Goal: Task Accomplishment & Management: Manage account settings

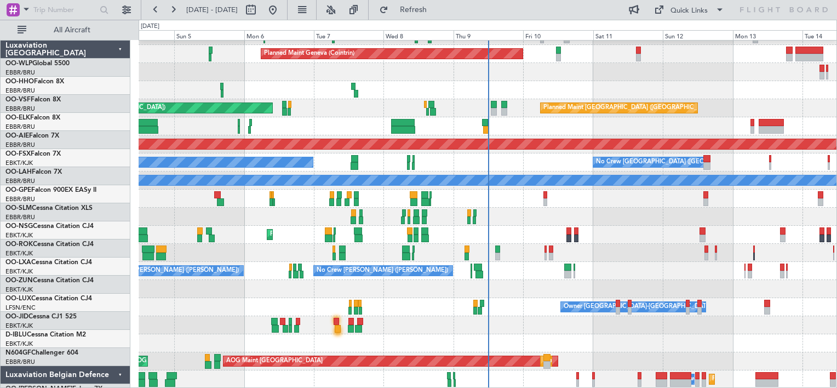
scroll to position [32, 0]
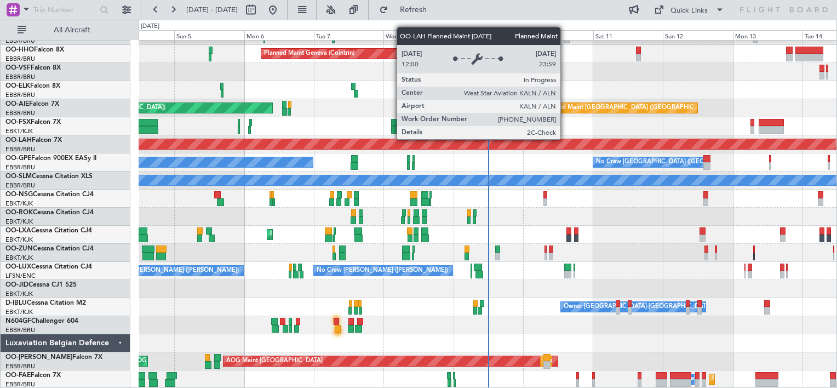
click at [565, 139] on div "Planned Maint [PERSON_NAME]-[GEOGRAPHIC_DATA][PERSON_NAME] ([GEOGRAPHIC_DATA][P…" at bounding box center [487, 144] width 2092 height 10
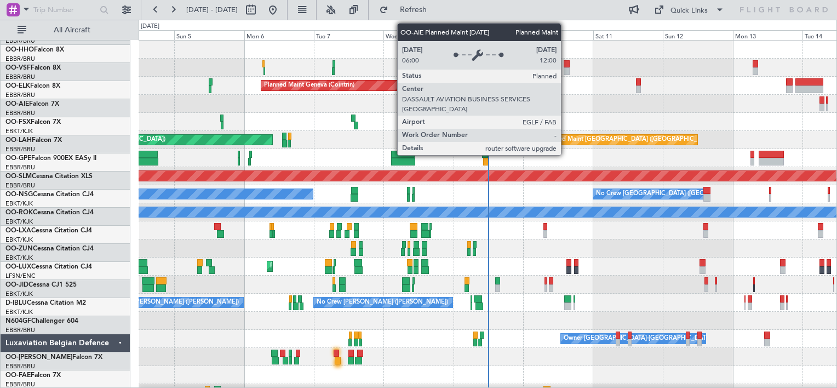
scroll to position [0, 0]
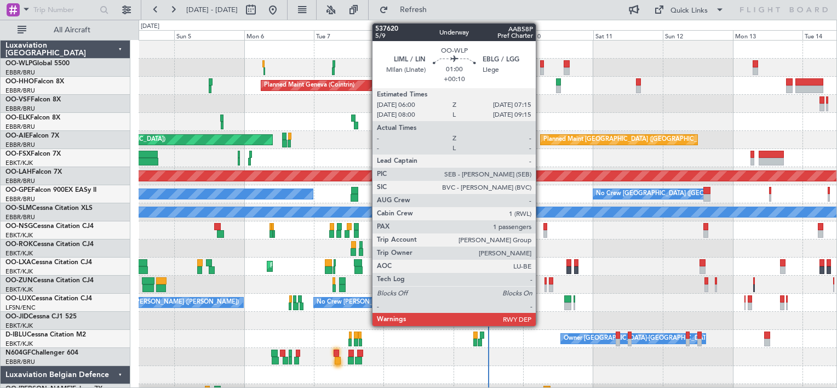
click at [540, 70] on div at bounding box center [542, 71] width 4 height 8
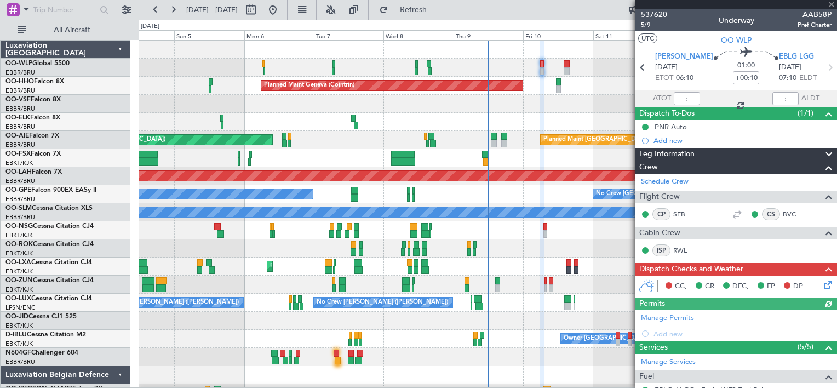
scroll to position [143, 0]
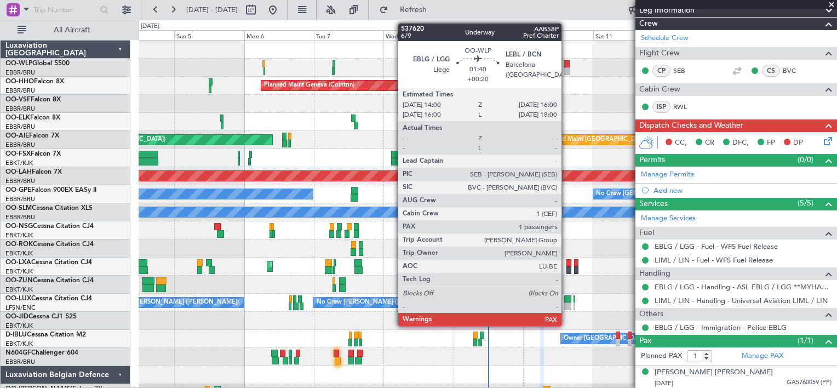
click at [566, 68] on div at bounding box center [566, 71] width 6 height 8
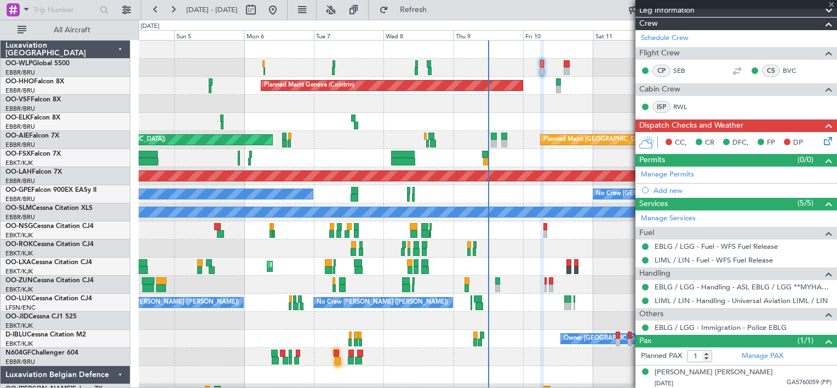
type input "+00:20"
type input "2"
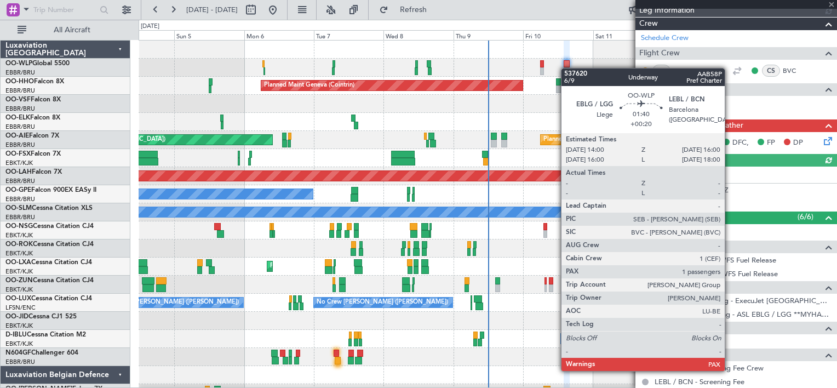
scroll to position [0, 0]
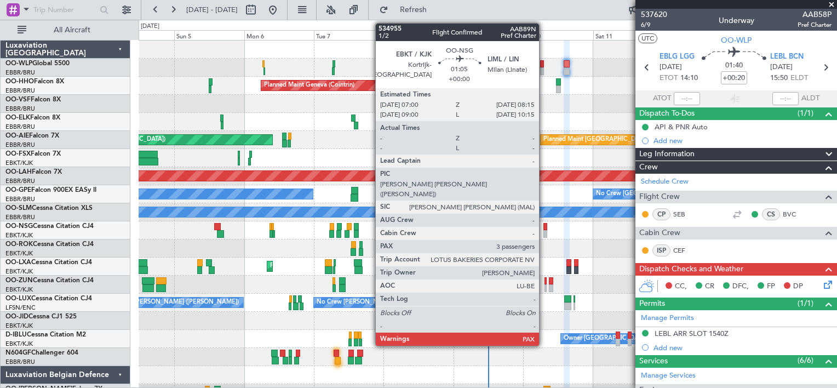
click at [544, 228] on div at bounding box center [545, 227] width 4 height 8
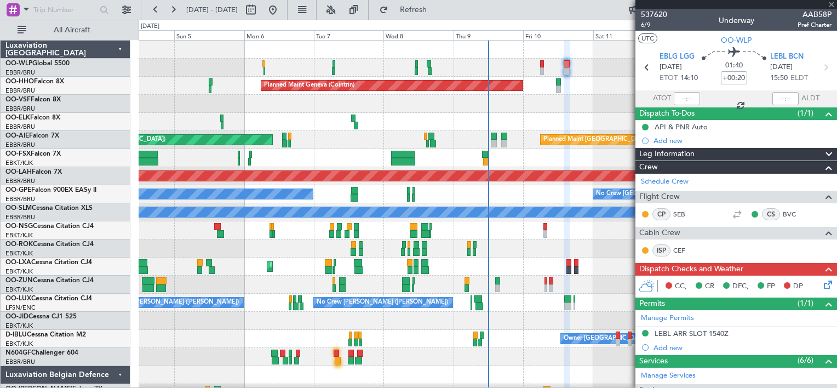
type input "3"
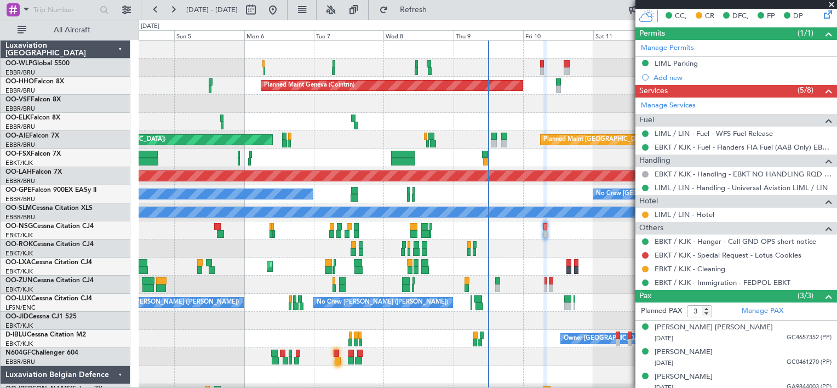
scroll to position [249, 0]
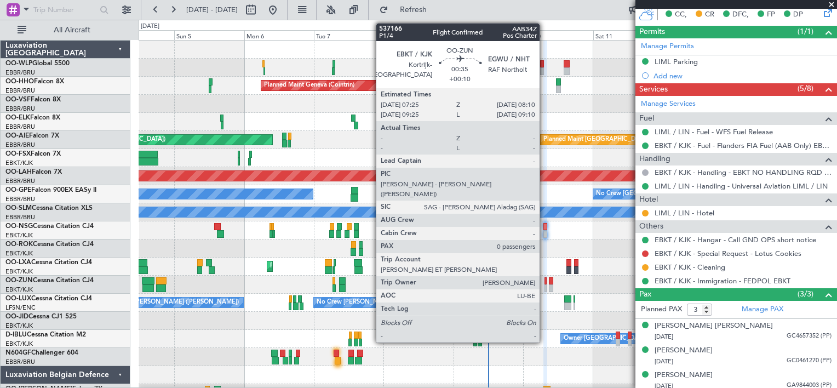
click at [544, 283] on div at bounding box center [545, 281] width 2 height 8
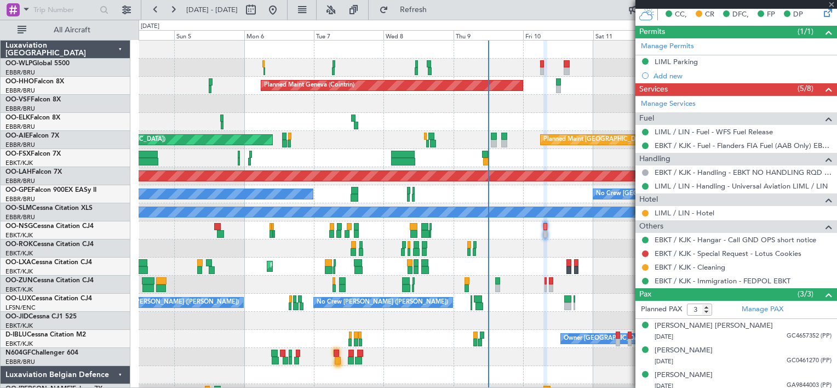
type input "+00:10"
type input "0"
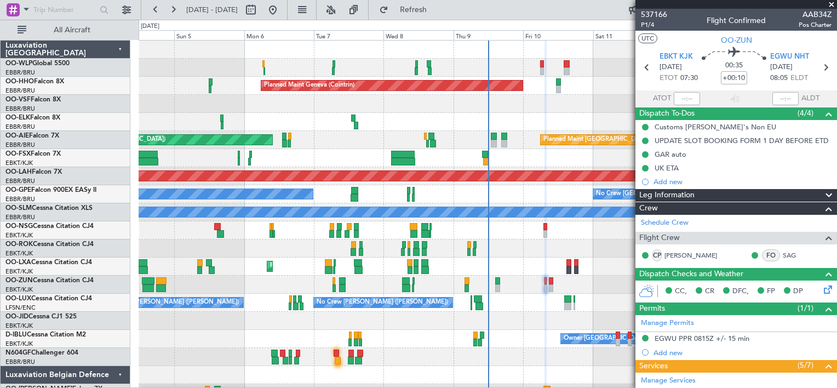
scroll to position [179, 0]
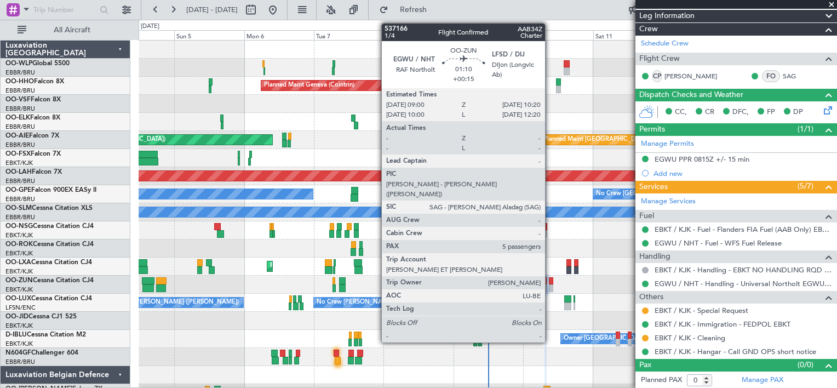
click at [550, 285] on div at bounding box center [551, 288] width 4 height 8
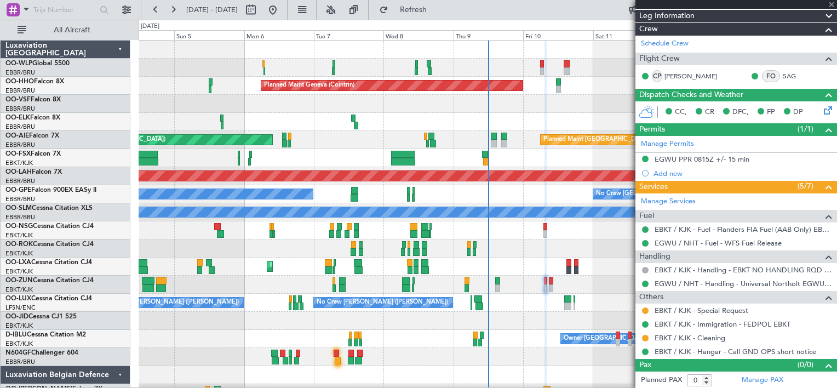
type input "+00:15"
type input "5"
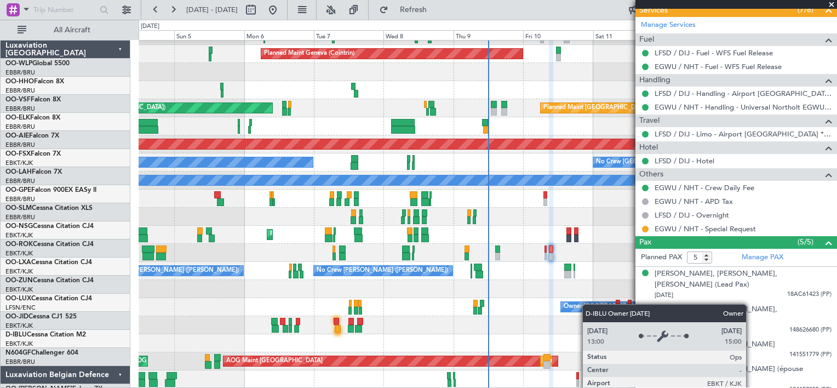
scroll to position [32, 0]
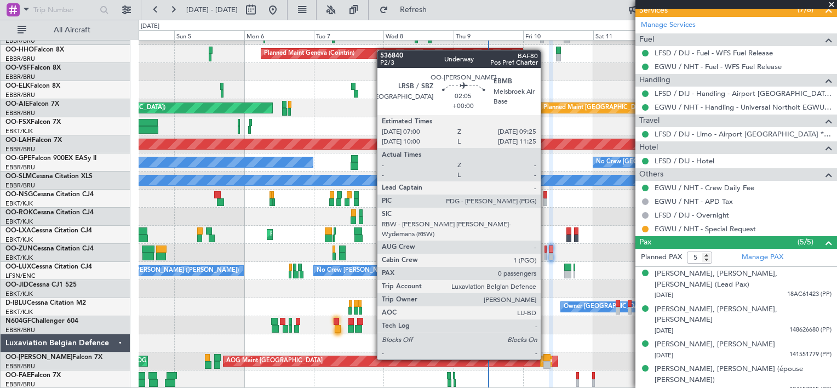
click at [545, 358] on div at bounding box center [546, 358] width 7 height 8
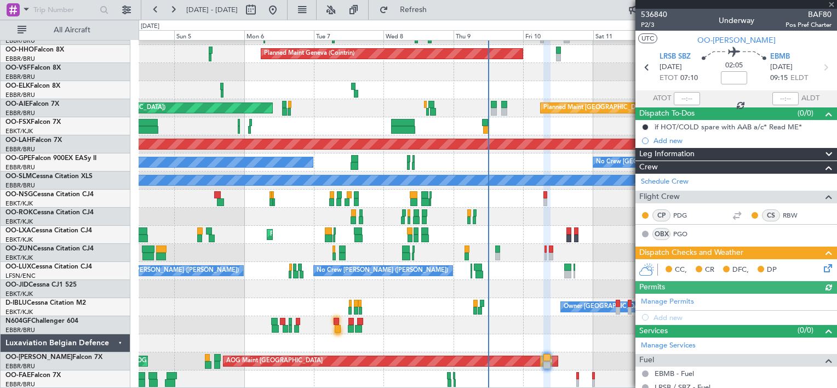
scroll to position [103, 0]
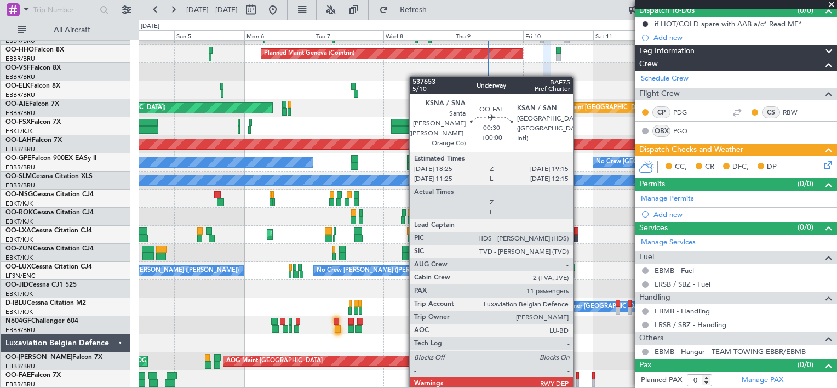
click at [578, 379] on div at bounding box center [577, 383] width 3 height 8
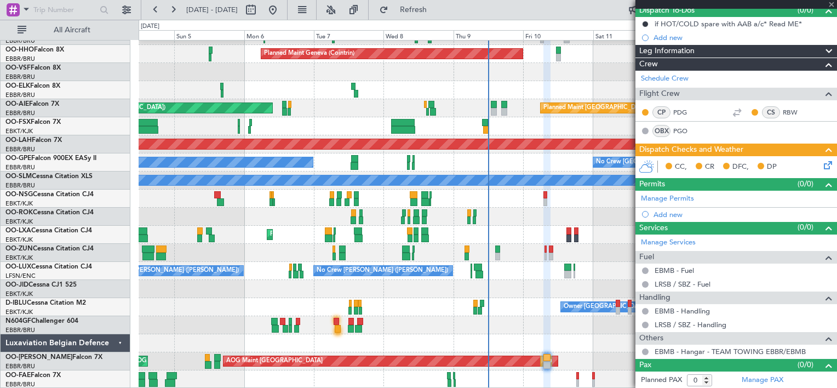
type input "11"
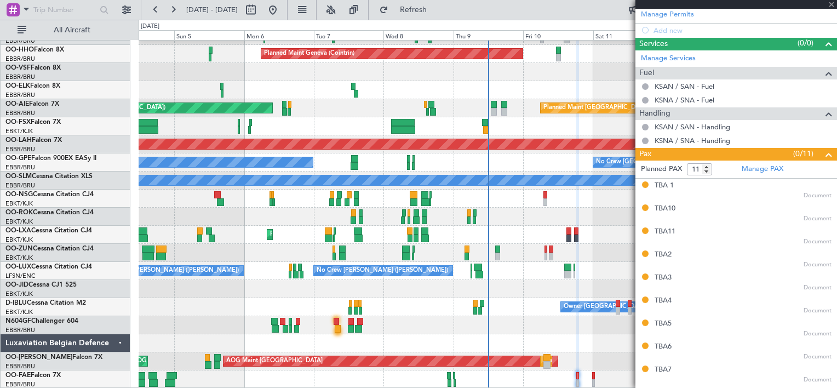
scroll to position [329, 0]
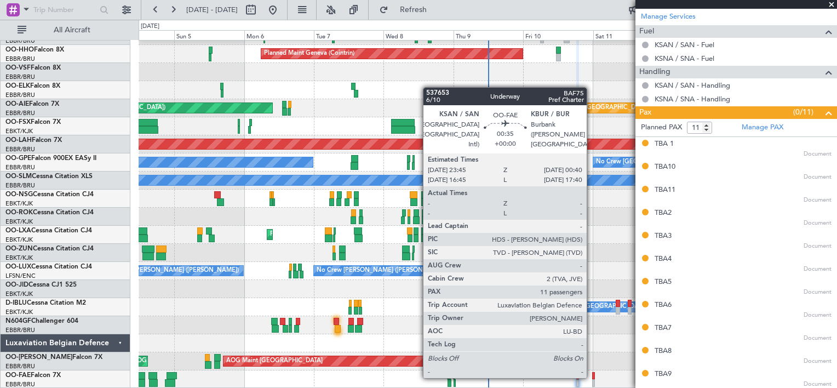
click at [590, 375] on div "Planned Maint Melsbroek Air Base Owner [GEOGRAPHIC_DATA]" at bounding box center [488, 379] width 698 height 18
click at [592, 375] on div at bounding box center [593, 376] width 3 height 8
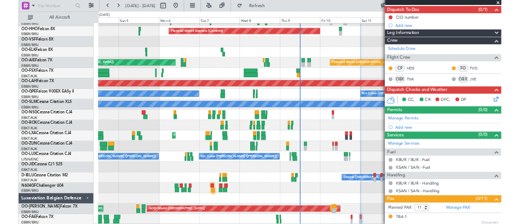
scroll to position [0, 0]
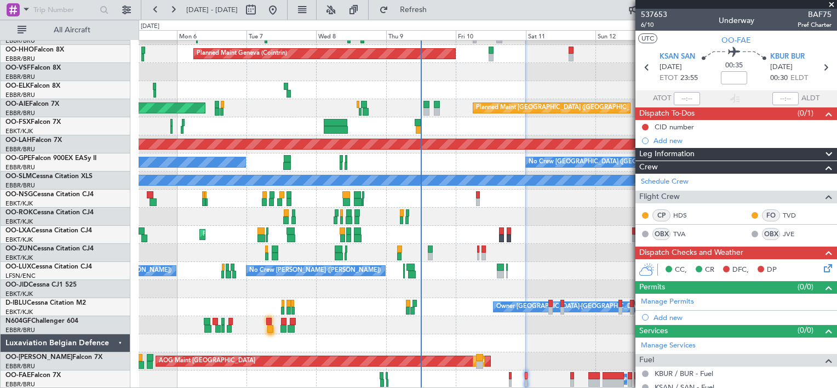
click at [522, 263] on div "Planned Maint Geneva (Cointrin) Unplanned Maint [GEOGRAPHIC_DATA] ([GEOGRAPHIC_…" at bounding box center [488, 198] width 698 height 379
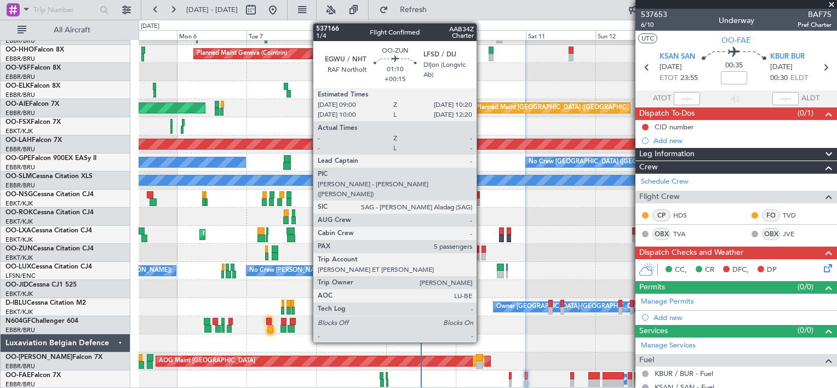
drag, startPoint x: 546, startPoint y: 239, endPoint x: 481, endPoint y: 252, distance: 66.0
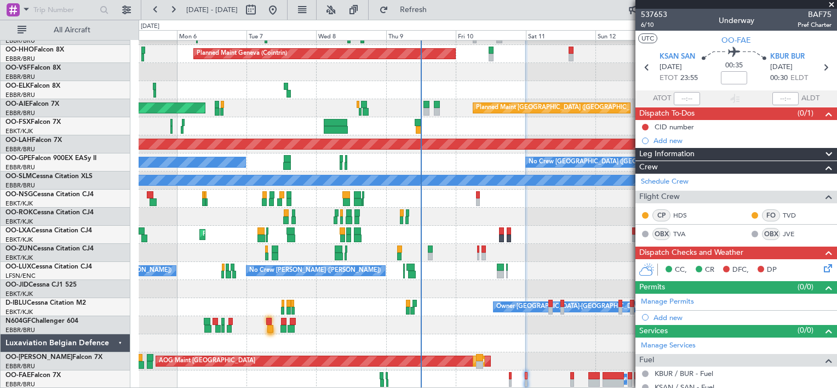
click at [452, 321] on div at bounding box center [488, 325] width 698 height 18
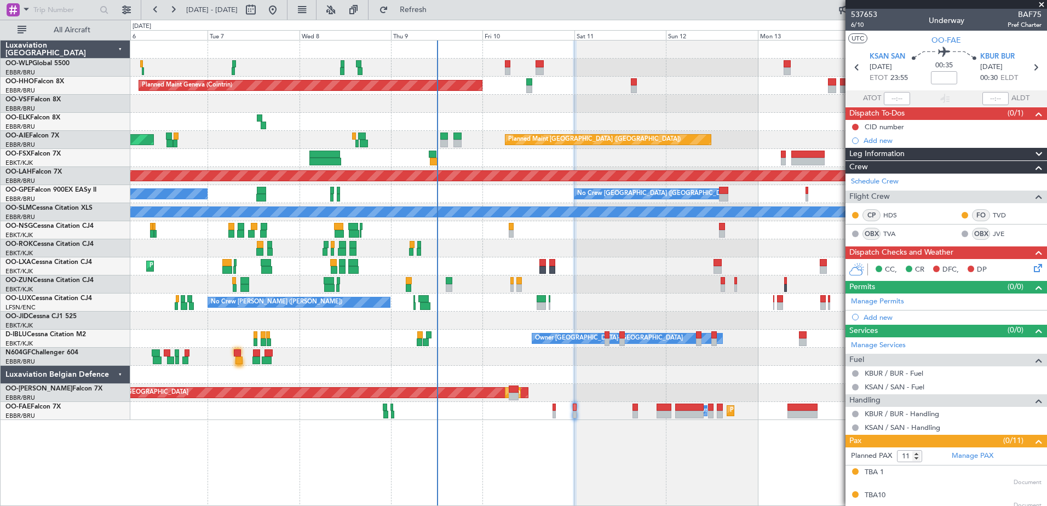
click at [596, 245] on div at bounding box center [588, 248] width 916 height 18
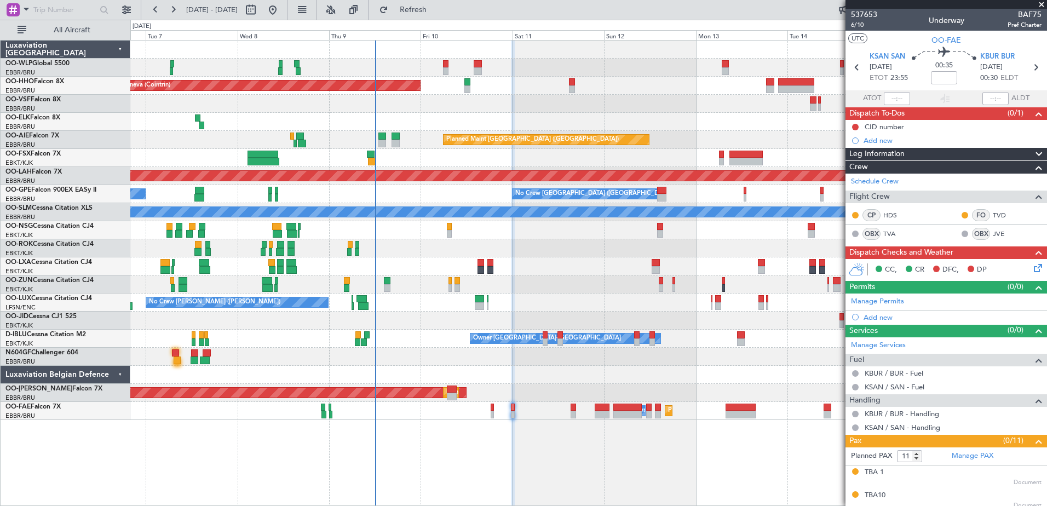
click at [474, 112] on div at bounding box center [588, 104] width 916 height 18
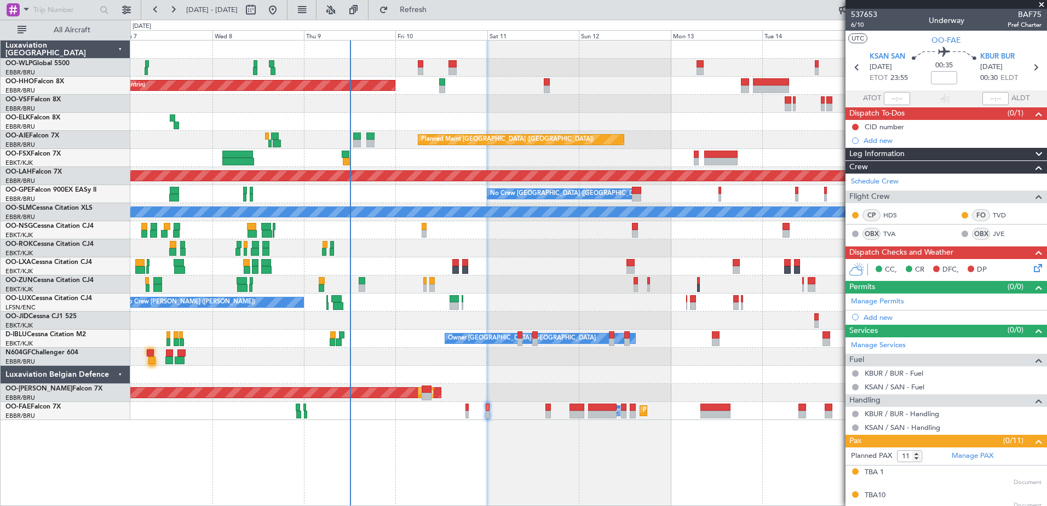
click at [430, 387] on div "Planned Maint Geneva (Cointrin) Planned Maint [GEOGRAPHIC_DATA] ([GEOGRAPHIC_DA…" at bounding box center [588, 273] width 917 height 466
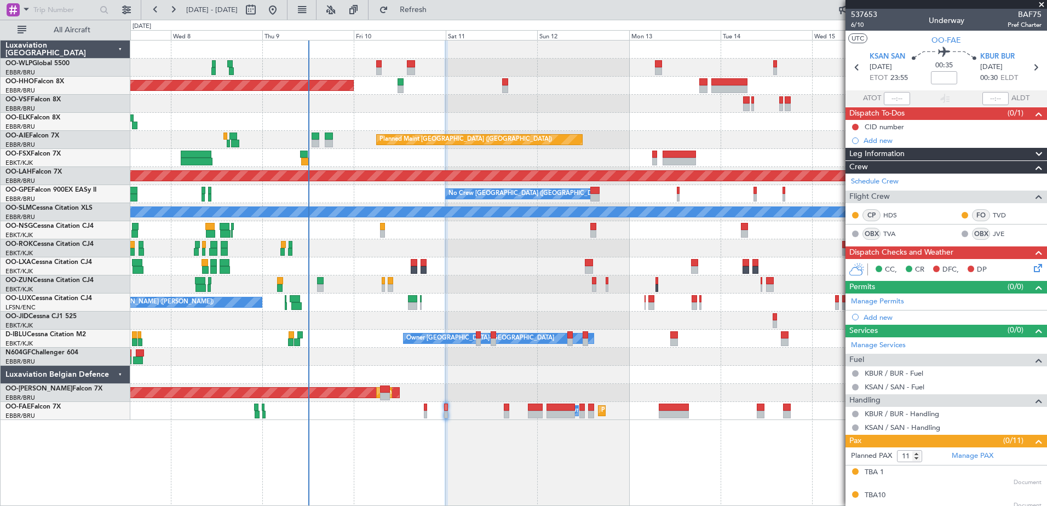
click at [479, 281] on div at bounding box center [588, 284] width 916 height 18
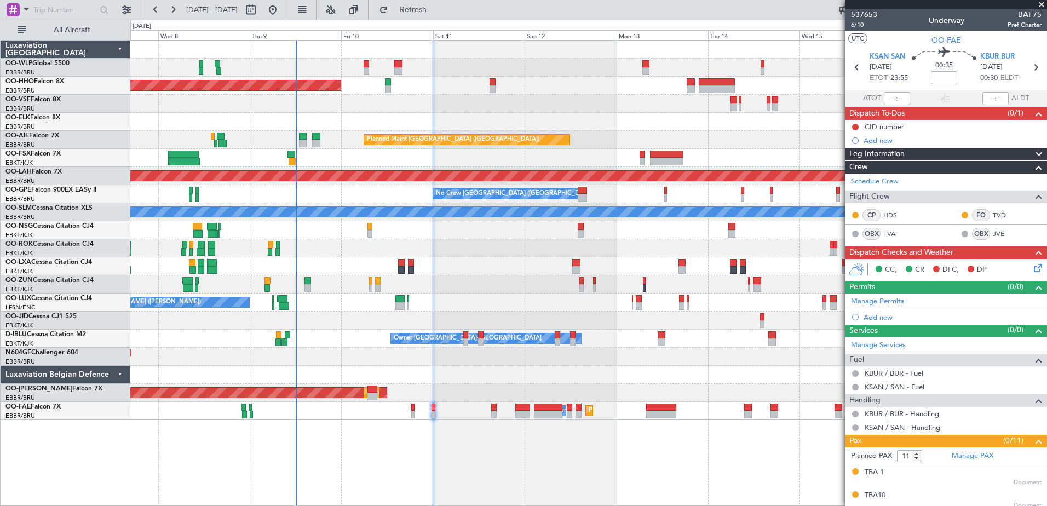
click at [444, 286] on div "Planned Maint Geneva (Cointrin) Planned Maint [GEOGRAPHIC_DATA] ([GEOGRAPHIC_DA…" at bounding box center [588, 230] width 916 height 379
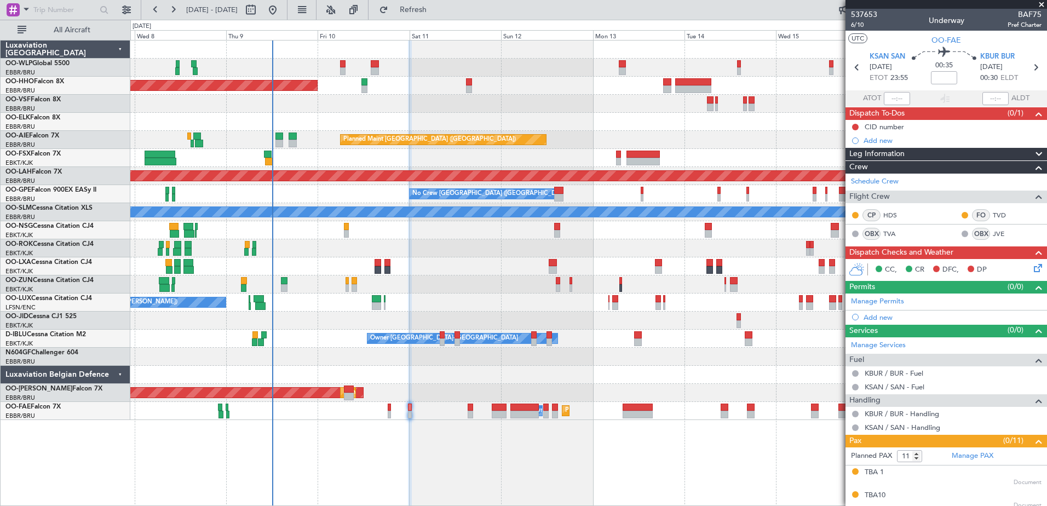
click at [332, 273] on div "No Crew [GEOGRAPHIC_DATA] ([GEOGRAPHIC_DATA] National) Planned Maint [GEOGRAPHI…" at bounding box center [588, 266] width 916 height 18
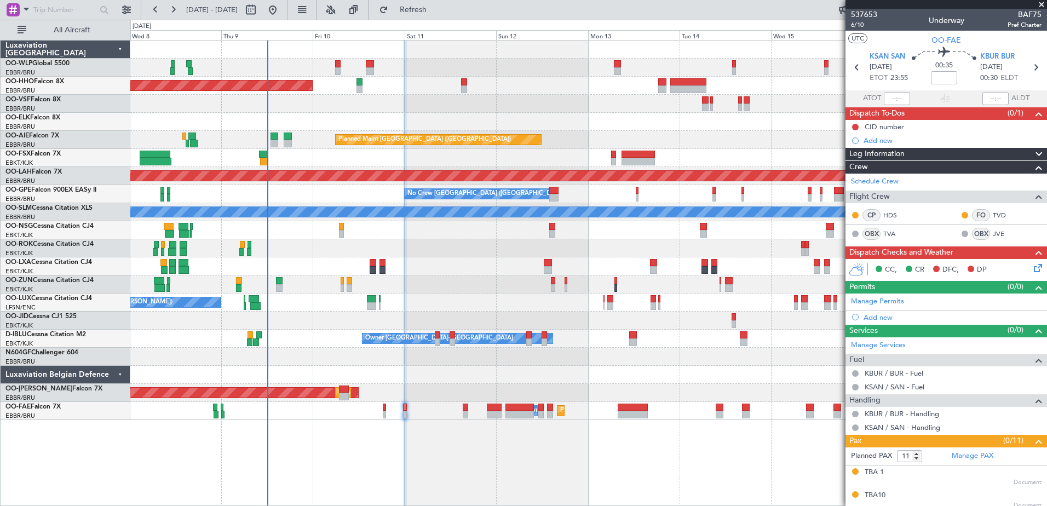
click at [442, 283] on div at bounding box center [588, 284] width 916 height 18
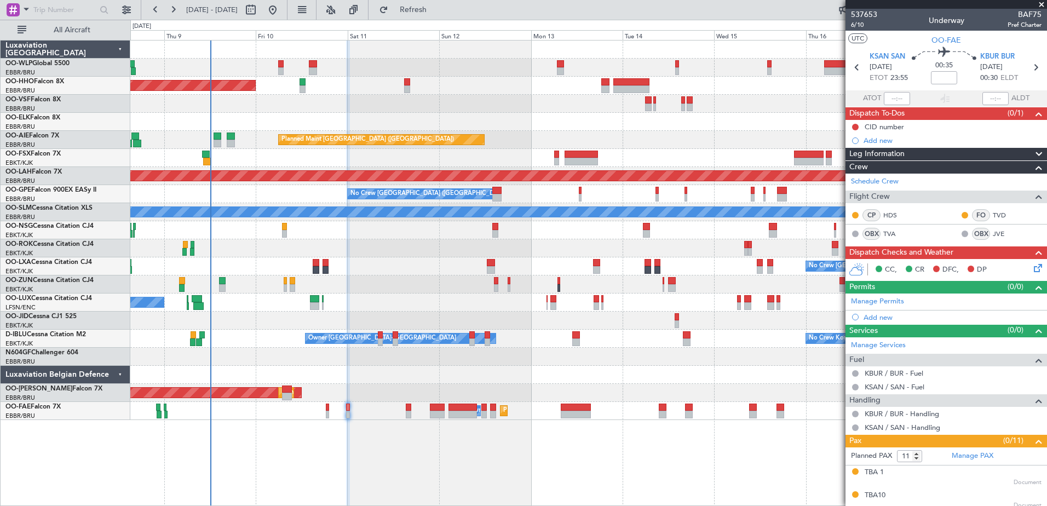
click at [249, 117] on div "Planned Maint Geneva (Cointrin) Planned Maint [GEOGRAPHIC_DATA] ([GEOGRAPHIC_DA…" at bounding box center [588, 230] width 916 height 379
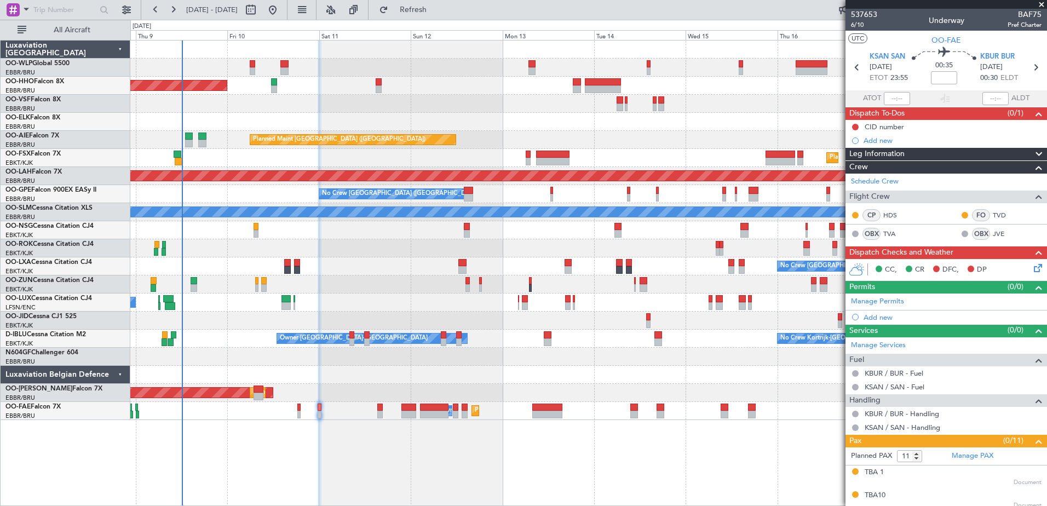
click at [237, 260] on div "Planned Maint Geneva (Cointrin) Planned Maint [GEOGRAPHIC_DATA] ([GEOGRAPHIC_DA…" at bounding box center [588, 230] width 916 height 379
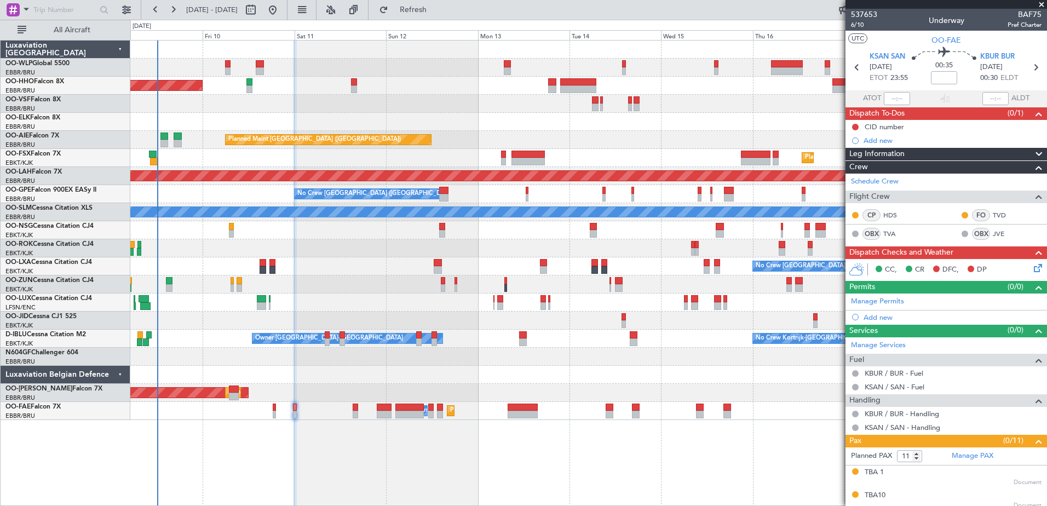
click at [330, 288] on div at bounding box center [588, 284] width 916 height 18
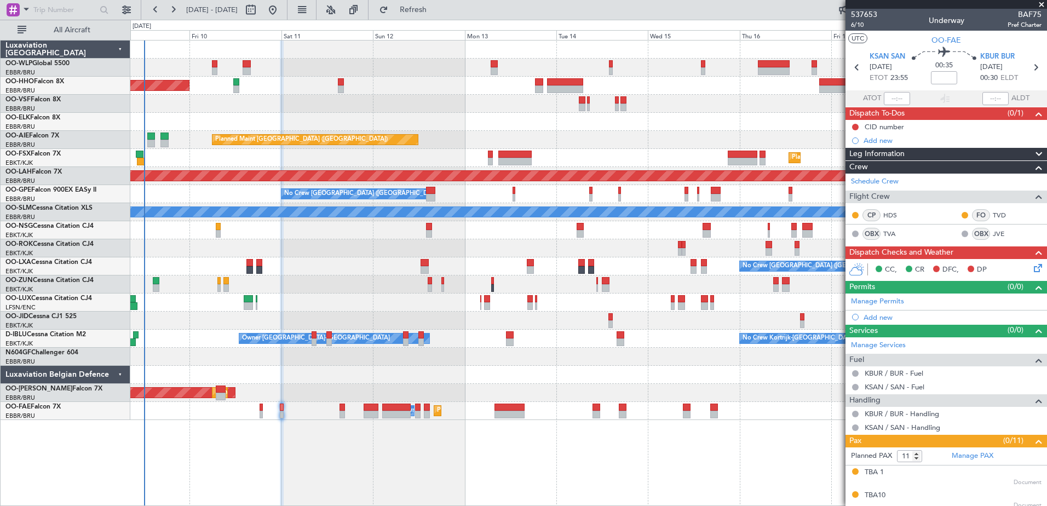
click at [269, 320] on div at bounding box center [588, 321] width 916 height 18
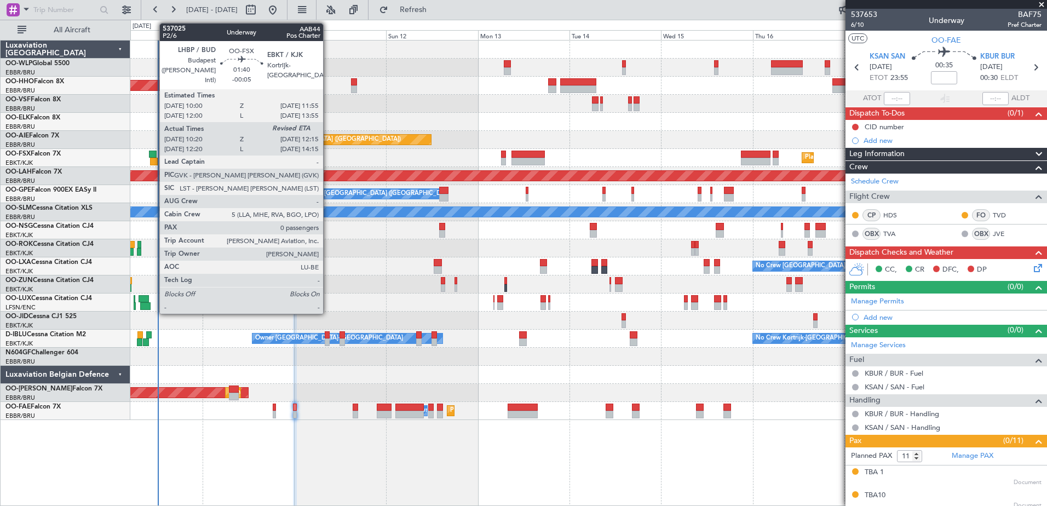
click at [154, 160] on div at bounding box center [154, 162] width 8 height 8
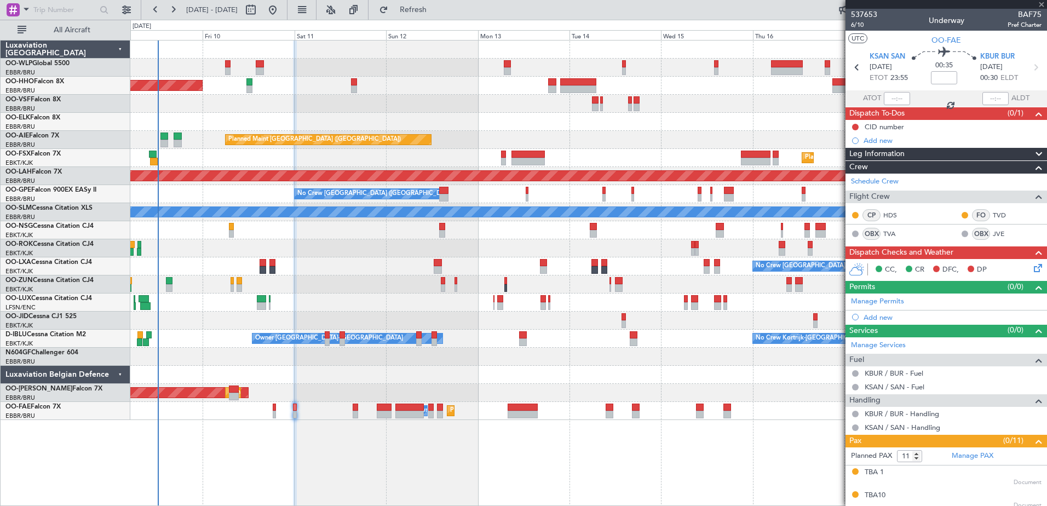
type input "-00:05"
type input "10:30"
type input "0"
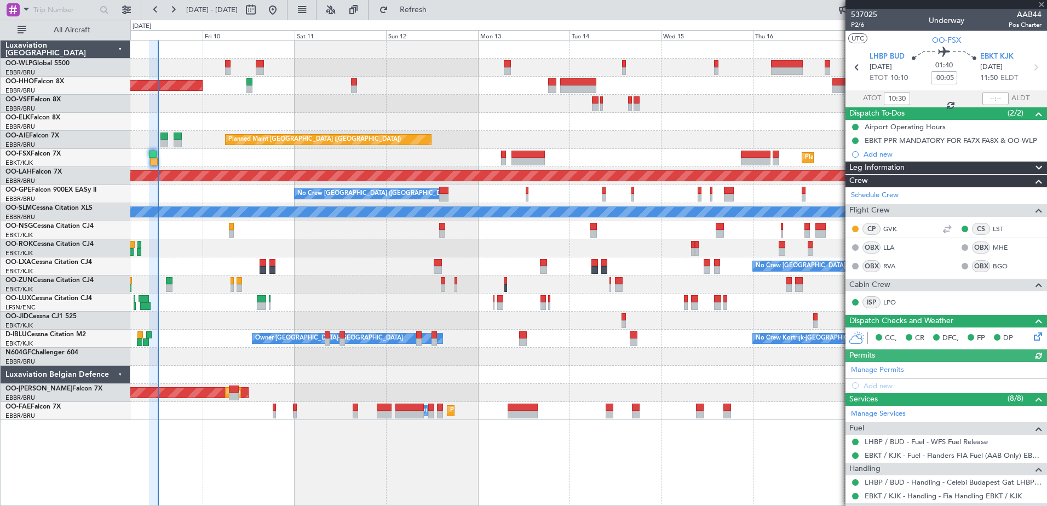
click at [836, 97] on div at bounding box center [995, 98] width 26 height 13
click at [836, 91] on div "Estimated Landing Time" at bounding box center [994, 87] width 71 height 14
click at [836, 97] on input "text" at bounding box center [995, 98] width 26 height 13
type input "12:08"
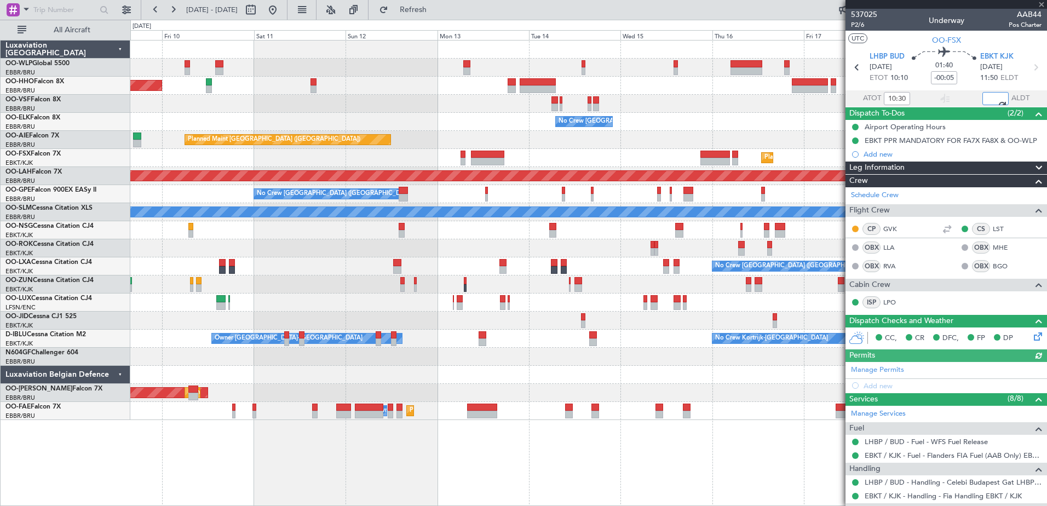
click at [326, 327] on div at bounding box center [588, 321] width 916 height 18
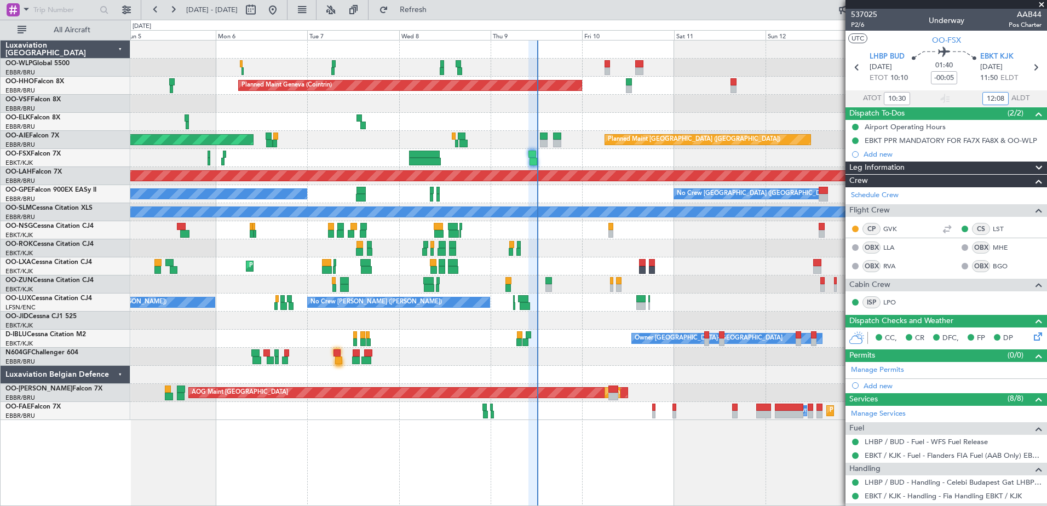
click at [721, 387] on div "Planned Maint Milan (Linate) Planned Maint Geneva (Cointrin) No Crew Brussels (…" at bounding box center [588, 273] width 917 height 466
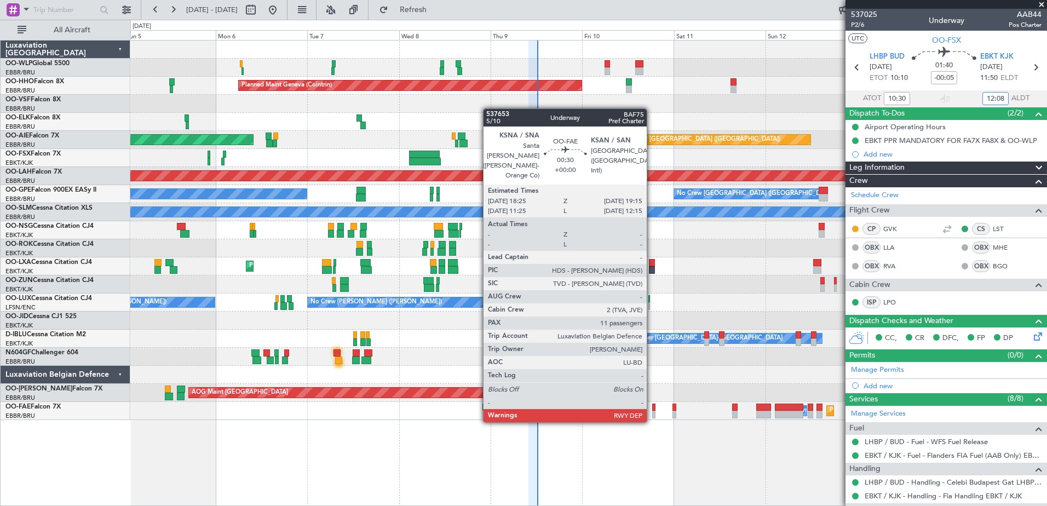
click at [652, 387] on div at bounding box center [653, 415] width 3 height 8
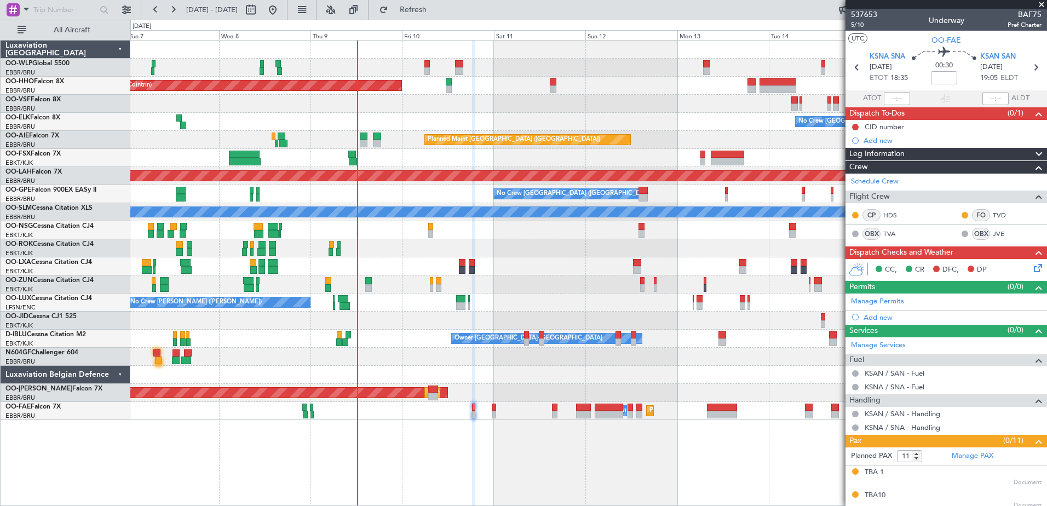
click at [457, 387] on div "Planned Maint Geneva (Cointrin) No Crew Brussels (Brussels National) Planned Ma…" at bounding box center [588, 273] width 917 height 466
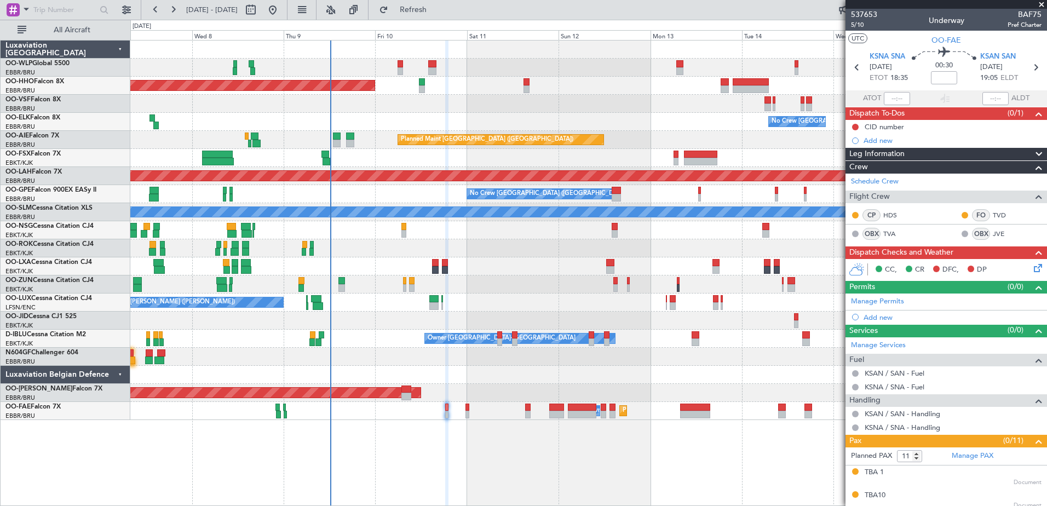
click at [486, 384] on div "Planned Maint Geneva (Cointrin) No Crew Brussels (Brussels National) Planned Ma…" at bounding box center [588, 230] width 916 height 379
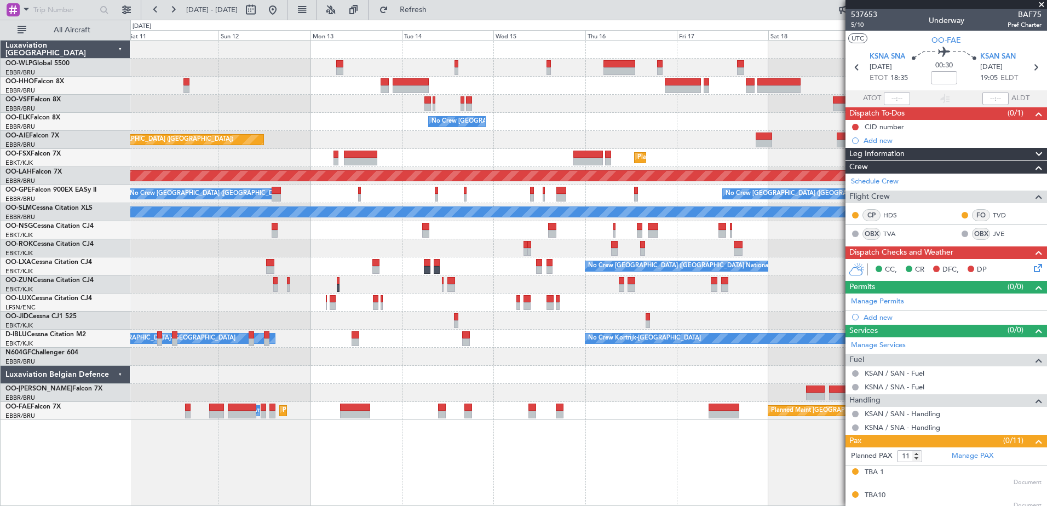
click at [312, 111] on div at bounding box center [588, 104] width 916 height 18
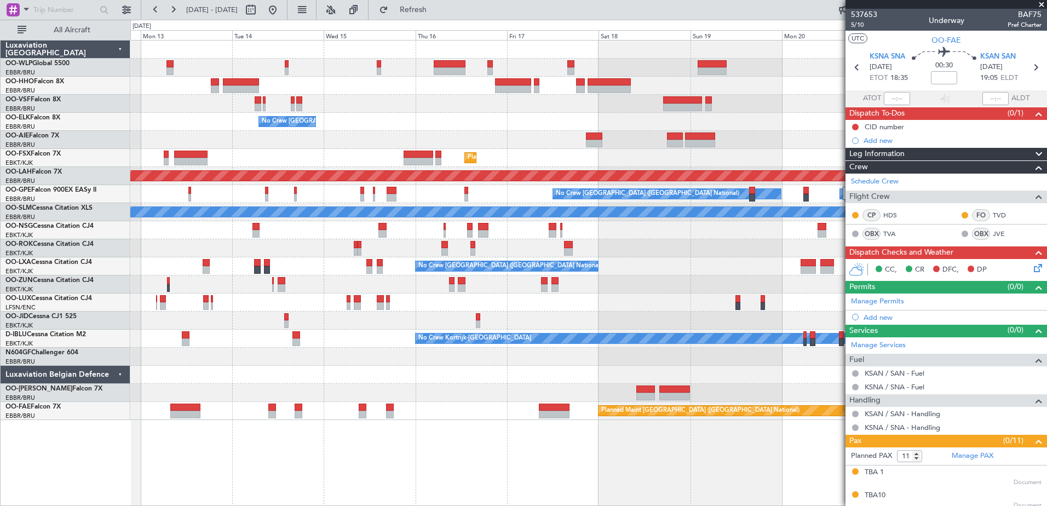
click at [387, 100] on div "No Crew Brussels (Brussels National) Planned Maint London (Farnborough) Planned…" at bounding box center [588, 230] width 916 height 379
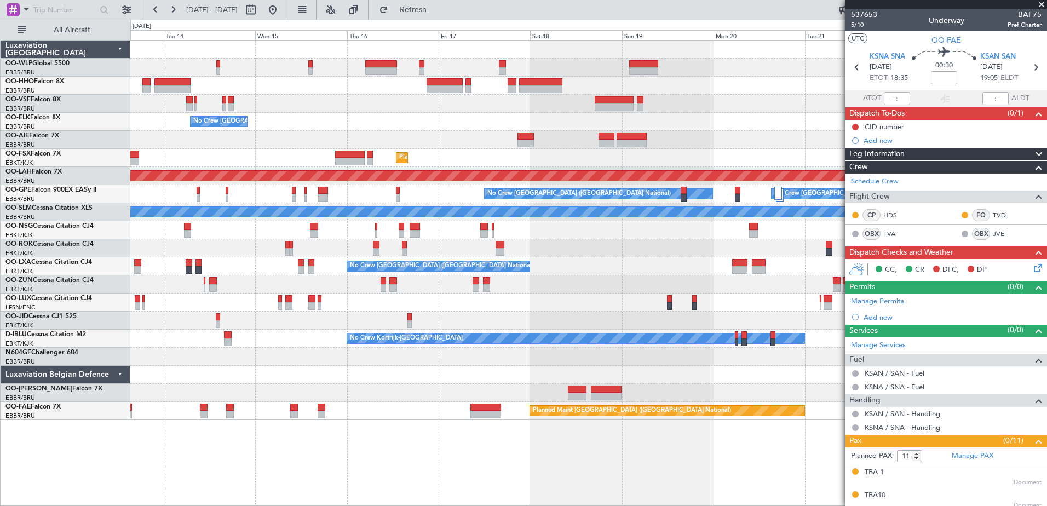
click at [530, 105] on div at bounding box center [588, 104] width 916 height 18
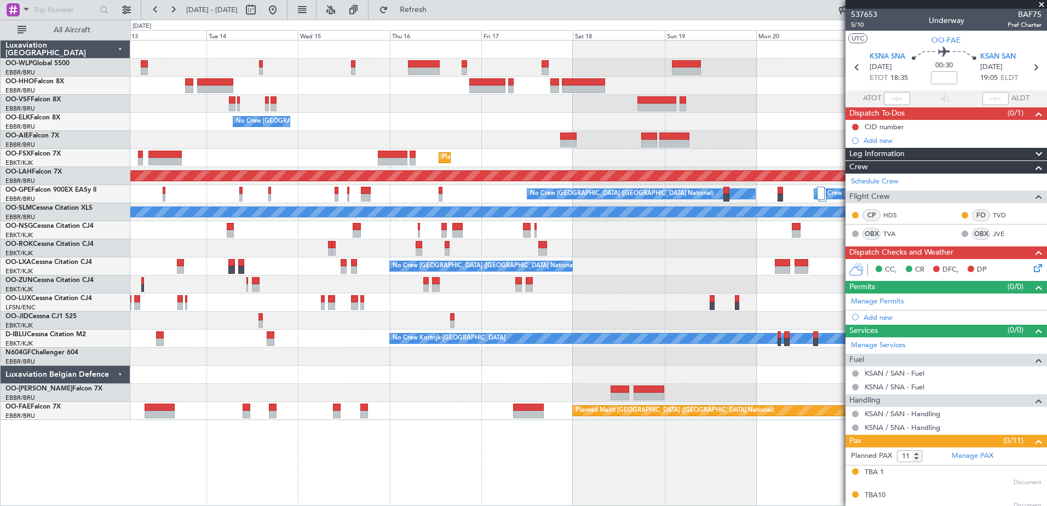
click at [444, 137] on div "Planned Maint [GEOGRAPHIC_DATA] ([GEOGRAPHIC_DATA])" at bounding box center [588, 140] width 916 height 18
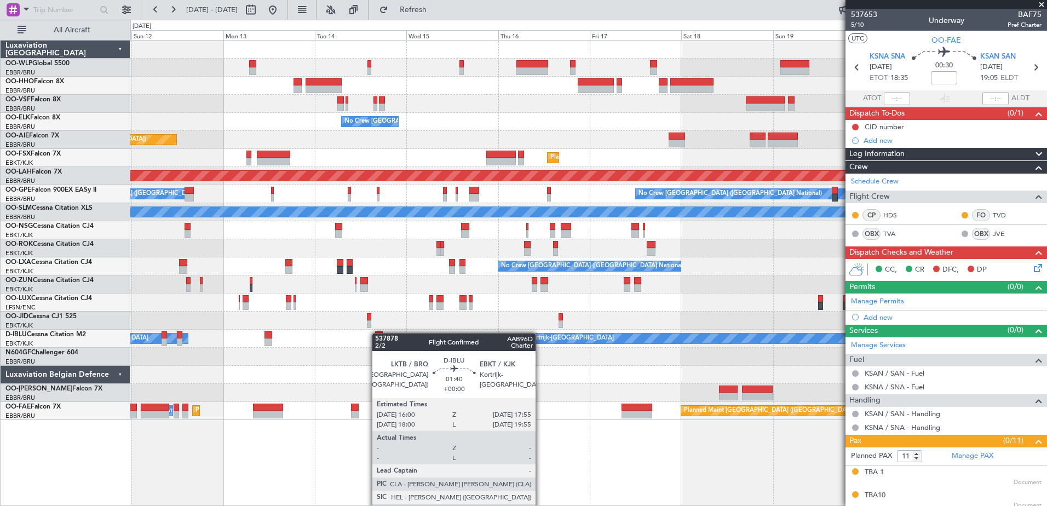
click at [377, 333] on div at bounding box center [379, 335] width 8 height 8
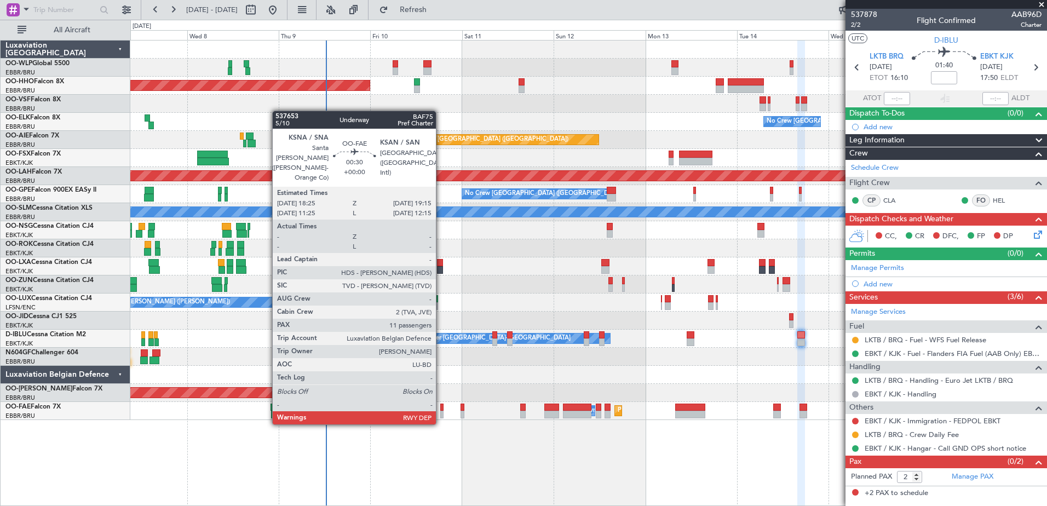
click at [441, 387] on div at bounding box center [441, 415] width 3 height 8
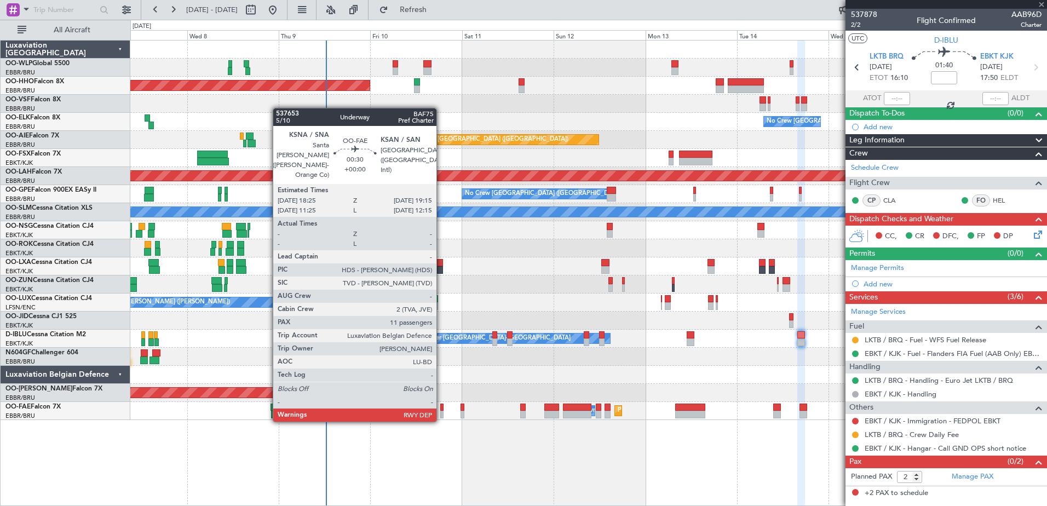
type input "11"
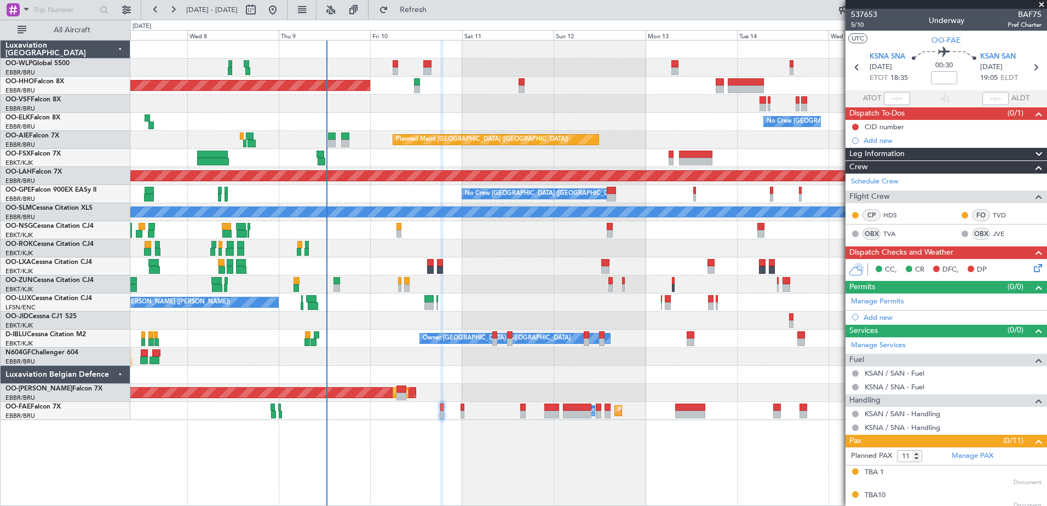
click at [204, 123] on div "No Crew [GEOGRAPHIC_DATA] ([GEOGRAPHIC_DATA] National)" at bounding box center [588, 122] width 916 height 18
click at [186, 120] on div "No Crew [GEOGRAPHIC_DATA] ([GEOGRAPHIC_DATA] National)" at bounding box center [588, 122] width 916 height 18
click at [836, 235] on link "TVA" at bounding box center [895, 234] width 25 height 10
click at [79, 158] on div "OO-FSX Falcon 7X" at bounding box center [67, 154] width 124 height 10
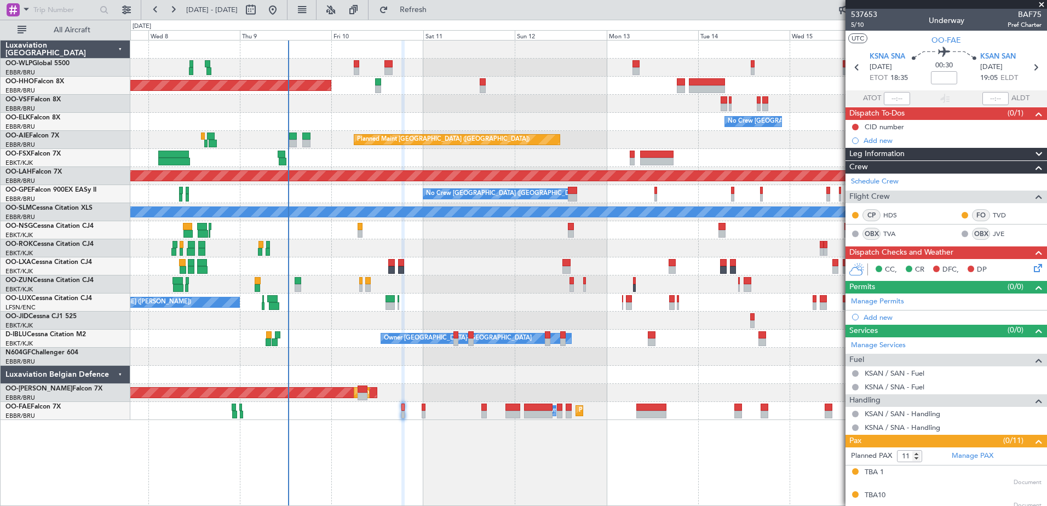
click at [339, 363] on div at bounding box center [588, 357] width 916 height 18
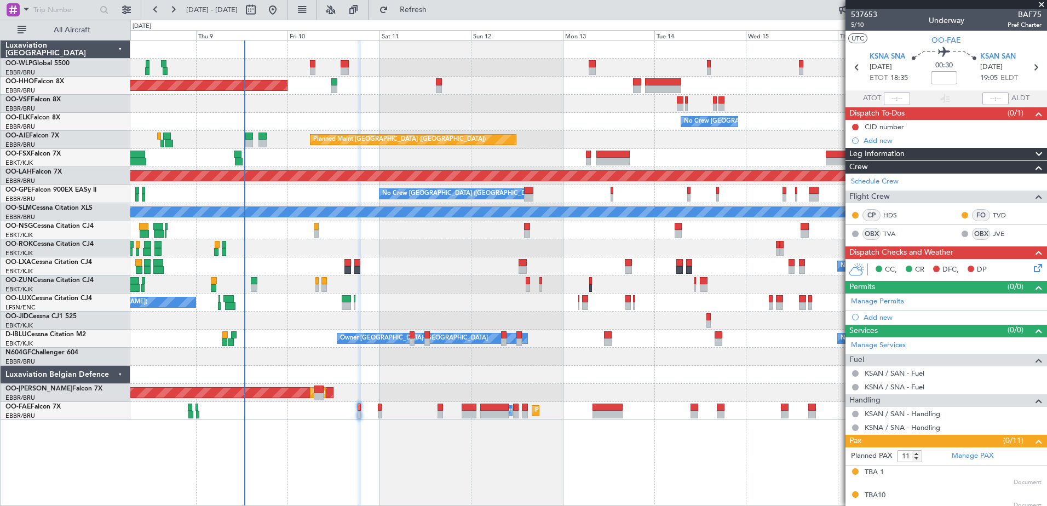
click at [435, 387] on div "AOG Maint Sibiu Planned Maint Brussels (Brussels National)" at bounding box center [588, 393] width 916 height 18
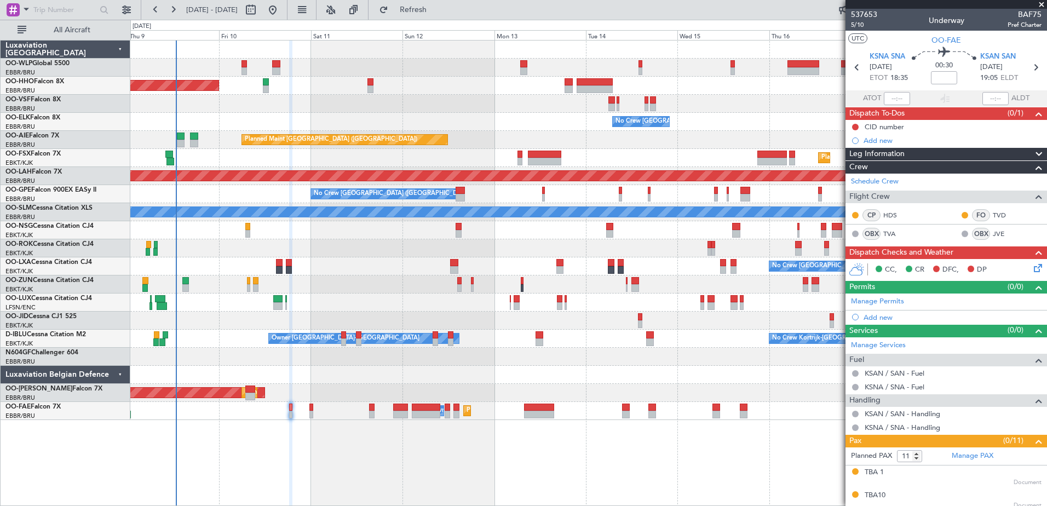
click at [387, 290] on div at bounding box center [588, 284] width 916 height 18
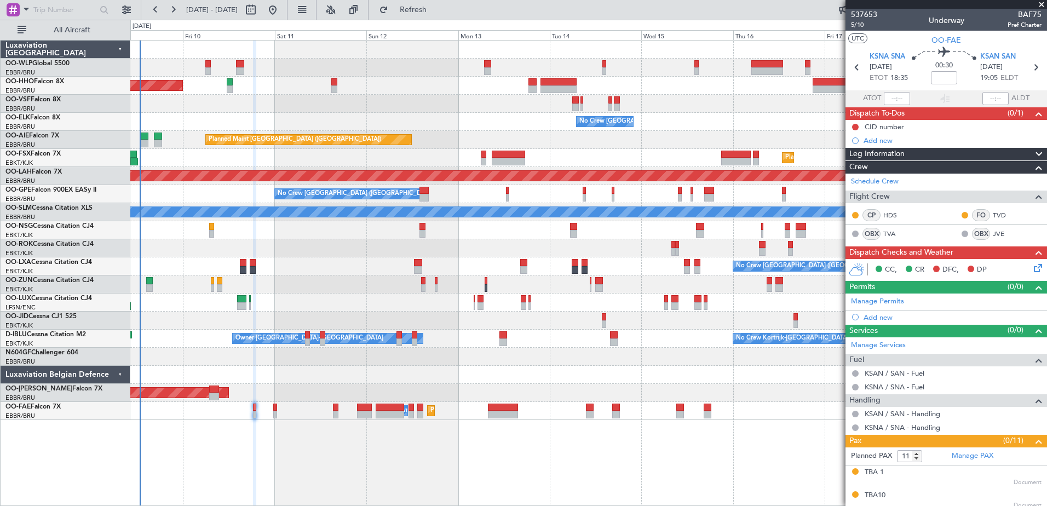
click at [836, 268] on icon at bounding box center [1036, 266] width 9 height 9
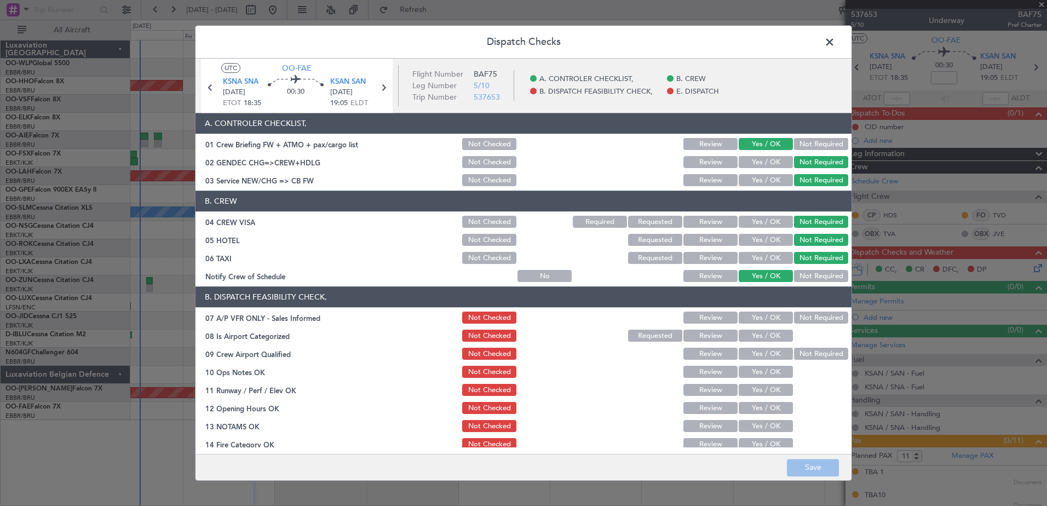
click at [797, 317] on button "Not Required" at bounding box center [821, 318] width 54 height 12
click at [771, 339] on button "Yes / OK" at bounding box center [766, 336] width 54 height 12
click at [816, 348] on button "Not Required" at bounding box center [821, 354] width 54 height 12
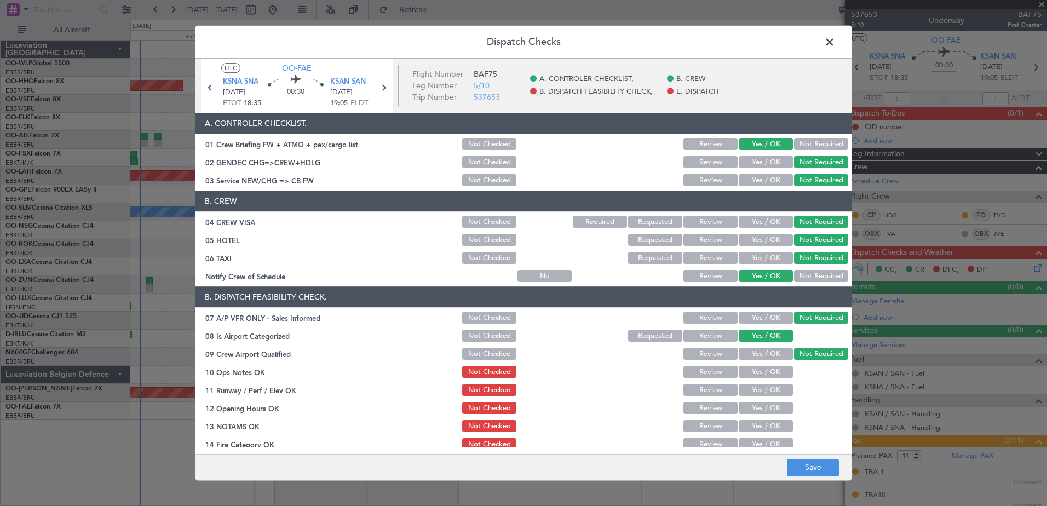
click at [760, 369] on button "Yes / OK" at bounding box center [766, 372] width 54 height 12
click at [759, 387] on button "Yes / OK" at bounding box center [766, 390] width 54 height 12
click at [757, 387] on button "Yes / OK" at bounding box center [766, 408] width 54 height 12
drag, startPoint x: 756, startPoint y: 424, endPoint x: 754, endPoint y: 436, distance: 12.8
click at [756, 387] on button "Yes / OK" at bounding box center [766, 427] width 54 height 12
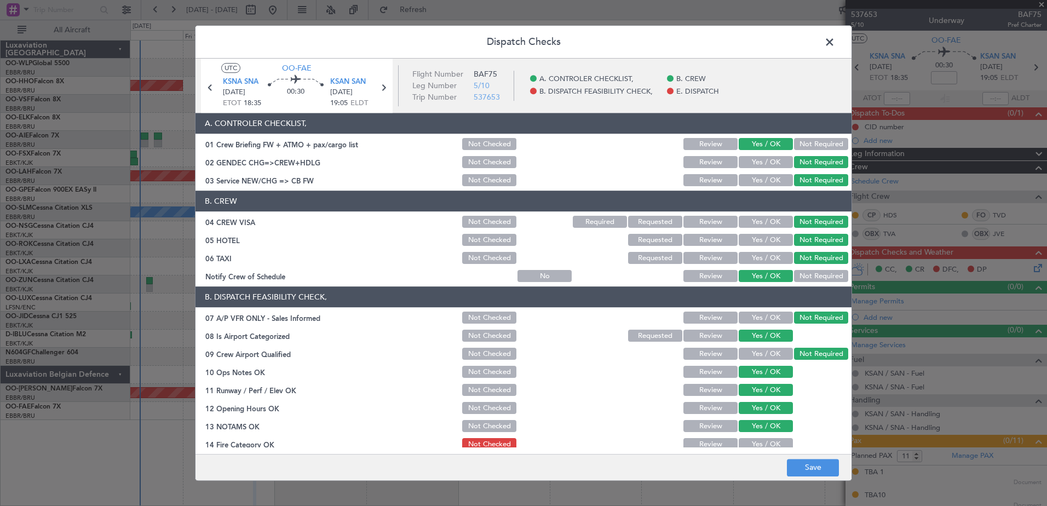
click at [753, 387] on button "Yes / OK" at bounding box center [766, 445] width 54 height 12
click at [347, 84] on span "KSAN SAN" at bounding box center [348, 82] width 36 height 11
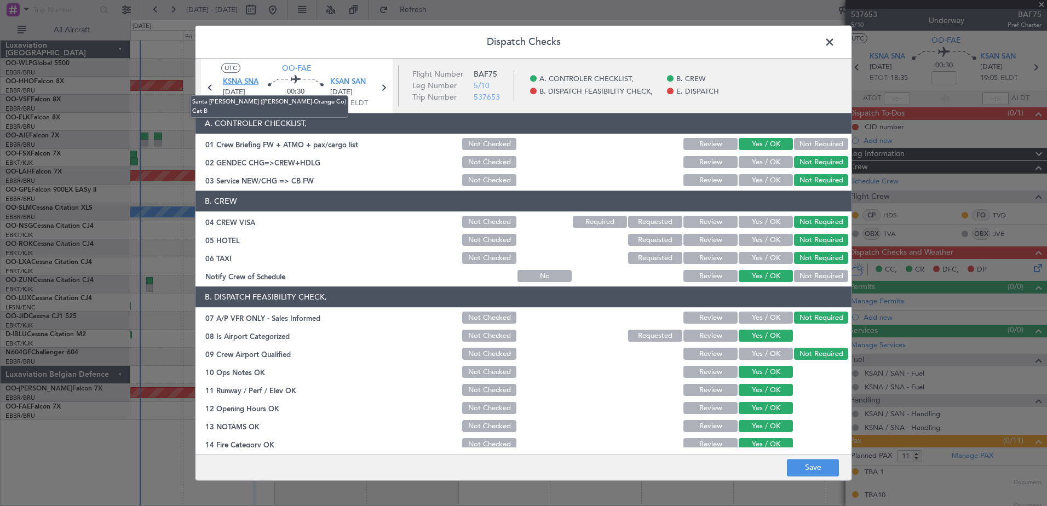
click at [245, 82] on span "KSNA SNA" at bounding box center [241, 82] width 36 height 11
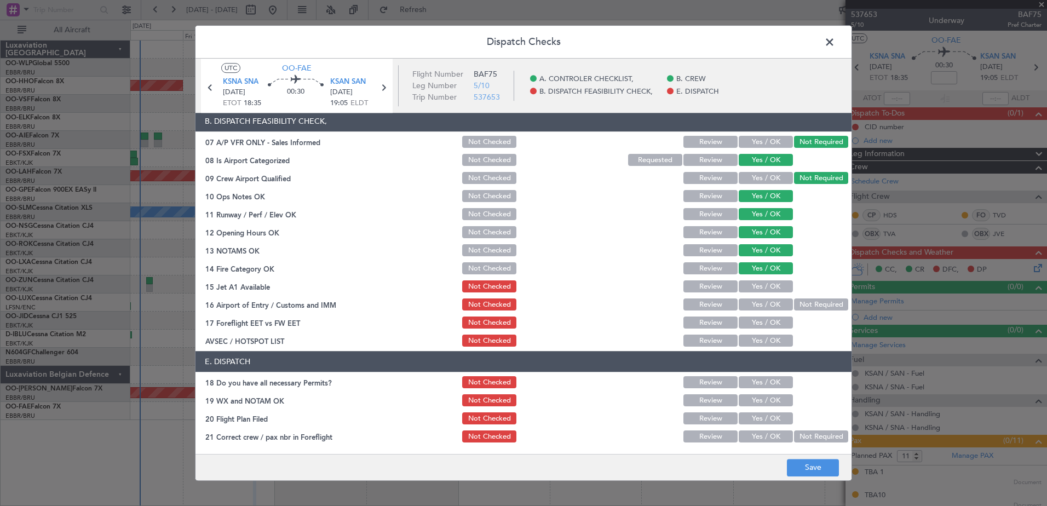
click at [761, 286] on button "Yes / OK" at bounding box center [766, 287] width 54 height 12
click at [768, 304] on button "Yes / OK" at bounding box center [766, 305] width 54 height 12
click at [769, 318] on button "Yes / OK" at bounding box center [766, 323] width 54 height 12
click at [774, 337] on button "Yes / OK" at bounding box center [766, 341] width 54 height 12
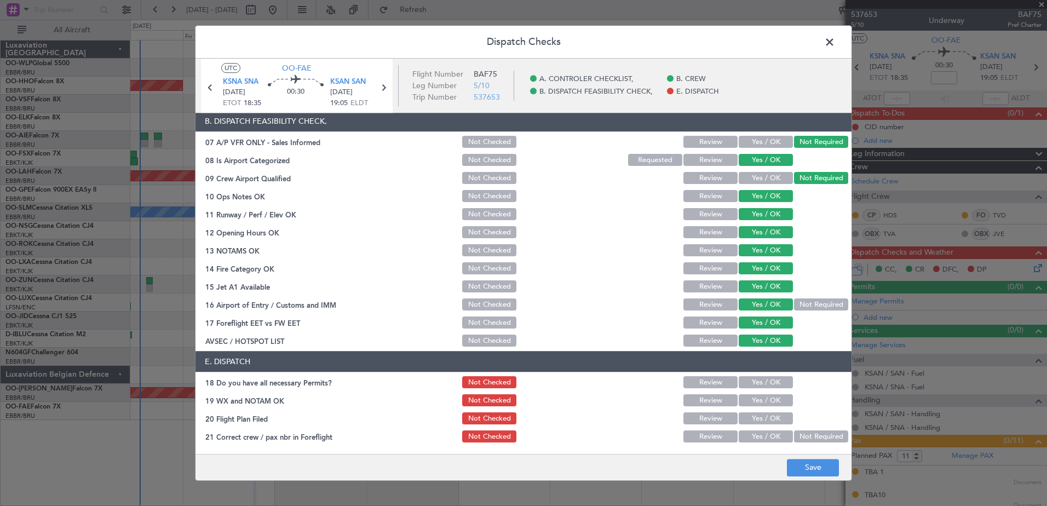
click at [771, 374] on section "E. DISPATCH 18 Do you have all necessary Permits? Not Checked Review Yes / OK 1…" at bounding box center [523, 398] width 656 height 93
click at [771, 381] on button "Yes / OK" at bounding box center [766, 383] width 54 height 12
click at [774, 397] on button "Yes / OK" at bounding box center [766, 401] width 54 height 12
click at [774, 415] on button "Yes / OK" at bounding box center [766, 419] width 54 height 12
click at [773, 435] on button "Yes / OK" at bounding box center [766, 437] width 54 height 12
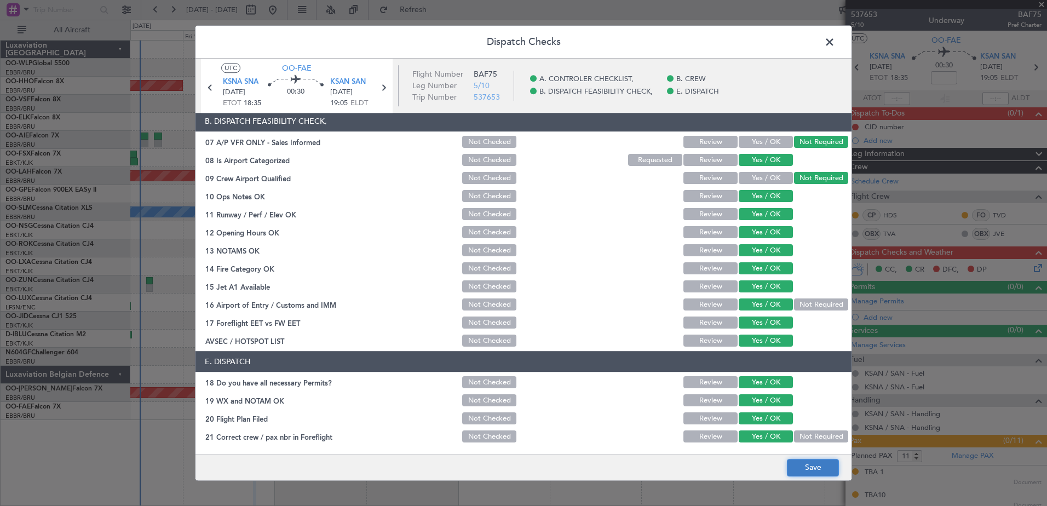
click at [818, 470] on button "Save" at bounding box center [813, 468] width 52 height 18
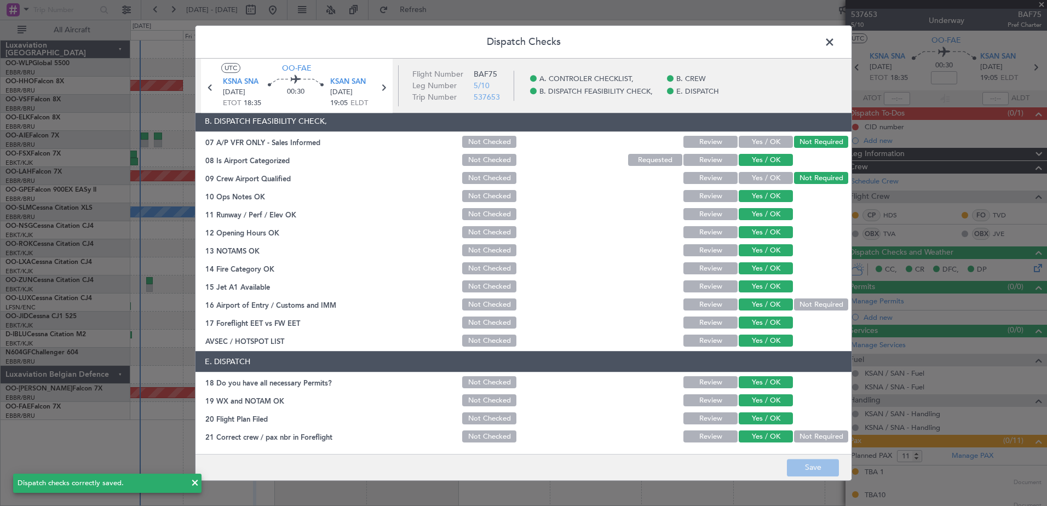
click at [835, 42] on span at bounding box center [835, 45] width 0 height 22
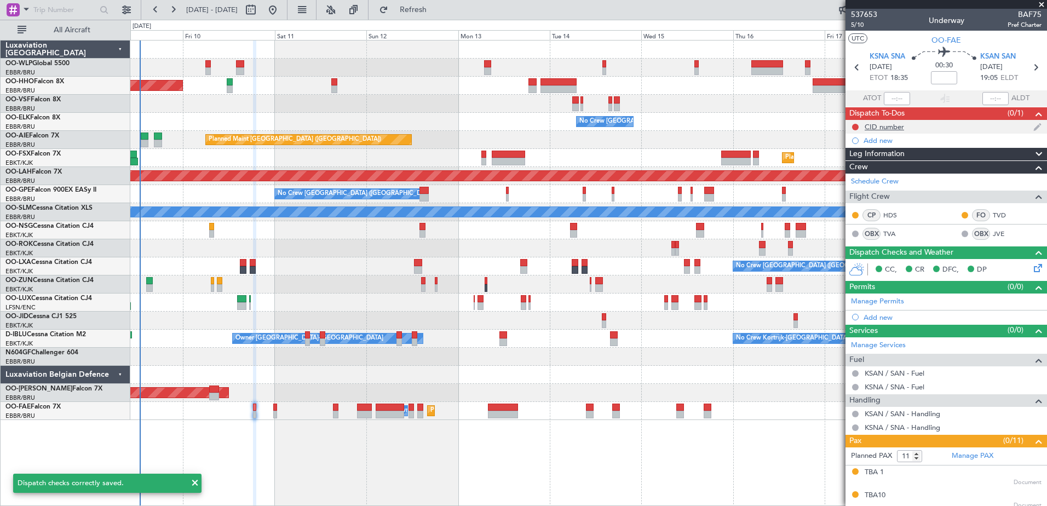
click at [887, 128] on div "CID number" at bounding box center [884, 126] width 39 height 9
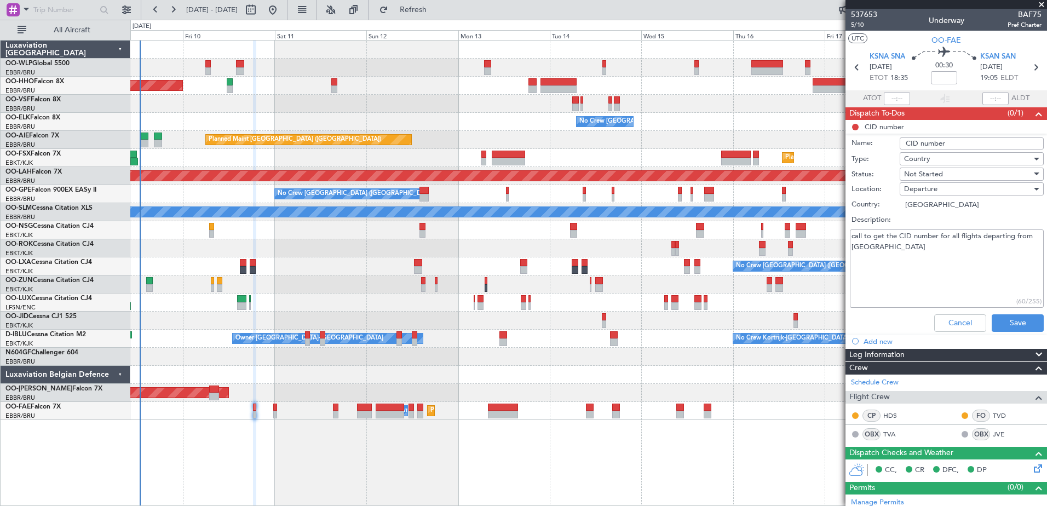
click at [872, 251] on textarea "call to get the CID number for all flights departing from US" at bounding box center [947, 268] width 194 height 78
type textarea "call to get the CID number for all flights departing from US"
click at [964, 139] on input "CID number" at bounding box center [972, 143] width 144 height 12
click at [1026, 142] on input "CID number shceduled to be filed 2330Z" at bounding box center [972, 143] width 144 height 12
type input "CID number shceduled to be filed 2025Z"
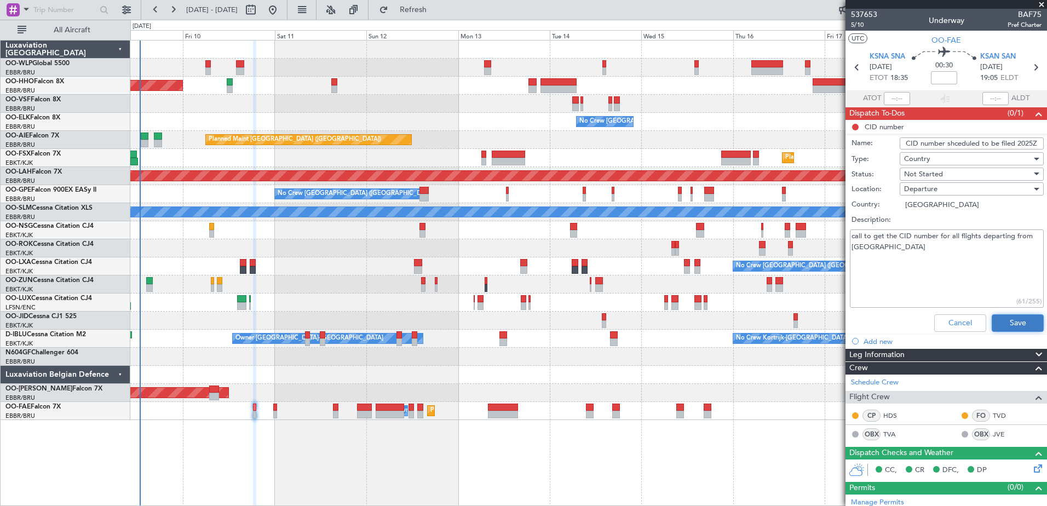
click at [997, 324] on button "Save" at bounding box center [1018, 323] width 52 height 18
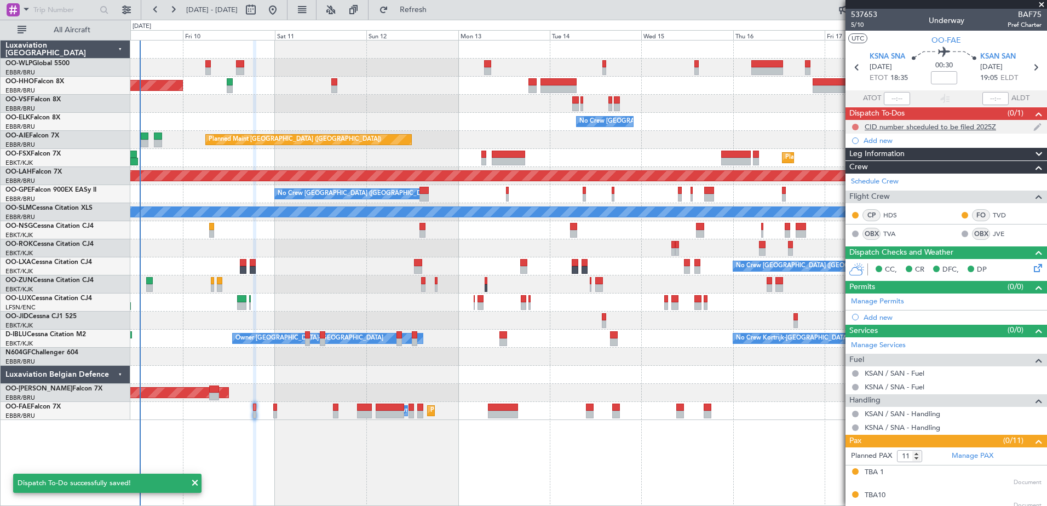
click at [856, 126] on button at bounding box center [855, 127] width 7 height 7
click at [853, 162] on span "In Progress" at bounding box center [860, 158] width 37 height 11
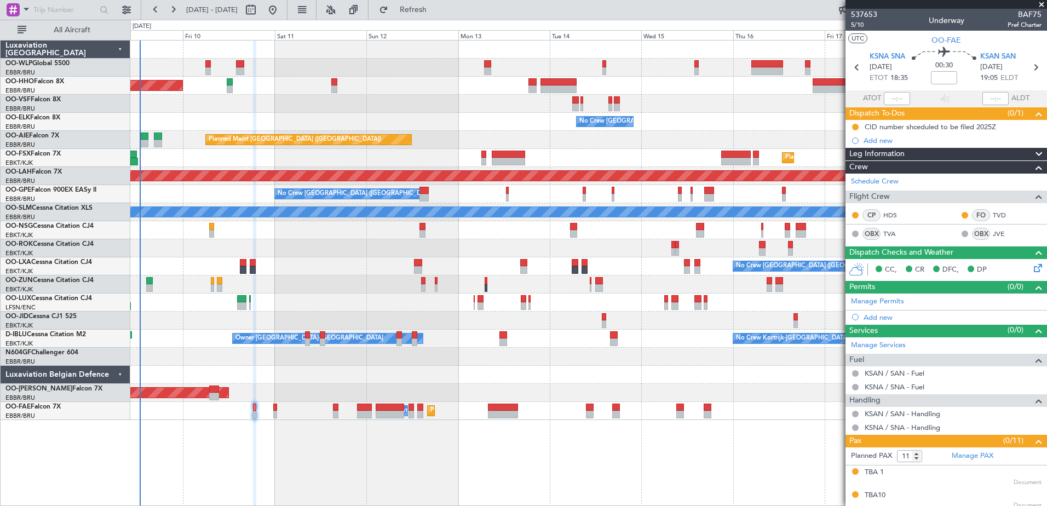
scroll to position [212, 0]
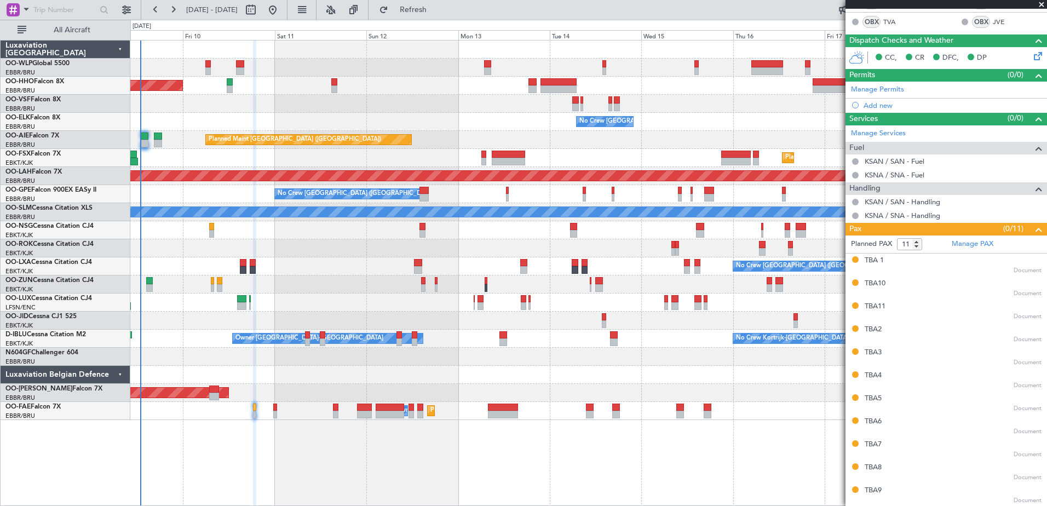
click at [171, 59] on div at bounding box center [588, 68] width 916 height 18
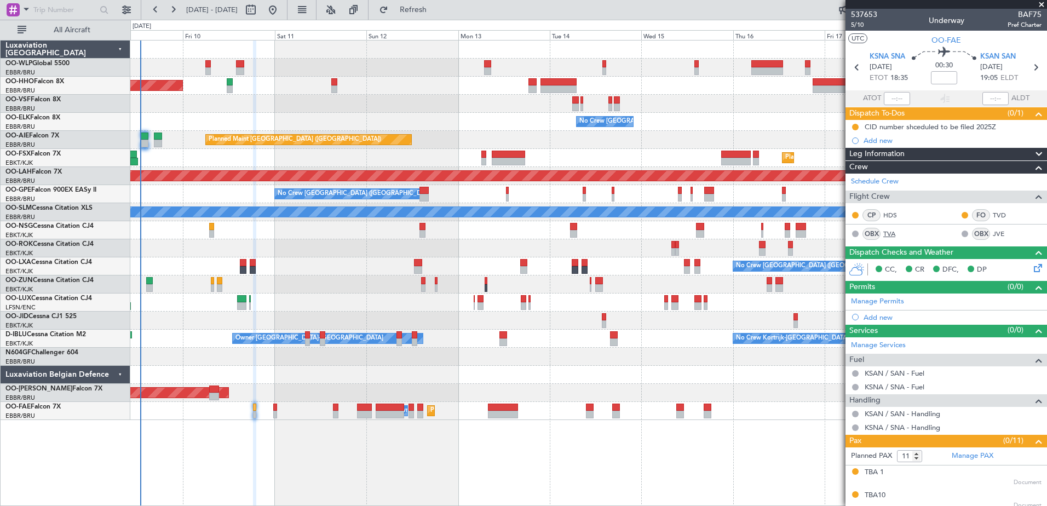
click at [888, 234] on link "TVA" at bounding box center [895, 234] width 25 height 10
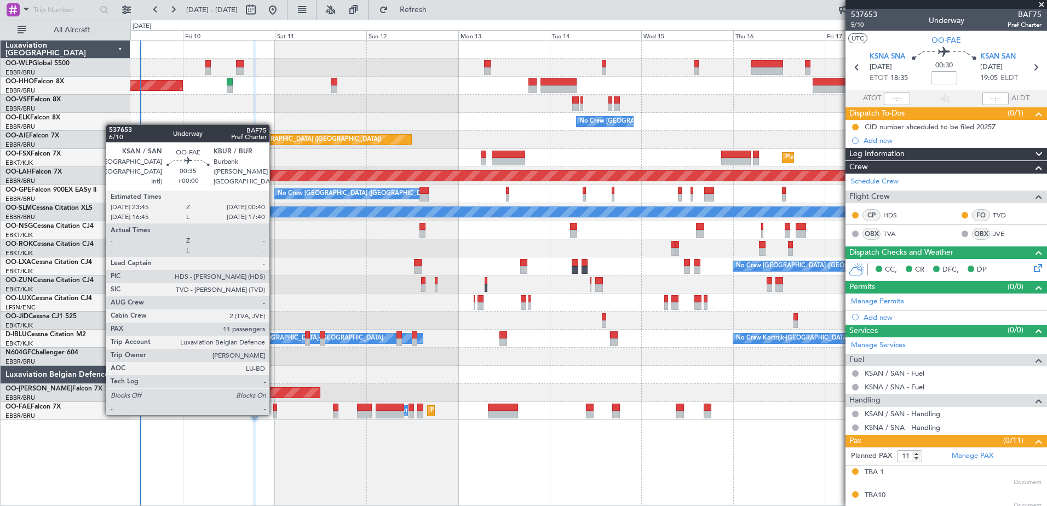
click at [274, 413] on div at bounding box center [275, 415] width 4 height 8
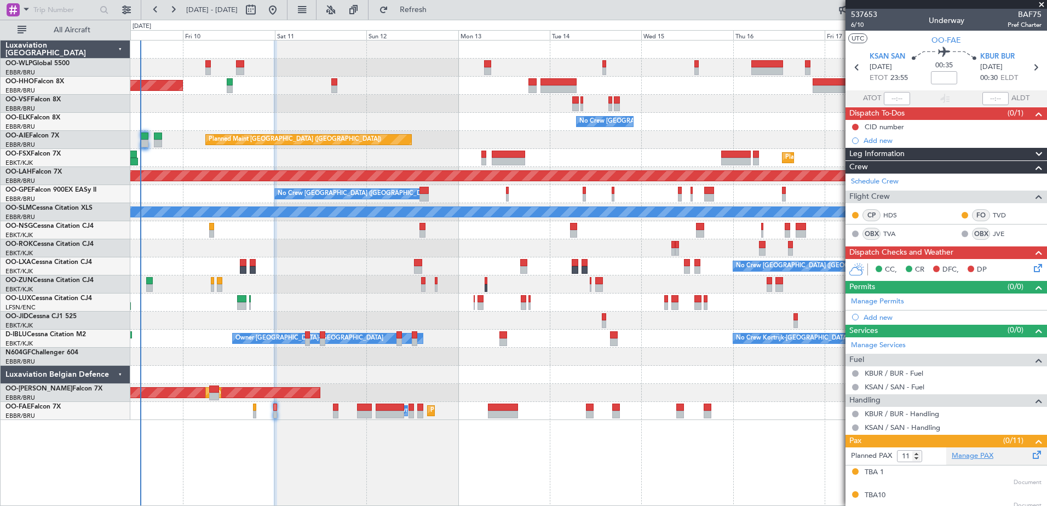
click at [960, 454] on link "Manage PAX" at bounding box center [973, 456] width 42 height 11
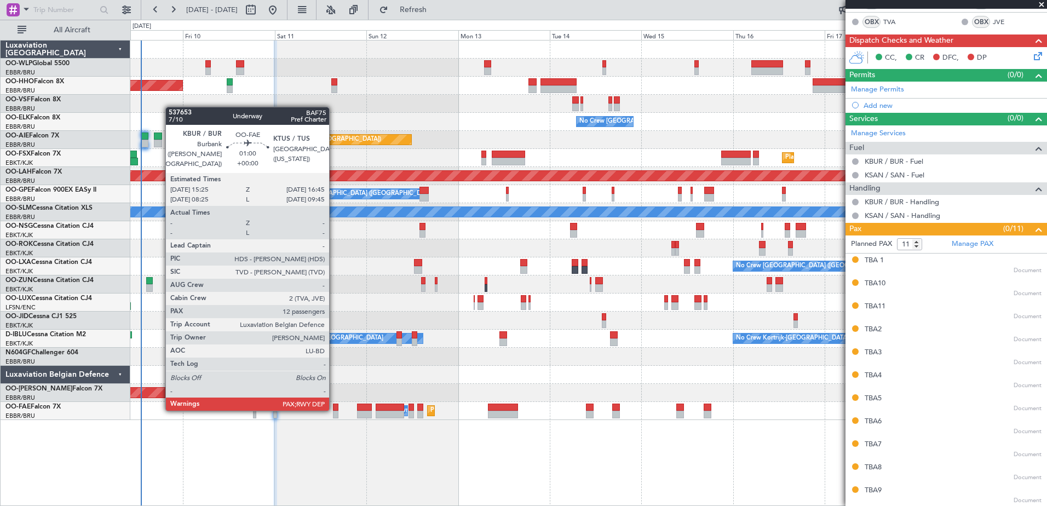
click at [334, 409] on div at bounding box center [335, 408] width 5 height 8
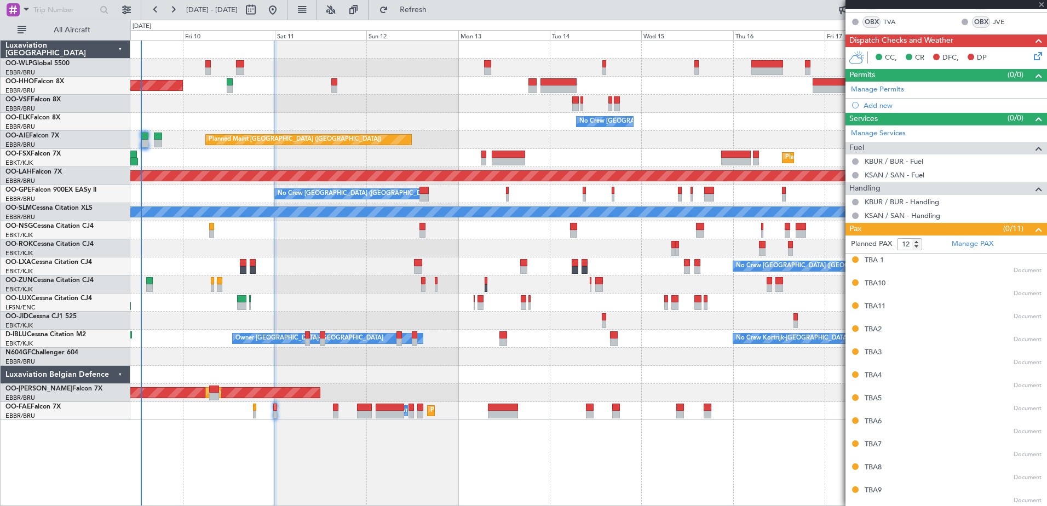
scroll to position [0, 0]
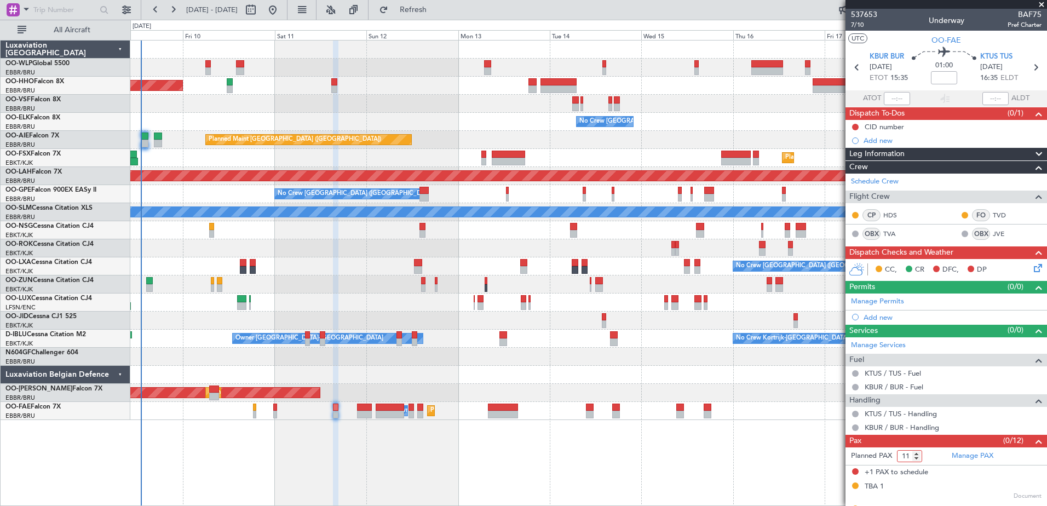
type input "11"
click at [917, 457] on input "11" at bounding box center [909, 456] width 25 height 12
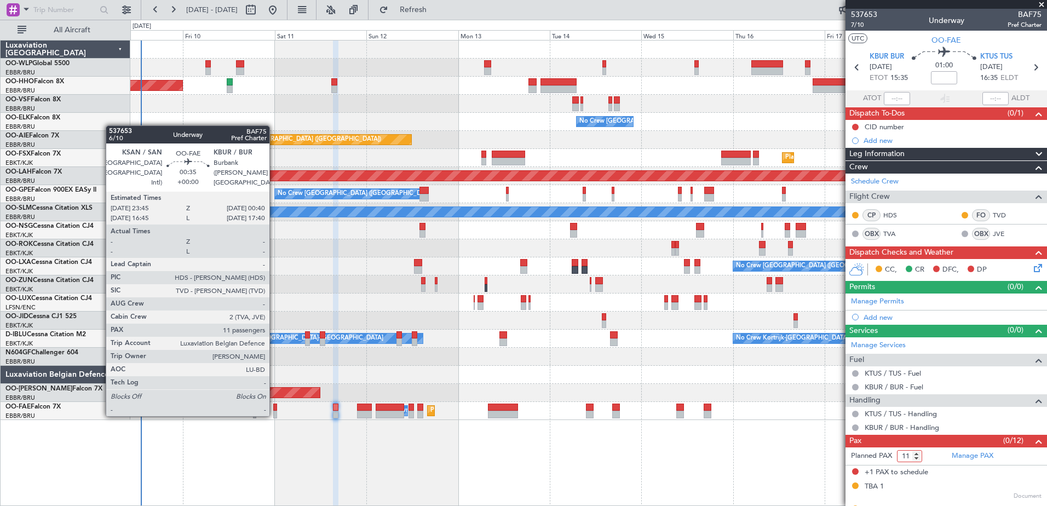
click at [274, 414] on div at bounding box center [275, 415] width 4 height 8
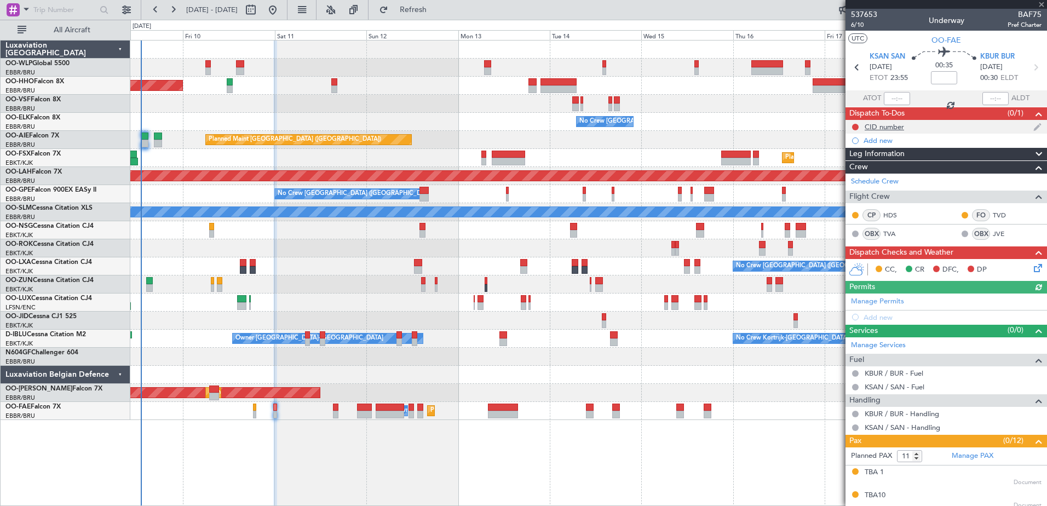
click at [884, 129] on div "CID number" at bounding box center [884, 126] width 39 height 9
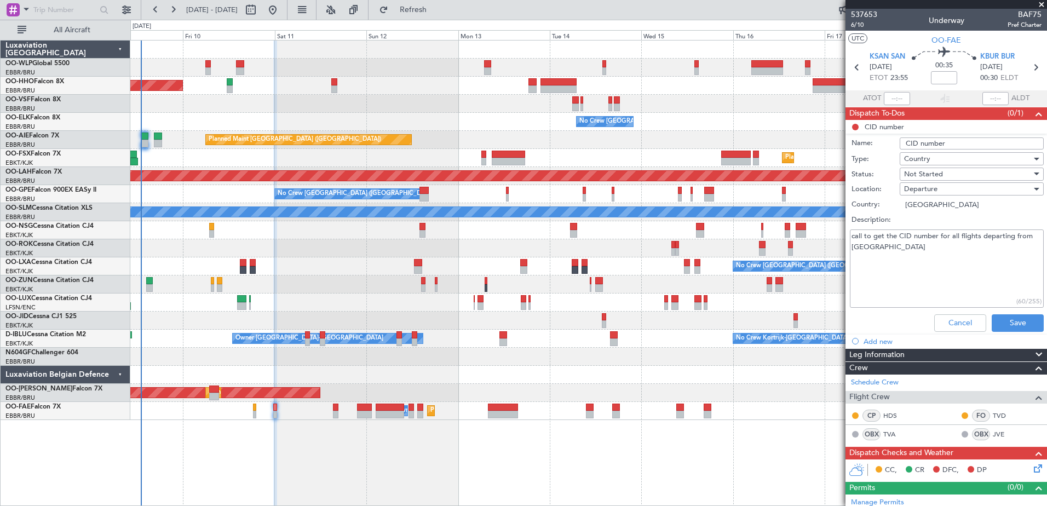
click at [962, 147] on input "CID number" at bounding box center [972, 143] width 144 height 12
click at [1015, 144] on input "CID number shceduled to be filed 2025Z" at bounding box center [972, 143] width 144 height 12
type input "CID number shceduled to be filed 0145Z"
click at [957, 172] on div "Not Started" at bounding box center [968, 174] width 128 height 16
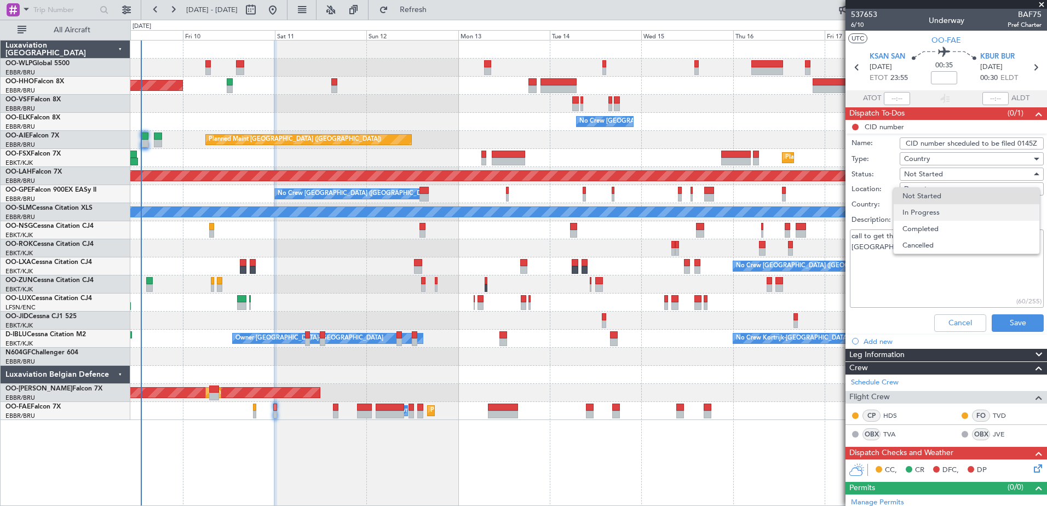
click at [943, 216] on span "In Progress" at bounding box center [966, 212] width 128 height 16
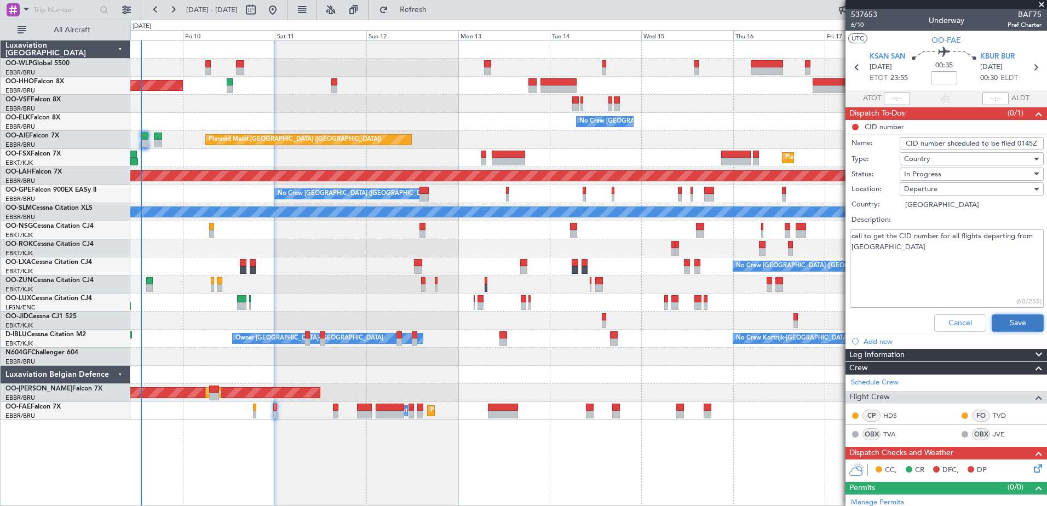
click at [1010, 320] on button "Save" at bounding box center [1018, 323] width 52 height 18
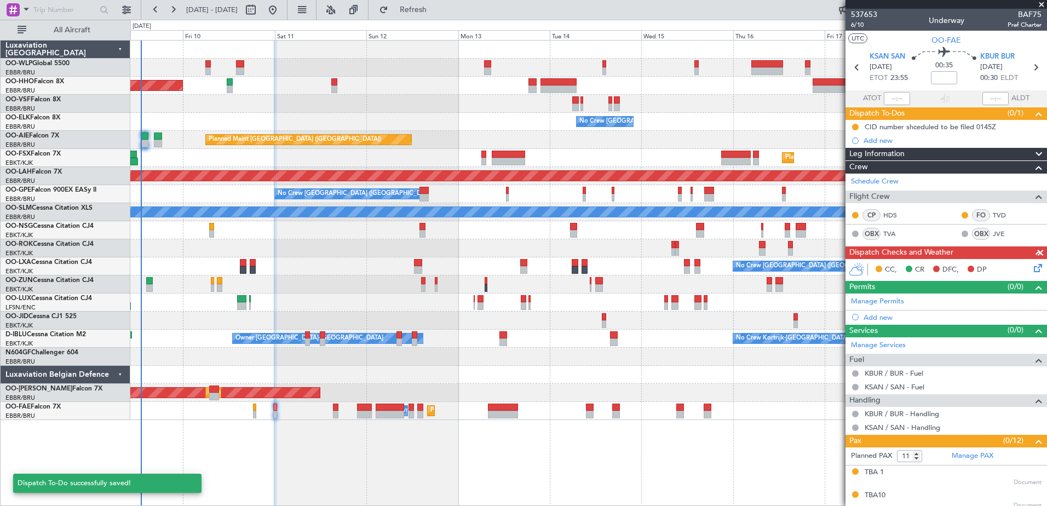
click at [1031, 471] on div "TBA 1 Document" at bounding box center [953, 477] width 177 height 20
type input "12"
drag, startPoint x: 1022, startPoint y: 264, endPoint x: 1029, endPoint y: 268, distance: 8.1
click at [1022, 264] on div "CC, CR DFC, DP" at bounding box center [951, 270] width 161 height 16
click at [1032, 268] on icon at bounding box center [1036, 266] width 9 height 9
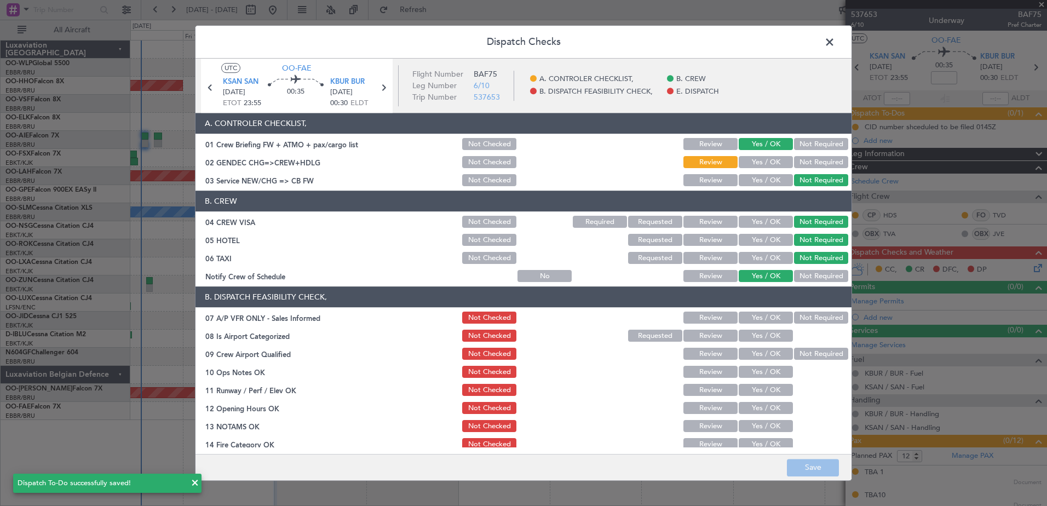
click at [794, 157] on button "Not Required" at bounding box center [821, 163] width 54 height 12
drag, startPoint x: 806, startPoint y: 309, endPoint x: 801, endPoint y: 321, distance: 12.8
click at [807, 309] on section "B. DISPATCH FEASIBILITY CHECK, 07 A/P VFR ONLY - Sales Informed Not Checked Rev…" at bounding box center [523, 406] width 656 height 238
click at [800, 318] on button "Not Required" at bounding box center [821, 318] width 54 height 12
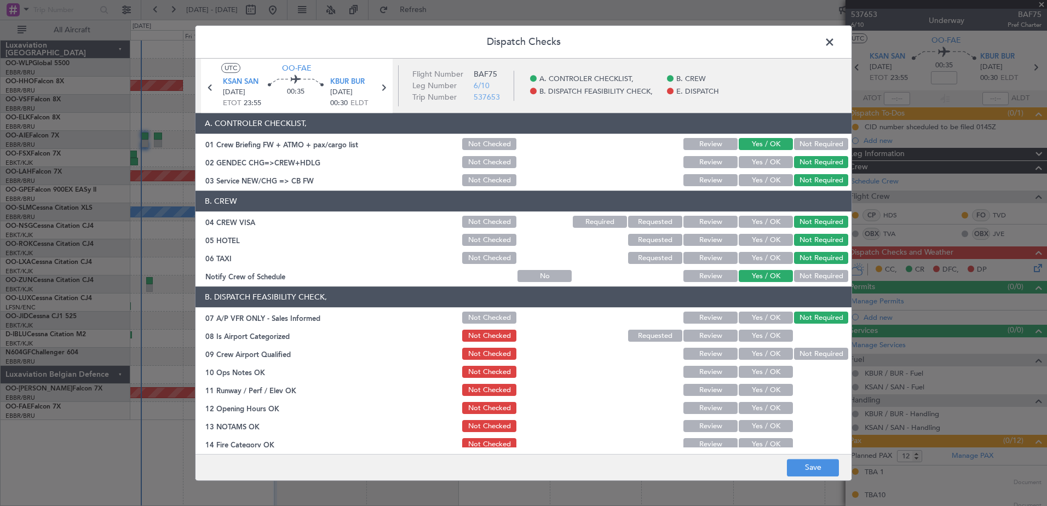
click at [776, 335] on button "Yes / OK" at bounding box center [766, 336] width 54 height 12
click at [794, 353] on button "Not Required" at bounding box center [821, 354] width 54 height 12
click at [766, 376] on button "Yes / OK" at bounding box center [766, 372] width 54 height 12
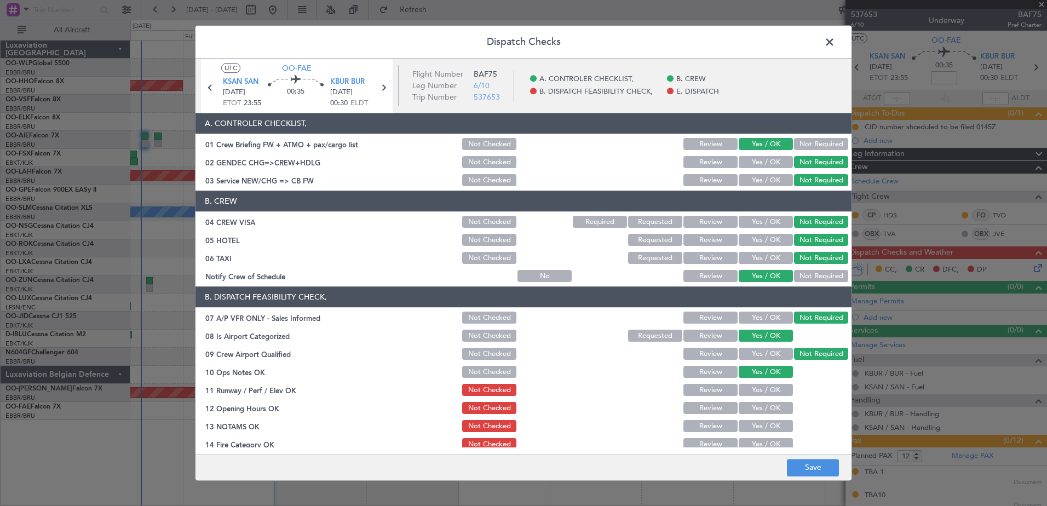
click at [764, 394] on button "Yes / OK" at bounding box center [766, 390] width 54 height 12
click at [763, 406] on button "Yes / OK" at bounding box center [766, 408] width 54 height 12
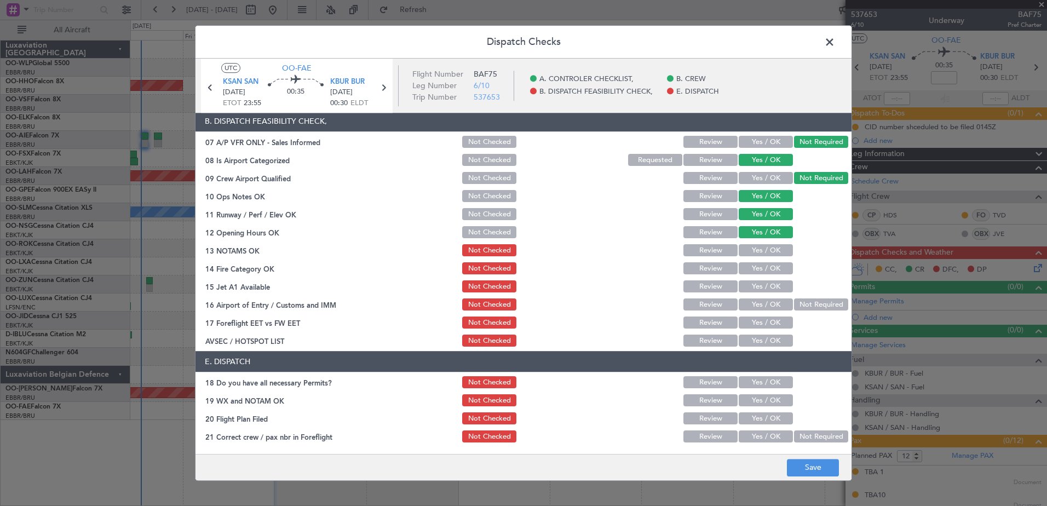
click at [746, 246] on button "Yes / OK" at bounding box center [766, 251] width 54 height 12
click at [754, 272] on button "Yes / OK" at bounding box center [766, 269] width 54 height 12
click at [760, 286] on button "Yes / OK" at bounding box center [766, 287] width 54 height 12
click at [794, 302] on button "Not Required" at bounding box center [821, 305] width 54 height 12
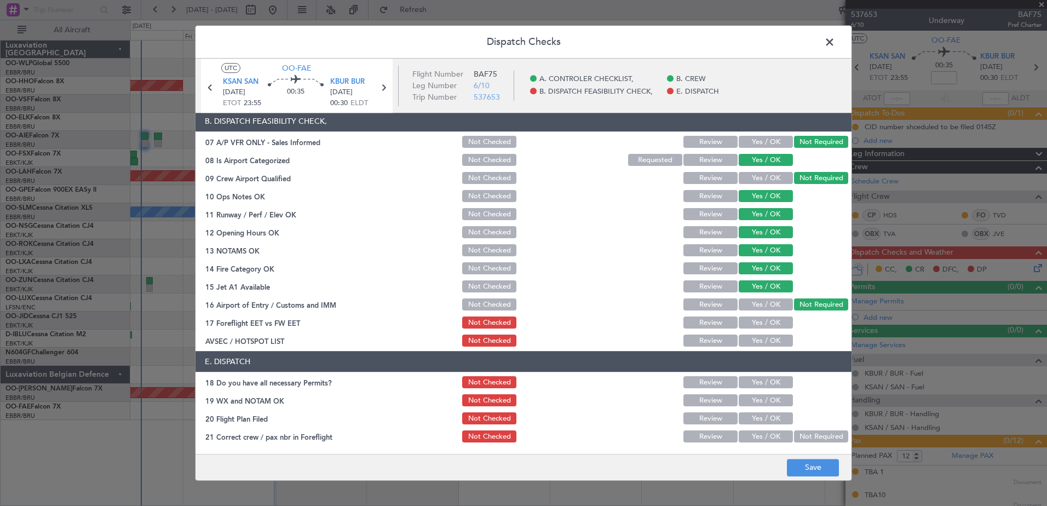
click at [752, 326] on button "Yes / OK" at bounding box center [766, 323] width 54 height 12
drag, startPoint x: 756, startPoint y: 342, endPoint x: 757, endPoint y: 355, distance: 13.2
click at [756, 344] on button "Yes / OK" at bounding box center [766, 341] width 54 height 12
click at [756, 383] on button "Yes / OK" at bounding box center [766, 383] width 54 height 12
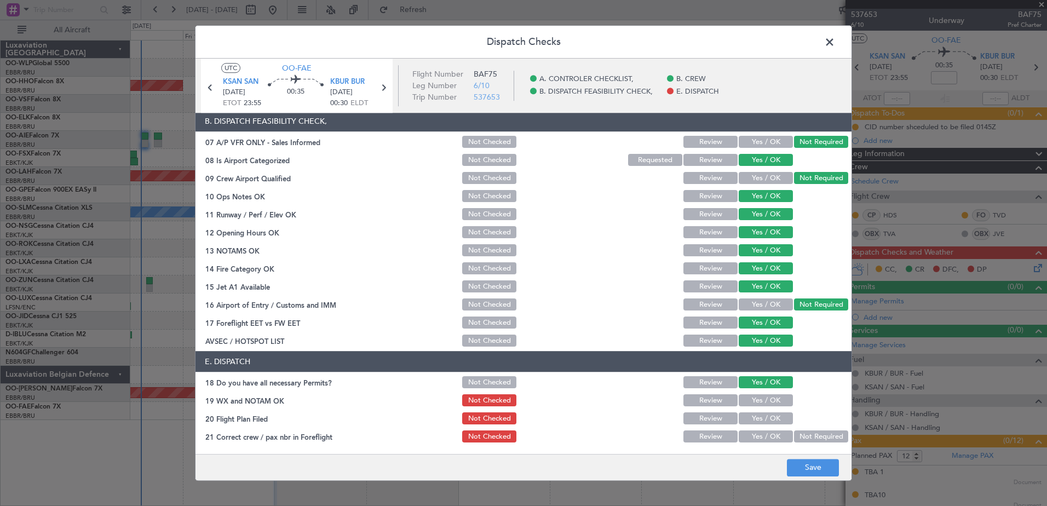
click at [758, 402] on button "Yes / OK" at bounding box center [766, 401] width 54 height 12
click at [755, 422] on button "Yes / OK" at bounding box center [766, 419] width 54 height 12
click at [755, 435] on button "Yes / OK" at bounding box center [766, 437] width 54 height 12
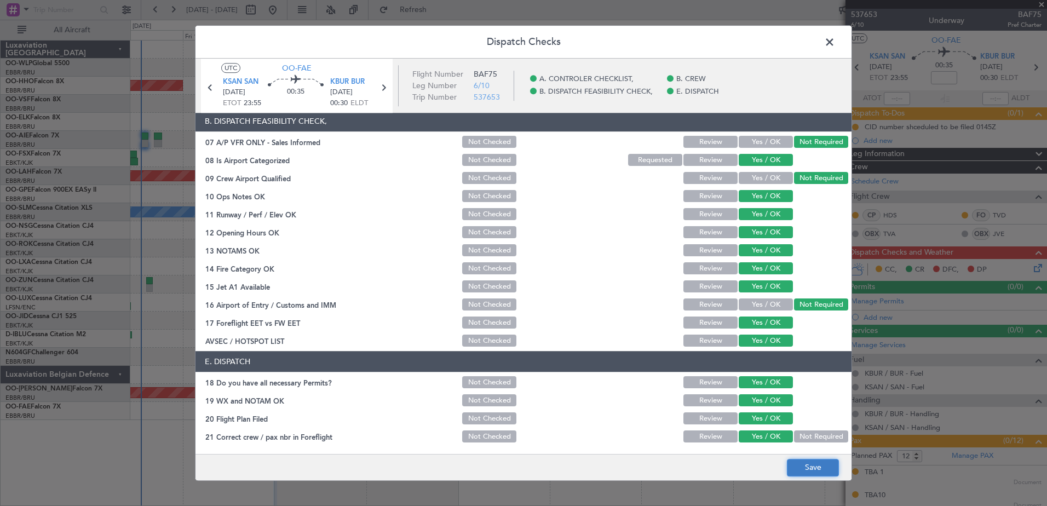
click at [808, 476] on button "Save" at bounding box center [813, 468] width 52 height 18
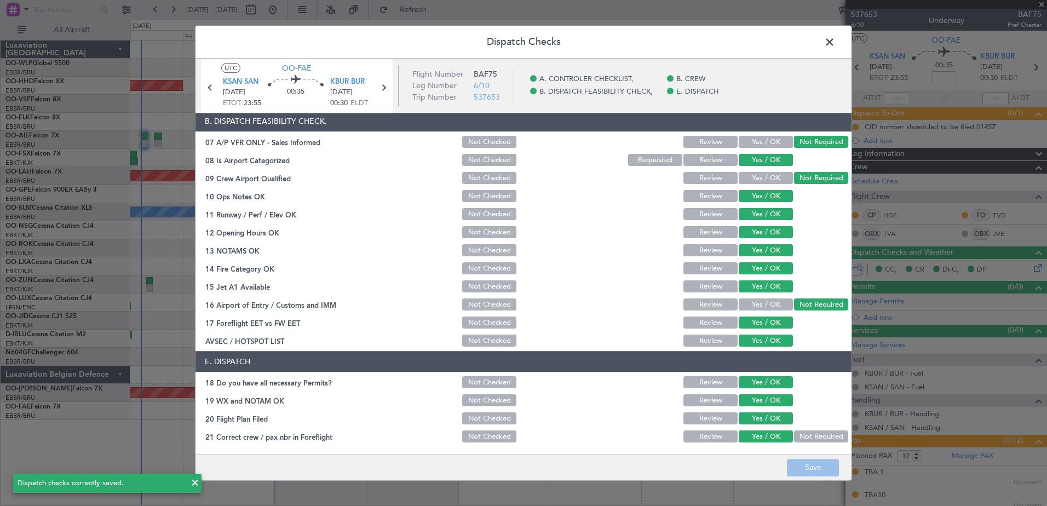
click at [835, 42] on span at bounding box center [835, 45] width 0 height 22
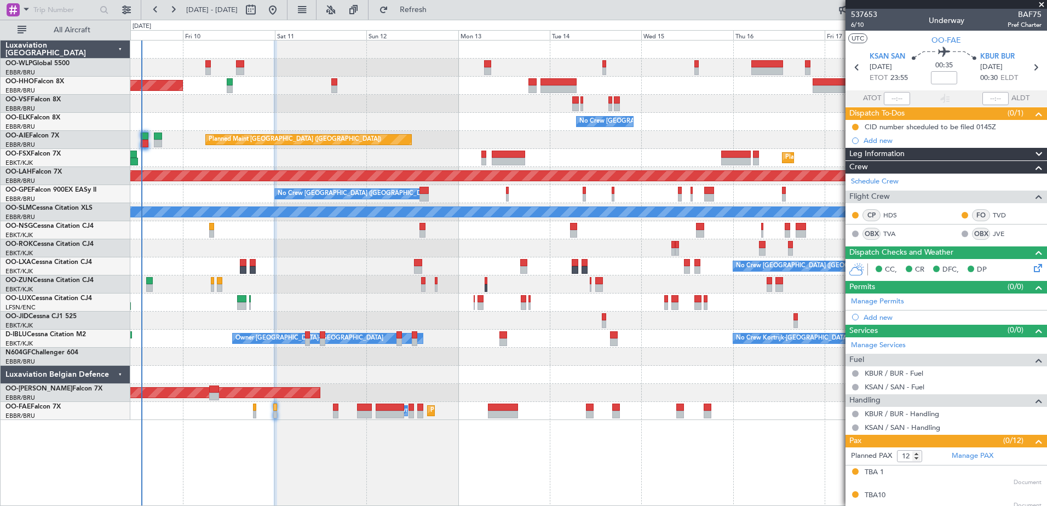
click at [631, 485] on div "Planned Maint Geneva (Cointrin) No Crew Brussels (Brussels National) Planned Ma…" at bounding box center [588, 273] width 917 height 466
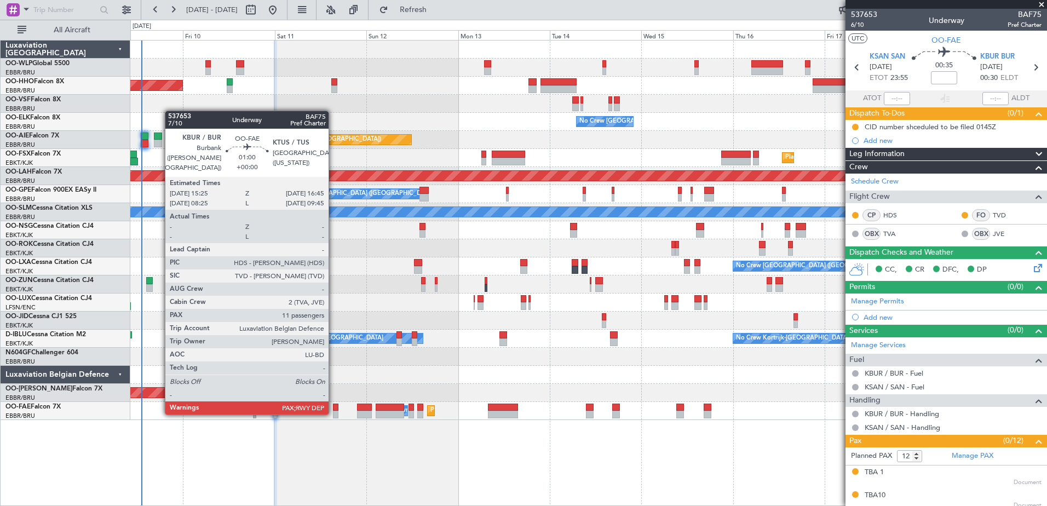
click at [333, 412] on div at bounding box center [335, 415] width 5 height 8
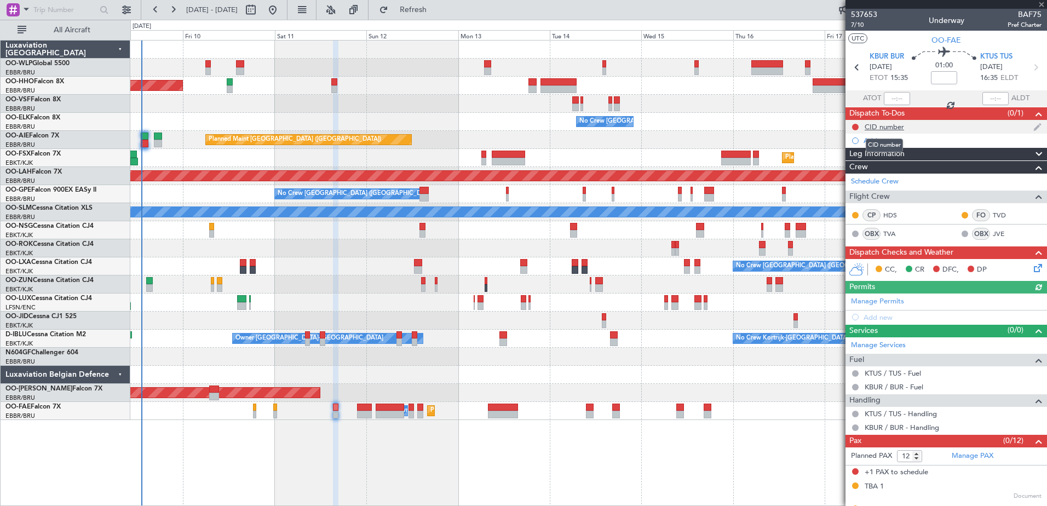
click at [891, 126] on div "CID number" at bounding box center [884, 126] width 39 height 9
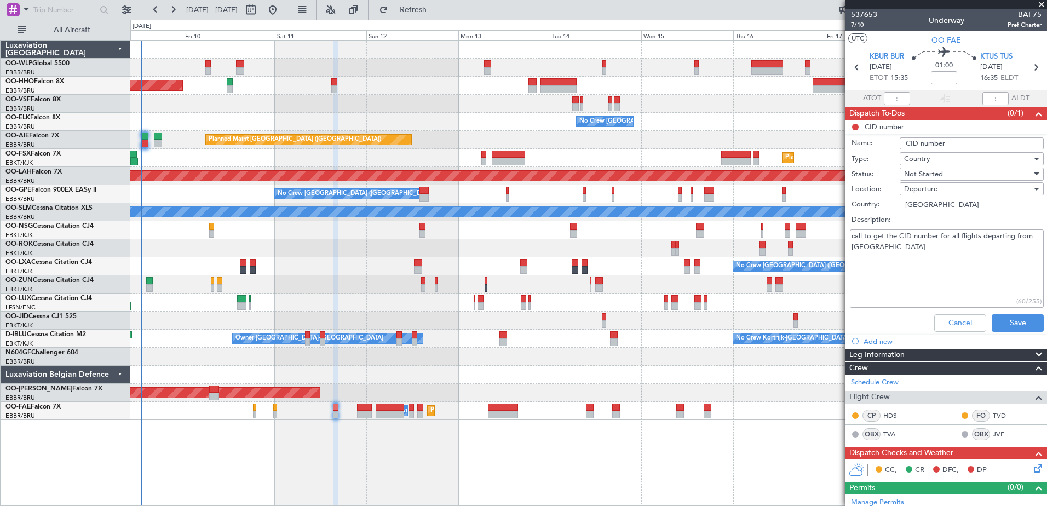
click at [951, 146] on input "CID number" at bounding box center [972, 143] width 144 height 12
click at [1016, 141] on input "CID number shceduled to be filed 0145Z" at bounding box center [972, 143] width 144 height 12
type input "CID number shceduled to be filed 1725Z"
click at [951, 173] on div "Not Started" at bounding box center [968, 174] width 128 height 16
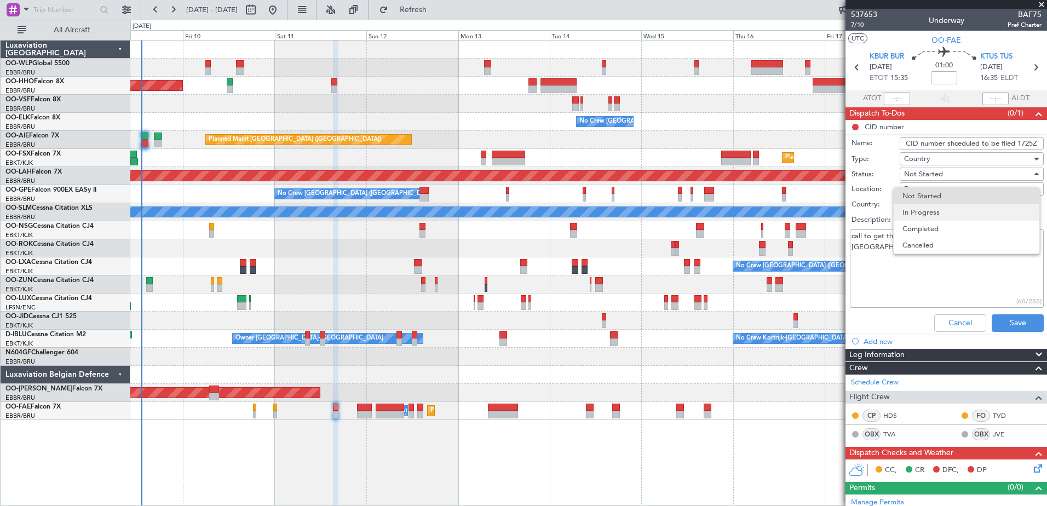
click at [951, 214] on span "In Progress" at bounding box center [966, 212] width 128 height 16
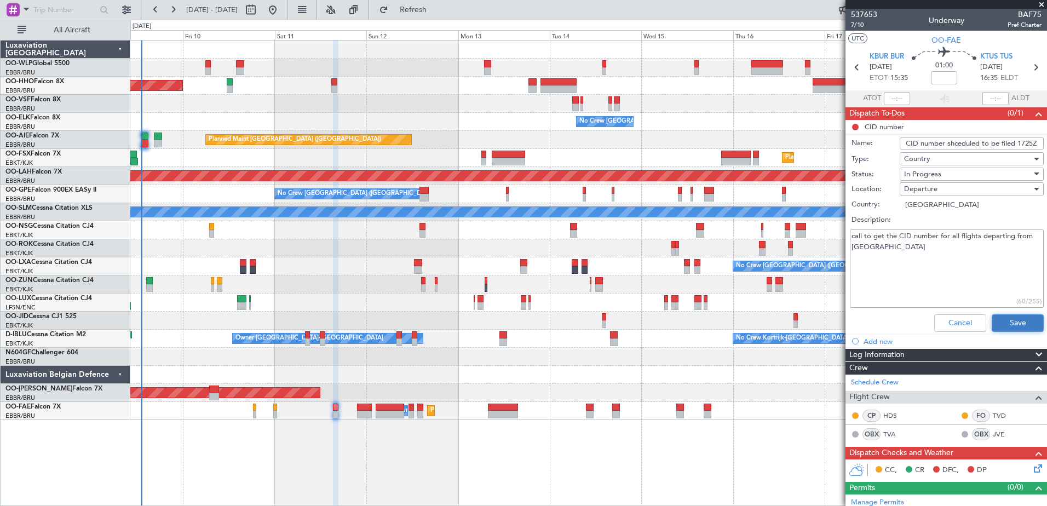
click at [1011, 325] on button "Save" at bounding box center [1018, 323] width 52 height 18
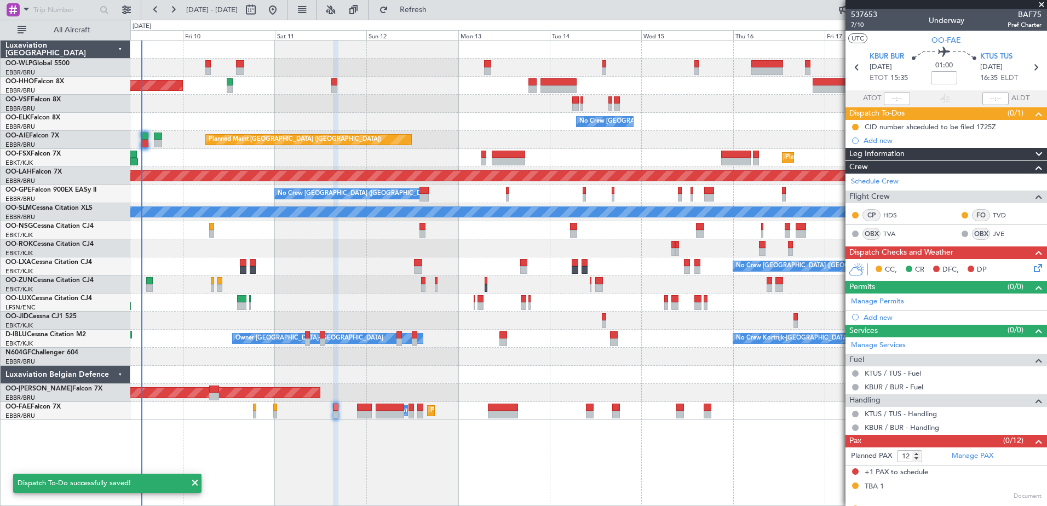
click at [1032, 267] on icon at bounding box center [1036, 266] width 9 height 9
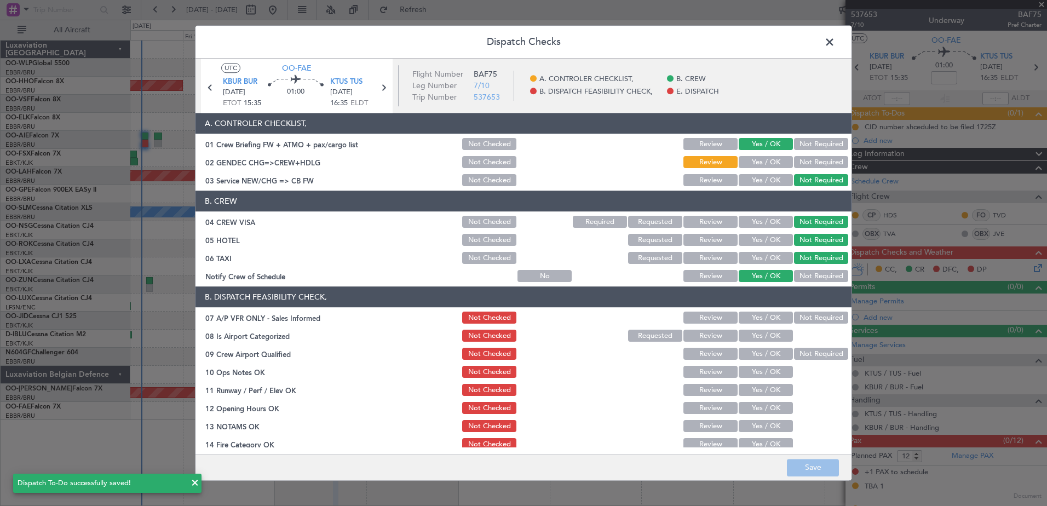
click at [799, 164] on button "Not Required" at bounding box center [821, 163] width 54 height 12
click at [821, 319] on button "Not Required" at bounding box center [821, 318] width 54 height 12
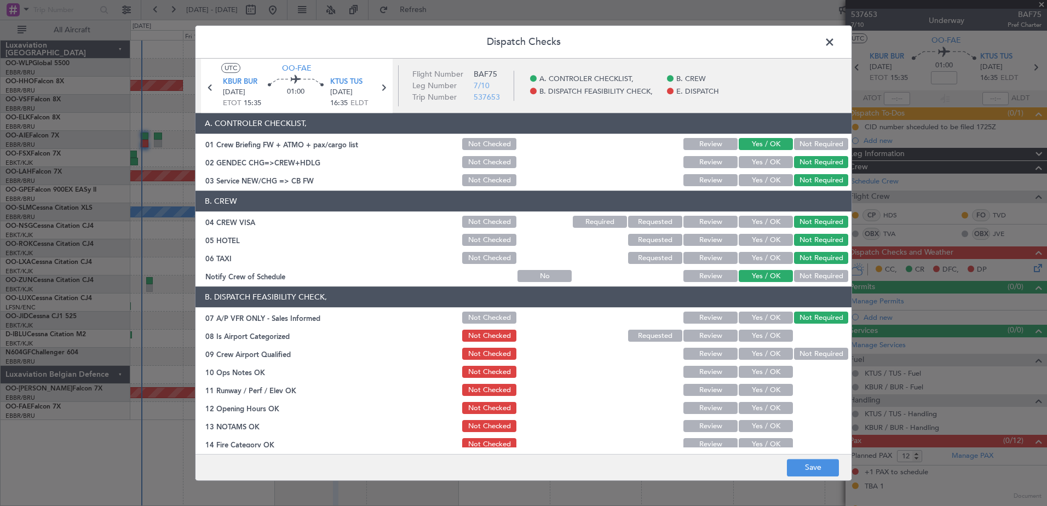
click at [778, 337] on button "Yes / OK" at bounding box center [766, 336] width 54 height 12
click at [802, 358] on button "Not Required" at bounding box center [821, 354] width 54 height 12
click at [772, 370] on button "Yes / OK" at bounding box center [766, 372] width 54 height 12
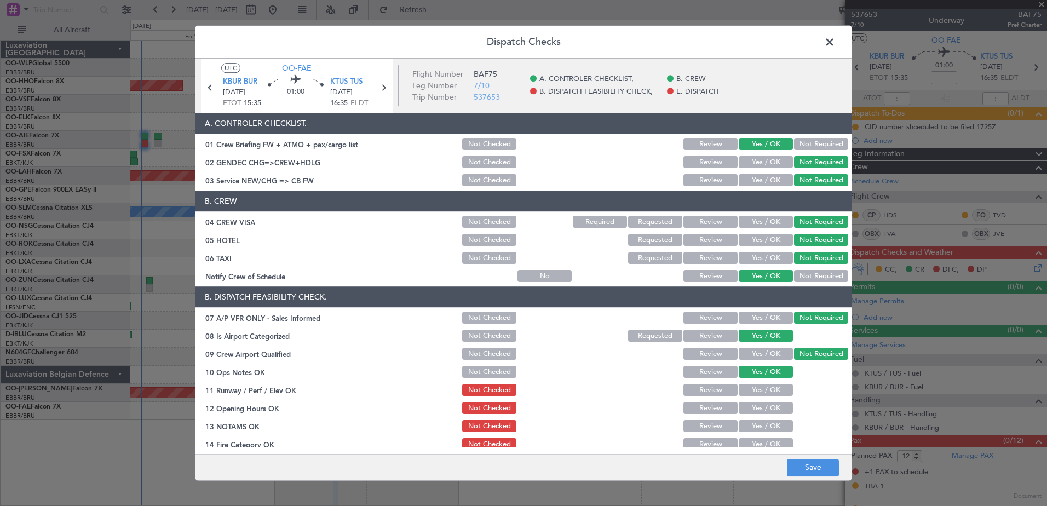
click at [768, 388] on button "Yes / OK" at bounding box center [766, 390] width 54 height 12
click at [767, 402] on button "Yes / OK" at bounding box center [766, 408] width 54 height 12
click at [770, 427] on button "Yes / OK" at bounding box center [766, 427] width 54 height 12
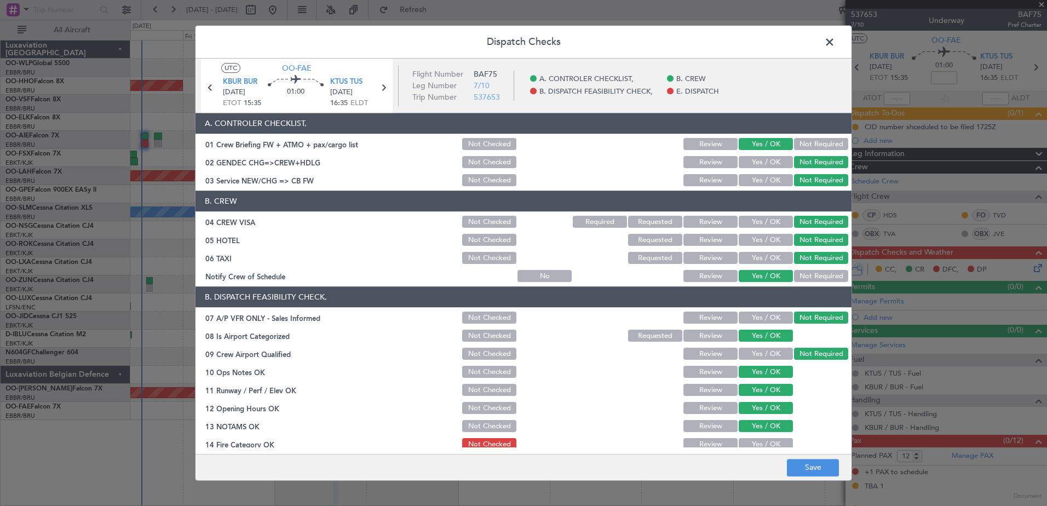
click at [772, 440] on button "Yes / OK" at bounding box center [766, 445] width 54 height 12
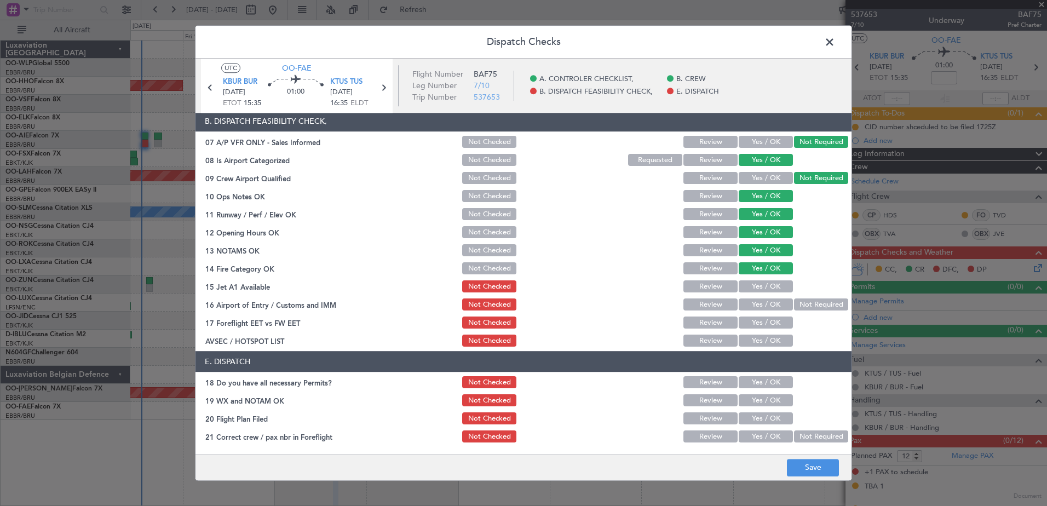
click at [773, 287] on button "Yes / OK" at bounding box center [766, 287] width 54 height 12
click at [772, 309] on button "Yes / OK" at bounding box center [766, 305] width 54 height 12
drag, startPoint x: 773, startPoint y: 325, endPoint x: 774, endPoint y: 344, distance: 19.2
click at [773, 326] on button "Yes / OK" at bounding box center [766, 323] width 54 height 12
click at [774, 345] on button "Yes / OK" at bounding box center [766, 341] width 54 height 12
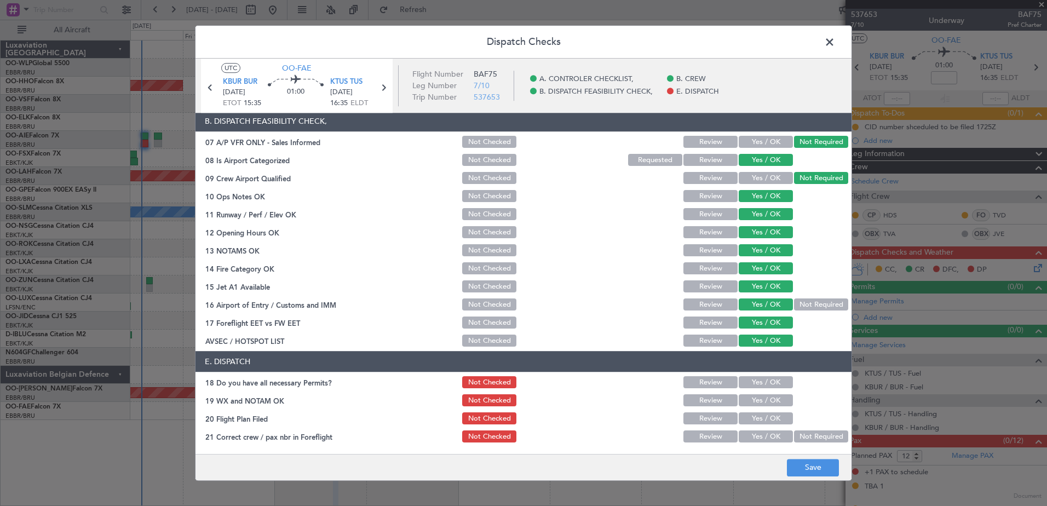
click at [773, 383] on button "Yes / OK" at bounding box center [766, 383] width 54 height 12
click at [775, 404] on button "Yes / OK" at bounding box center [766, 401] width 54 height 12
drag, startPoint x: 772, startPoint y: 417, endPoint x: 769, endPoint y: 429, distance: 12.4
click at [772, 419] on button "Yes / OK" at bounding box center [766, 419] width 54 height 12
click at [765, 436] on button "Yes / OK" at bounding box center [766, 437] width 54 height 12
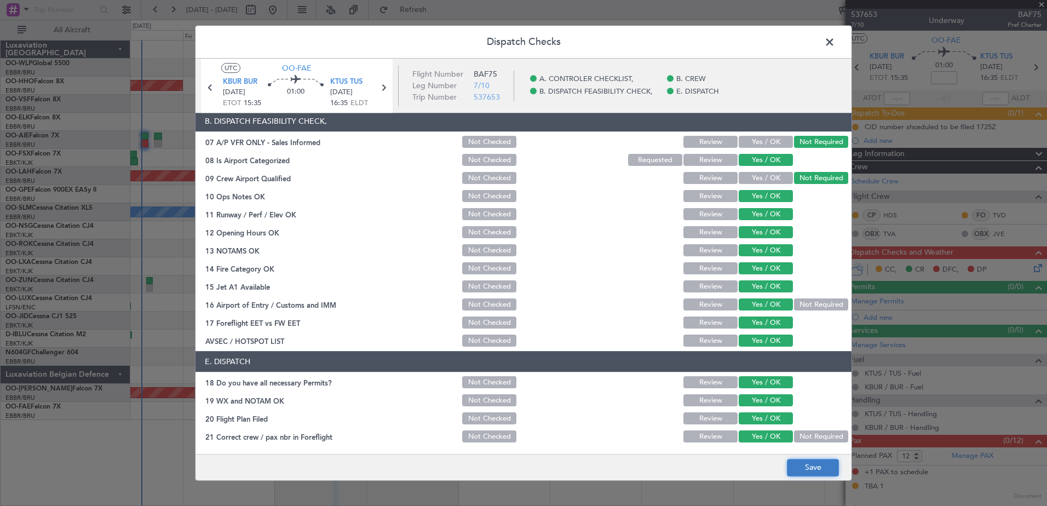
click at [817, 467] on button "Save" at bounding box center [813, 468] width 52 height 18
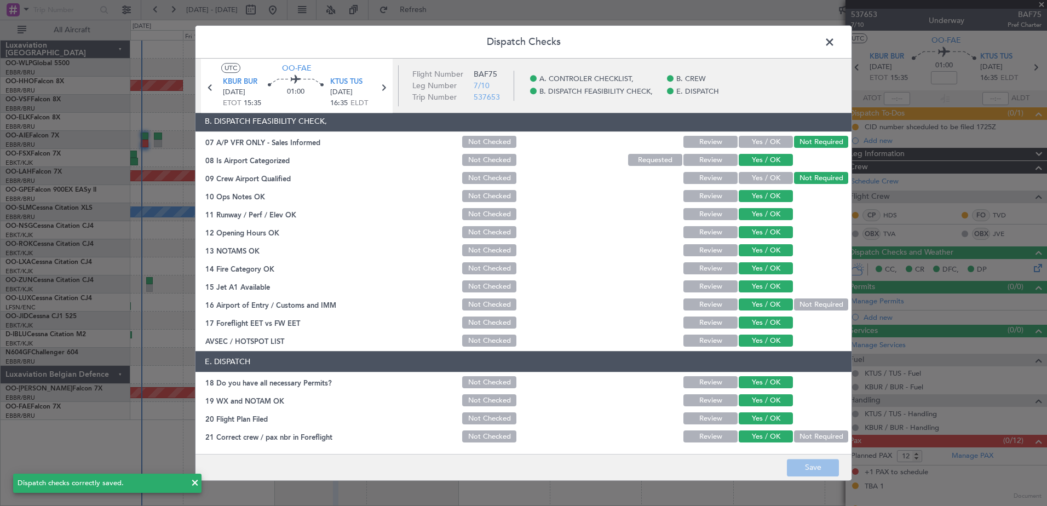
click at [835, 47] on span at bounding box center [835, 45] width 0 height 22
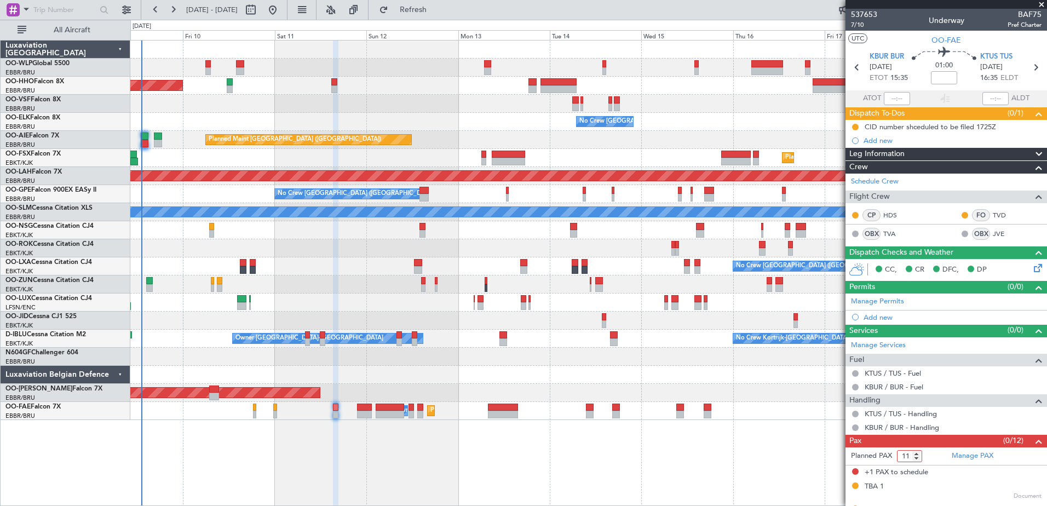
type input "11"
click at [917, 459] on input "11" at bounding box center [909, 456] width 25 height 12
click at [934, 453] on mat-tooltip-component "KBUR / BUR - Handling" at bounding box center [901, 445] width 83 height 29
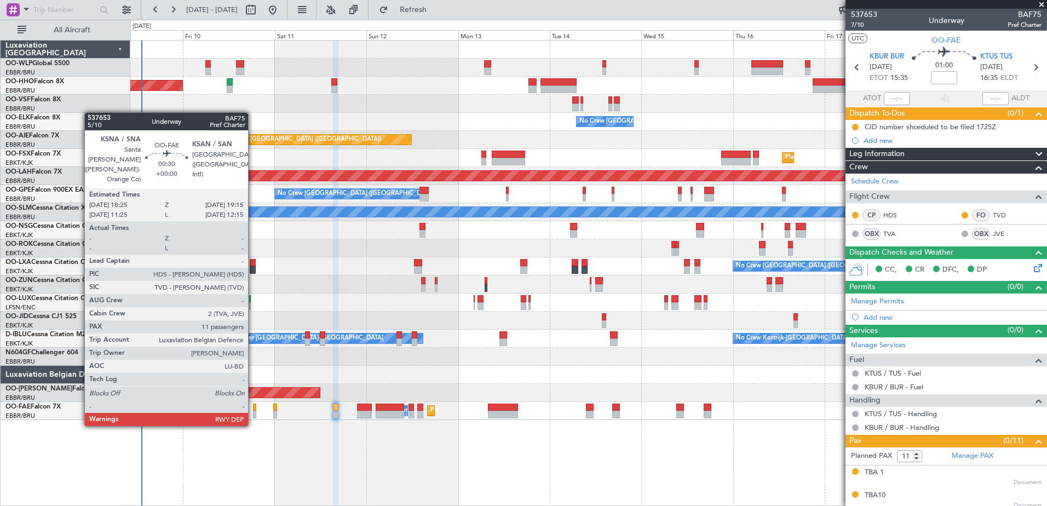
click at [253, 415] on div at bounding box center [254, 415] width 3 height 8
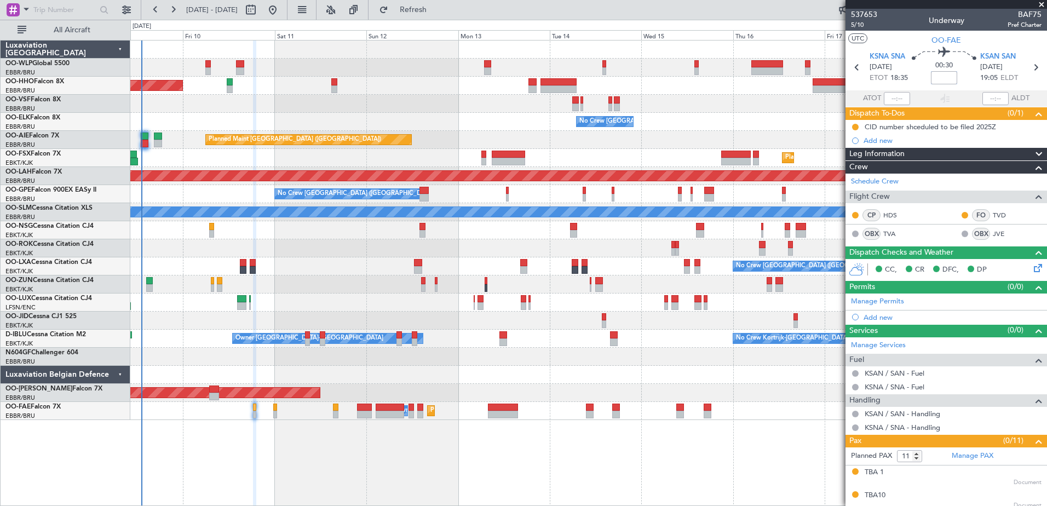
click at [941, 78] on input at bounding box center [944, 77] width 26 height 13
type input "-00:10"
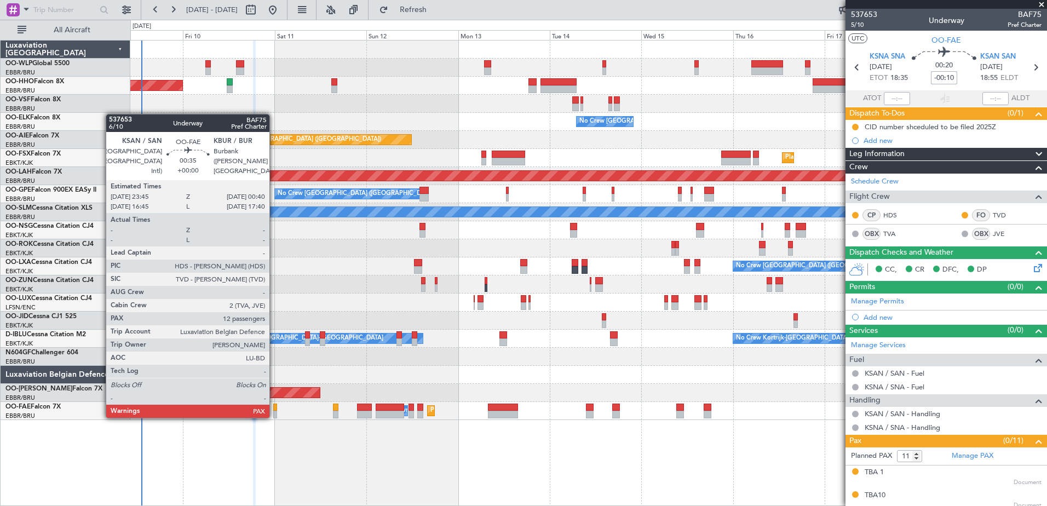
click at [274, 416] on div at bounding box center [275, 415] width 4 height 8
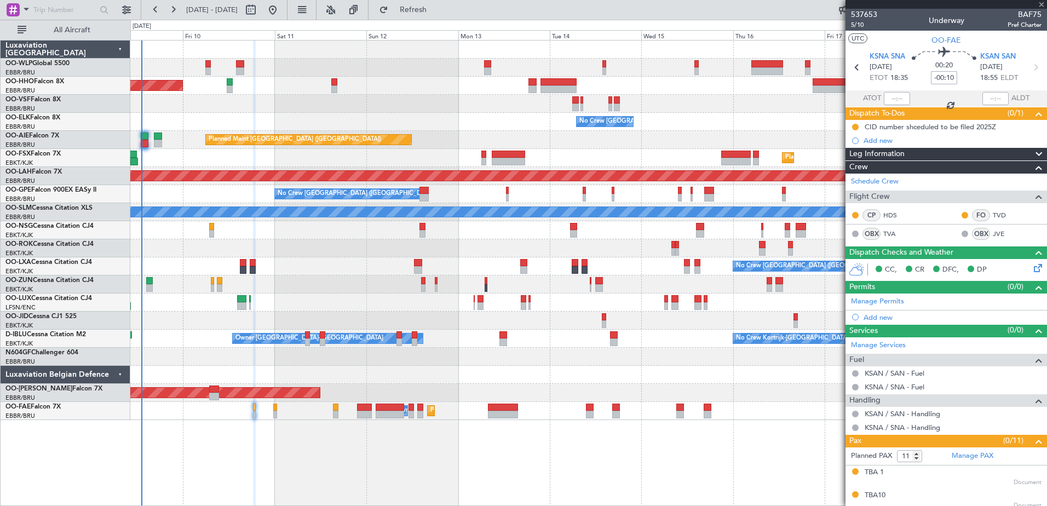
type input "12"
type input "-00:10"
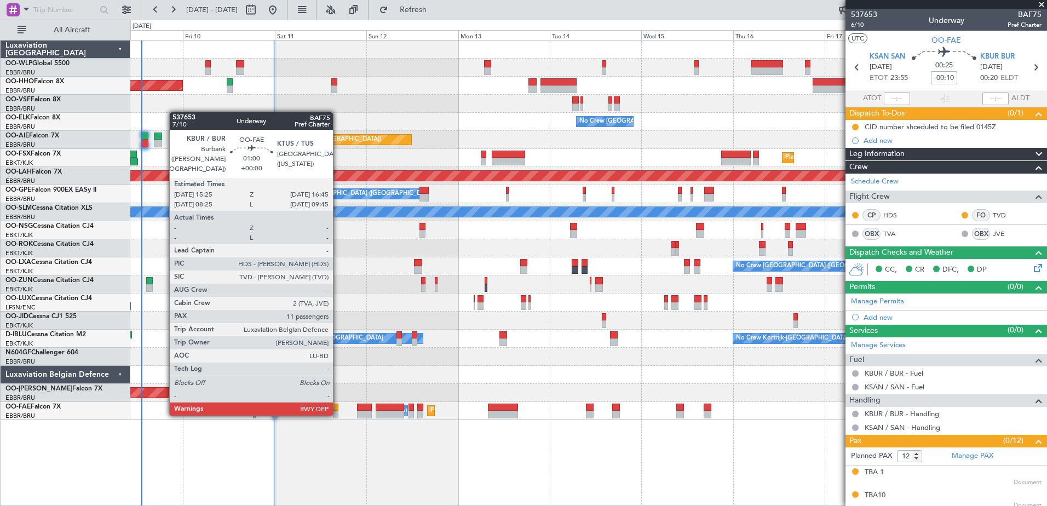
click at [338, 413] on div at bounding box center [335, 415] width 5 height 8
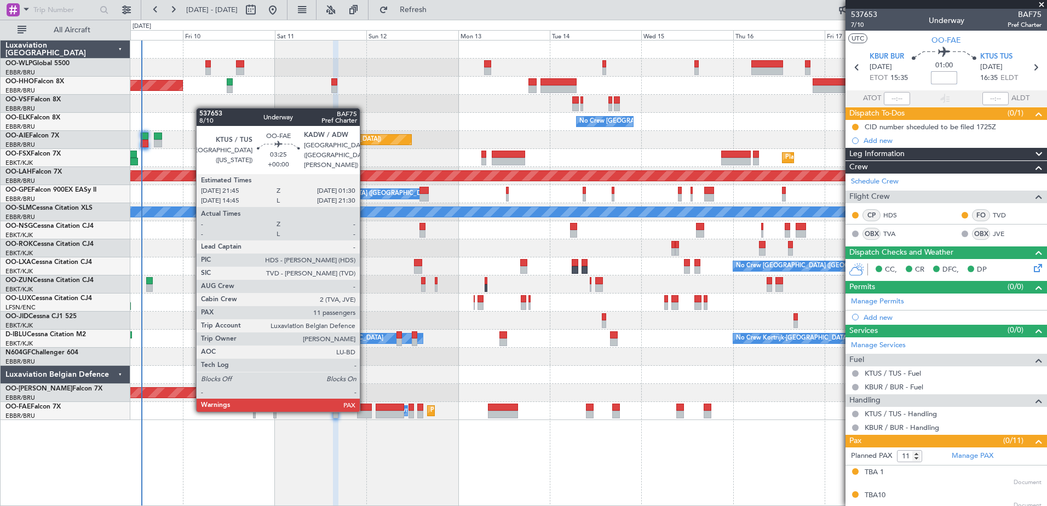
click at [365, 411] on div at bounding box center [364, 415] width 15 height 8
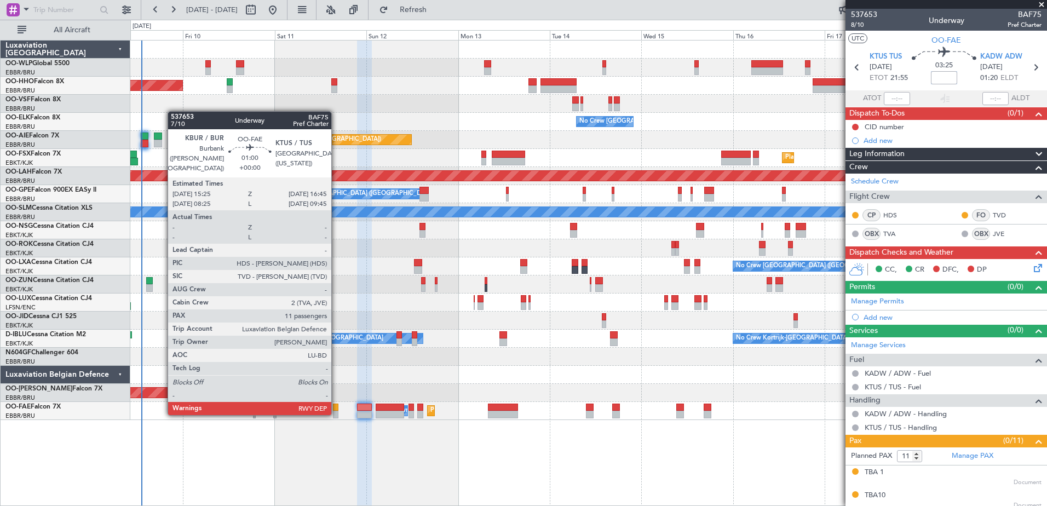
click at [336, 413] on div at bounding box center [335, 415] width 5 height 8
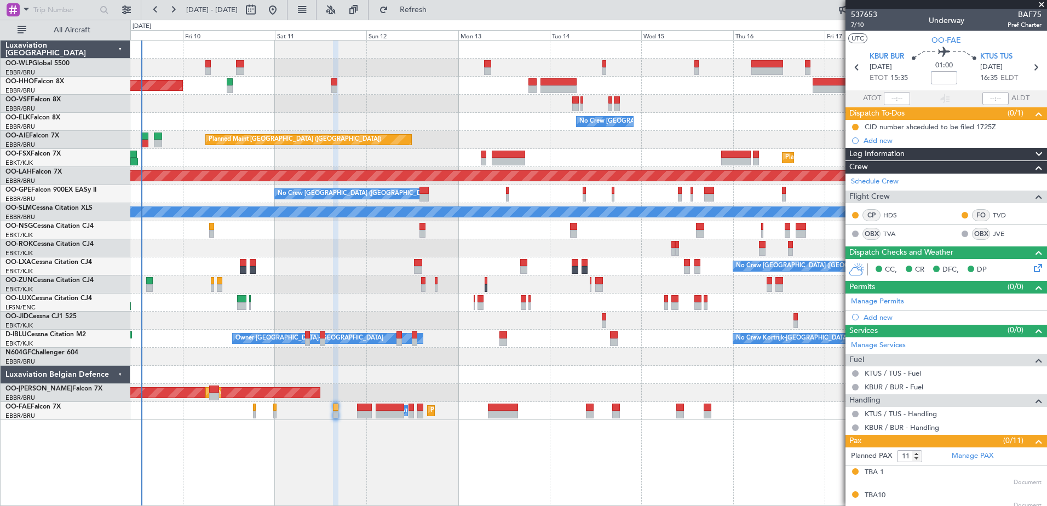
click at [305, 277] on div at bounding box center [588, 284] width 916 height 18
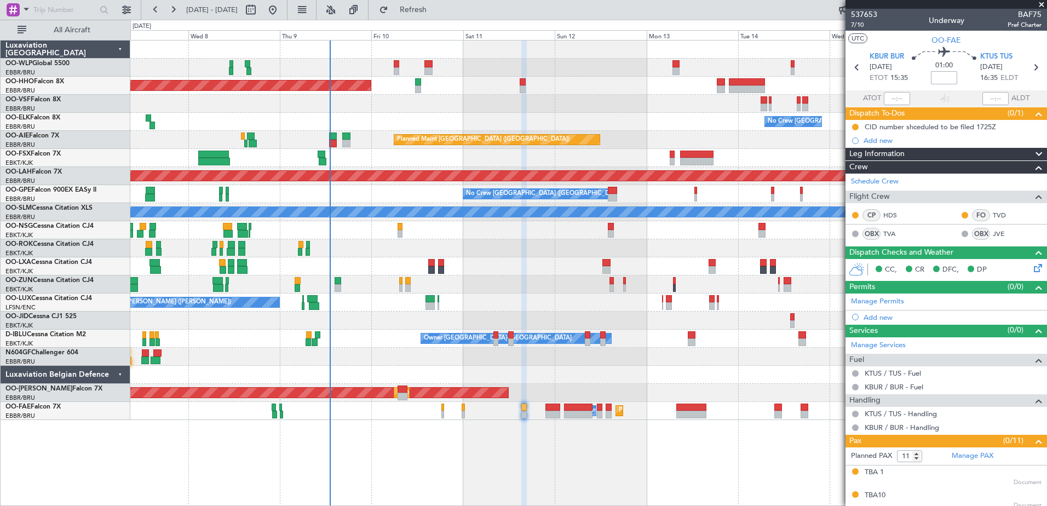
click at [376, 348] on div "Planned Maint Geneva (Cointrin) No Crew Brussels (Brussels National) Planned Ma…" at bounding box center [588, 230] width 916 height 379
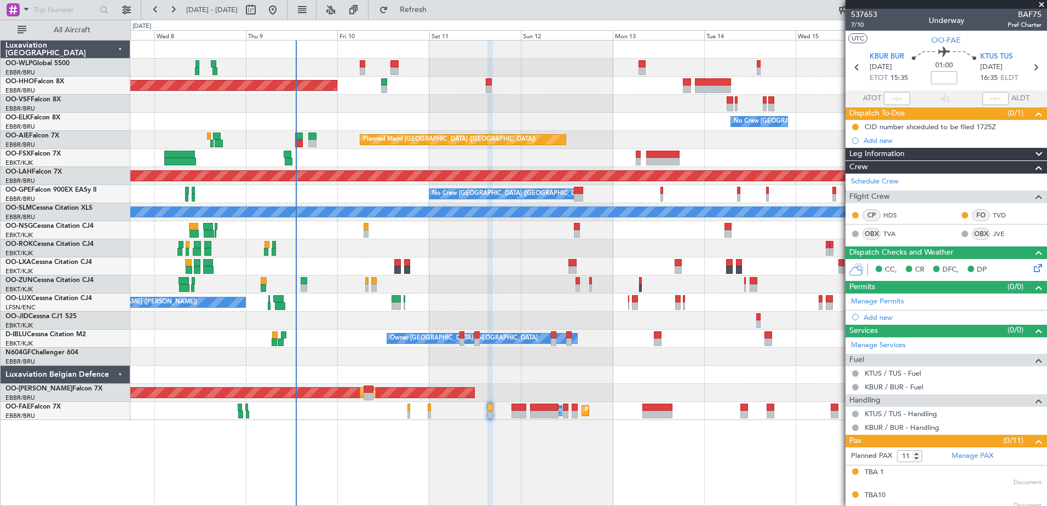
click at [354, 423] on div "Planned Maint Geneva (Cointrin) No Crew Brussels (Brussels National) Planned Ma…" at bounding box center [588, 273] width 917 height 466
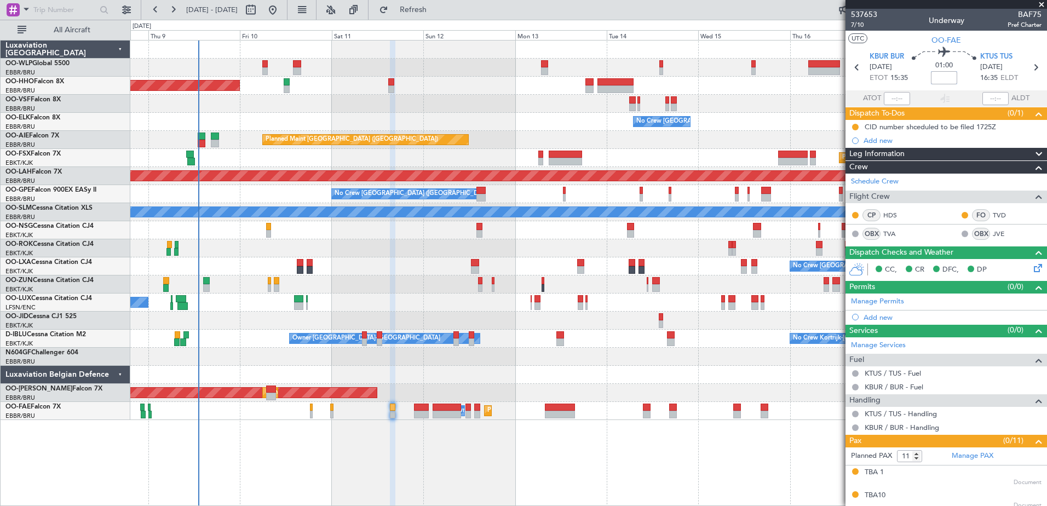
click at [372, 403] on div "Planned Maint Geneva (Cointrin) No Crew Brussels (Brussels National) Planned Ma…" at bounding box center [588, 273] width 917 height 466
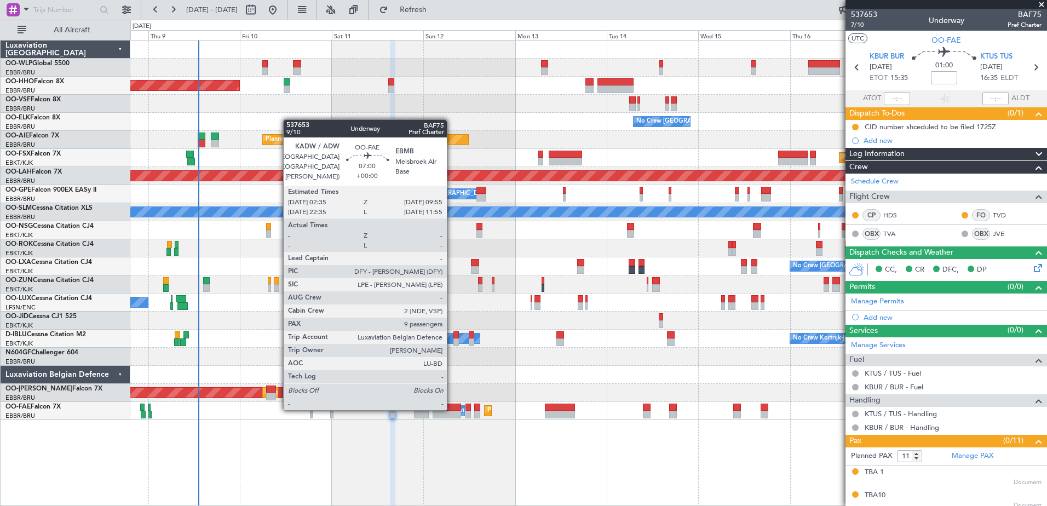
click at [452, 409] on div at bounding box center [447, 408] width 28 height 8
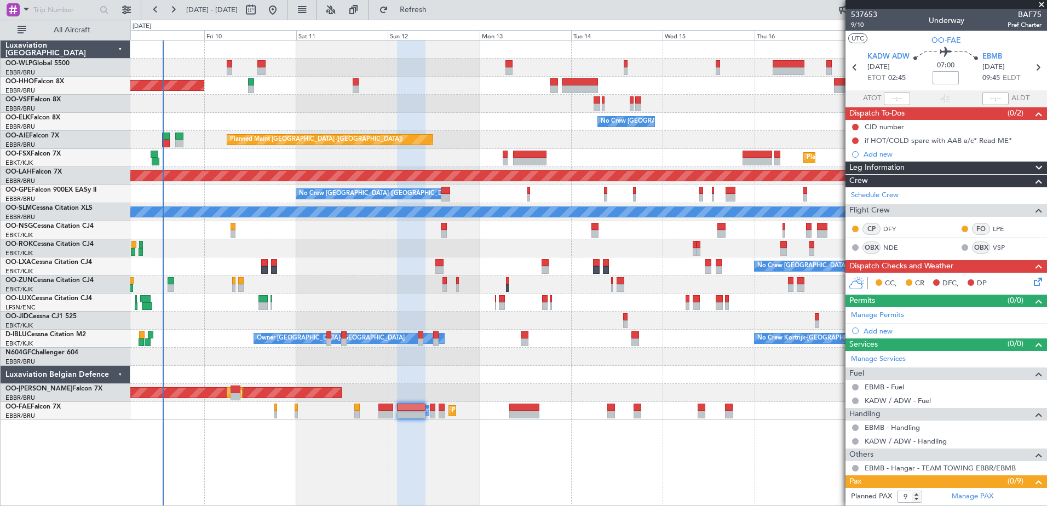
click at [441, 464] on div "Planned Maint Geneva (Cointrin) No Crew Brussels (Brussels National) Planned Ma…" at bounding box center [588, 273] width 917 height 466
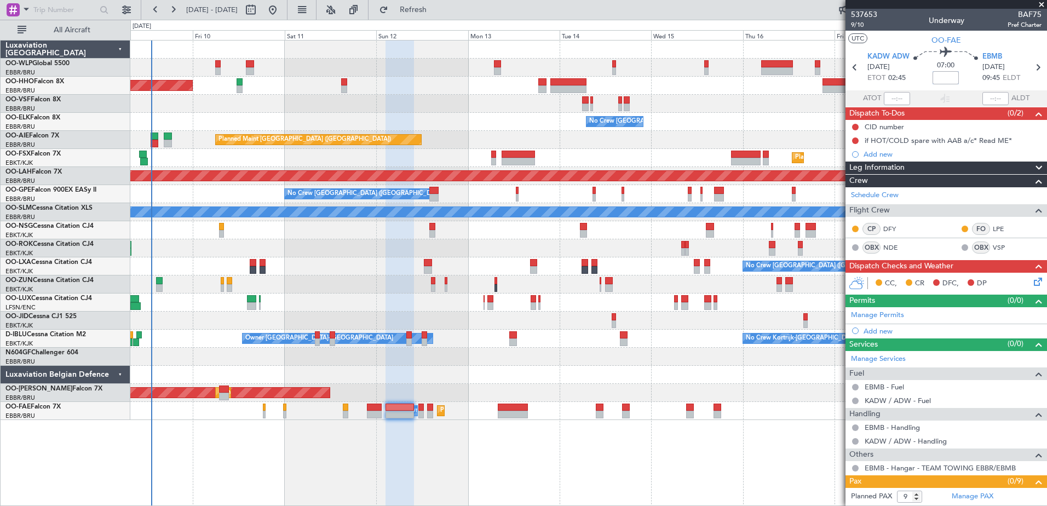
click at [436, 444] on div "Planned Maint Geneva (Cointrin) No Crew Brussels (Brussels National) Planned Ma…" at bounding box center [588, 273] width 917 height 466
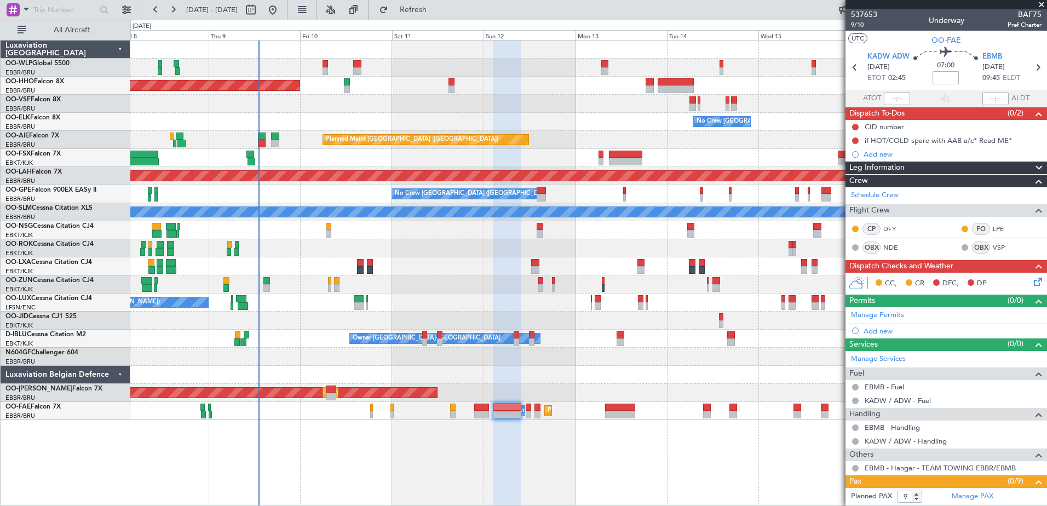
click at [603, 457] on div "Planned Maint Geneva (Cointrin) No Crew Brussels (Brussels National) Planned Ma…" at bounding box center [588, 273] width 917 height 466
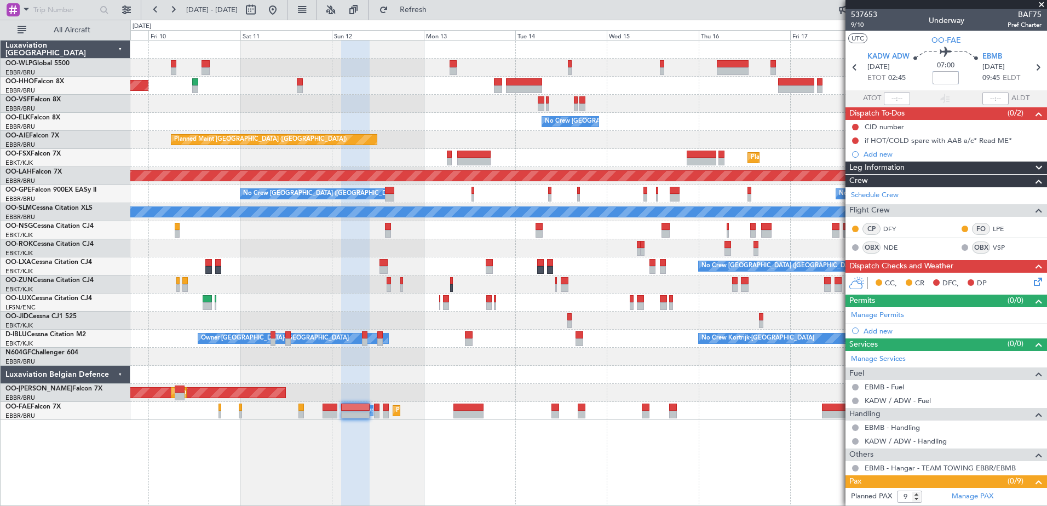
click at [377, 387] on div "Planned Maint Geneva (Cointrin) No Crew Brussels (Brussels National) Planned Ma…" at bounding box center [588, 230] width 916 height 379
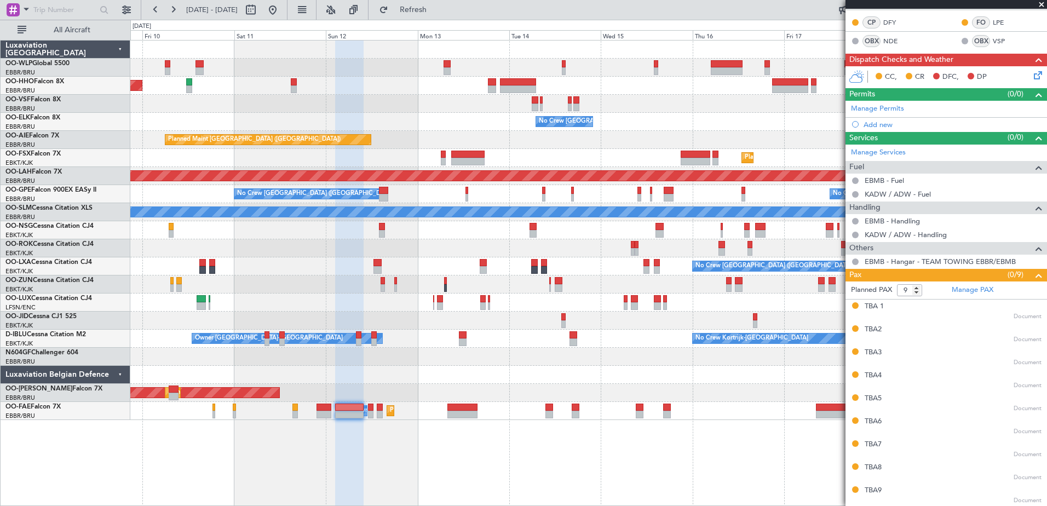
scroll to position [0, 0]
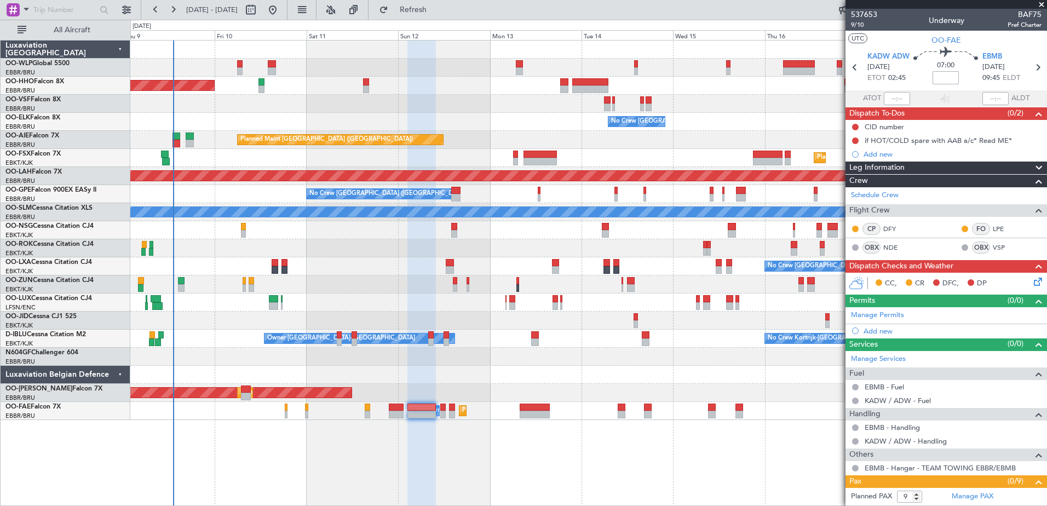
click at [401, 450] on div "Planned Maint Geneva (Cointrin) No Crew Brussels (Brussels National) Planned Ma…" at bounding box center [588, 273] width 917 height 466
click at [774, 493] on div "Planned Maint Geneva (Cointrin) No Crew Brussels (Brussels National) Planned Ma…" at bounding box center [588, 273] width 917 height 466
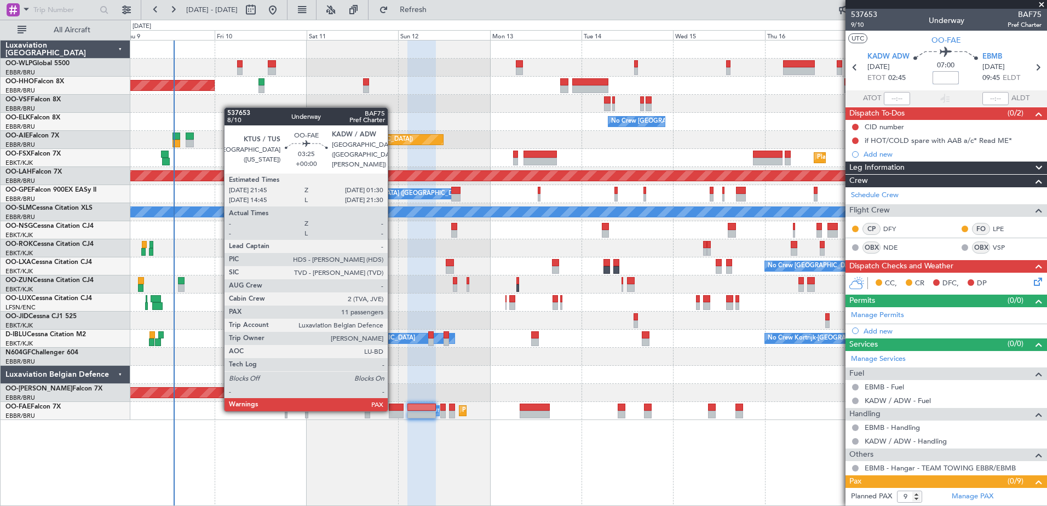
click at [394, 410] on div at bounding box center [396, 408] width 15 height 8
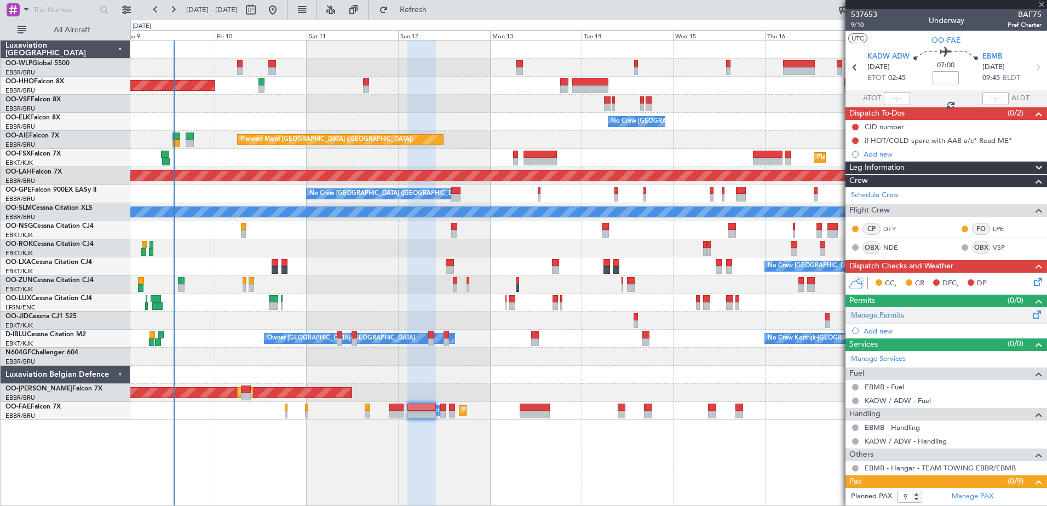
type input "11"
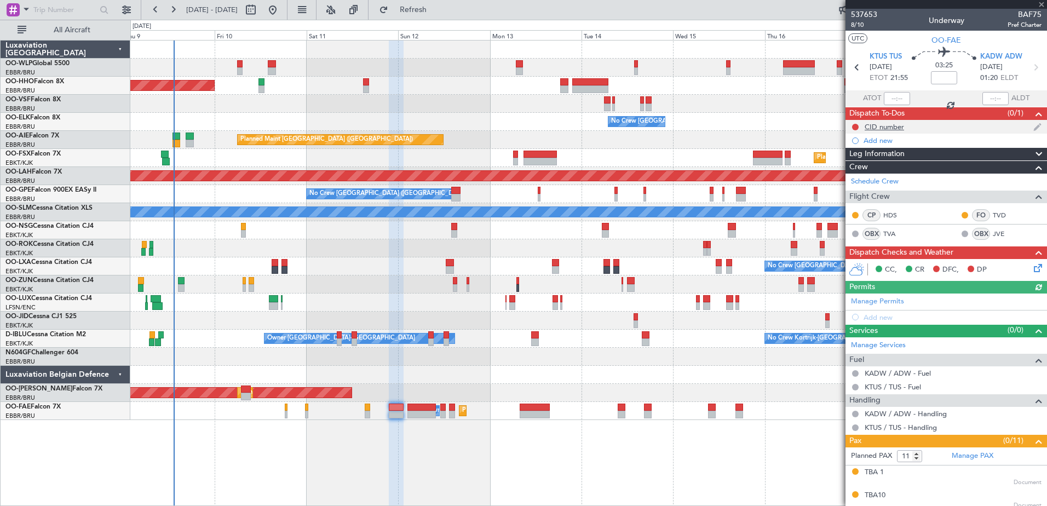
click at [885, 128] on div "CID number" at bounding box center [884, 126] width 39 height 9
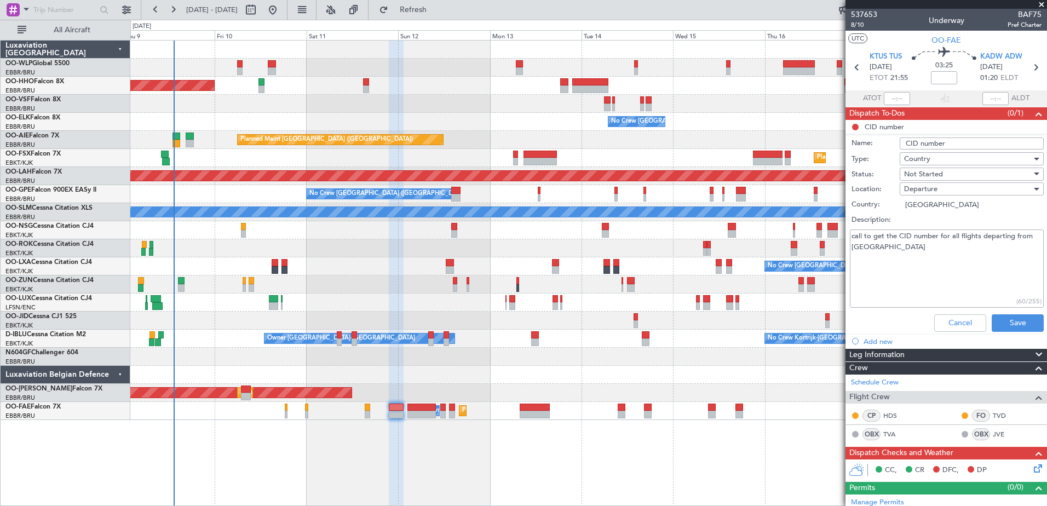
click at [953, 142] on input "CID number" at bounding box center [972, 143] width 144 height 12
click at [1025, 143] on input "CID number shceduled to be filed 2330Z" at bounding box center [972, 143] width 144 height 12
type input "CID number shceduled to be filed 2345Z"
click at [970, 173] on div "Not Started" at bounding box center [968, 174] width 128 height 16
click at [970, 226] on span "Completed" at bounding box center [966, 229] width 128 height 16
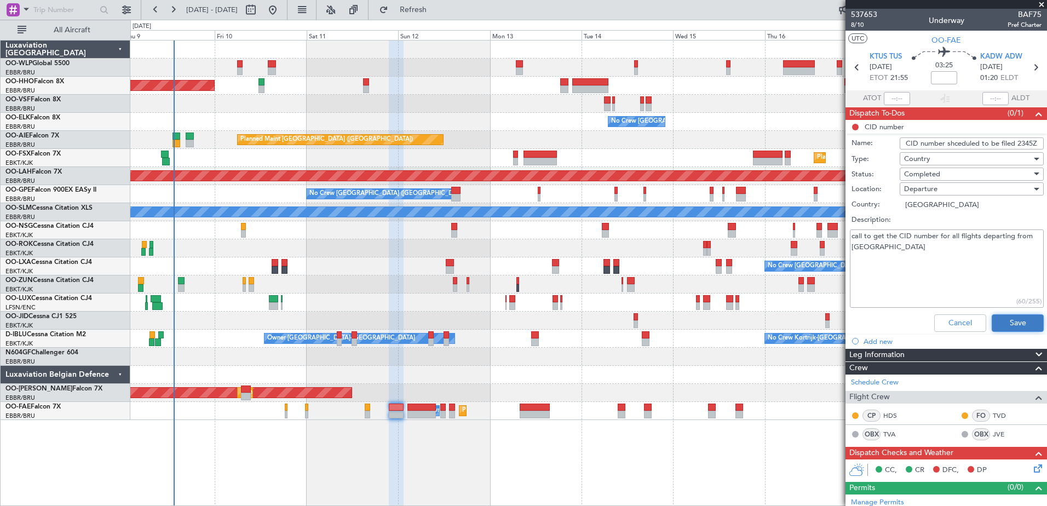
click at [998, 324] on button "Save" at bounding box center [1018, 323] width 52 height 18
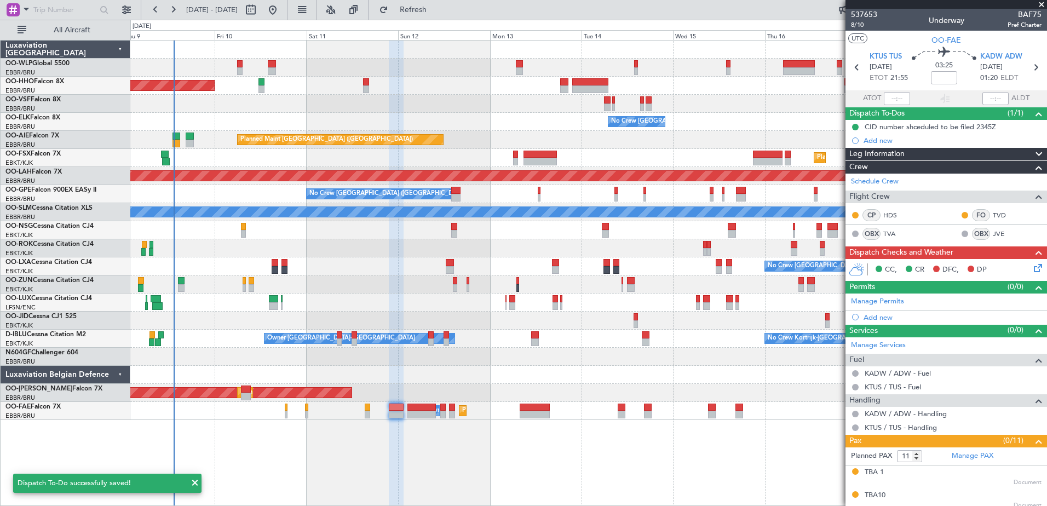
click at [1032, 270] on icon at bounding box center [1036, 266] width 9 height 9
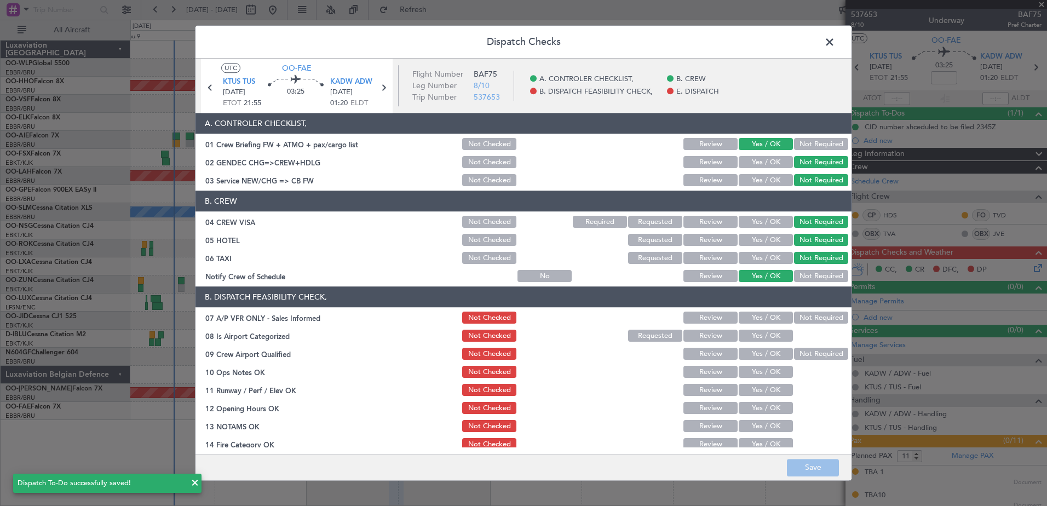
click at [801, 317] on button "Not Required" at bounding box center [821, 318] width 54 height 12
click at [768, 333] on button "Yes / OK" at bounding box center [766, 336] width 54 height 12
click at [798, 354] on button "Not Required" at bounding box center [821, 354] width 54 height 12
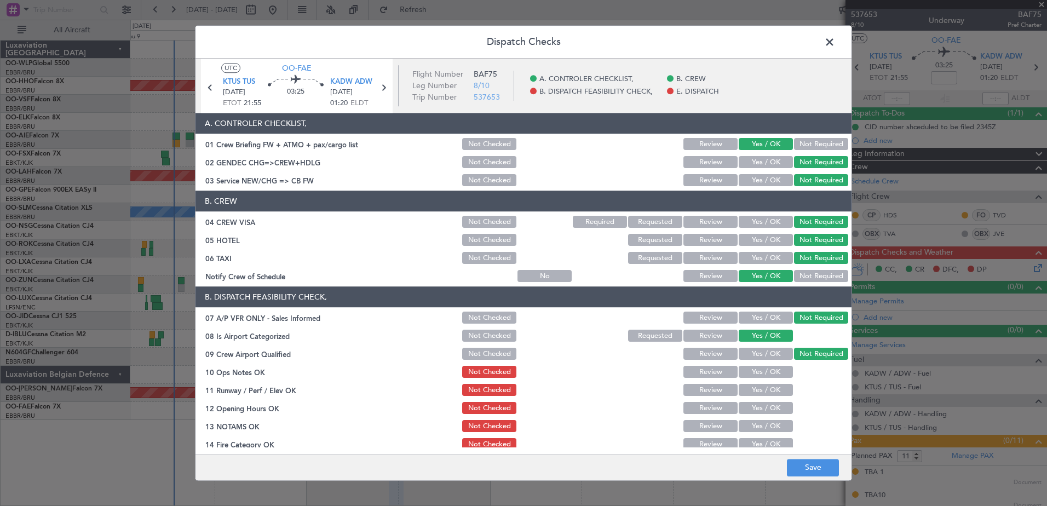
click at [779, 366] on button "Yes / OK" at bounding box center [766, 372] width 54 height 12
click at [775, 390] on button "Yes / OK" at bounding box center [766, 390] width 54 height 12
click at [775, 406] on button "Yes / OK" at bounding box center [766, 408] width 54 height 12
click at [774, 422] on button "Yes / OK" at bounding box center [766, 427] width 54 height 12
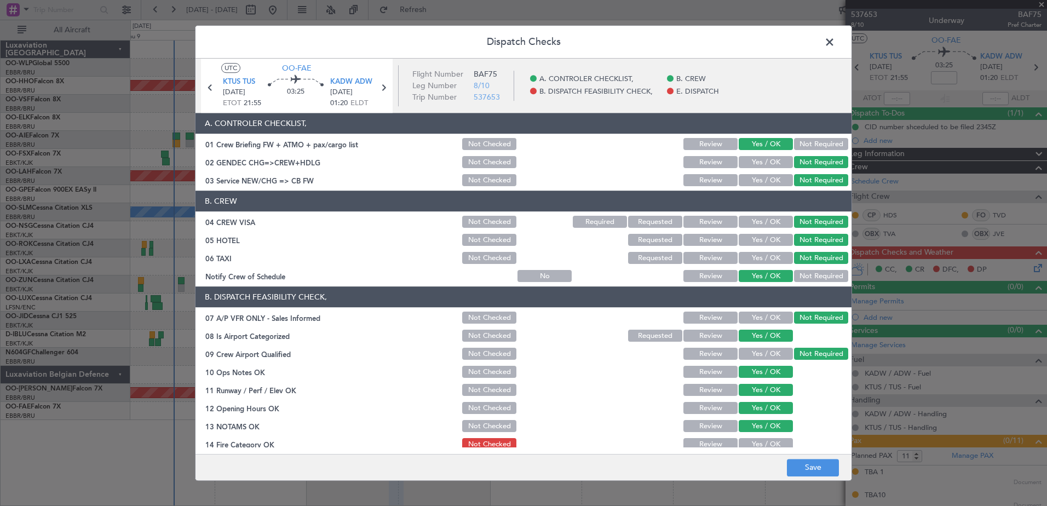
click at [771, 444] on button "Yes / OK" at bounding box center [766, 445] width 54 height 12
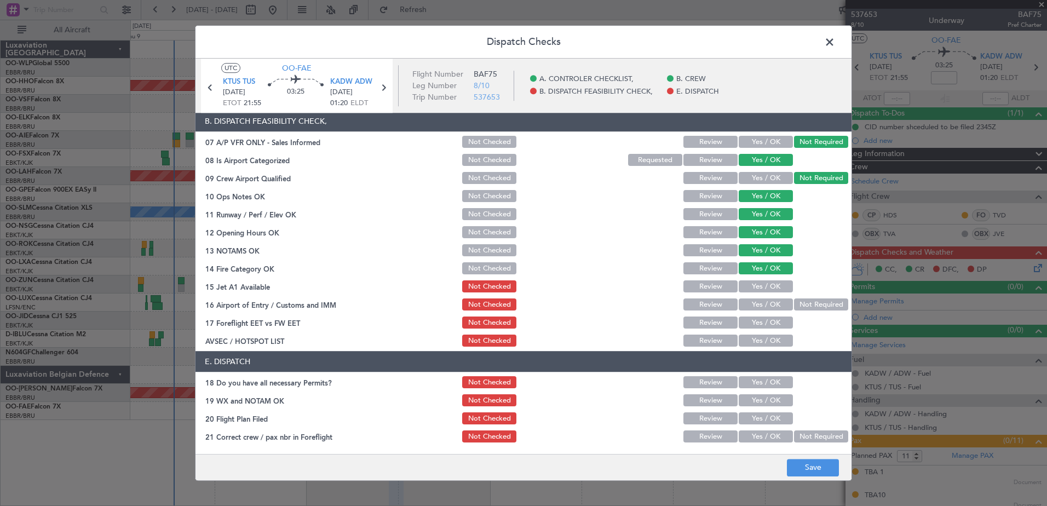
click at [774, 285] on button "Yes / OK" at bounding box center [766, 287] width 54 height 12
click at [770, 301] on button "Yes / OK" at bounding box center [766, 305] width 54 height 12
click at [769, 326] on button "Yes / OK" at bounding box center [766, 323] width 54 height 12
drag, startPoint x: 770, startPoint y: 341, endPoint x: 770, endPoint y: 349, distance: 7.7
click at [770, 343] on button "Yes / OK" at bounding box center [766, 341] width 54 height 12
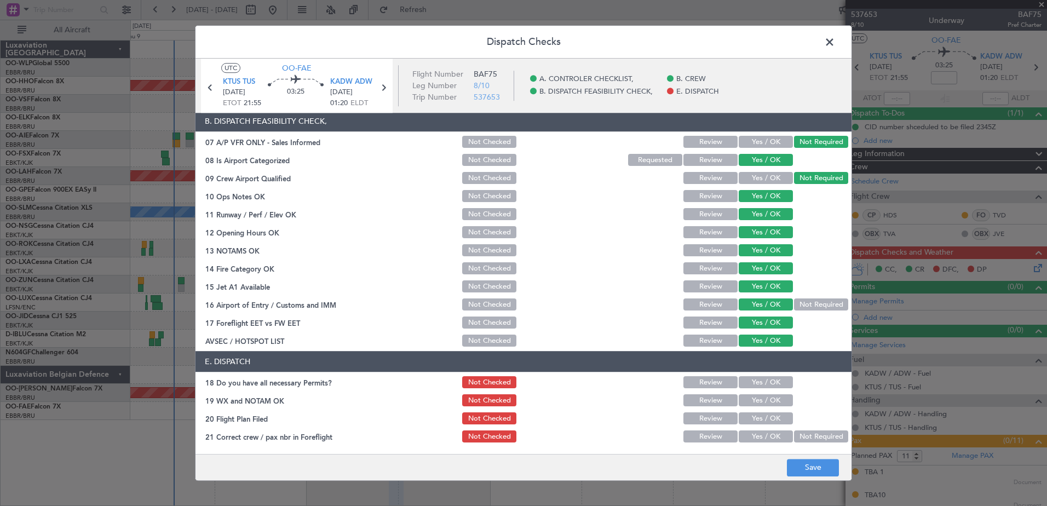
drag, startPoint x: 772, startPoint y: 375, endPoint x: 775, endPoint y: 392, distance: 17.4
click at [772, 376] on div "Yes / OK" at bounding box center [764, 382] width 55 height 15
click at [776, 386] on button "Yes / OK" at bounding box center [766, 383] width 54 height 12
drag, startPoint x: 774, startPoint y: 397, endPoint x: 779, endPoint y: 412, distance: 15.4
click at [774, 399] on button "Yes / OK" at bounding box center [766, 401] width 54 height 12
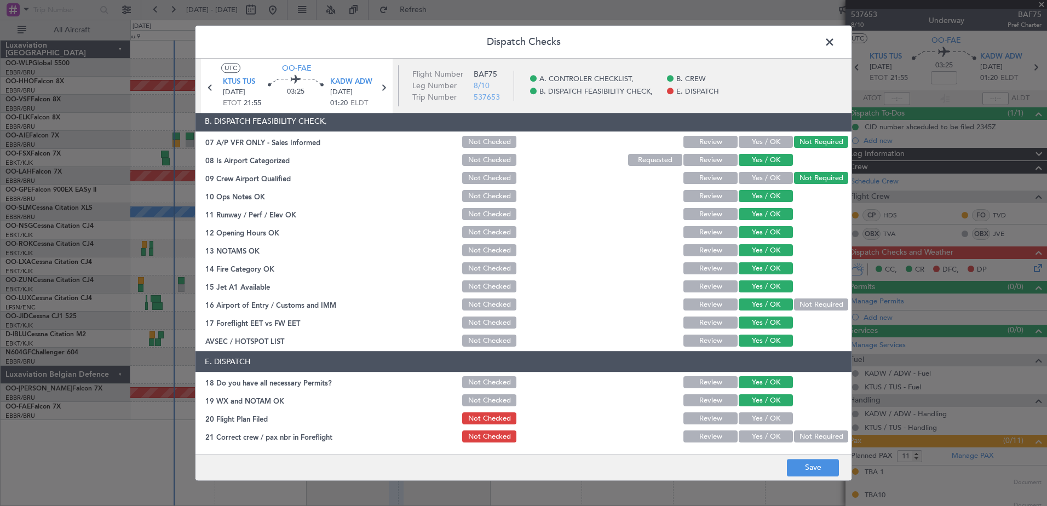
click at [779, 416] on button "Yes / OK" at bounding box center [766, 419] width 54 height 12
click at [778, 431] on button "Yes / OK" at bounding box center [766, 437] width 54 height 12
click at [818, 473] on button "Save" at bounding box center [813, 468] width 52 height 18
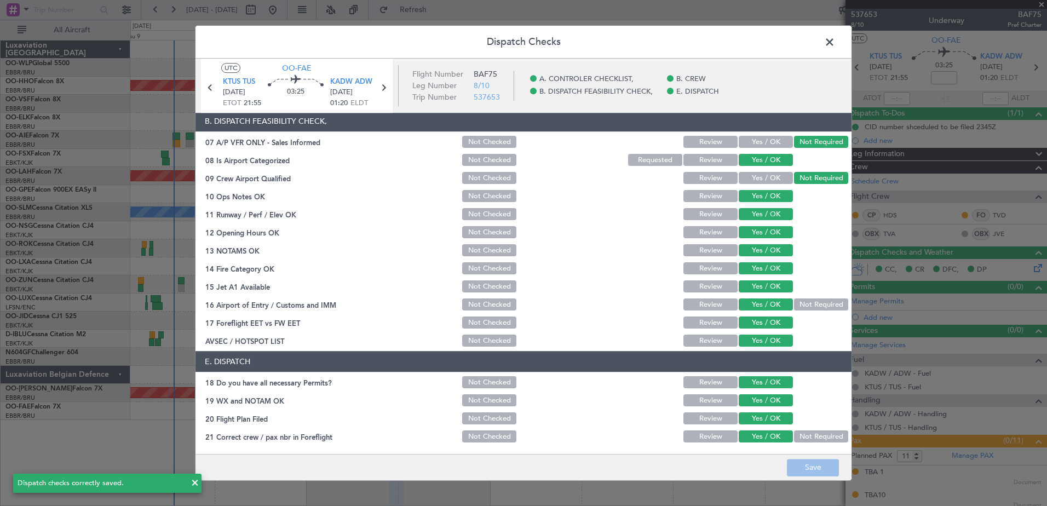
click at [835, 44] on span at bounding box center [835, 45] width 0 height 22
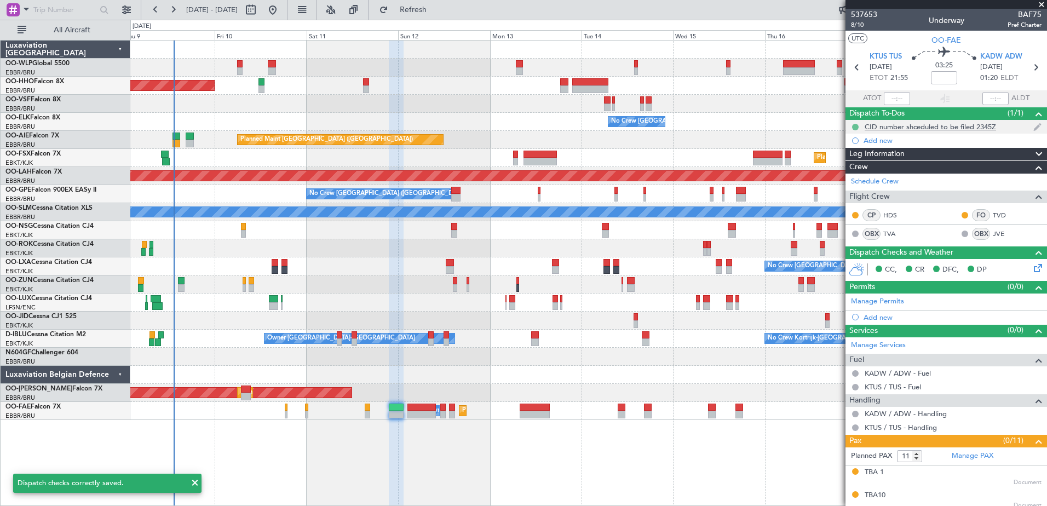
click at [858, 125] on button at bounding box center [855, 127] width 7 height 7
click at [855, 158] on span "In Progress" at bounding box center [860, 158] width 37 height 11
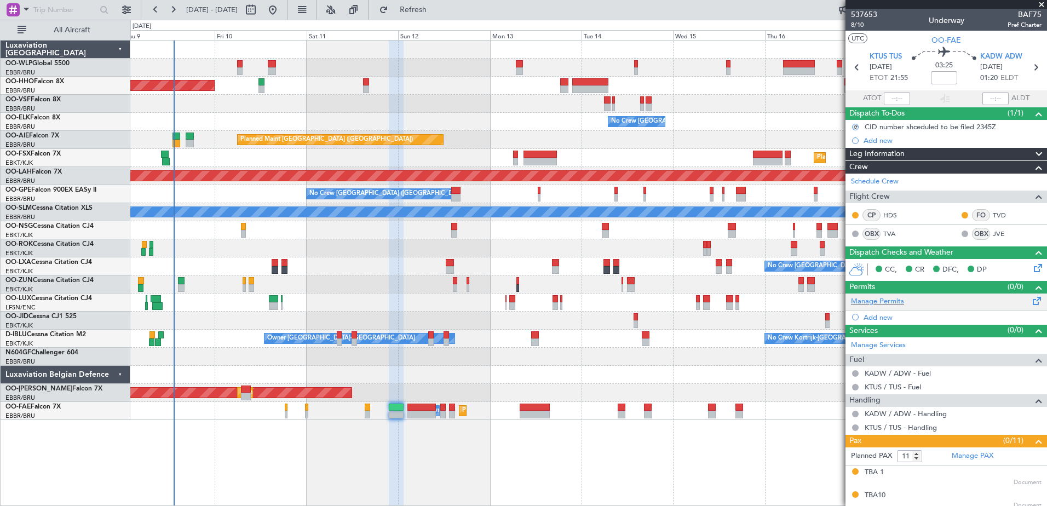
scroll to position [212, 0]
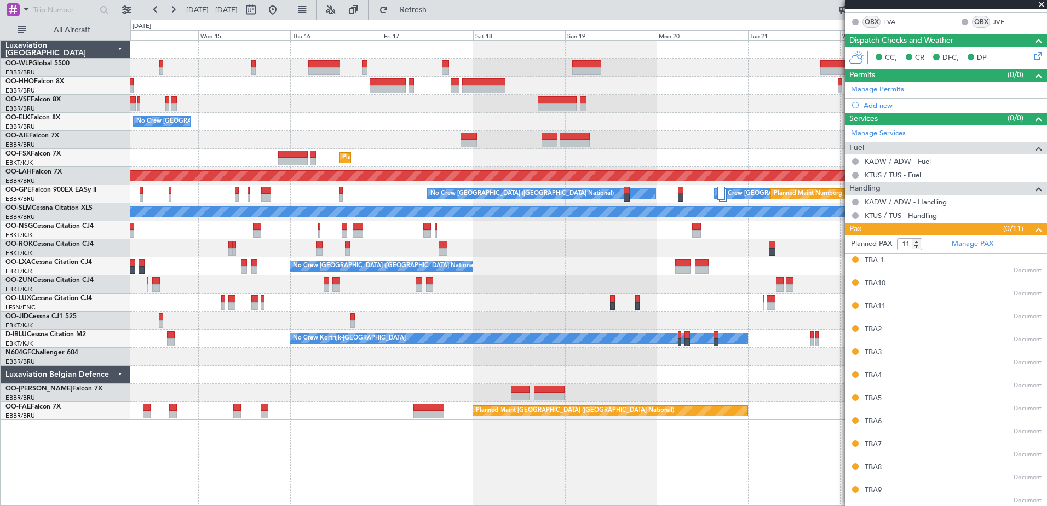
click at [79, 335] on div "- - FIMP 17:00 Z EBLG 05:10 Z No Crew Brussels (Brussels National) Planned Main…" at bounding box center [523, 263] width 1047 height 486
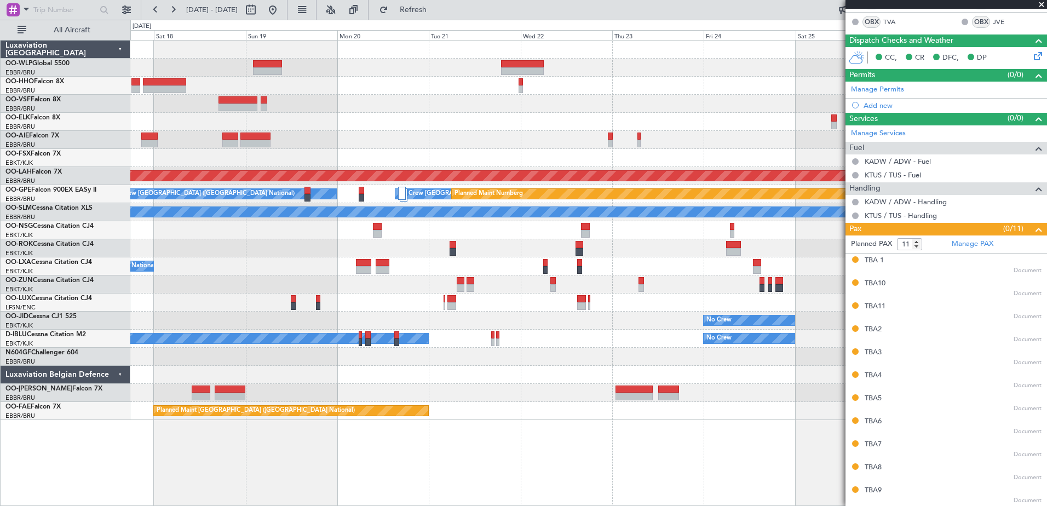
click at [283, 285] on div at bounding box center [588, 284] width 916 height 18
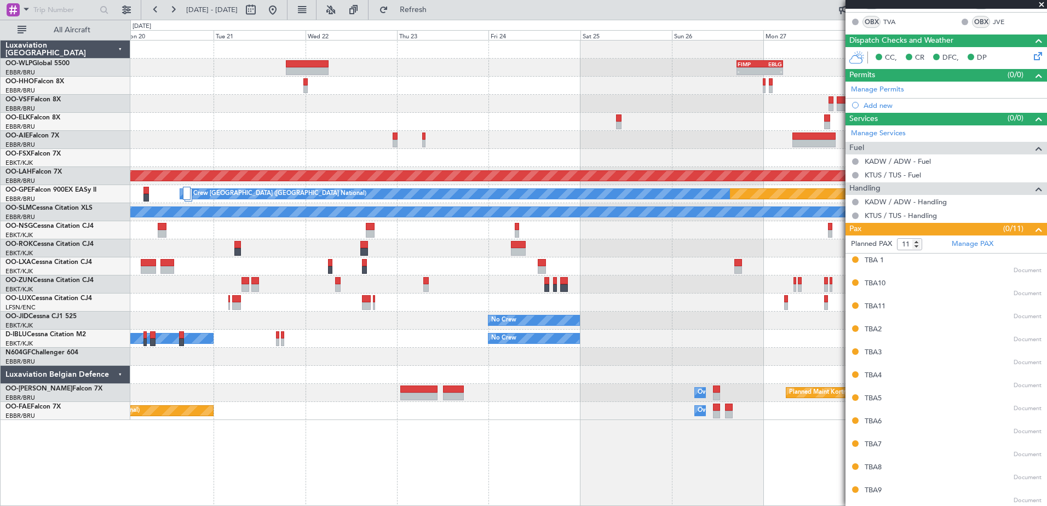
click at [434, 262] on div "No Crew [GEOGRAPHIC_DATA] ([GEOGRAPHIC_DATA] National)" at bounding box center [588, 266] width 916 height 18
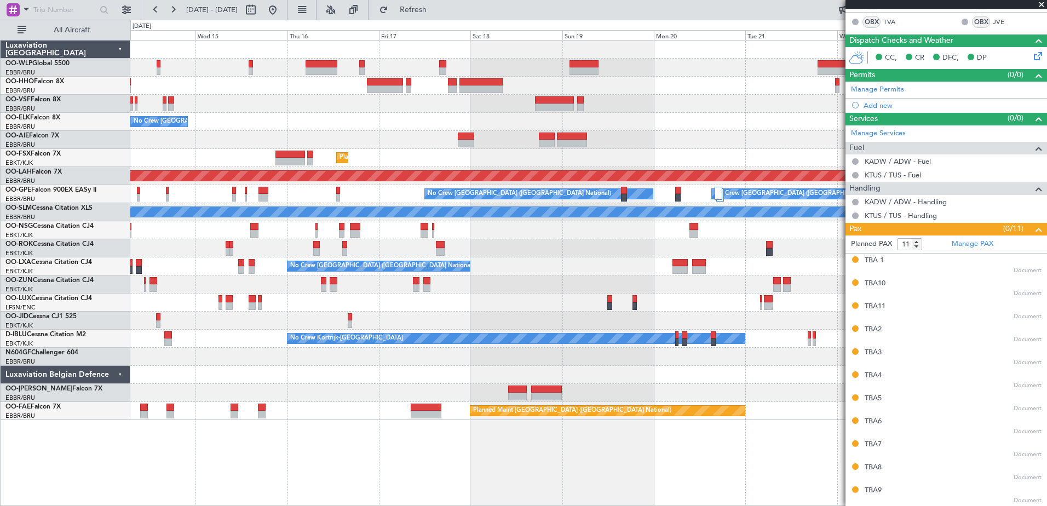
click at [734, 425] on div "- - FIMP 17:00 Z EBLG 05:10 Z No Crew Brussels (Brussels National) Planned Main…" at bounding box center [588, 273] width 917 height 466
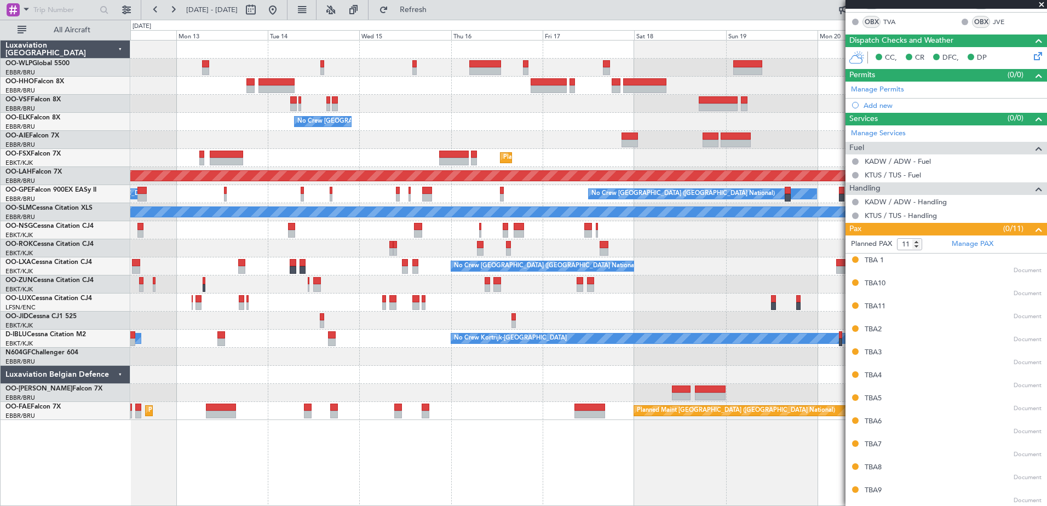
click at [539, 475] on div "No Crew Brussels (Brussels National) Planned Maint London (Farnborough) Planned…" at bounding box center [588, 273] width 917 height 466
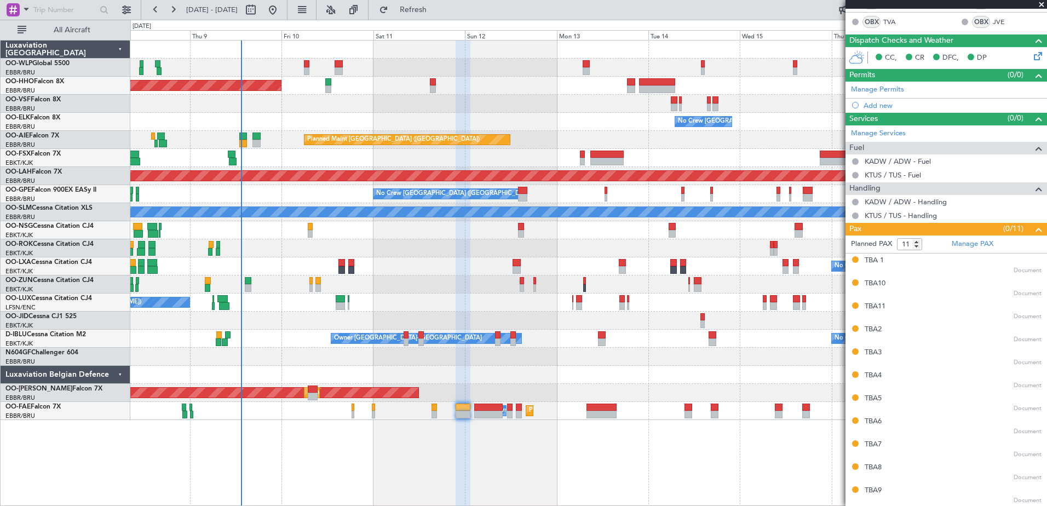
click at [747, 445] on div "Planned Maint Geneva (Cointrin) No Crew Brussels (Brussels National) Planned Ma…" at bounding box center [588, 273] width 917 height 466
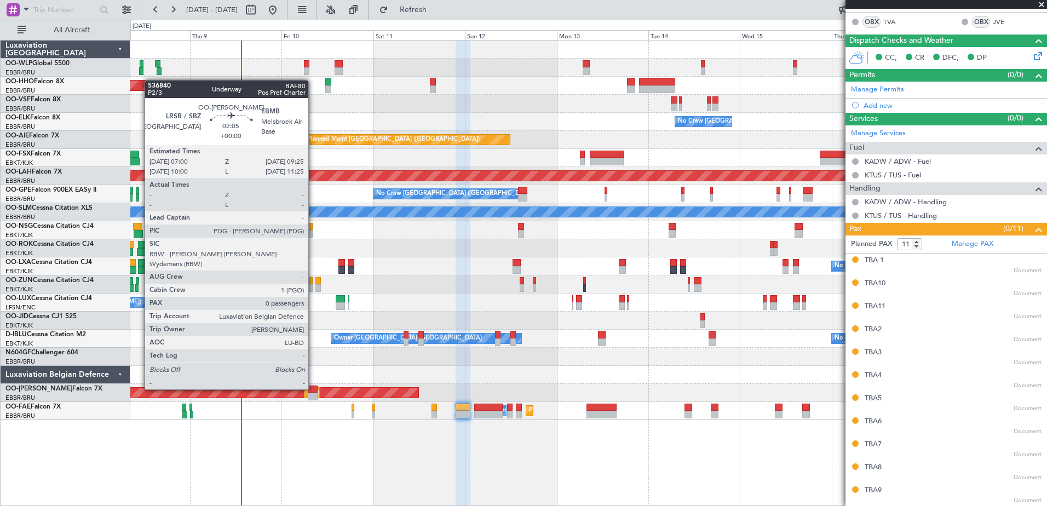
click at [313, 388] on div at bounding box center [312, 390] width 9 height 8
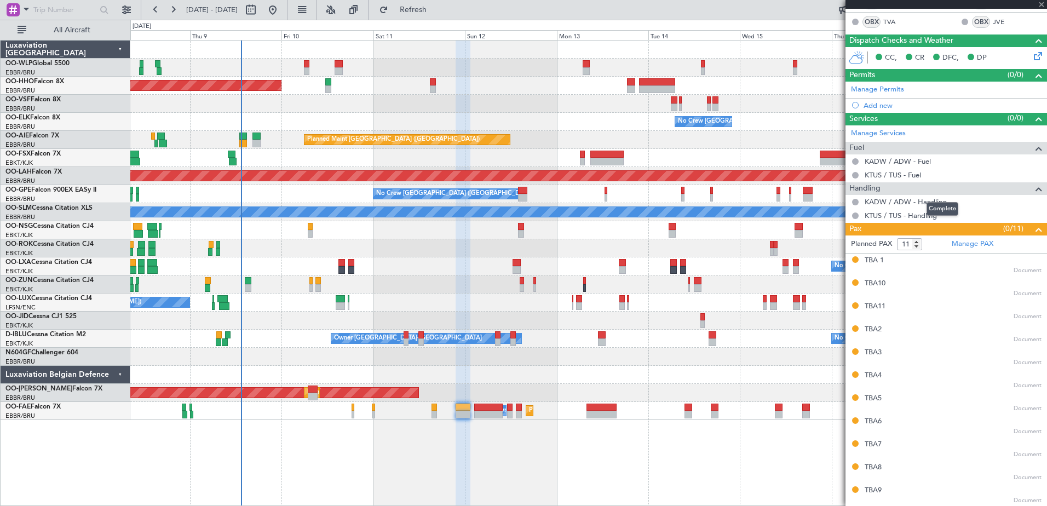
type input "0"
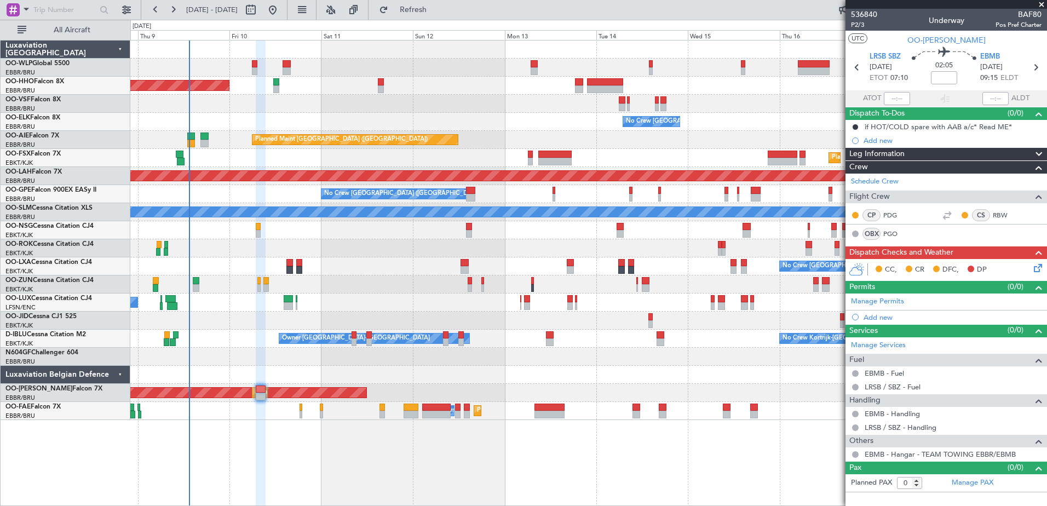
click at [246, 361] on div at bounding box center [588, 357] width 916 height 18
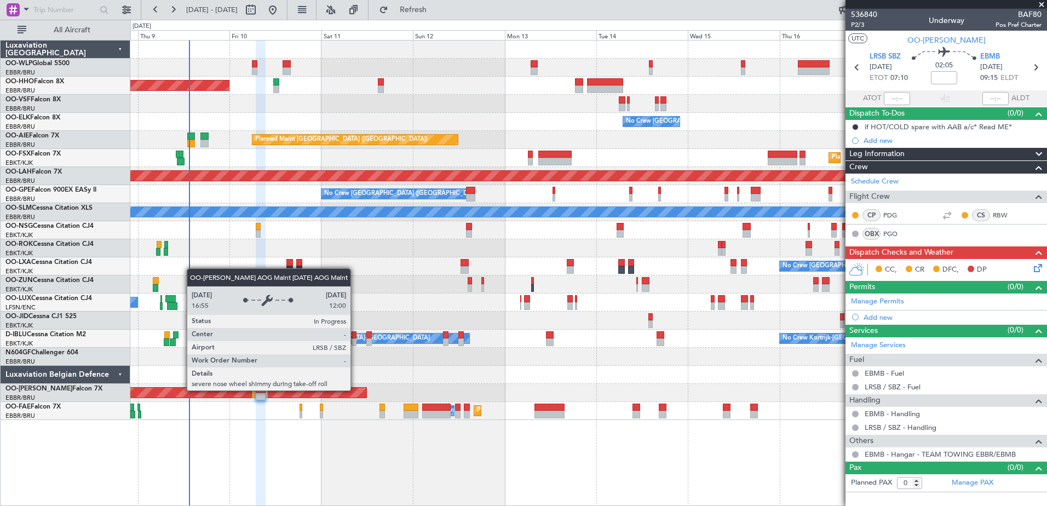
click at [355, 390] on div "AOG Maint [GEOGRAPHIC_DATA]" at bounding box center [101, 393] width 530 height 10
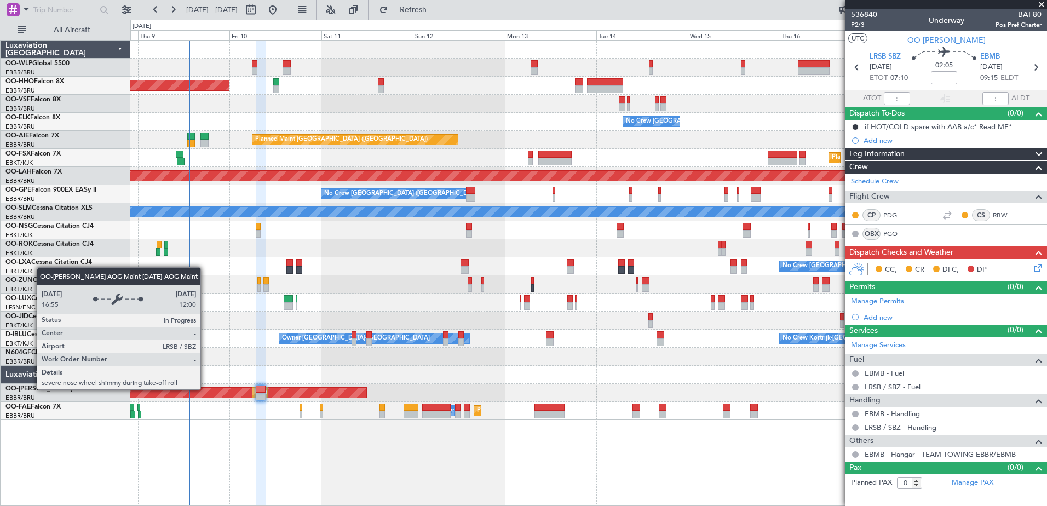
click at [205, 389] on div "AOG Maint [GEOGRAPHIC_DATA]" at bounding box center [101, 393] width 530 height 10
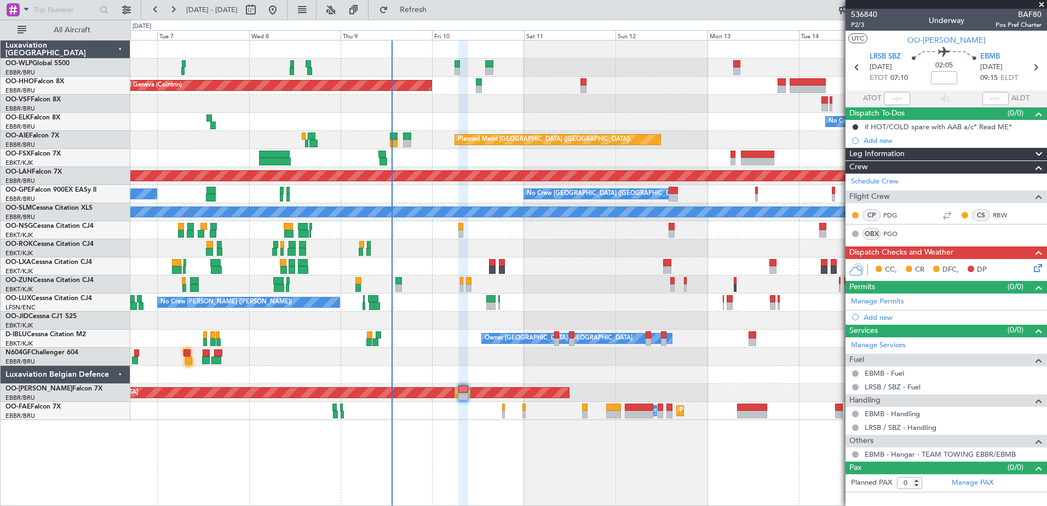
click at [711, 367] on div "Planned Maint Geneva (Cointrin) No Crew Brussels (Brussels National) Planned Ma…" at bounding box center [588, 230] width 916 height 379
click at [1033, 269] on icon at bounding box center [1036, 266] width 9 height 9
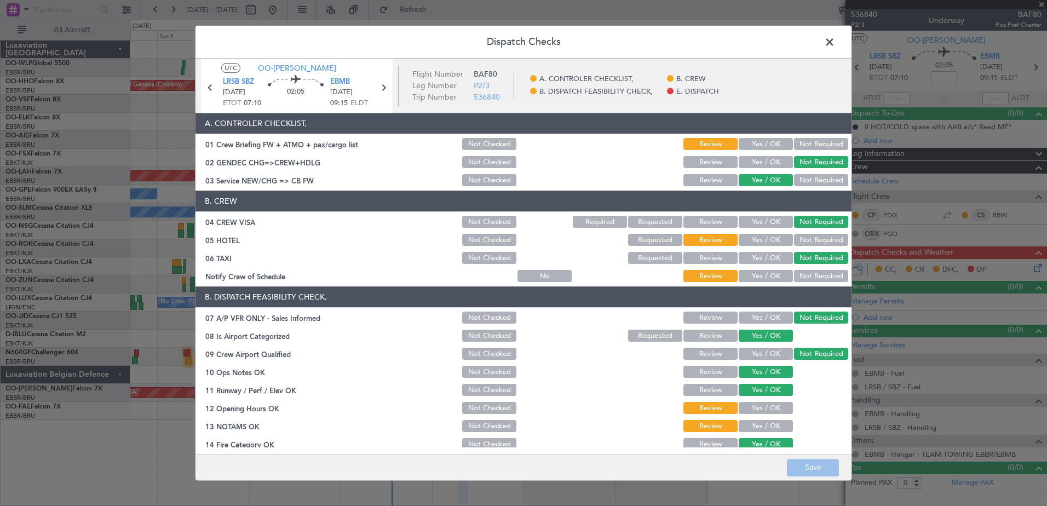
click at [835, 45] on span at bounding box center [835, 45] width 0 height 22
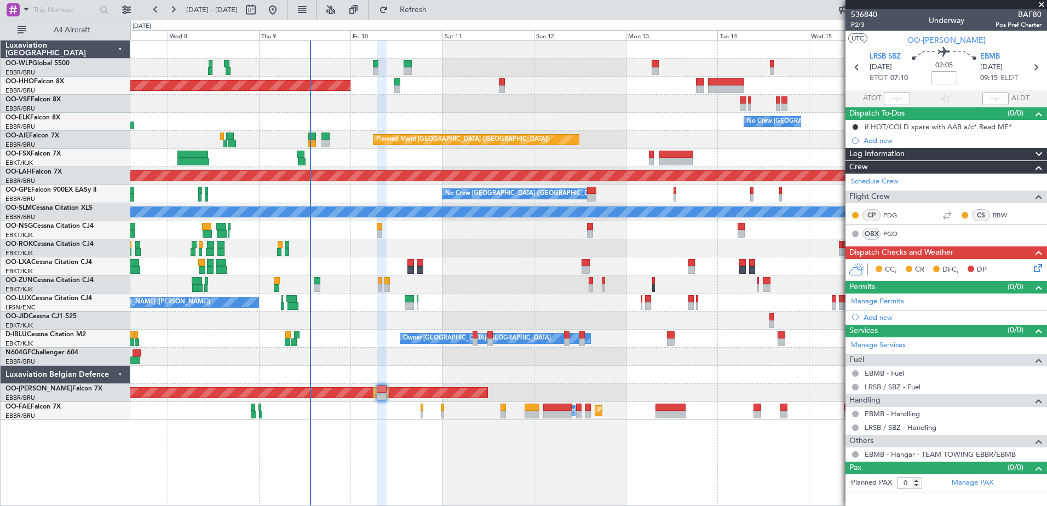
click at [560, 372] on div at bounding box center [588, 375] width 916 height 18
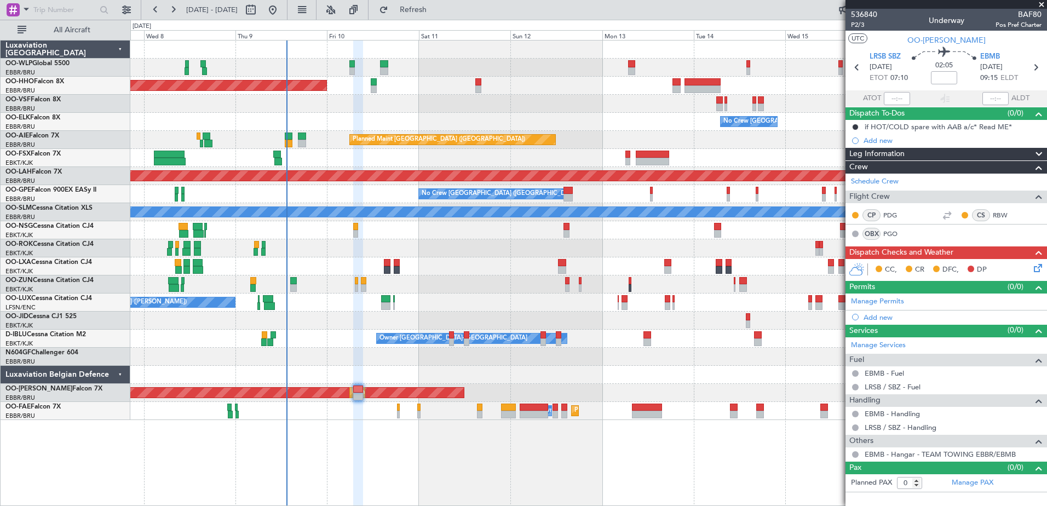
click at [617, 376] on div at bounding box center [588, 375] width 916 height 18
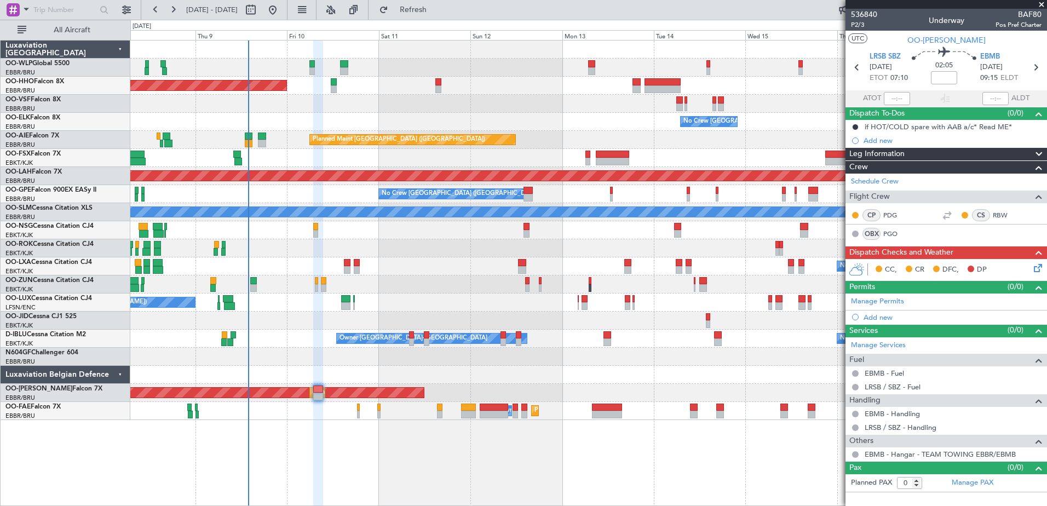
click at [385, 365] on div at bounding box center [588, 357] width 916 height 18
click at [43, 464] on div "Luxaviation Belgium OO-WLP Global 5500 EBBR/BRU Brussels (Brussels National) OO…" at bounding box center [66, 273] width 130 height 466
click at [431, 7] on span "Refresh" at bounding box center [413, 10] width 46 height 8
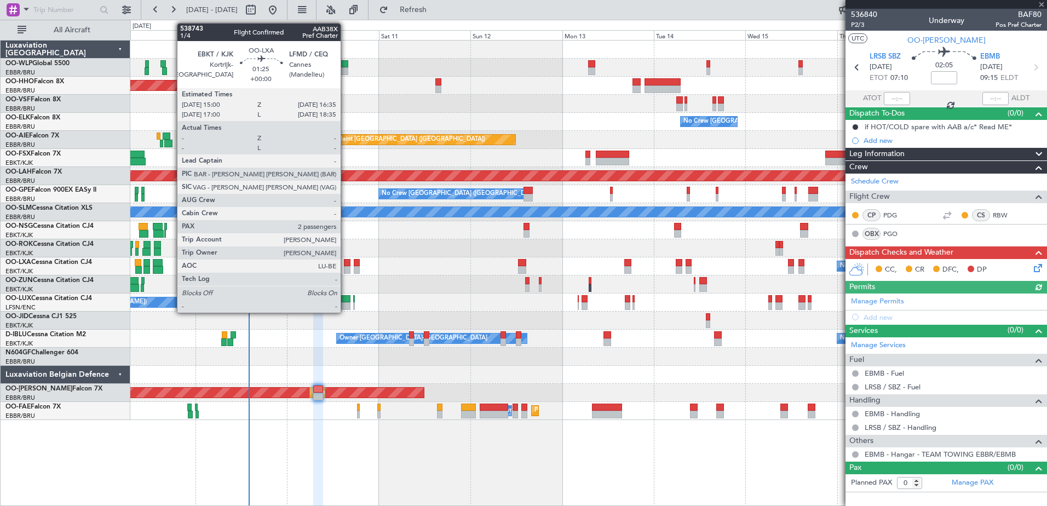
click at [346, 268] on div at bounding box center [347, 270] width 7 height 8
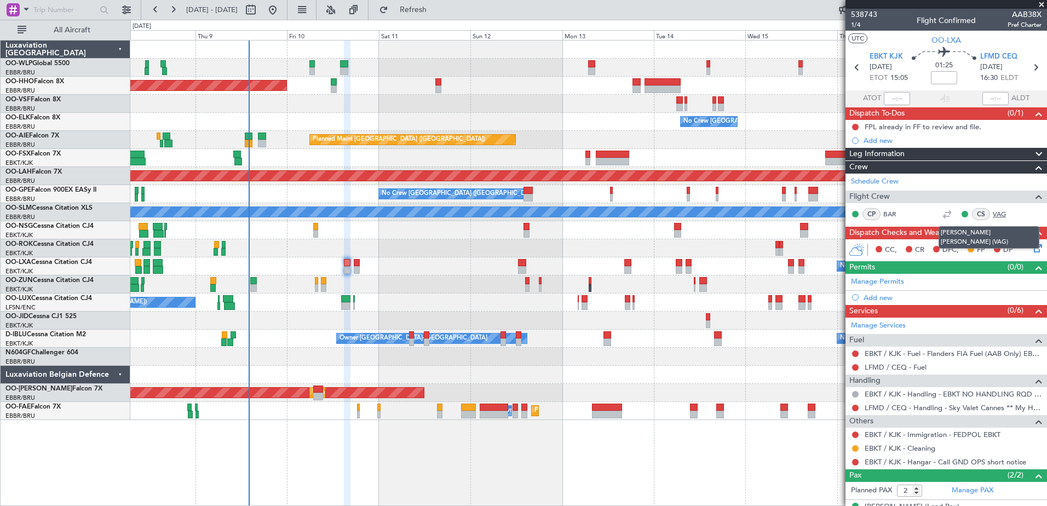
scroll to position [43, 0]
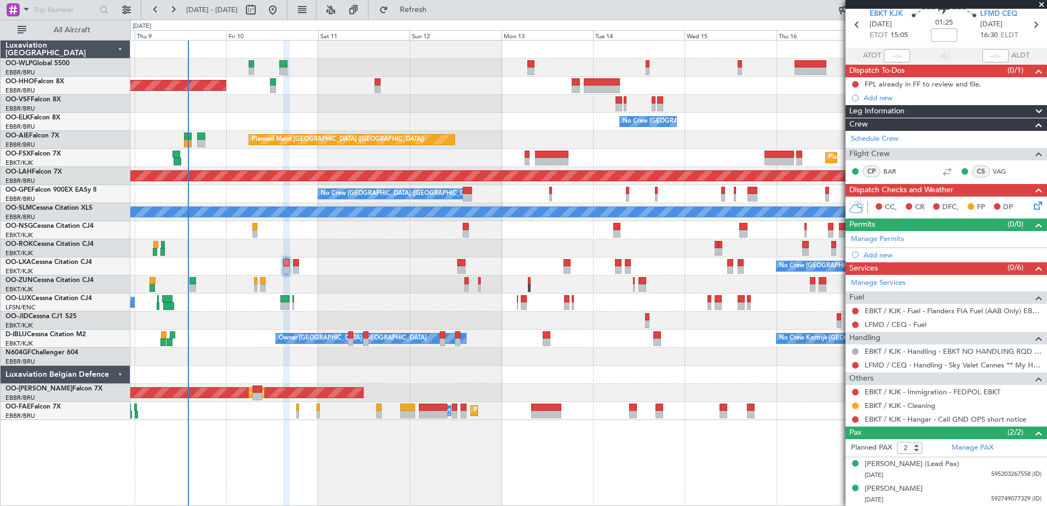
click at [639, 364] on div at bounding box center [588, 357] width 916 height 18
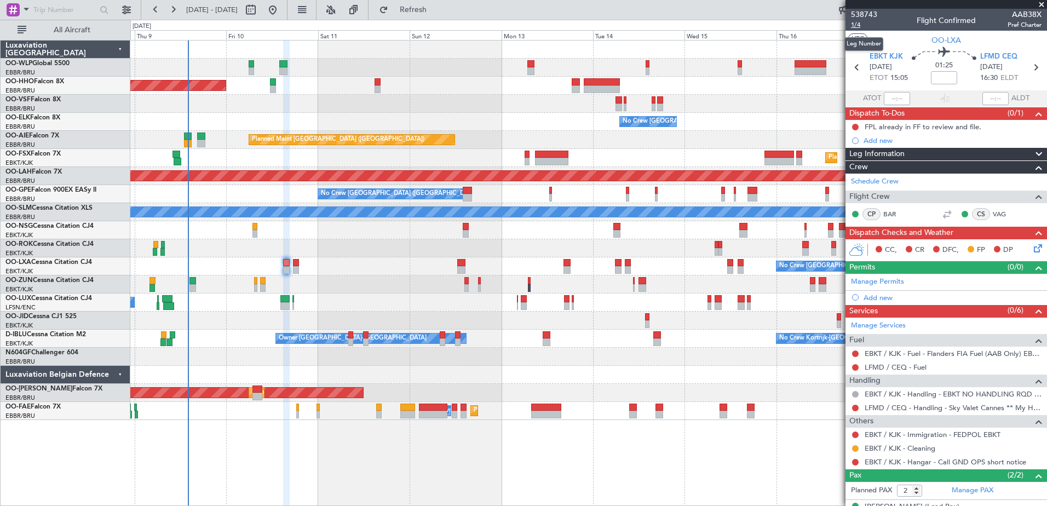
click at [860, 26] on span "1/4" at bounding box center [864, 24] width 26 height 9
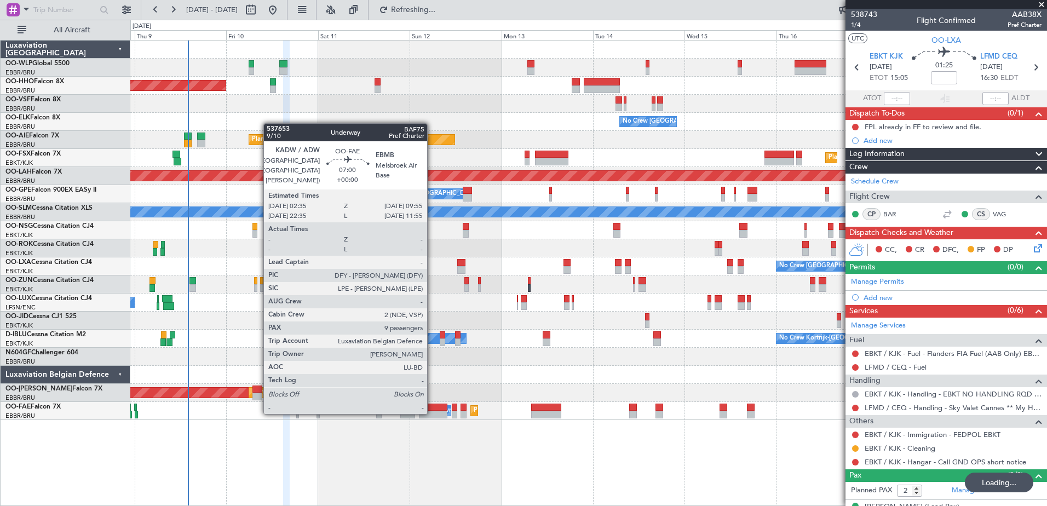
click at [432, 413] on div at bounding box center [433, 415] width 28 height 8
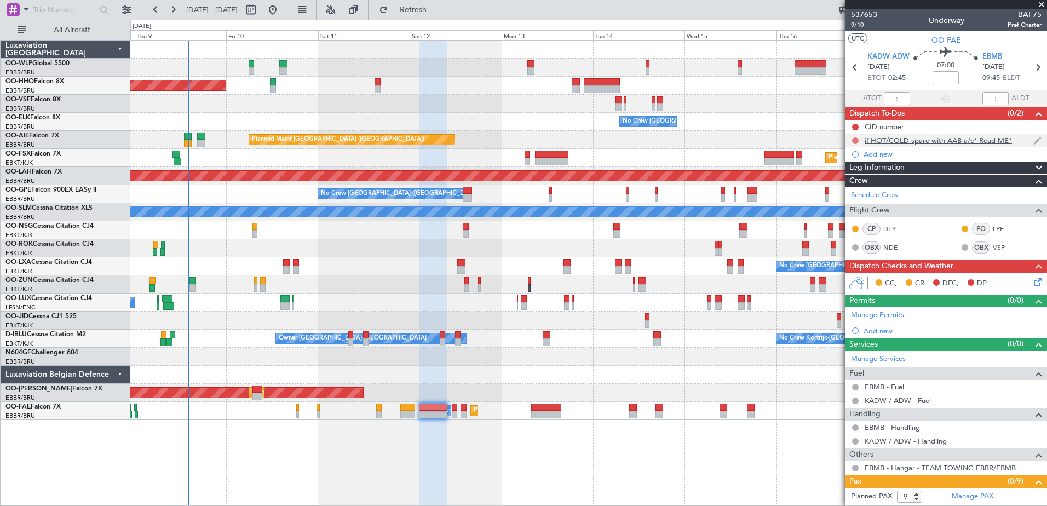
click at [854, 141] on button at bounding box center [855, 140] width 7 height 7
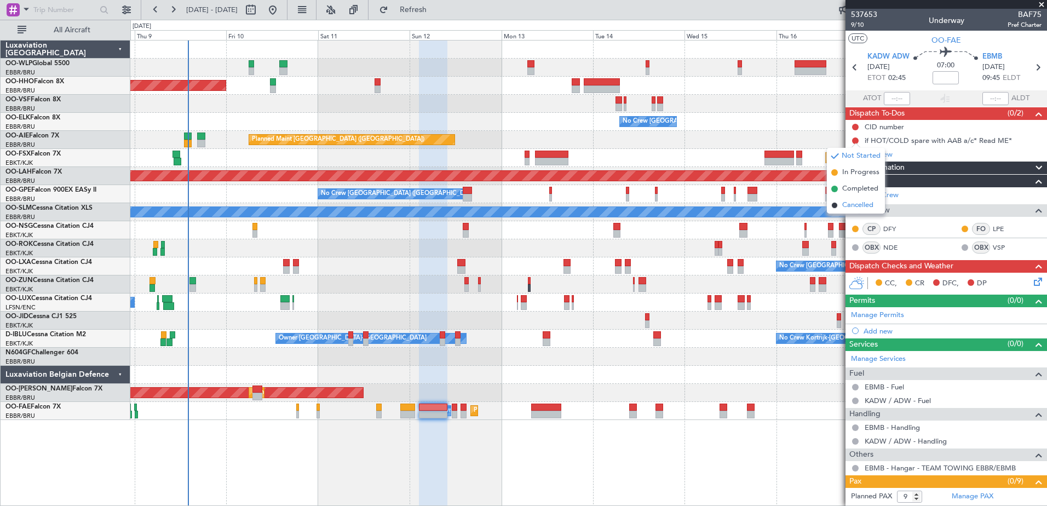
click at [847, 209] on span "Cancelled" at bounding box center [857, 205] width 31 height 11
click at [860, 21] on span "9/10" at bounding box center [864, 24] width 26 height 9
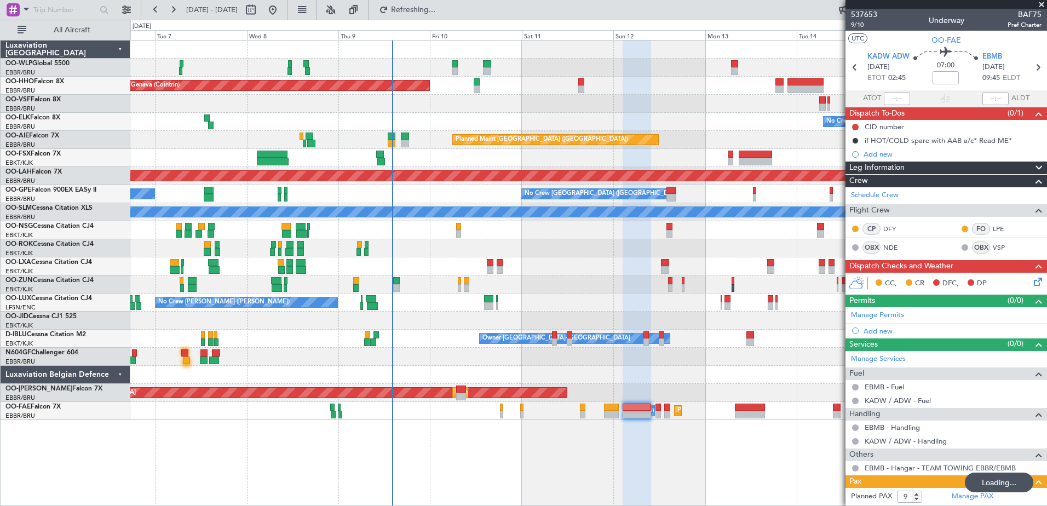
click at [573, 462] on div "Planned Maint Geneva (Cointrin) No Crew Brussels (Brussels National) Planned Ma…" at bounding box center [588, 273] width 917 height 466
click at [1032, 284] on icon at bounding box center [1036, 279] width 9 height 9
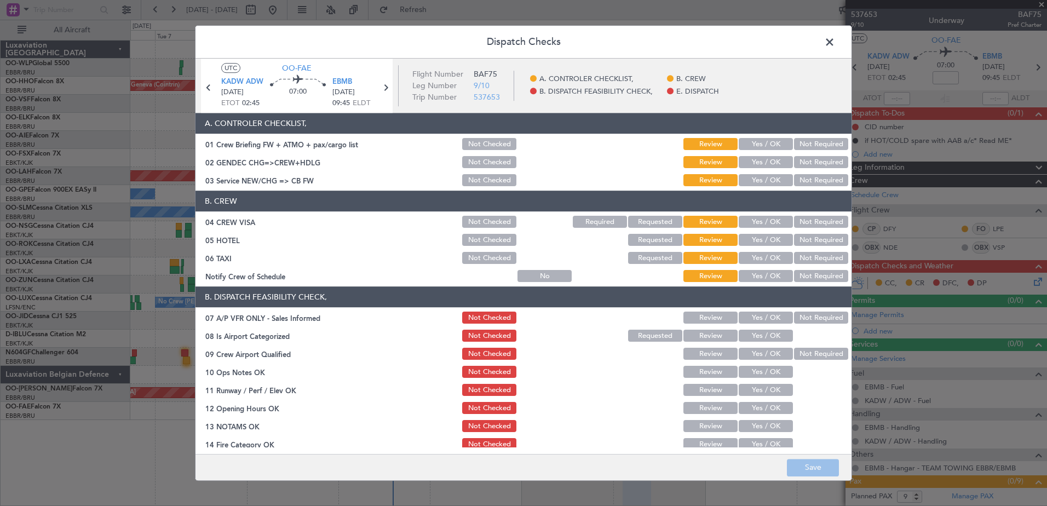
click at [750, 273] on button "Yes / OK" at bounding box center [766, 277] width 54 height 12
click at [804, 252] on button "Not Required" at bounding box center [821, 258] width 54 height 12
click at [811, 241] on button "Not Required" at bounding box center [821, 240] width 54 height 12
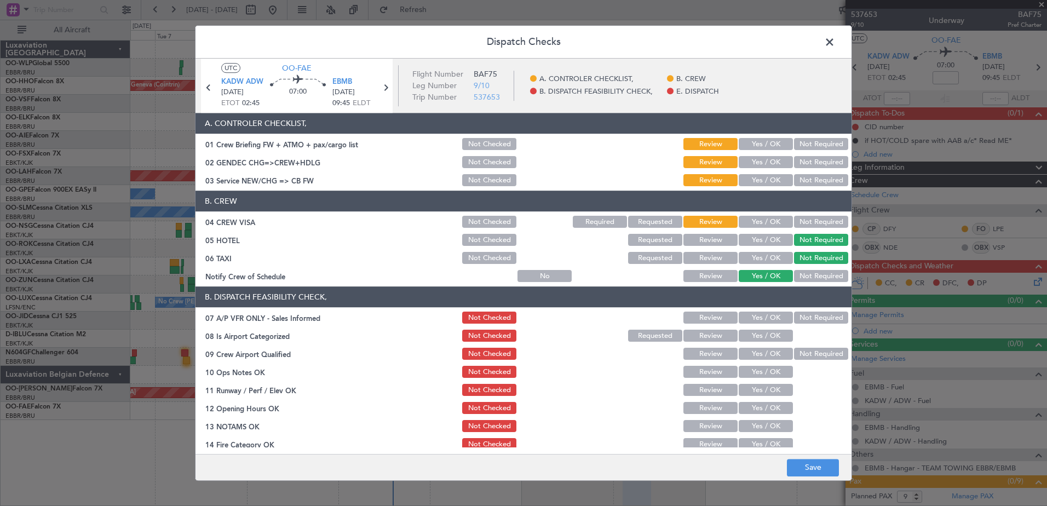
click at [812, 228] on button "Not Required" at bounding box center [821, 222] width 54 height 12
drag, startPoint x: 758, startPoint y: 180, endPoint x: 802, endPoint y: 158, distance: 49.0
click at [758, 179] on button "Yes / OK" at bounding box center [766, 181] width 54 height 12
click at [813, 152] on div "Not Required" at bounding box center [819, 144] width 55 height 15
click at [810, 159] on button "Not Required" at bounding box center [821, 163] width 54 height 12
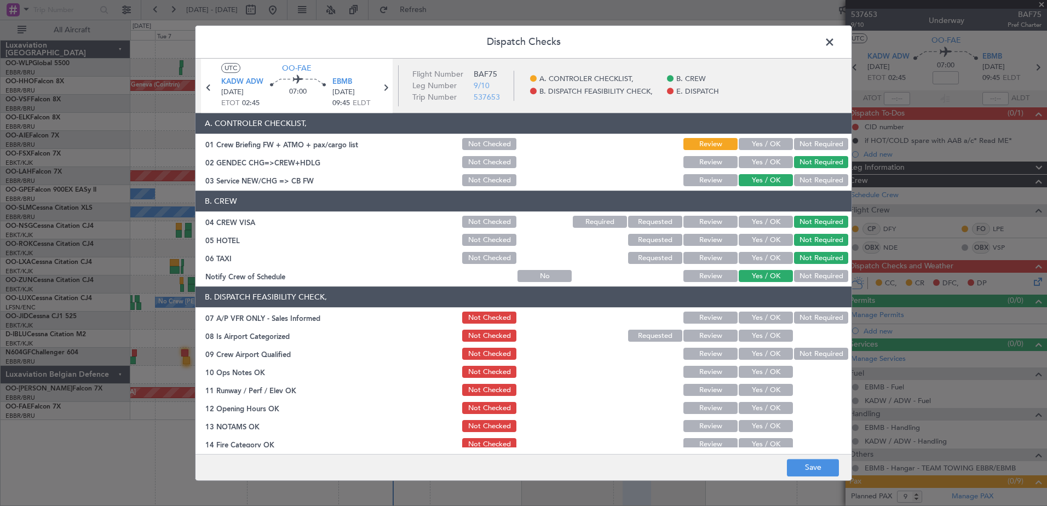
click at [806, 143] on button "Not Required" at bounding box center [821, 145] width 54 height 12
click at [762, 144] on button "Yes / OK" at bounding box center [766, 145] width 54 height 12
click at [819, 316] on button "Not Required" at bounding box center [821, 318] width 54 height 12
click at [766, 341] on button "Yes / OK" at bounding box center [766, 336] width 54 height 12
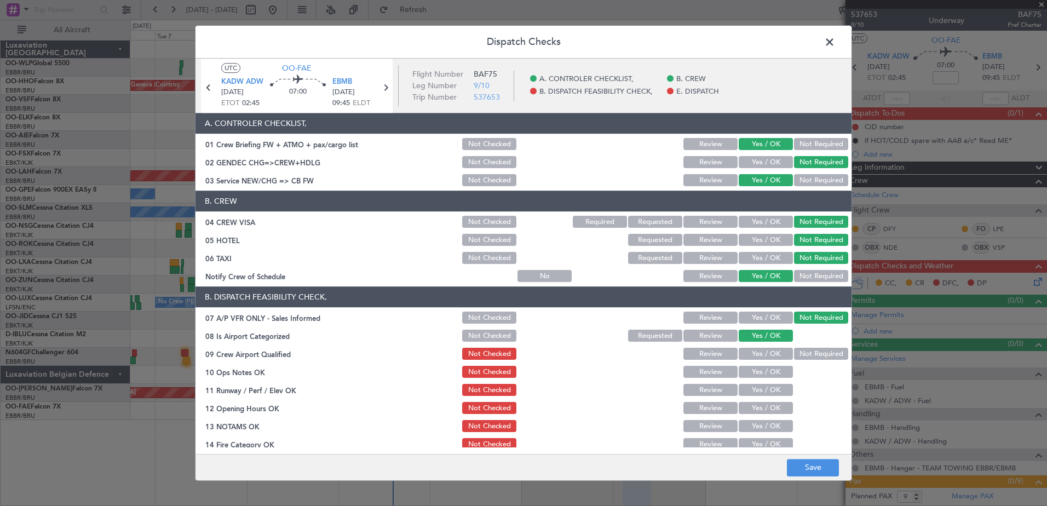
click at [794, 353] on button "Not Required" at bounding box center [821, 354] width 54 height 12
click at [777, 370] on button "Yes / OK" at bounding box center [766, 372] width 54 height 12
click at [777, 388] on button "Yes / OK" at bounding box center [766, 390] width 54 height 12
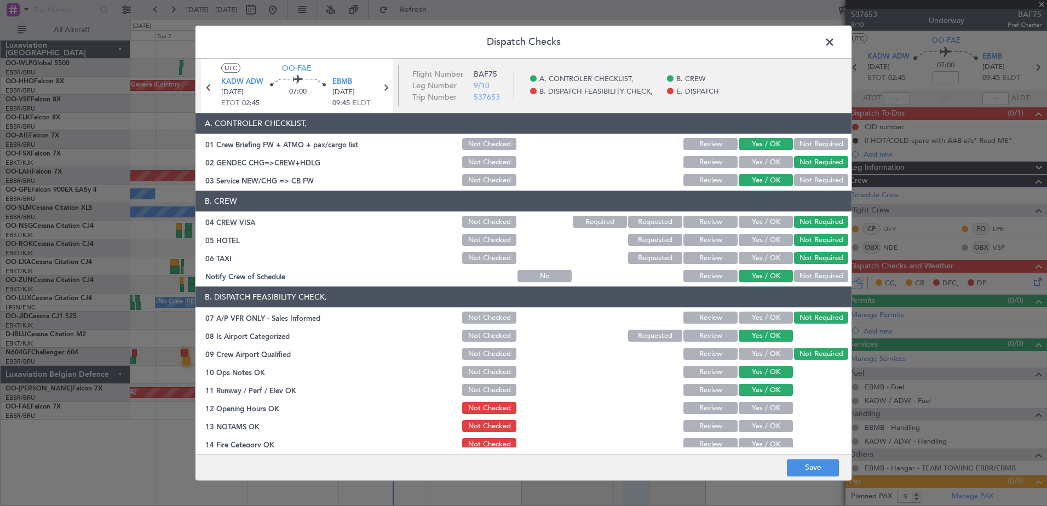
click at [773, 410] on button "Yes / OK" at bounding box center [766, 408] width 54 height 12
click at [773, 423] on button "Yes / OK" at bounding box center [766, 427] width 54 height 12
click at [772, 440] on button "Yes / OK" at bounding box center [766, 445] width 54 height 12
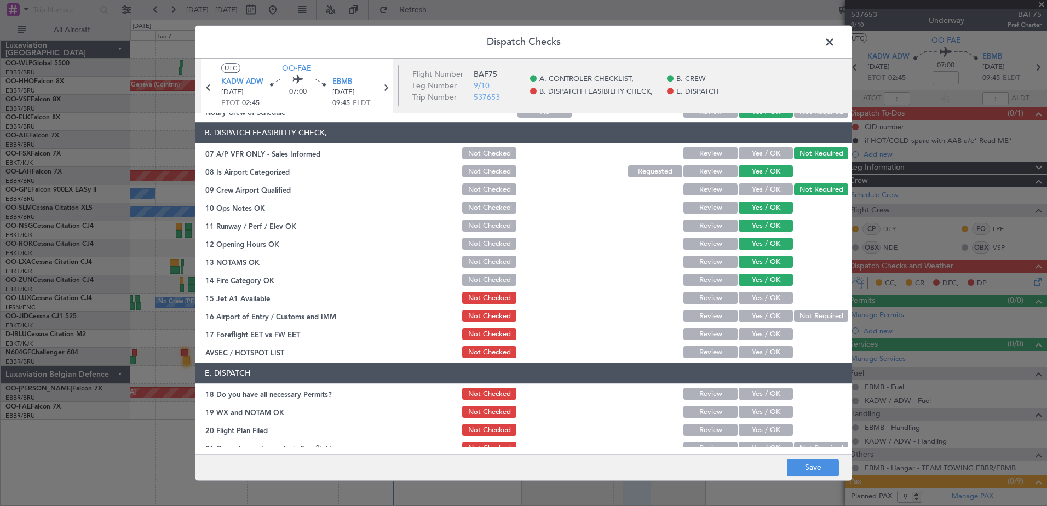
click at [763, 299] on button "Yes / OK" at bounding box center [766, 298] width 54 height 12
click at [777, 317] on button "Yes / OK" at bounding box center [766, 316] width 54 height 12
click at [769, 330] on button "Yes / OK" at bounding box center [766, 335] width 54 height 12
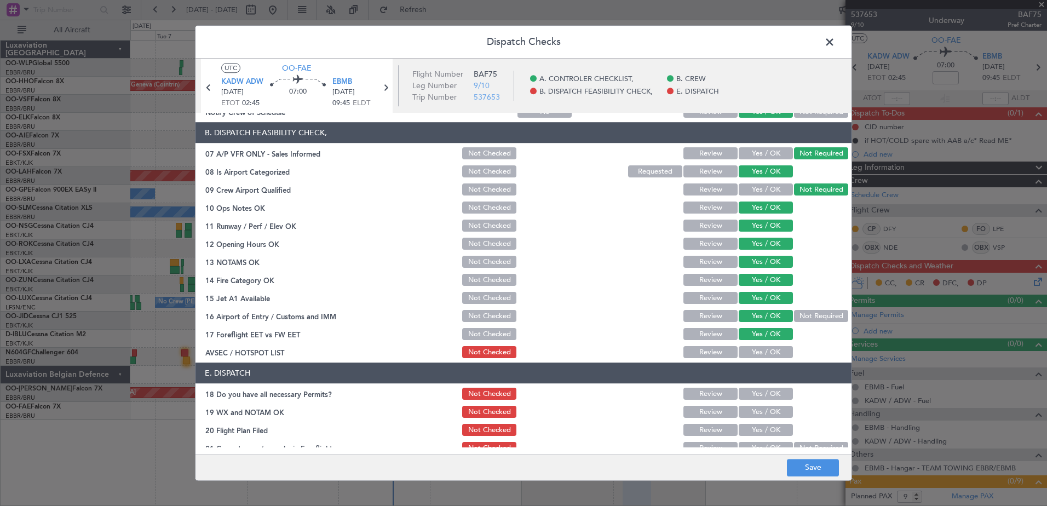
click at [772, 351] on button "Yes / OK" at bounding box center [766, 353] width 54 height 12
click at [806, 468] on button "Save" at bounding box center [813, 468] width 52 height 18
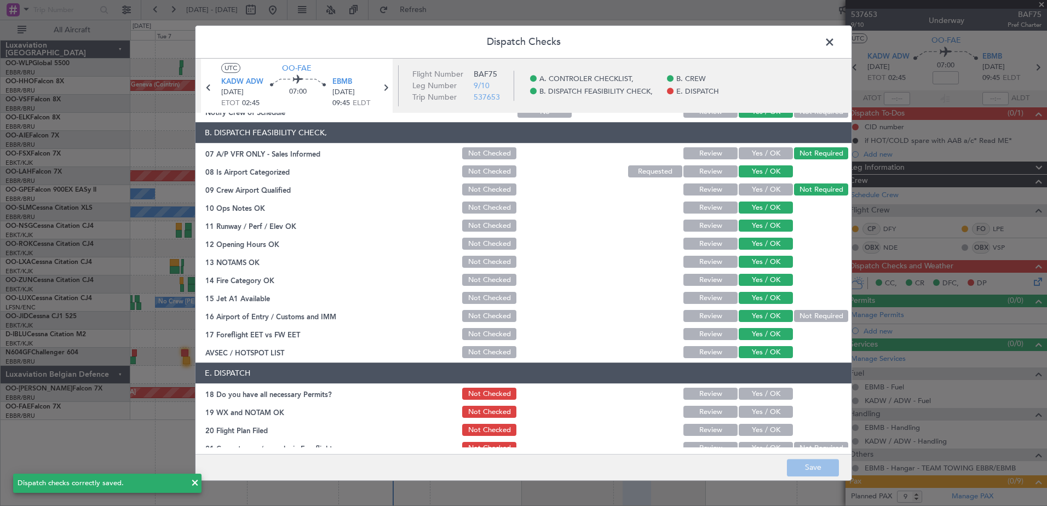
click at [835, 42] on span at bounding box center [835, 45] width 0 height 22
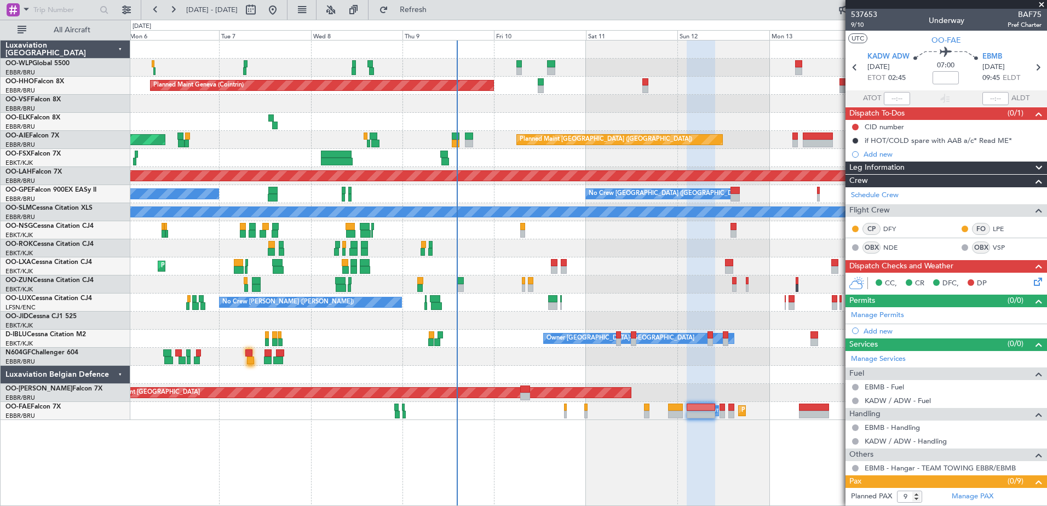
scroll to position [206, 0]
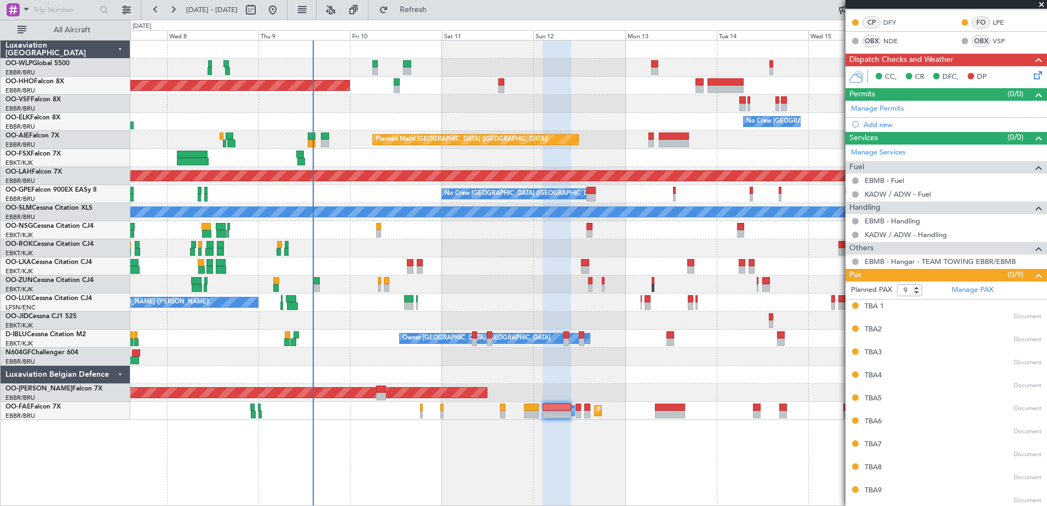
click at [360, 444] on div "Planned Maint Geneva (Cointrin) No Crew Brussels (Brussels National) Planned Ma…" at bounding box center [588, 273] width 917 height 466
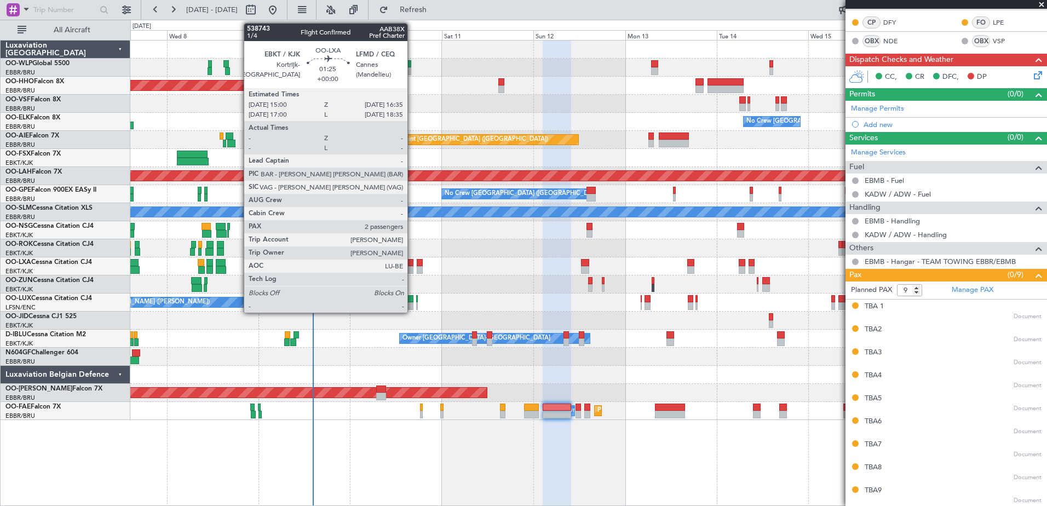
click at [412, 269] on div at bounding box center [410, 270] width 7 height 8
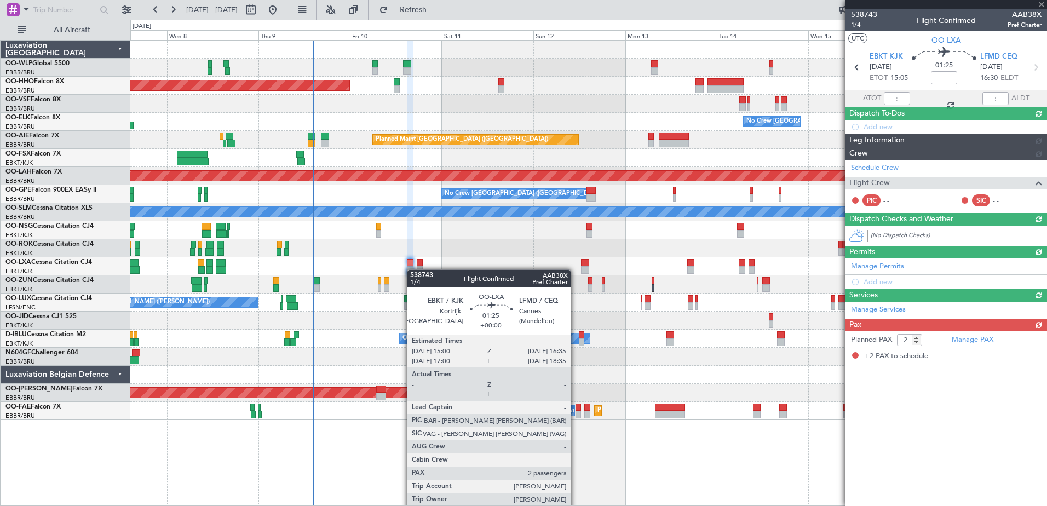
scroll to position [0, 0]
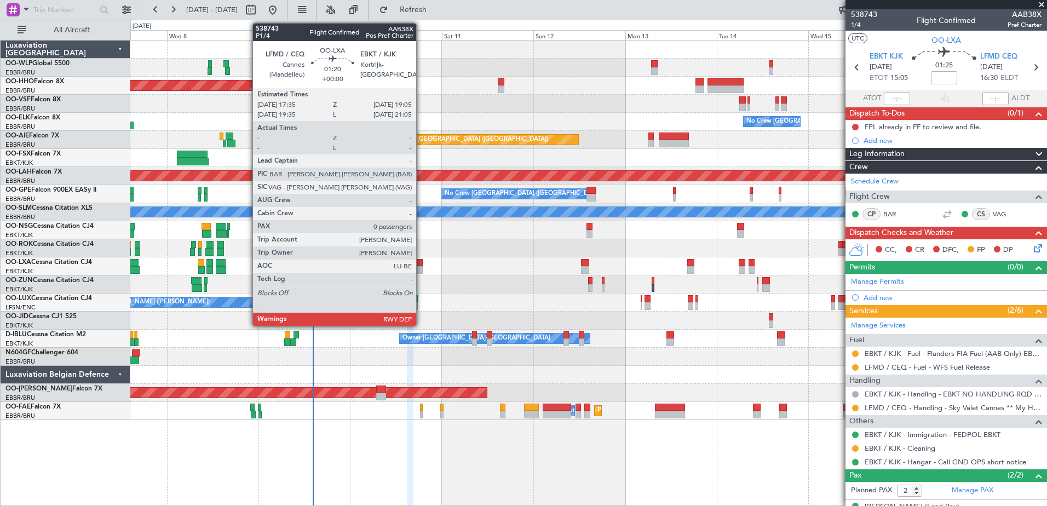
click at [421, 267] on div at bounding box center [420, 270] width 6 height 8
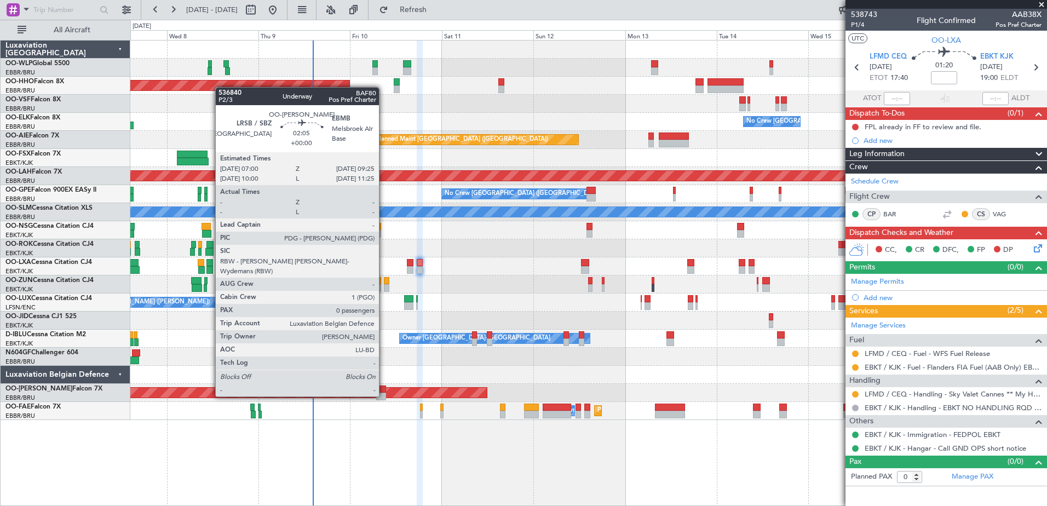
click at [384, 395] on div at bounding box center [380, 397] width 9 height 8
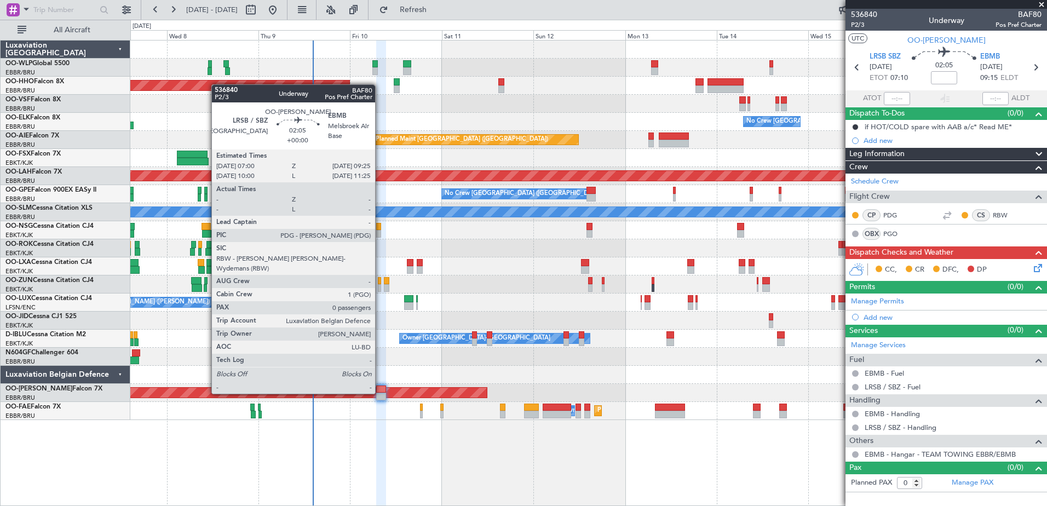
click at [380, 393] on div at bounding box center [380, 397] width 9 height 8
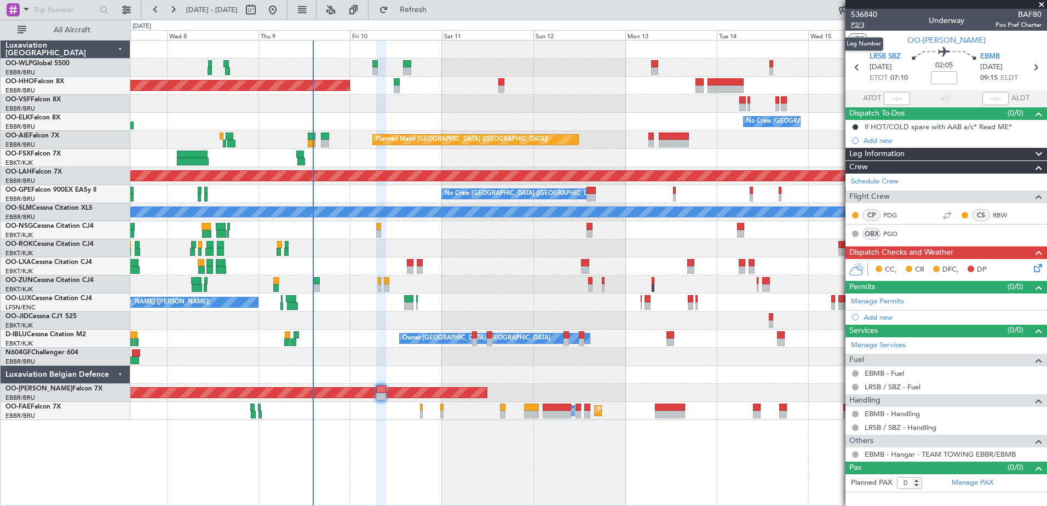
click at [864, 23] on span "P2/3" at bounding box center [864, 24] width 26 height 9
click at [436, 13] on span "Refresh" at bounding box center [413, 10] width 46 height 8
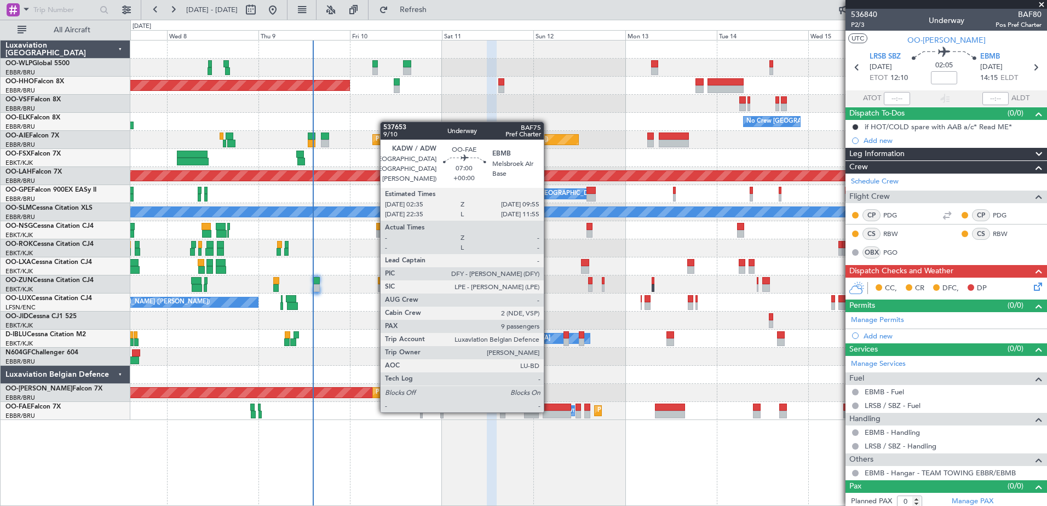
click at [549, 411] on div at bounding box center [557, 415] width 28 height 8
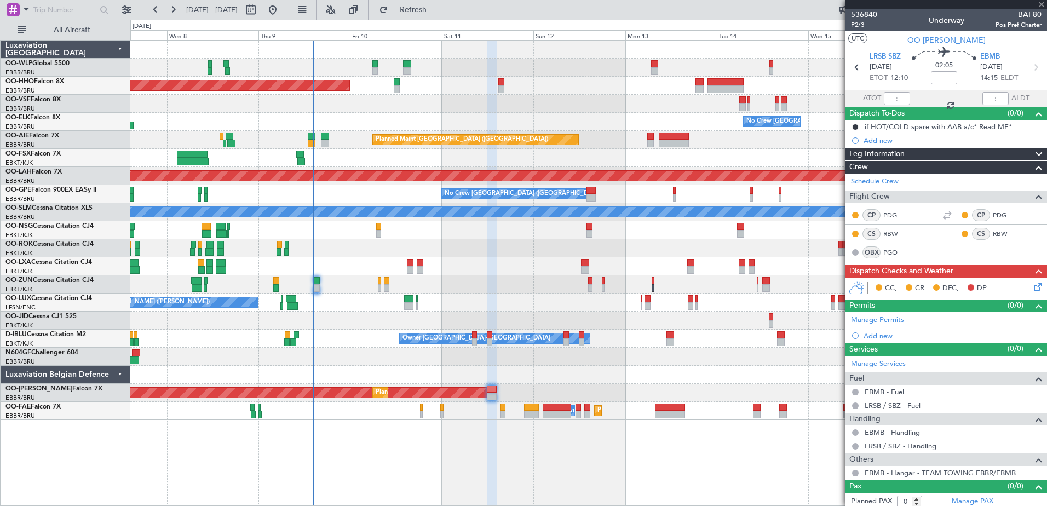
type input "9"
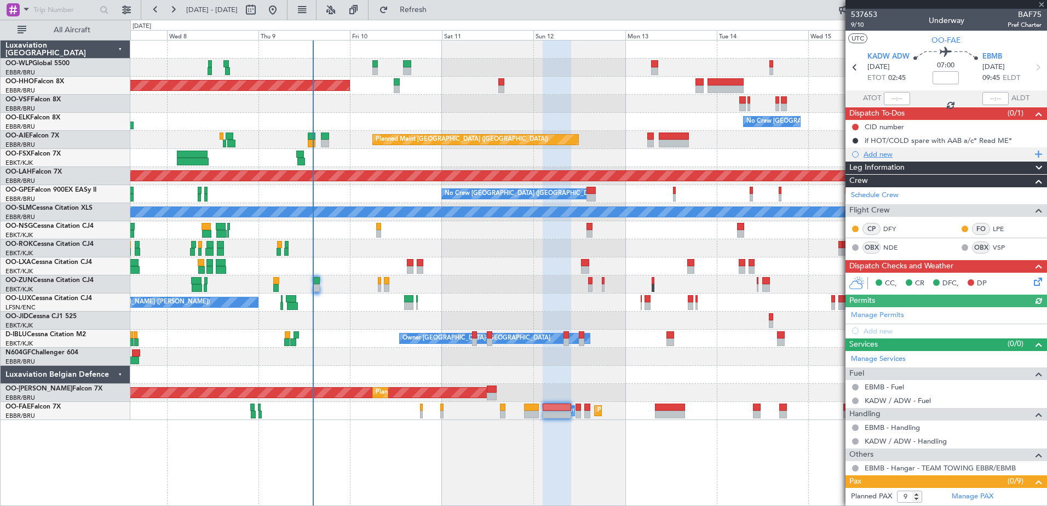
click at [882, 158] on div "Add new" at bounding box center [948, 153] width 168 height 9
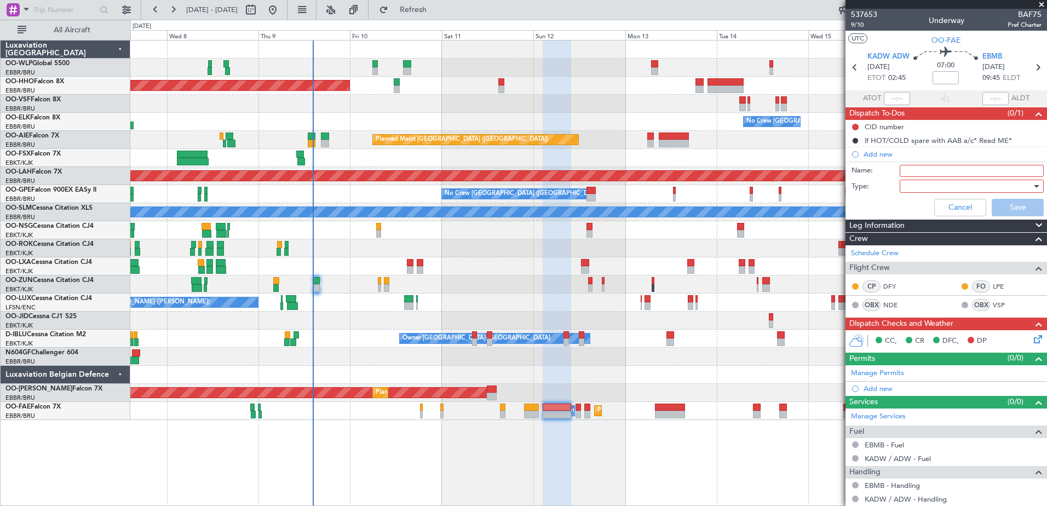
click at [911, 166] on input "Name:" at bounding box center [972, 171] width 144 height 12
type input "FPL in FF and release to the crew"
click at [941, 185] on div at bounding box center [968, 186] width 128 height 16
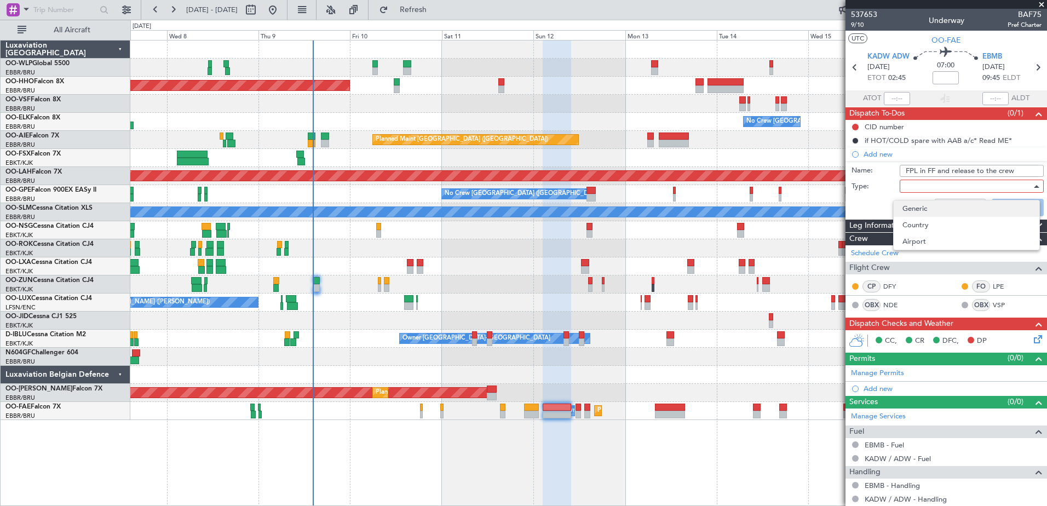
click at [941, 207] on span "Generic" at bounding box center [966, 208] width 128 height 16
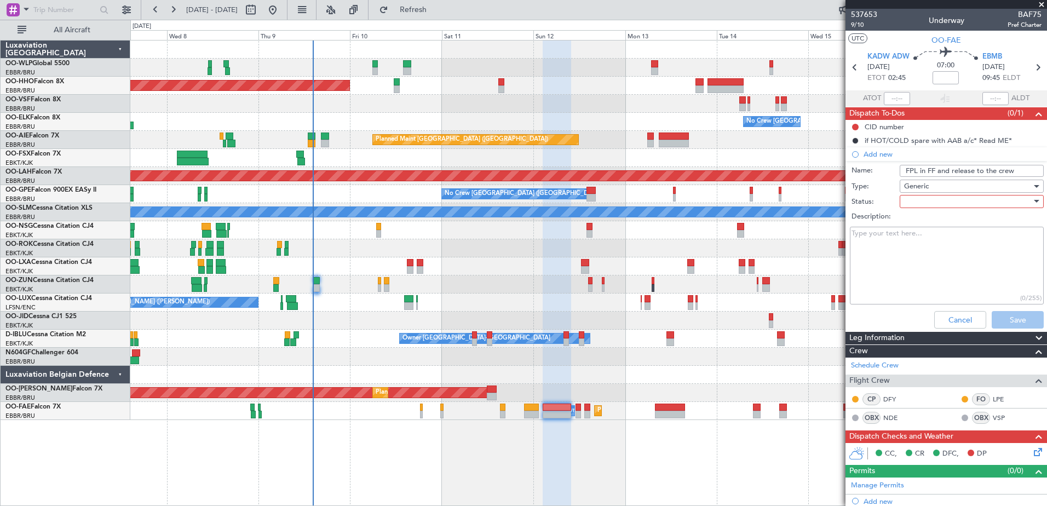
click at [940, 197] on div at bounding box center [968, 201] width 128 height 16
click at [946, 237] on span "In Progress" at bounding box center [966, 240] width 128 height 16
click at [1000, 317] on button "Save" at bounding box center [1018, 320] width 52 height 18
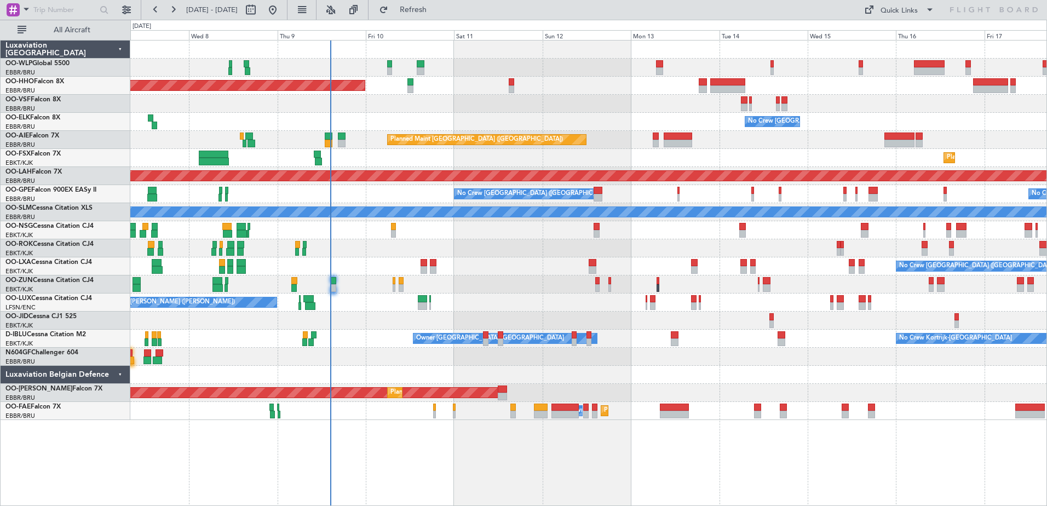
click at [516, 262] on div "No Crew Brussels (Brussels National) Planned Maint Kortrijk-Wevelgem" at bounding box center [588, 266] width 916 height 18
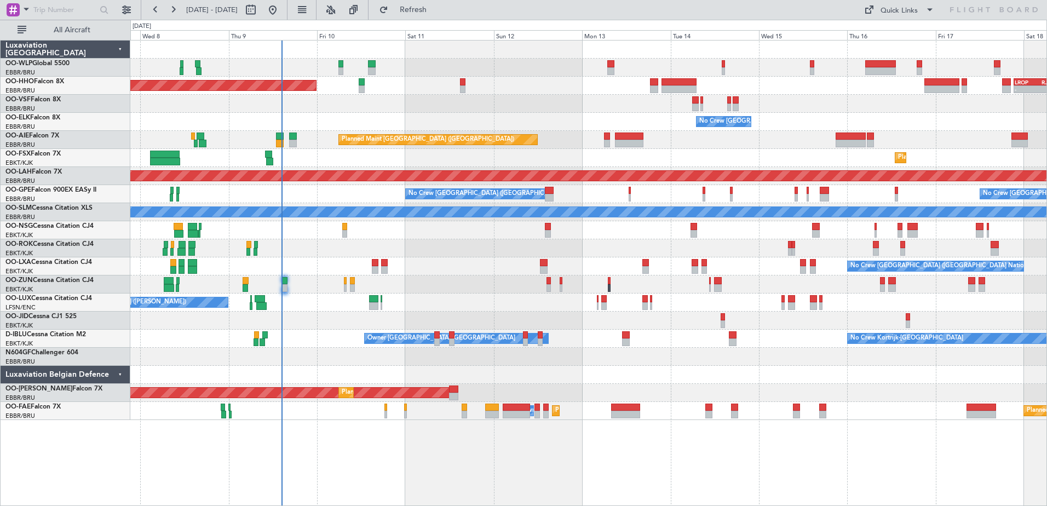
click at [464, 257] on div "Planned Maint Geneva (Cointrin) - - LROP 21:15 Z RJTT 08:30 Z No Crew Brussels …" at bounding box center [588, 230] width 916 height 379
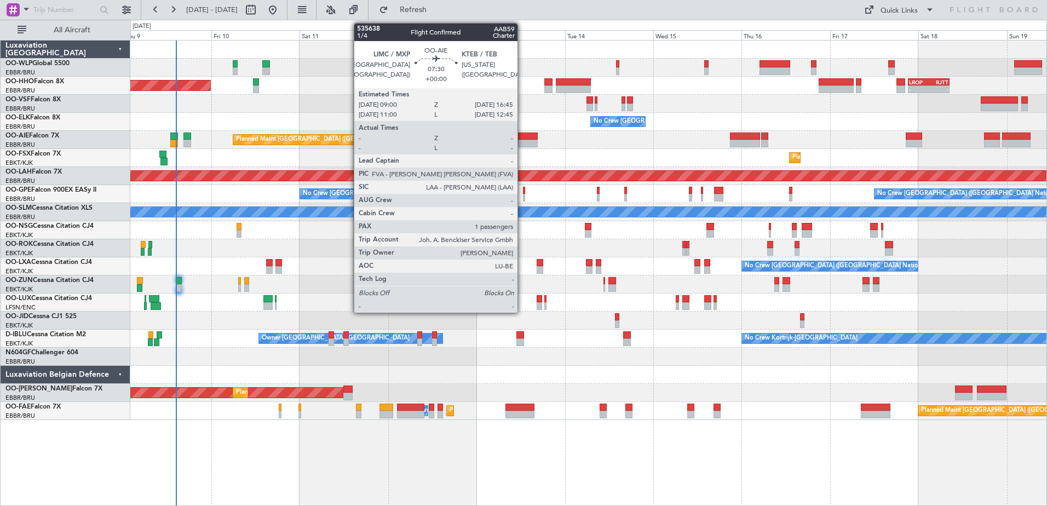
click at [522, 137] on div at bounding box center [523, 137] width 29 height 8
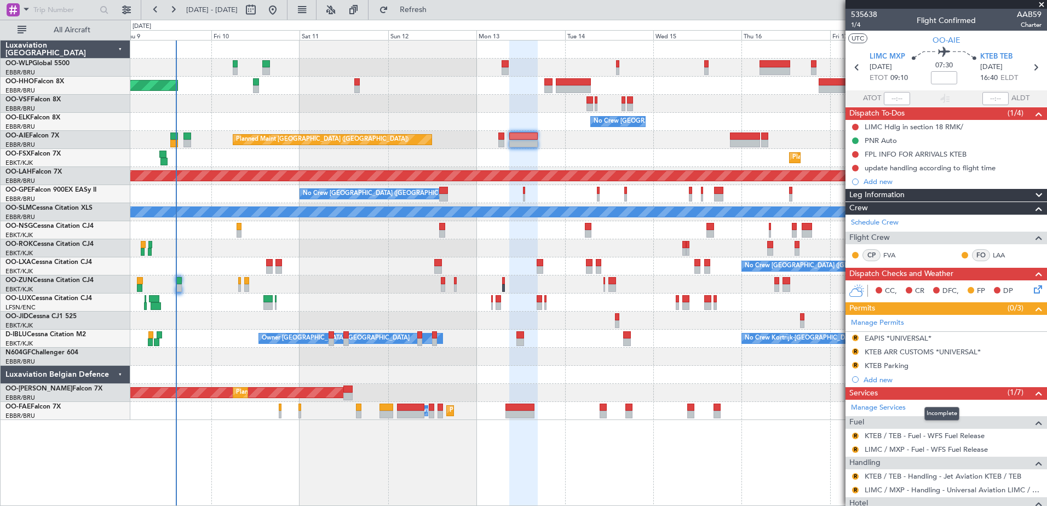
scroll to position [141, 0]
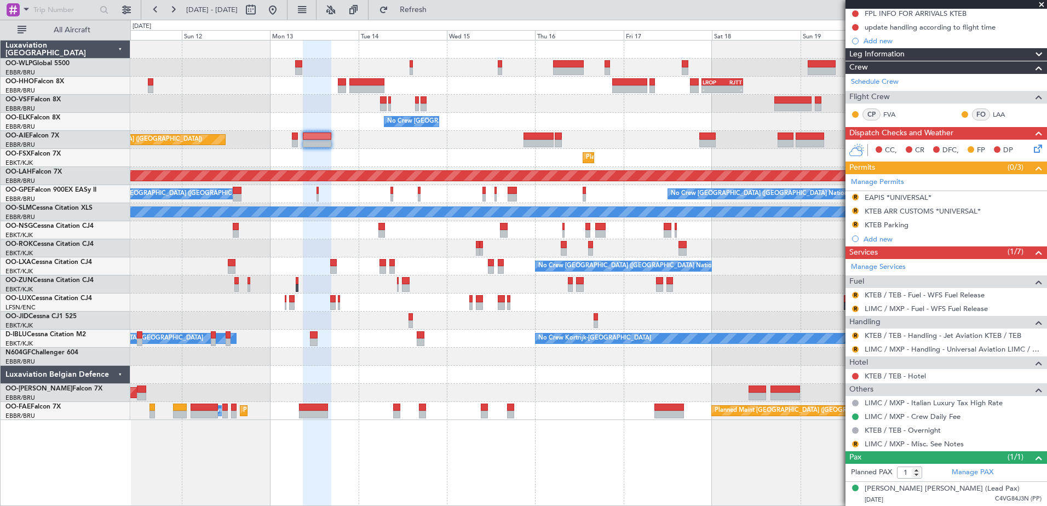
click at [419, 168] on div "- - EBLG 19:00 Z FIMP 06:10 Z - - LROP 21:15 Z RJTT 08:30 Z Planned Maint Genev…" at bounding box center [588, 230] width 916 height 379
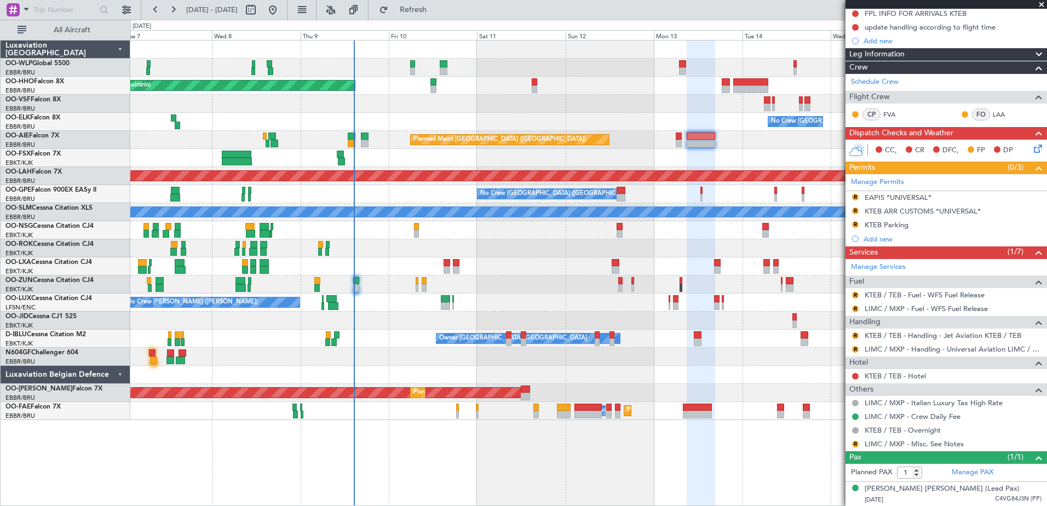
click at [648, 199] on div "Planned Maint Geneva (Cointrin) - - LROP 21:15 Z RJTT 08:30 Z No Crew Brussels …" at bounding box center [588, 230] width 916 height 379
click at [905, 349] on link "LIMC / MXP - Handling - Universal Aviation LIMC / MXP" at bounding box center [953, 348] width 177 height 9
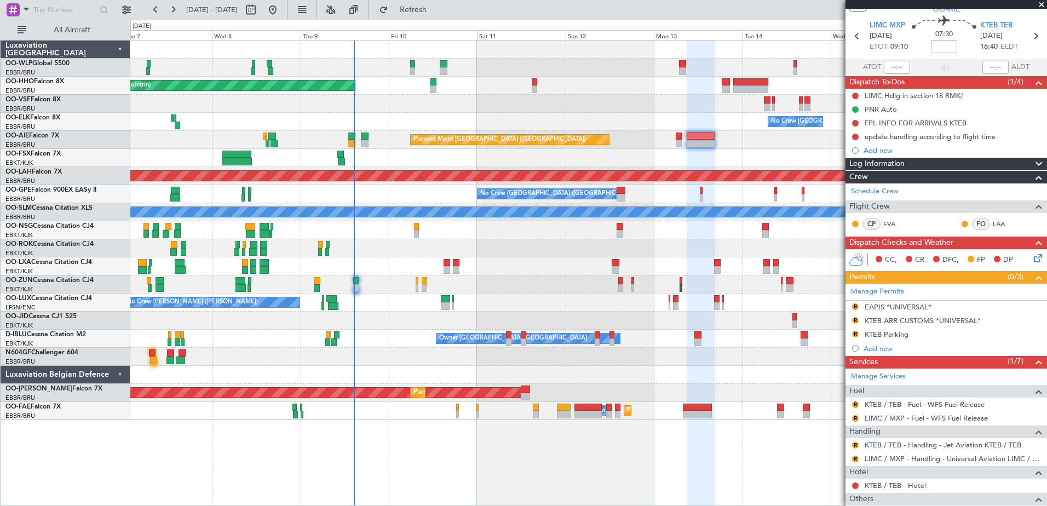
scroll to position [0, 0]
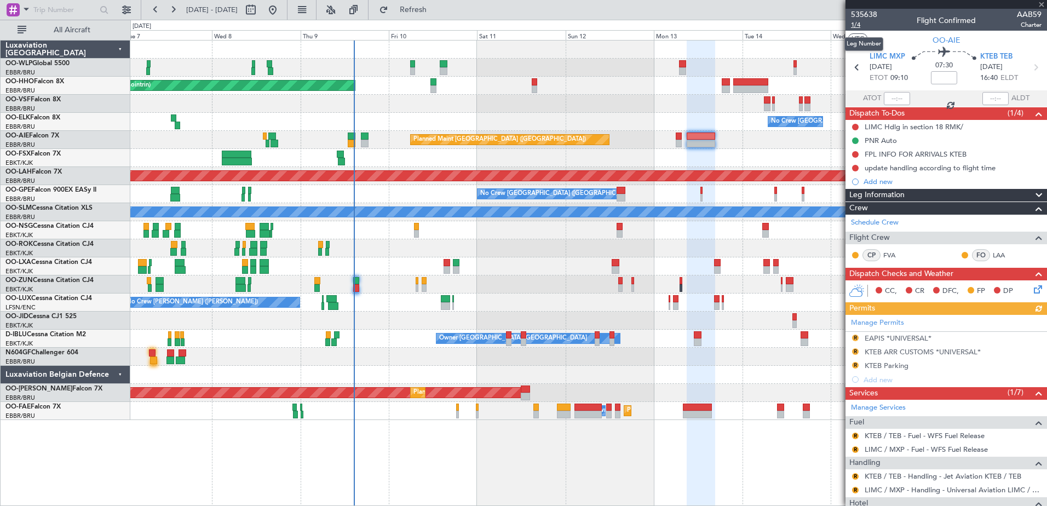
click at [858, 26] on span "1/4" at bounding box center [864, 24] width 26 height 9
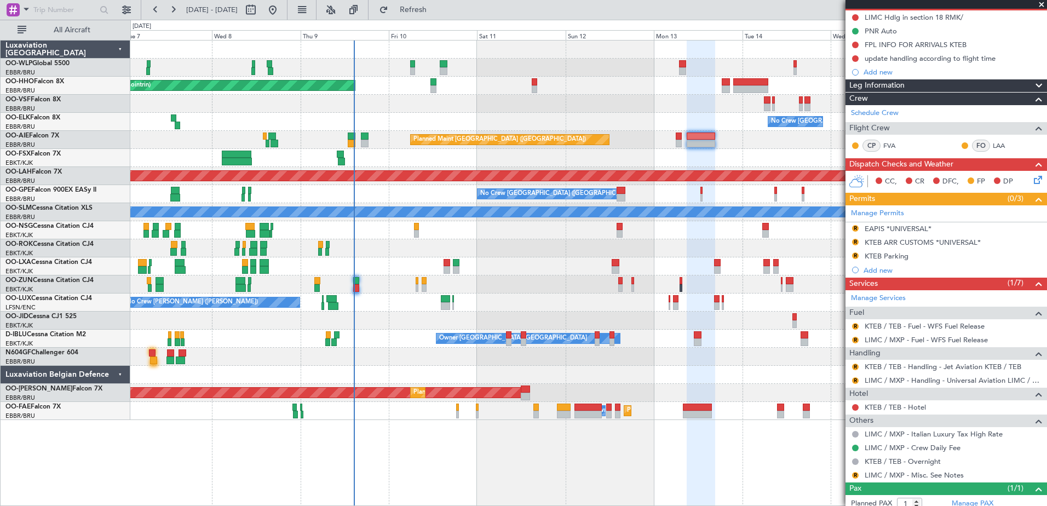
scroll to position [141, 0]
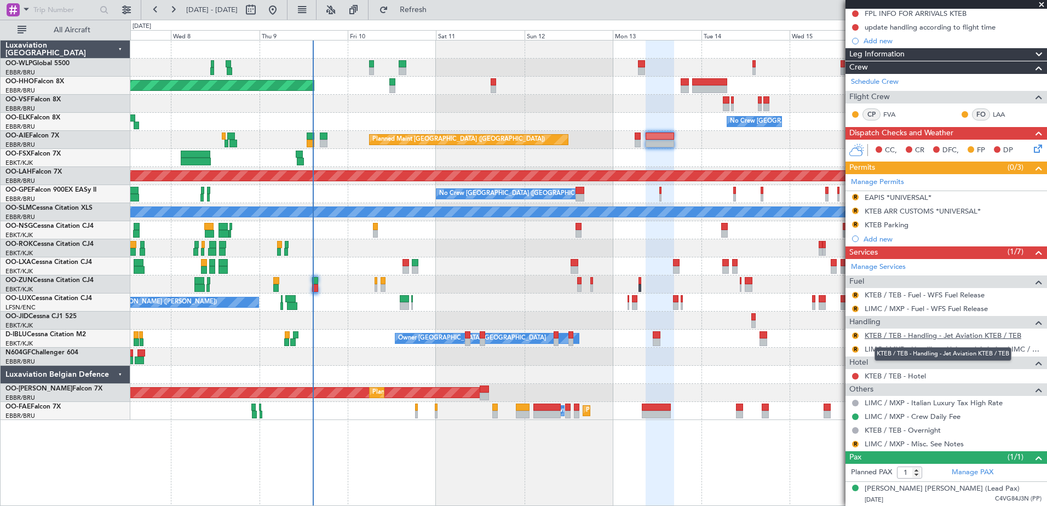
click at [924, 337] on link "KTEB / TEB - Handling - Jet Aviation KTEB / TEB" at bounding box center [943, 335] width 157 height 9
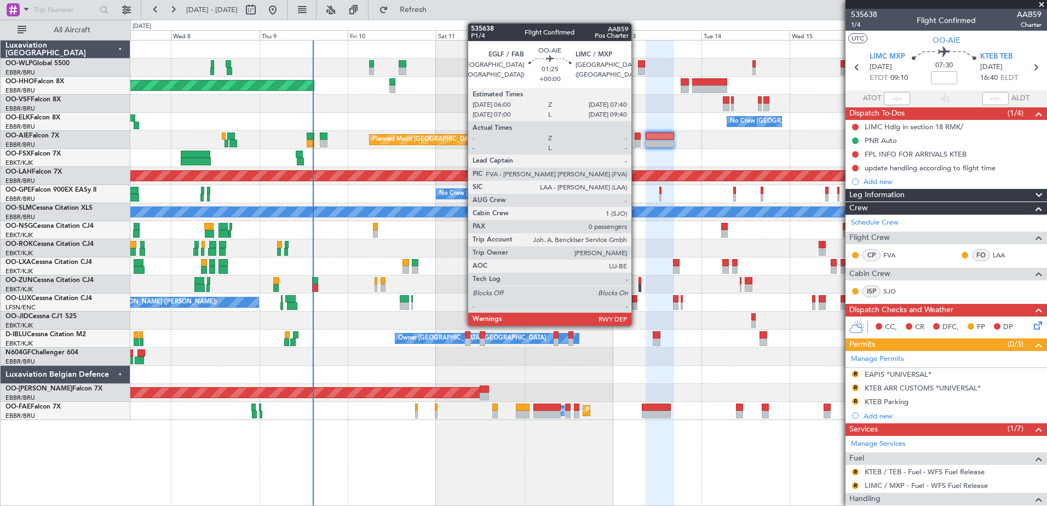
click at [636, 134] on div at bounding box center [638, 137] width 7 height 8
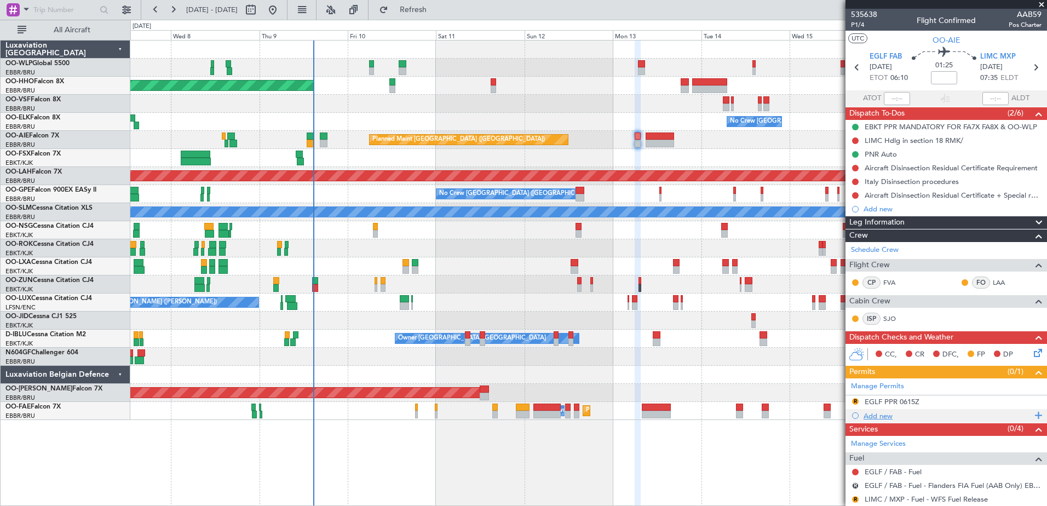
scroll to position [153, 0]
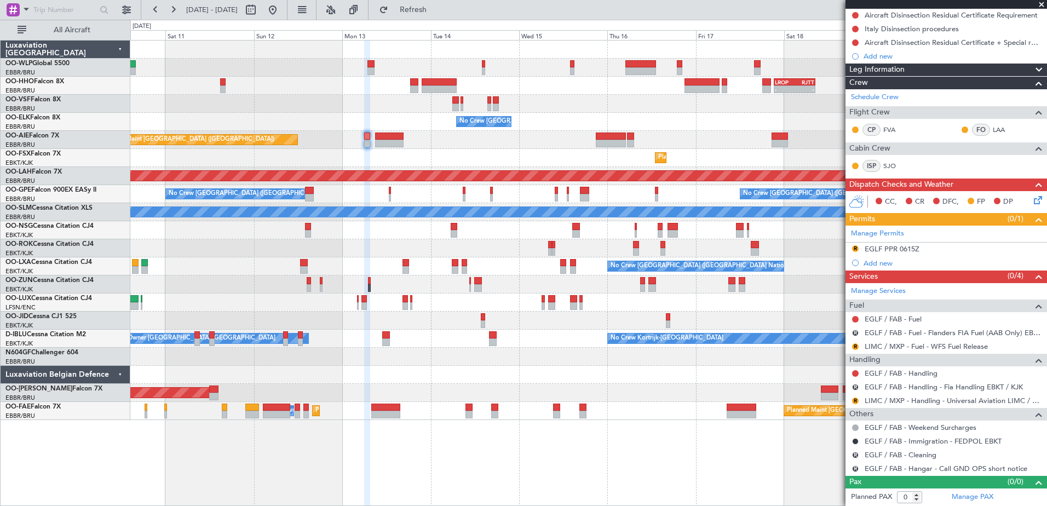
click at [484, 148] on div "- - EBLG 19:00 Z FIMP 06:10 Z - - LROP 21:15 Z RJTT 08:30 Z Planned Maint Genev…" at bounding box center [588, 230] width 916 height 379
click at [436, 10] on span "Refresh" at bounding box center [413, 10] width 46 height 8
click at [428, 15] on button "Refresh" at bounding box center [407, 10] width 66 height 18
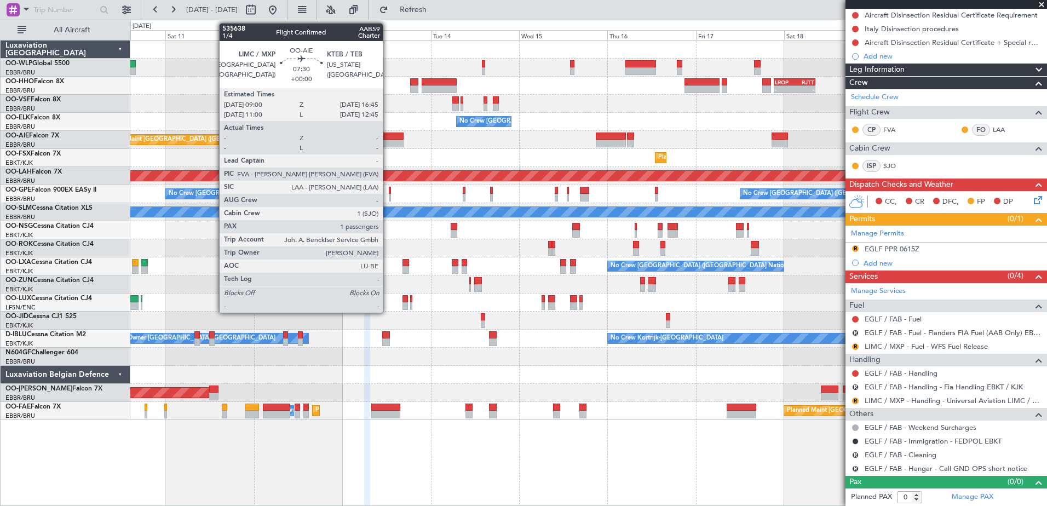
click at [388, 140] on div at bounding box center [389, 144] width 29 height 8
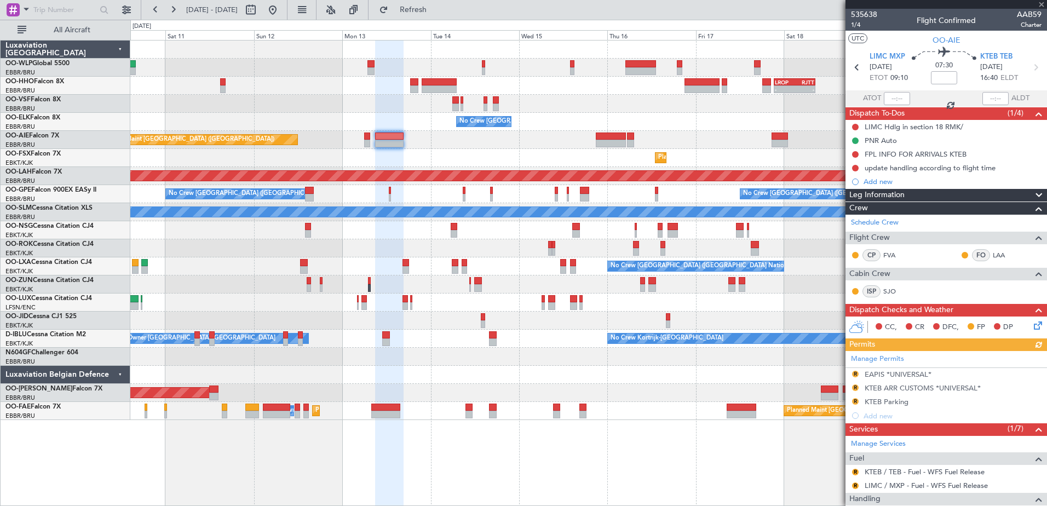
scroll to position [164, 0]
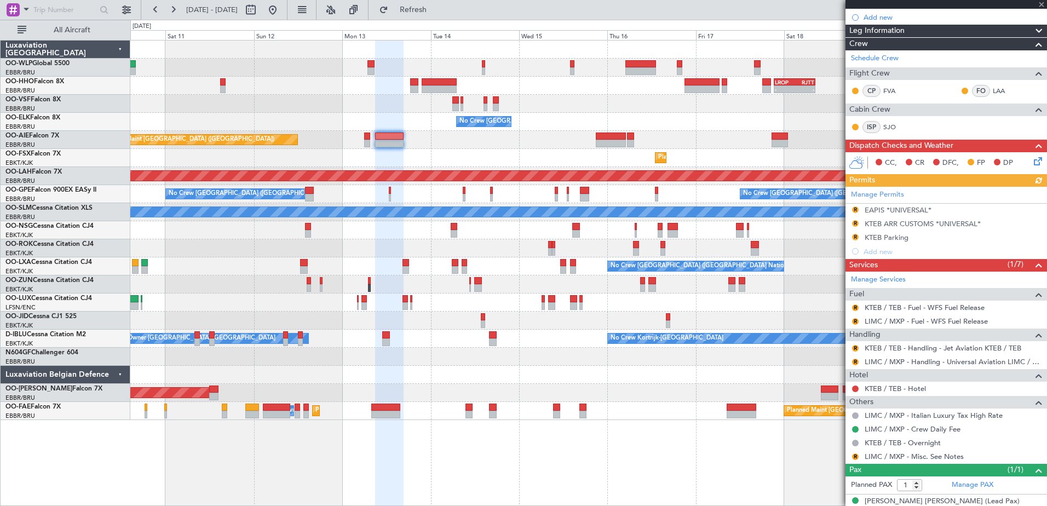
click at [854, 210] on div "Manage Permits R EAPIS *UNIVERSAL* R KTEB ARR CUSTOMS *UNIVERSAL* R KTEB Parkin…" at bounding box center [946, 223] width 202 height 72
click at [853, 209] on button "R" at bounding box center [855, 209] width 7 height 7
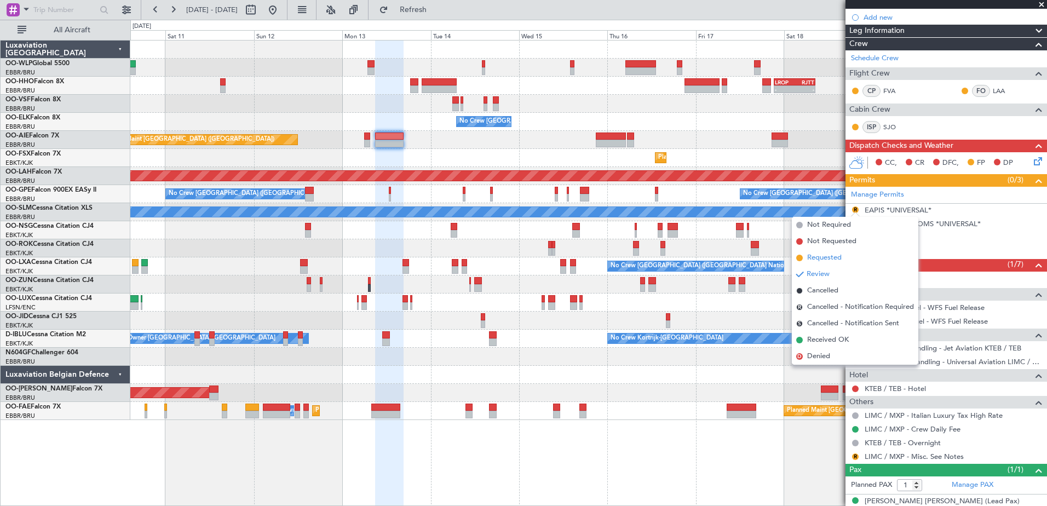
click at [844, 257] on li "Requested" at bounding box center [855, 258] width 126 height 16
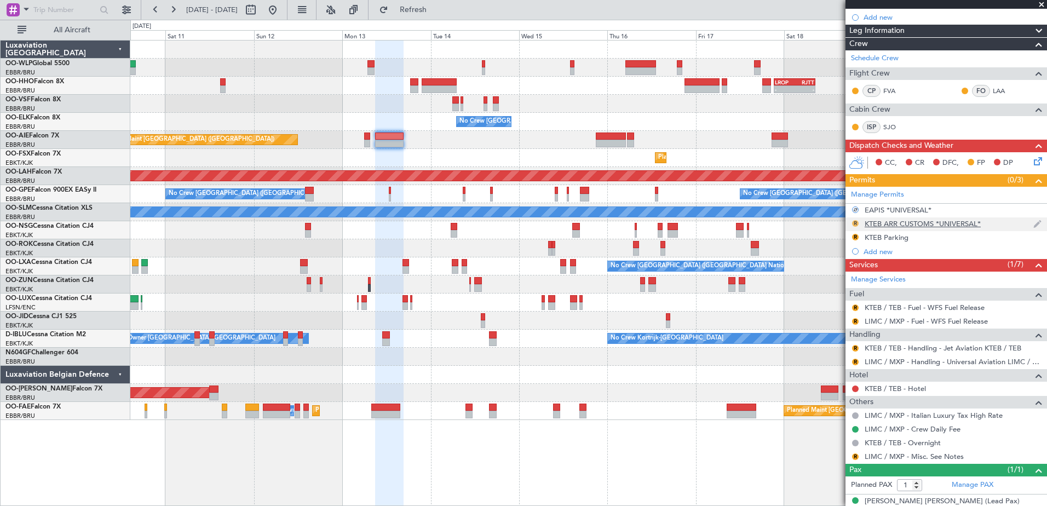
click at [857, 224] on button "R" at bounding box center [855, 223] width 7 height 7
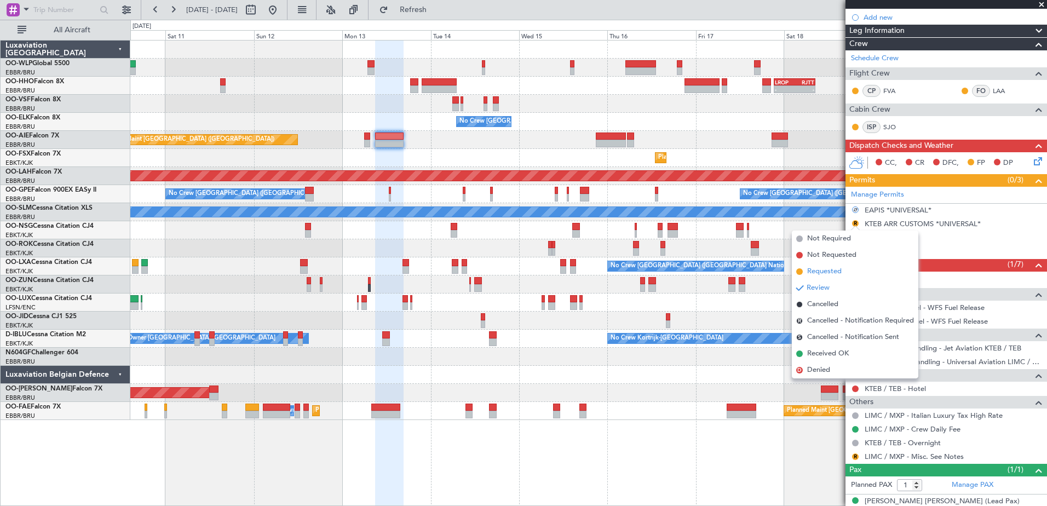
click at [836, 271] on span "Requested" at bounding box center [824, 271] width 34 height 11
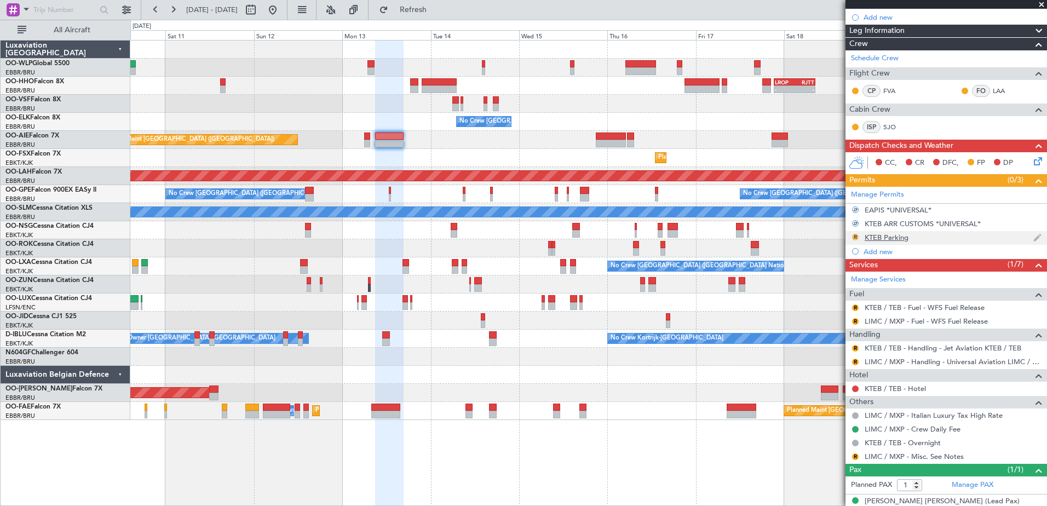
click at [854, 238] on button "R" at bounding box center [855, 237] width 7 height 7
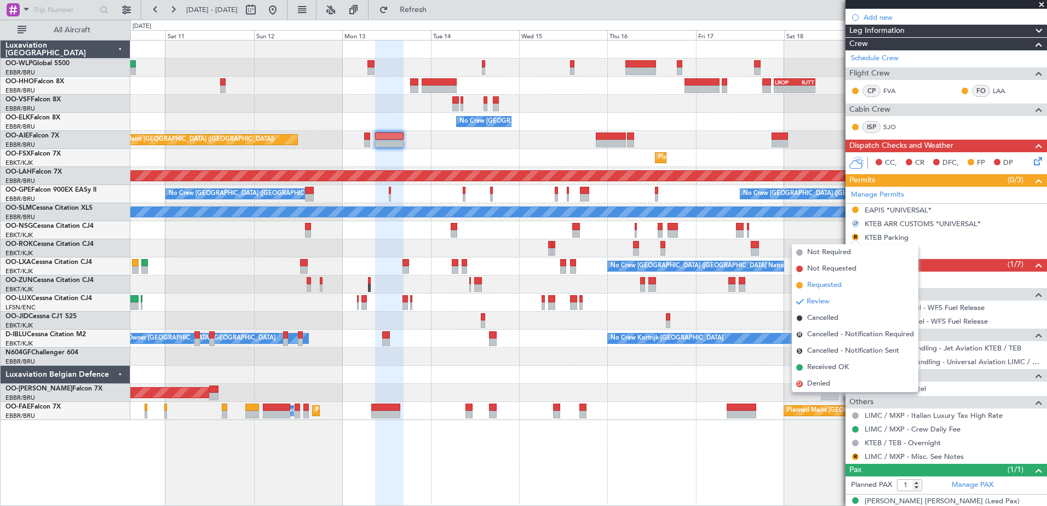
click at [836, 287] on span "Requested" at bounding box center [824, 285] width 34 height 11
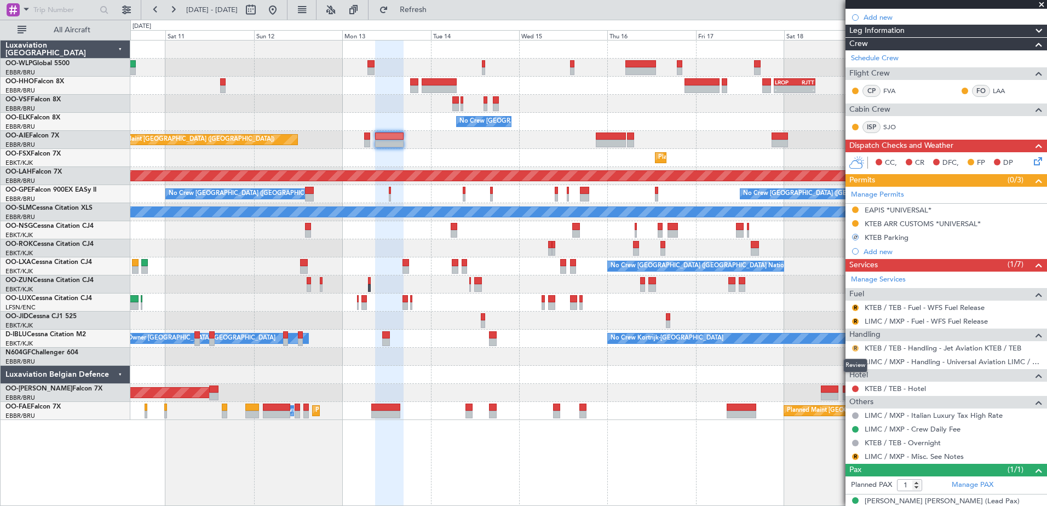
click at [856, 348] on button "R" at bounding box center [855, 348] width 7 height 7
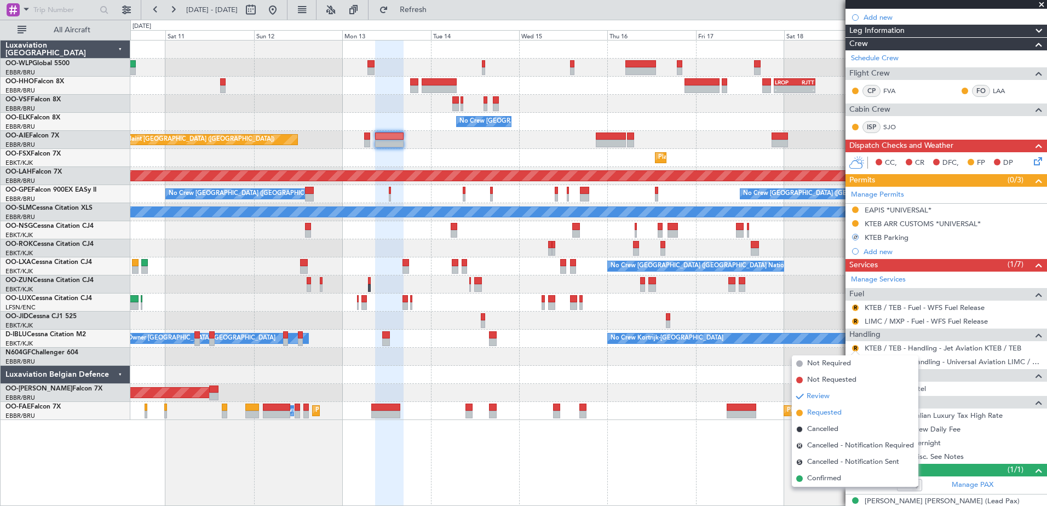
click at [828, 413] on span "Requested" at bounding box center [824, 412] width 34 height 11
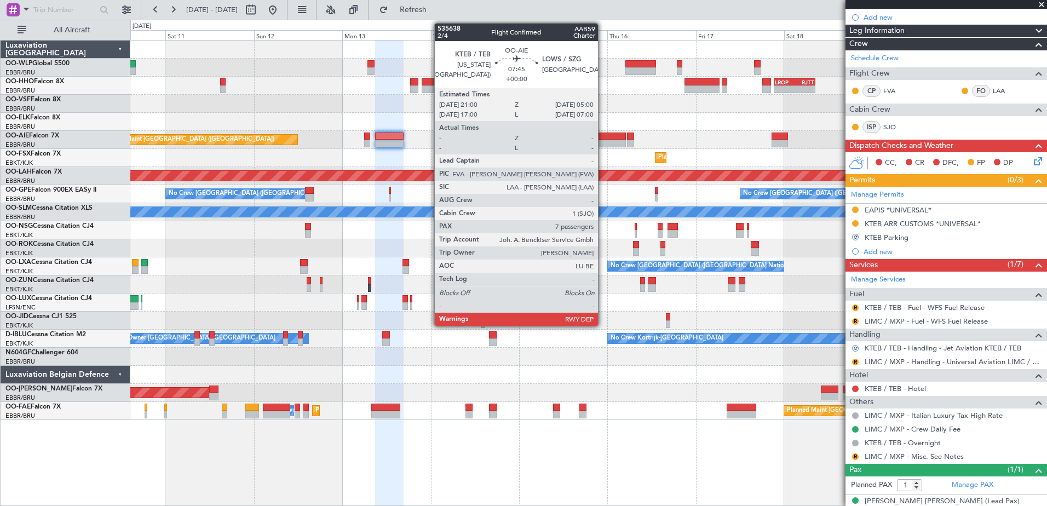
click at [603, 140] on div at bounding box center [611, 144] width 30 height 8
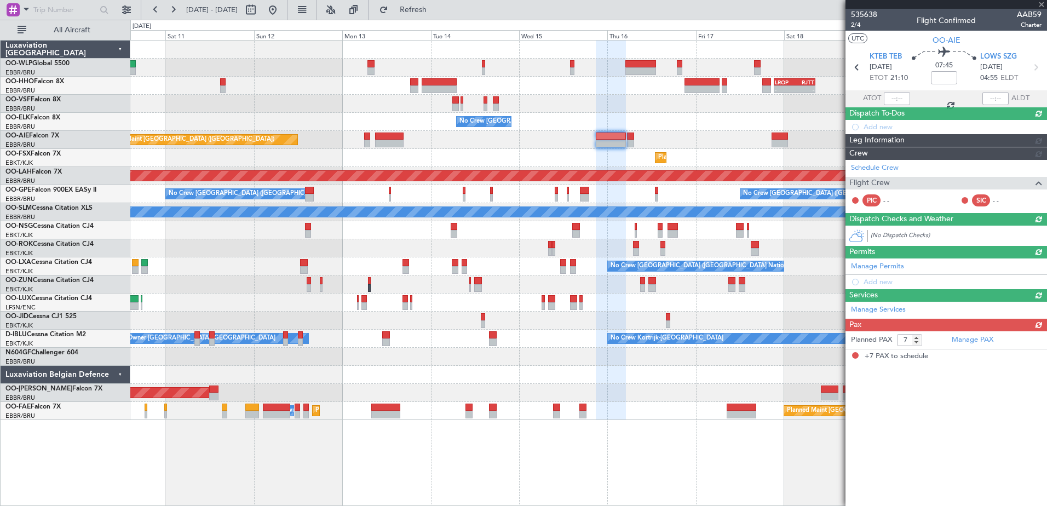
scroll to position [0, 0]
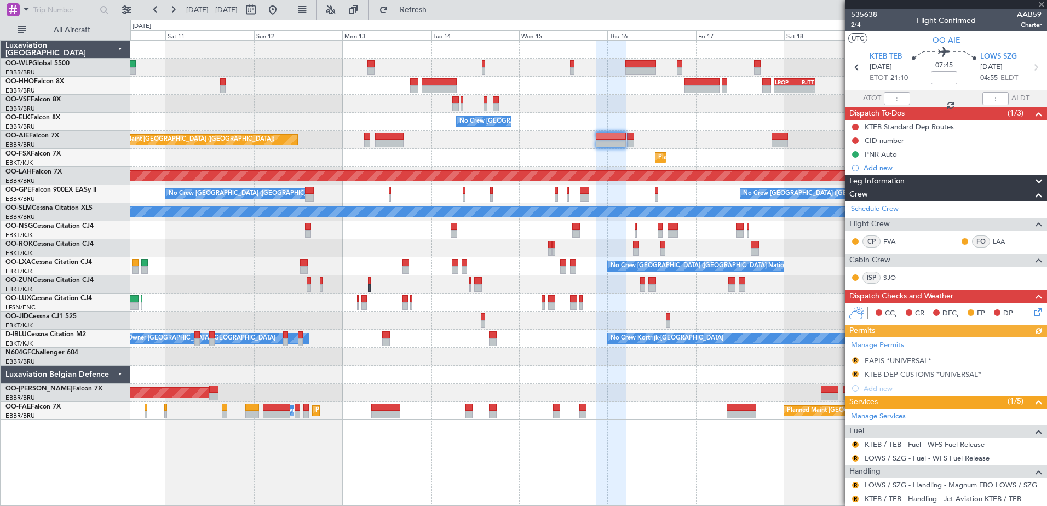
click at [858, 357] on div "Manage Permits R EAPIS *UNIVERSAL* R KTEB DEP CUSTOMS *UNIVERSAL* Add new" at bounding box center [946, 366] width 202 height 58
click at [856, 360] on div "Manage Permits R EAPIS *UNIVERSAL* R KTEB DEP CUSTOMS *UNIVERSAL* Add new" at bounding box center [946, 366] width 202 height 58
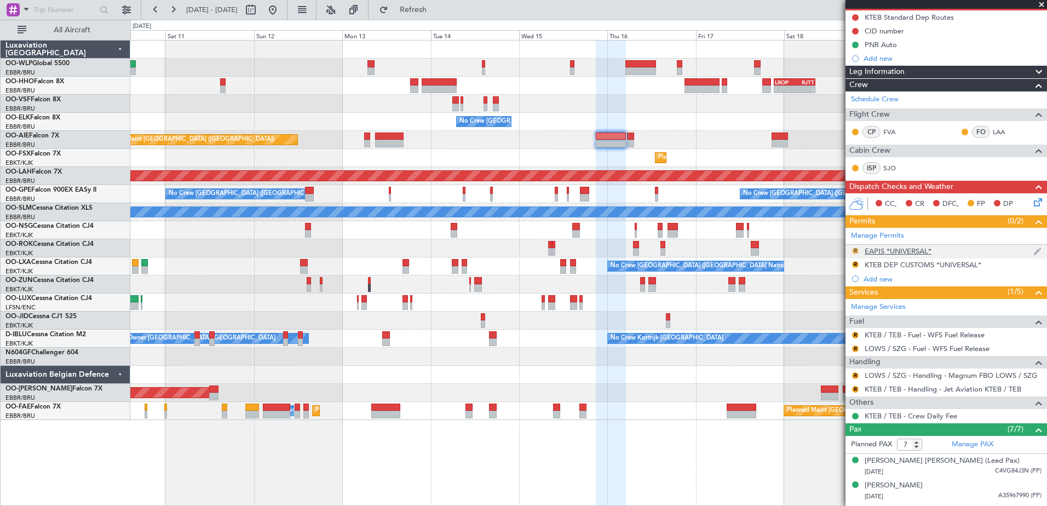
click at [854, 250] on button "R" at bounding box center [855, 251] width 7 height 7
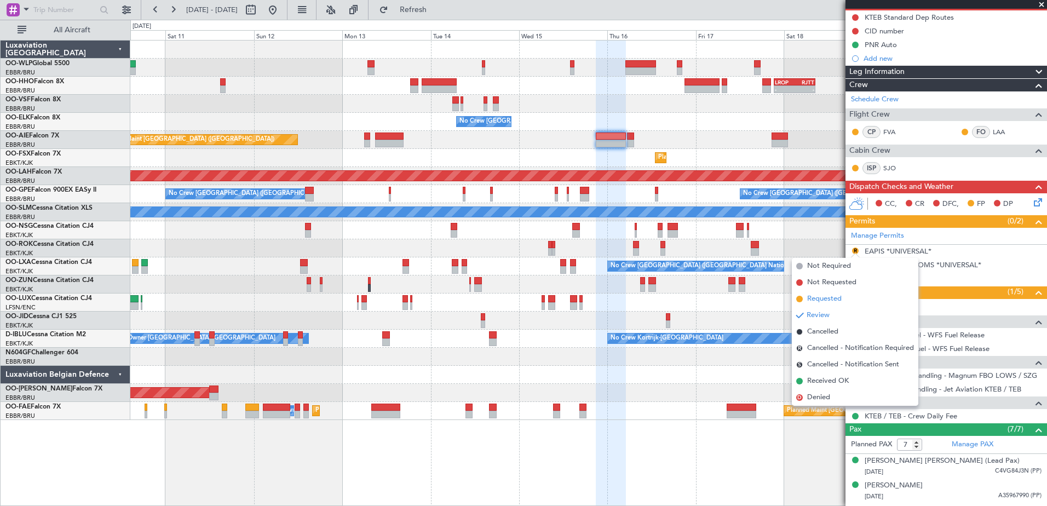
click at [827, 294] on span "Requested" at bounding box center [824, 299] width 34 height 11
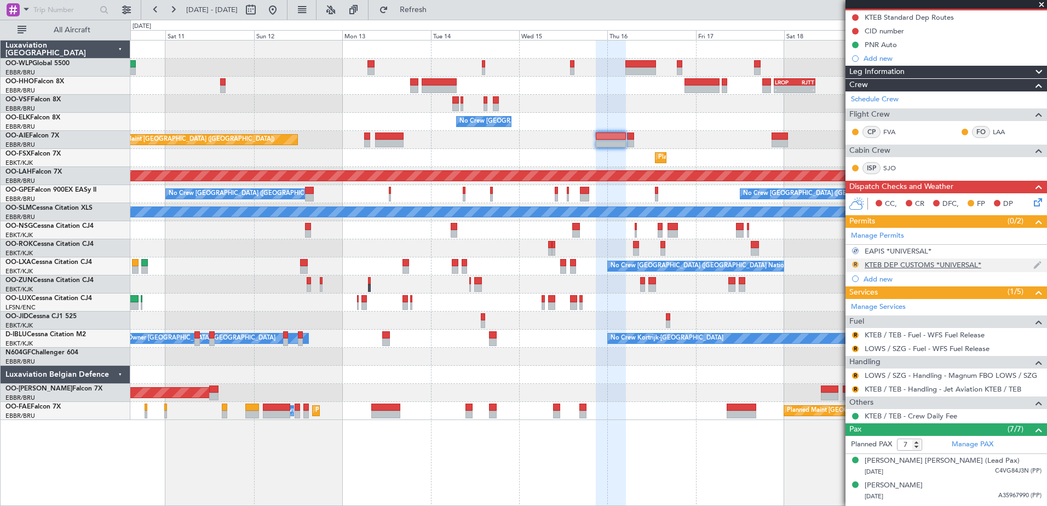
click at [855, 263] on button "R" at bounding box center [855, 264] width 7 height 7
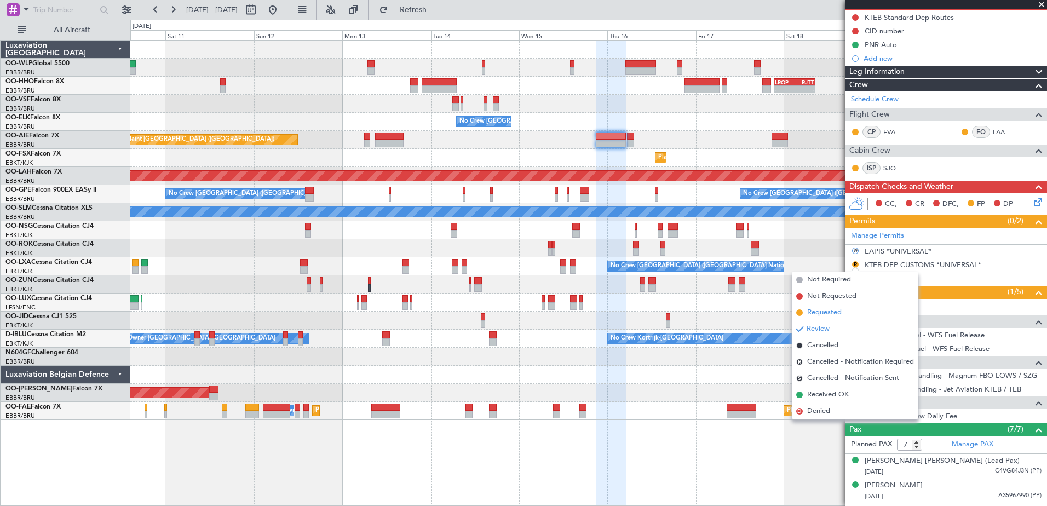
click at [836, 312] on span "Requested" at bounding box center [824, 312] width 34 height 11
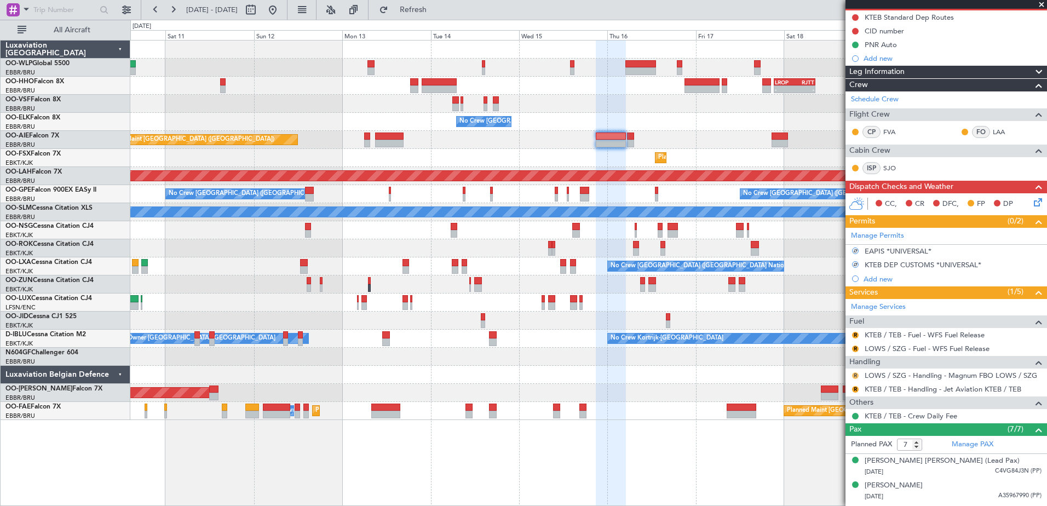
click at [855, 375] on button "R" at bounding box center [855, 375] width 7 height 7
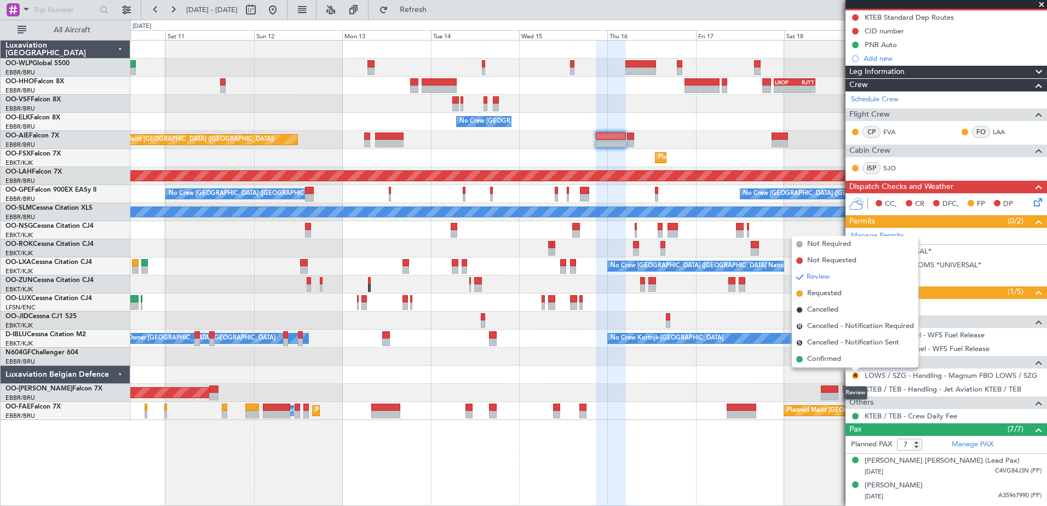
click at [855, 388] on div "Review" at bounding box center [855, 393] width 24 height 14
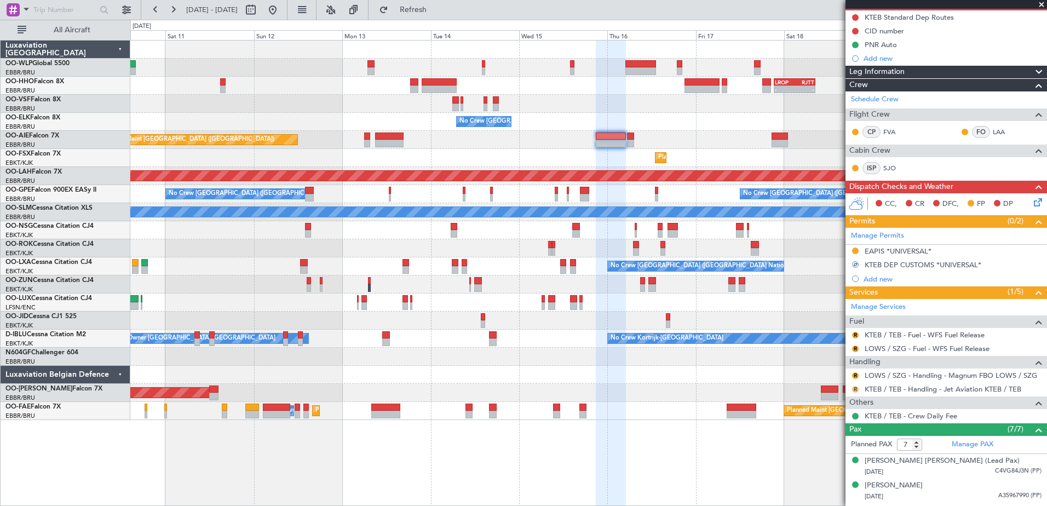
click at [857, 386] on button "R" at bounding box center [855, 389] width 7 height 7
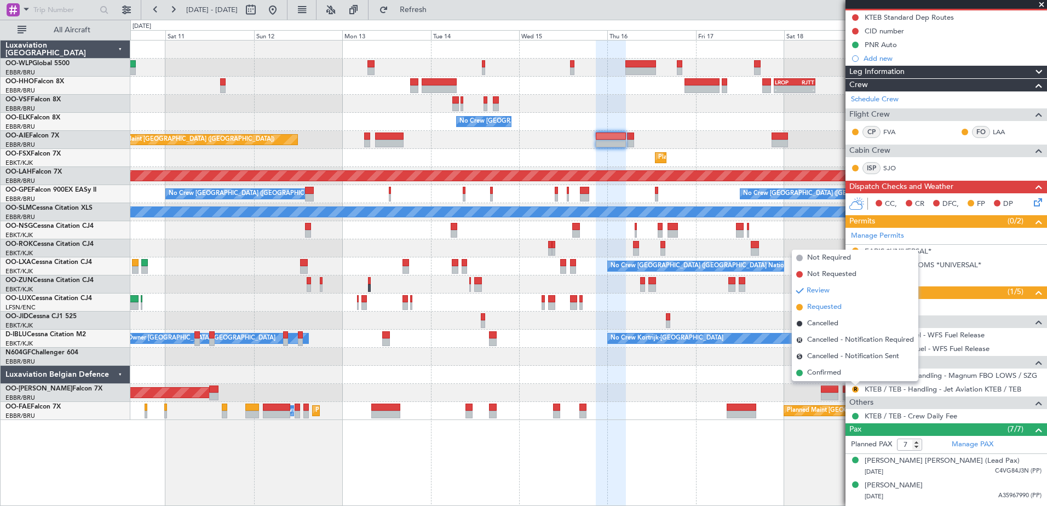
click at [836, 308] on span "Requested" at bounding box center [824, 307] width 34 height 11
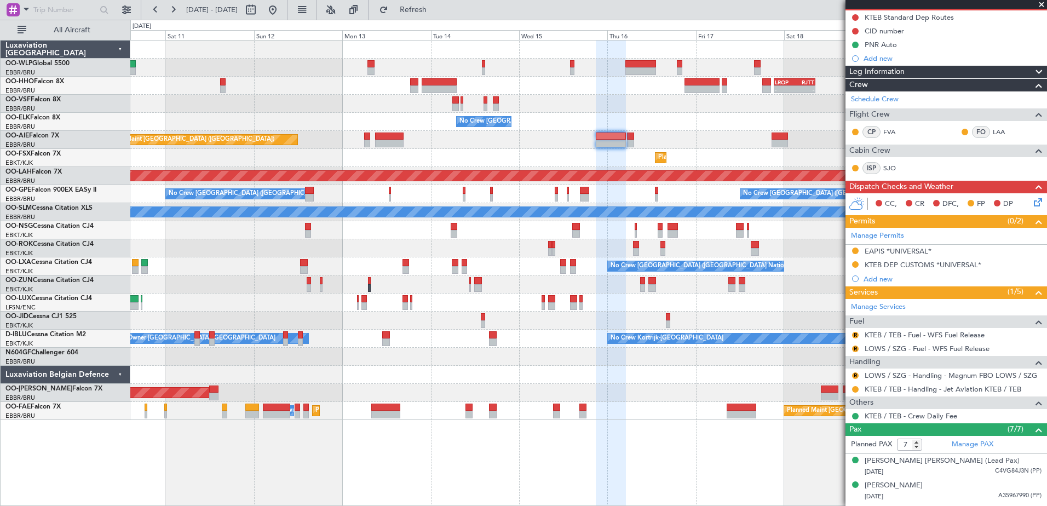
scroll to position [0, 0]
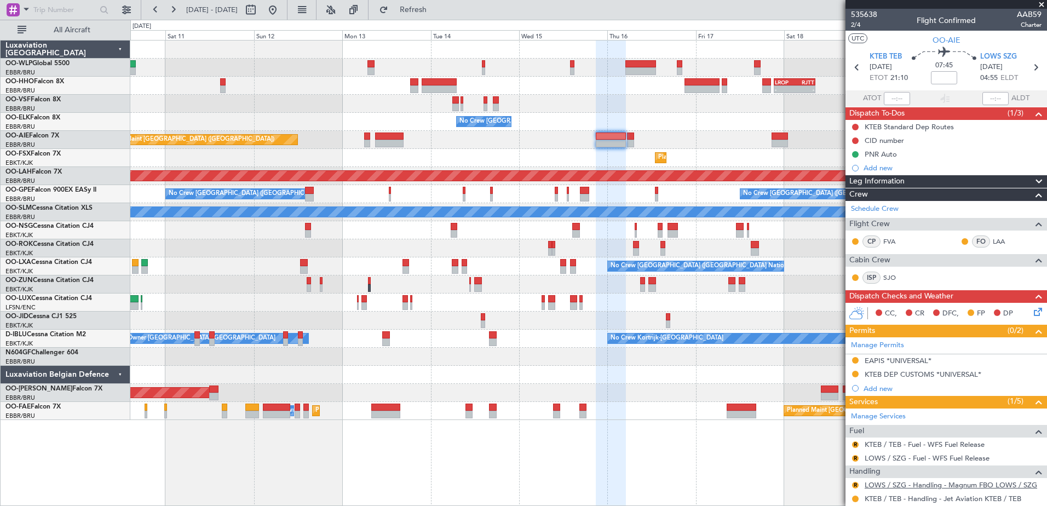
click at [910, 486] on link "LOWS / SZG - Handling - Magnum FBO LOWS / SZG" at bounding box center [951, 484] width 172 height 9
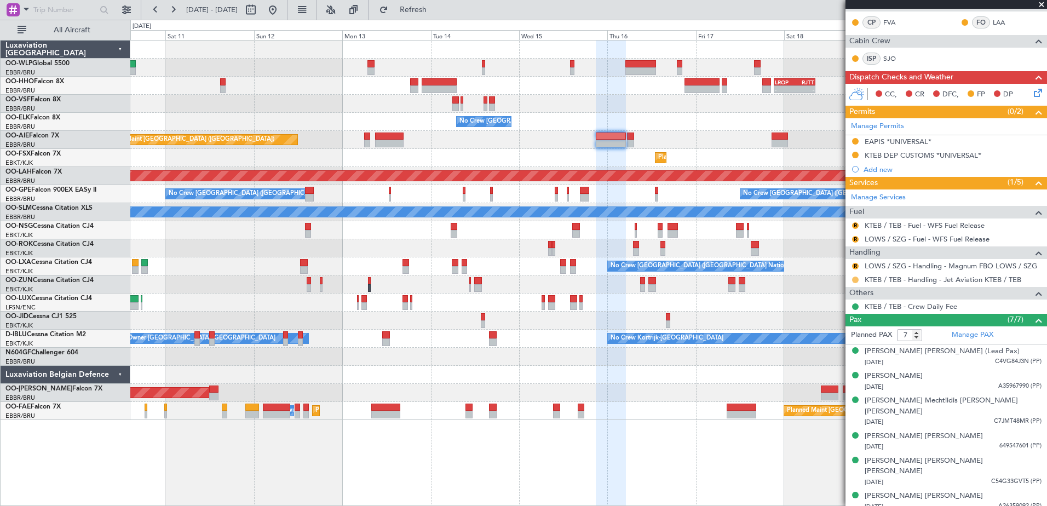
click at [854, 279] on button at bounding box center [855, 280] width 7 height 7
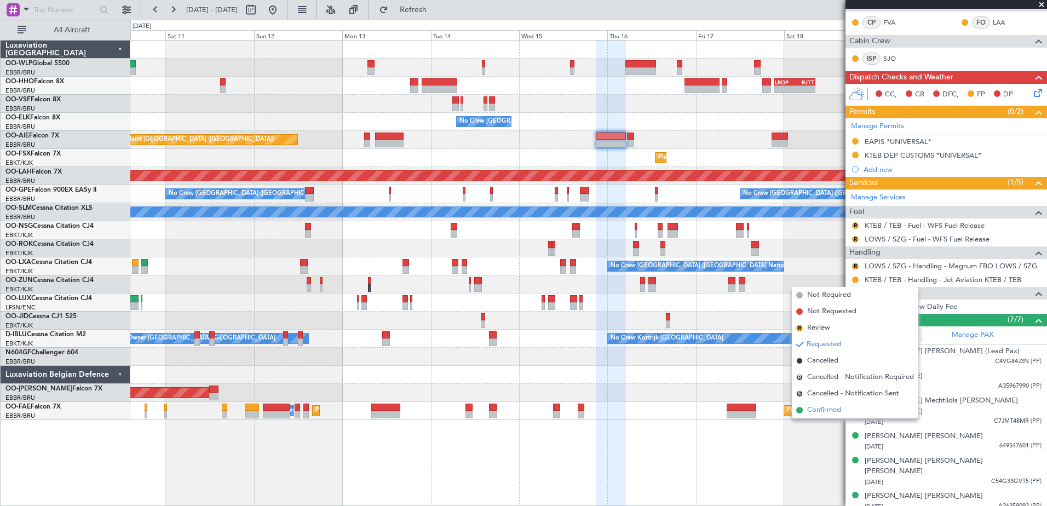
click at [830, 410] on span "Confirmed" at bounding box center [824, 410] width 34 height 11
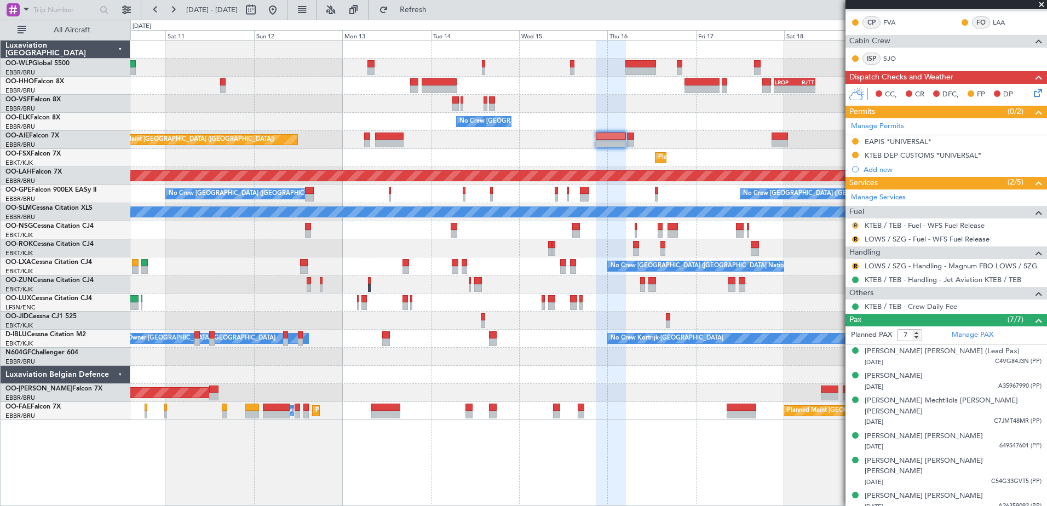
click at [858, 225] on button "R" at bounding box center [855, 225] width 7 height 7
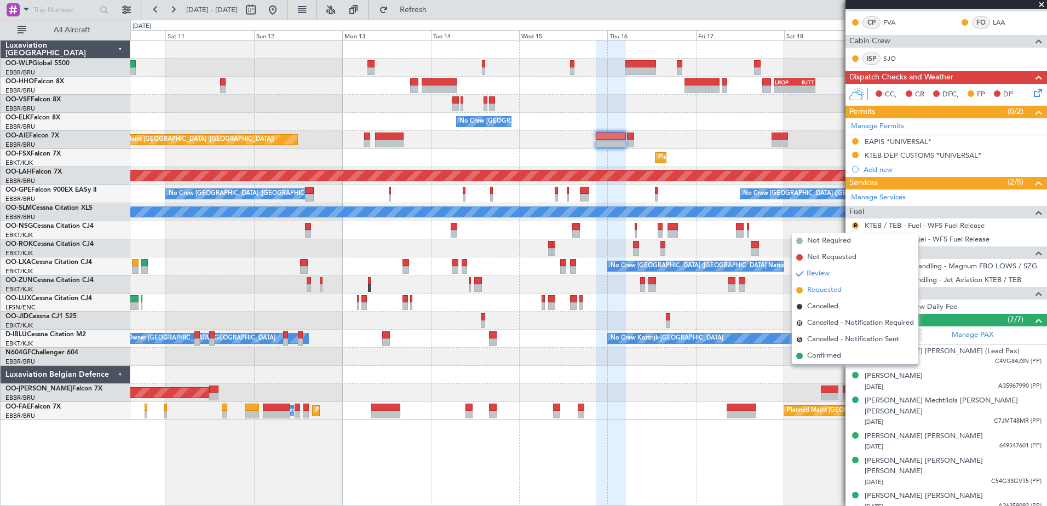
click at [833, 289] on span "Requested" at bounding box center [824, 290] width 34 height 11
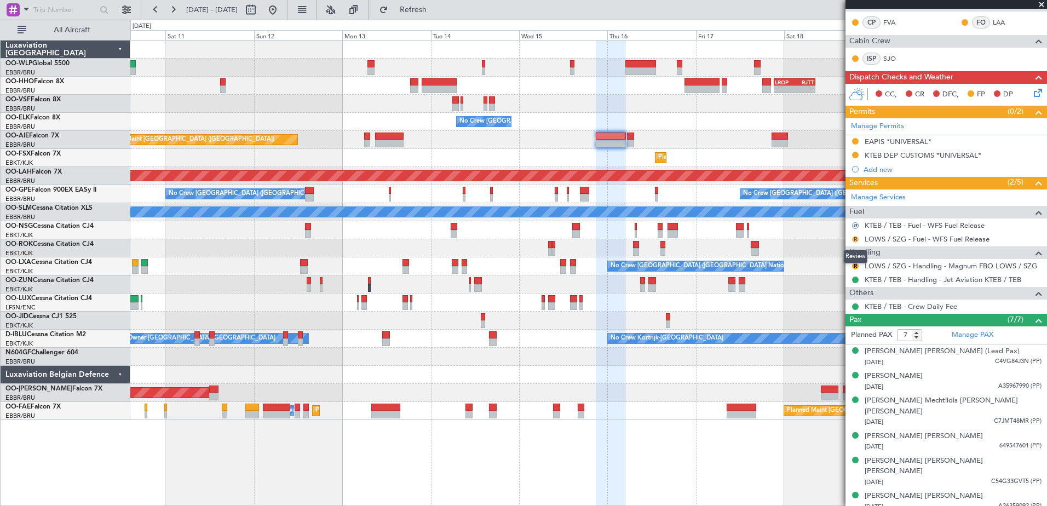
click at [856, 240] on button "R" at bounding box center [855, 239] width 7 height 7
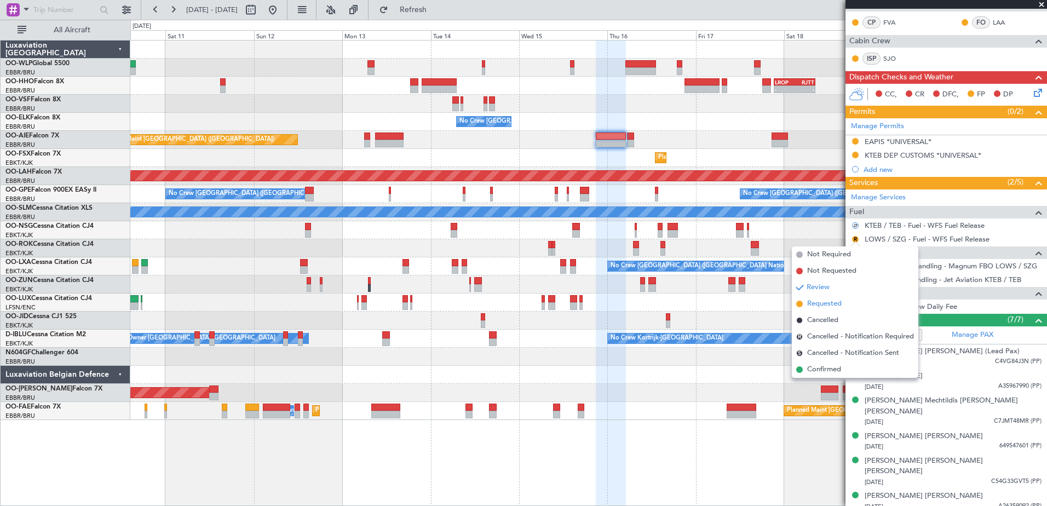
click at [830, 305] on span "Requested" at bounding box center [824, 303] width 34 height 11
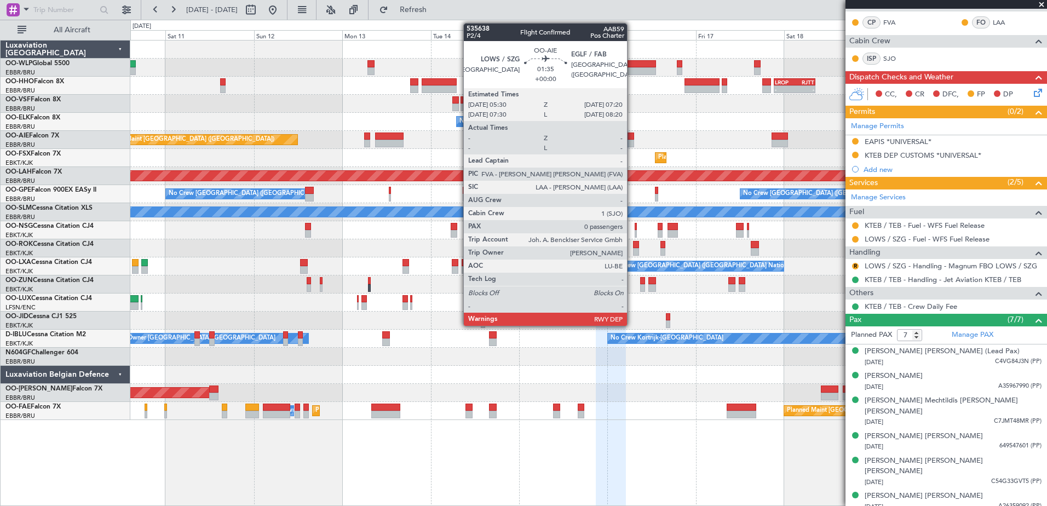
click at [632, 140] on div at bounding box center [630, 144] width 7 height 8
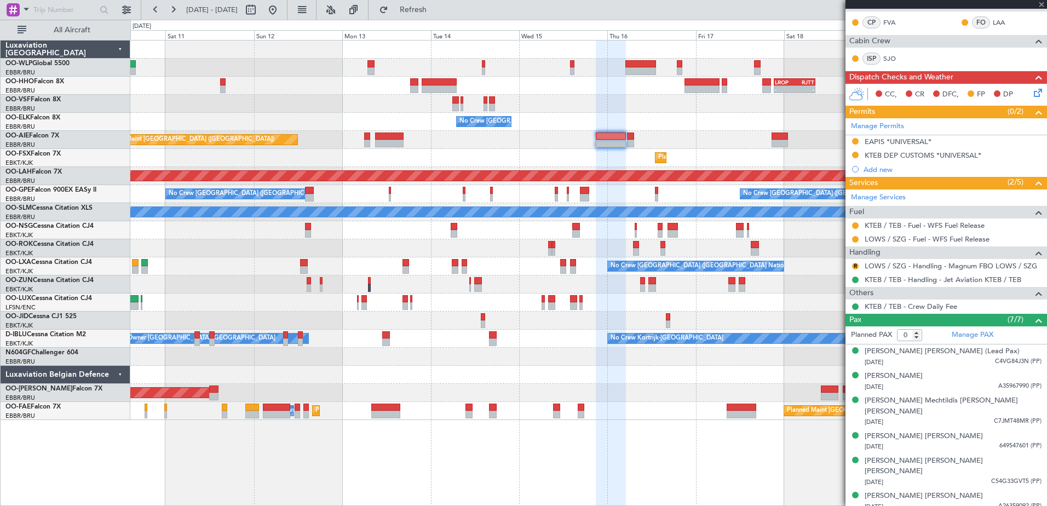
scroll to position [0, 0]
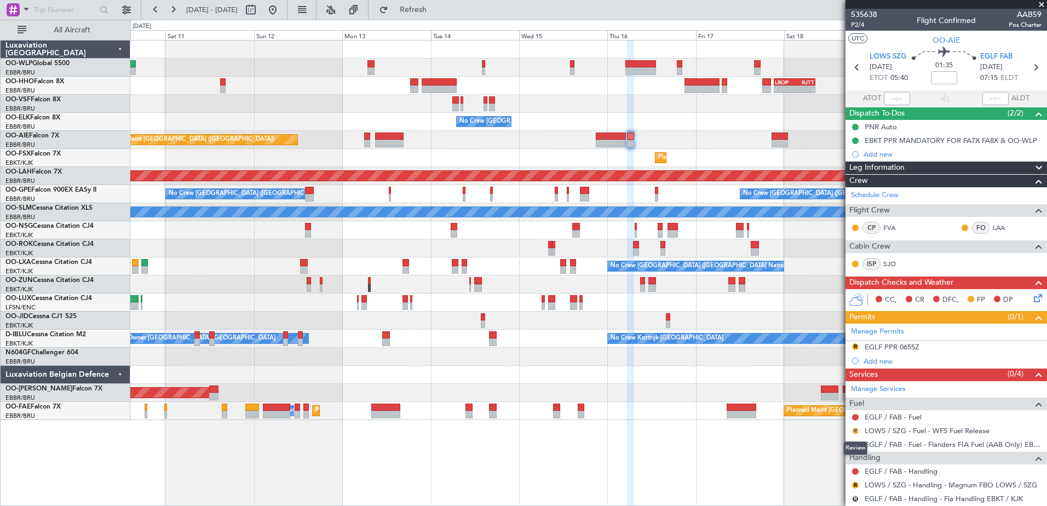
click at [856, 431] on button "R" at bounding box center [855, 431] width 7 height 7
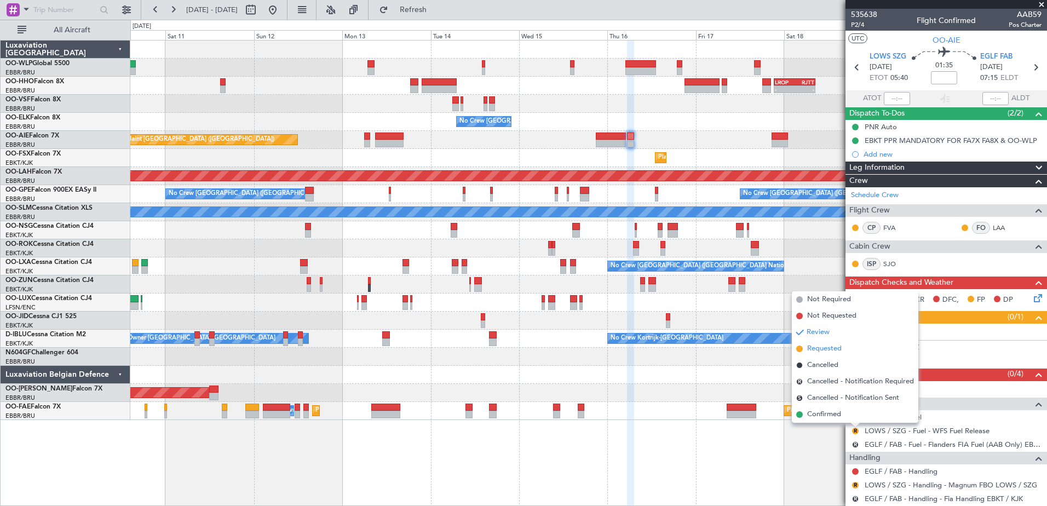
click at [833, 346] on span "Requested" at bounding box center [824, 348] width 34 height 11
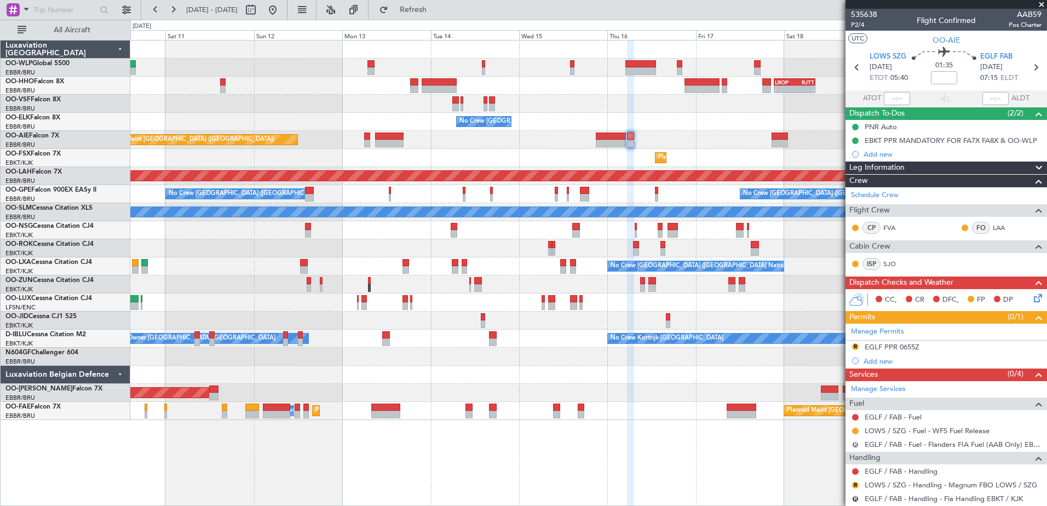
click at [855, 445] on button "R" at bounding box center [855, 444] width 7 height 7
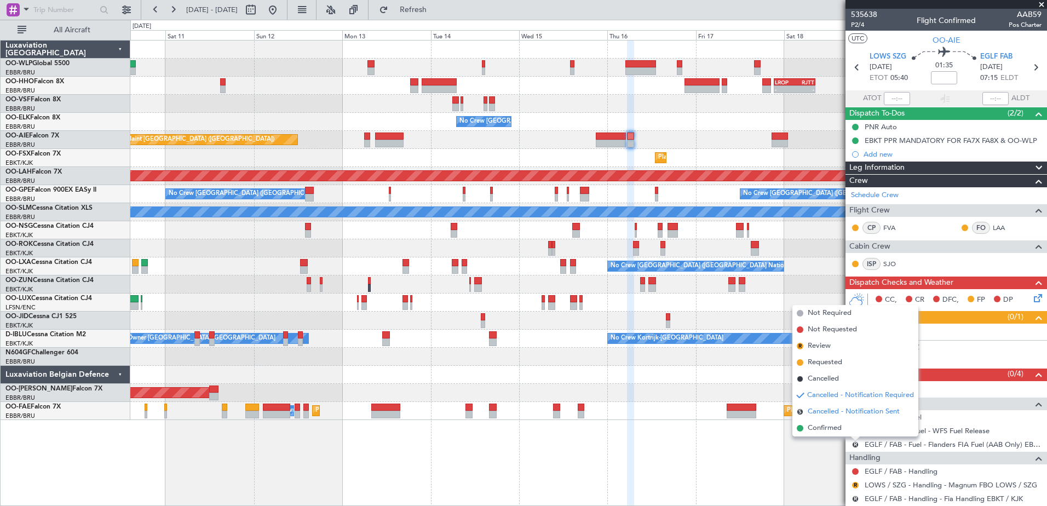
click at [824, 412] on span "Cancelled - Notification Sent" at bounding box center [854, 411] width 92 height 11
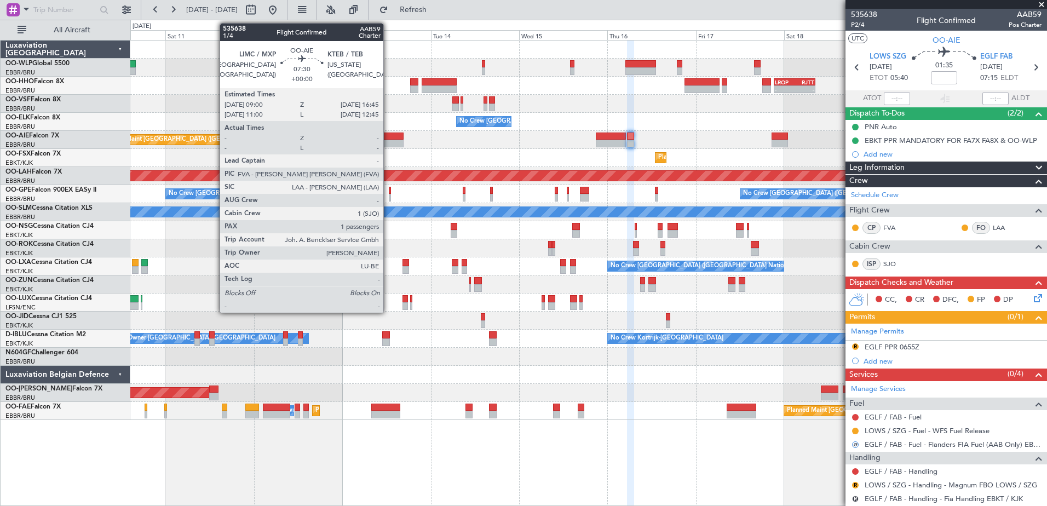
click at [388, 140] on div at bounding box center [389, 144] width 29 height 8
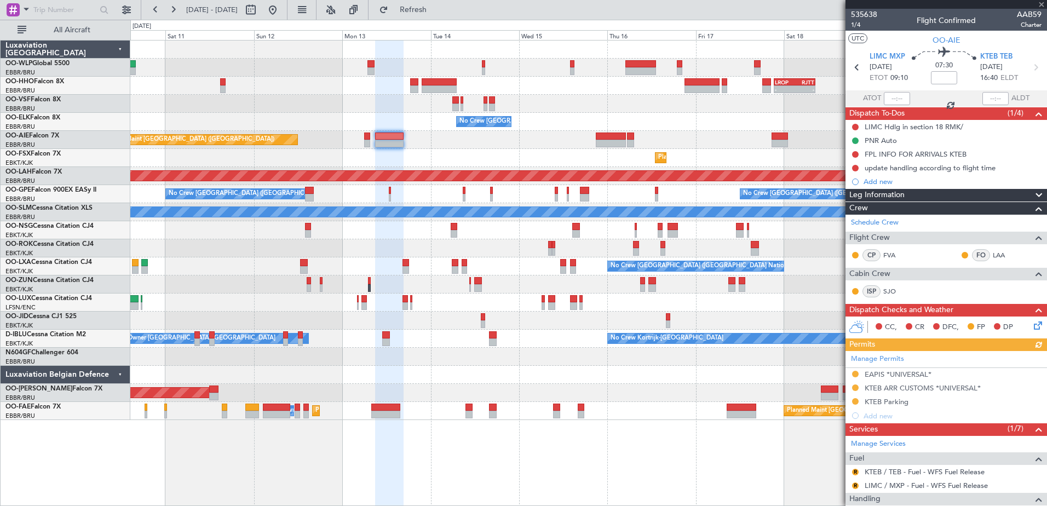
scroll to position [177, 0]
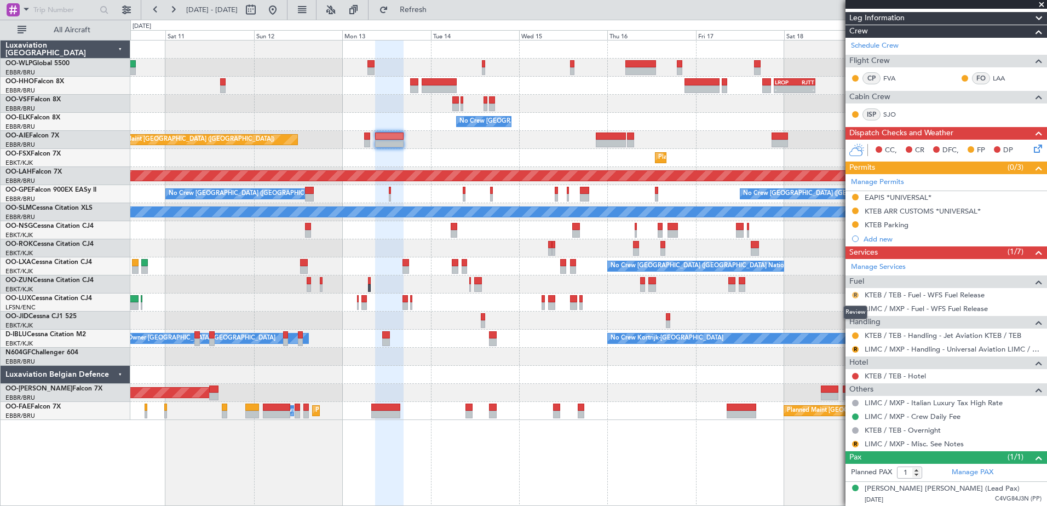
click at [855, 296] on button "R" at bounding box center [855, 295] width 7 height 7
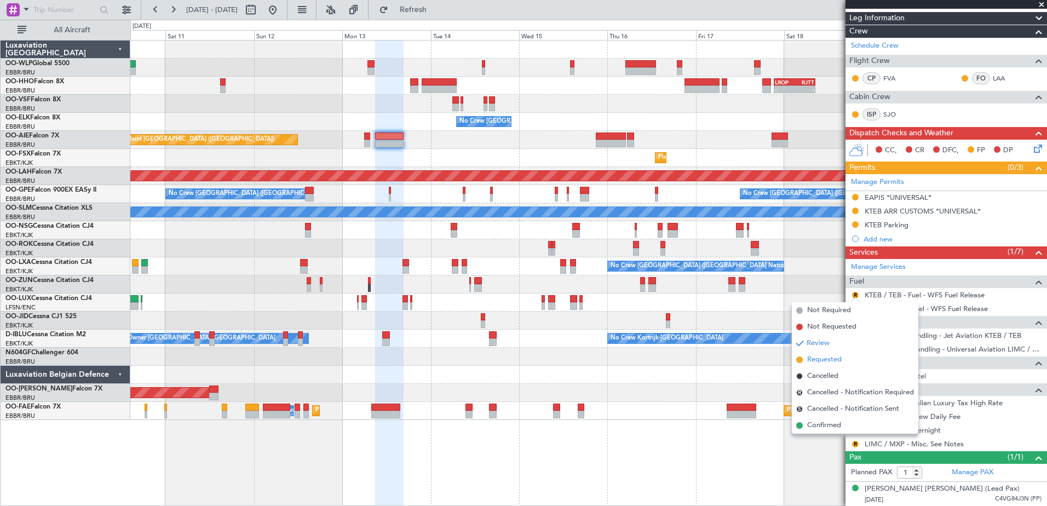
click at [821, 358] on span "Requested" at bounding box center [824, 359] width 34 height 11
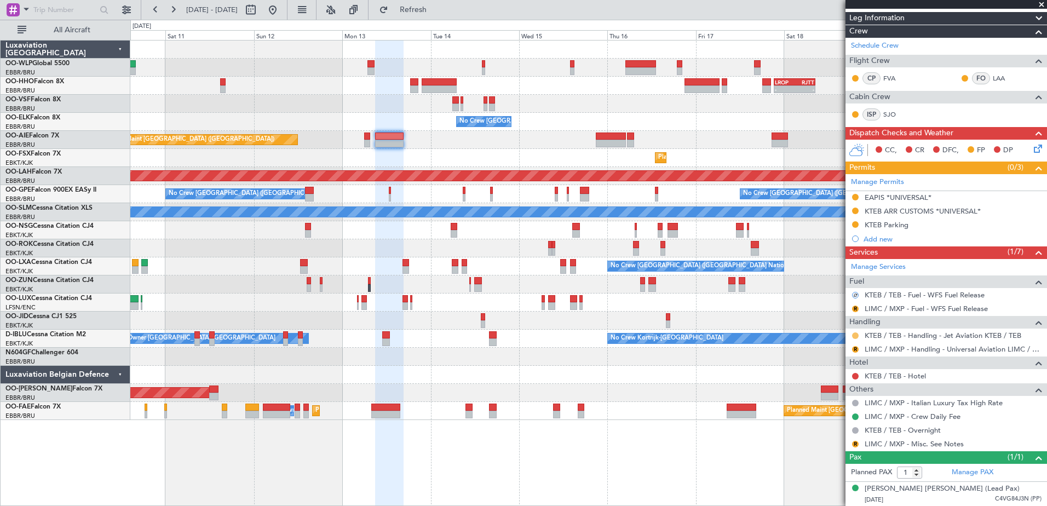
click at [856, 335] on button at bounding box center [855, 335] width 7 height 7
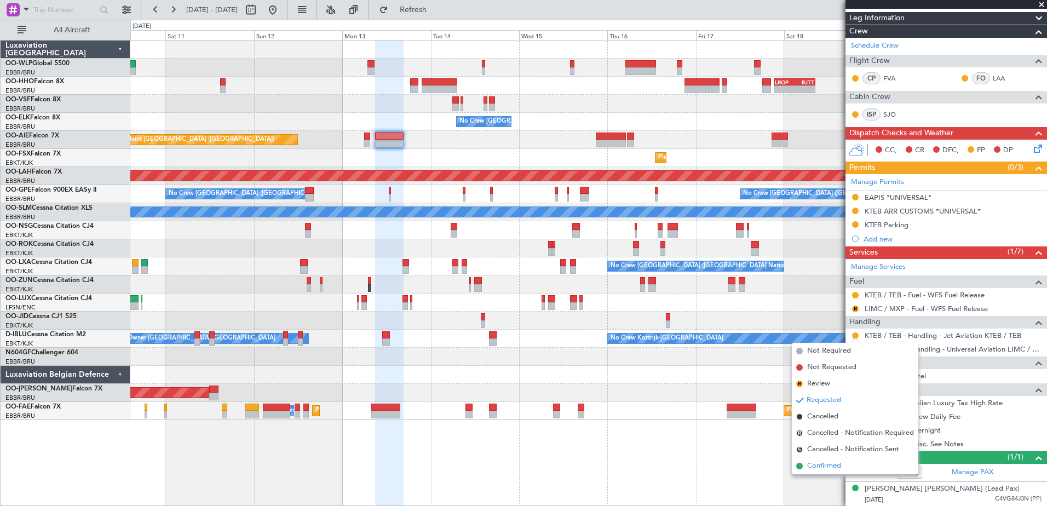
click at [825, 468] on span "Confirmed" at bounding box center [824, 466] width 34 height 11
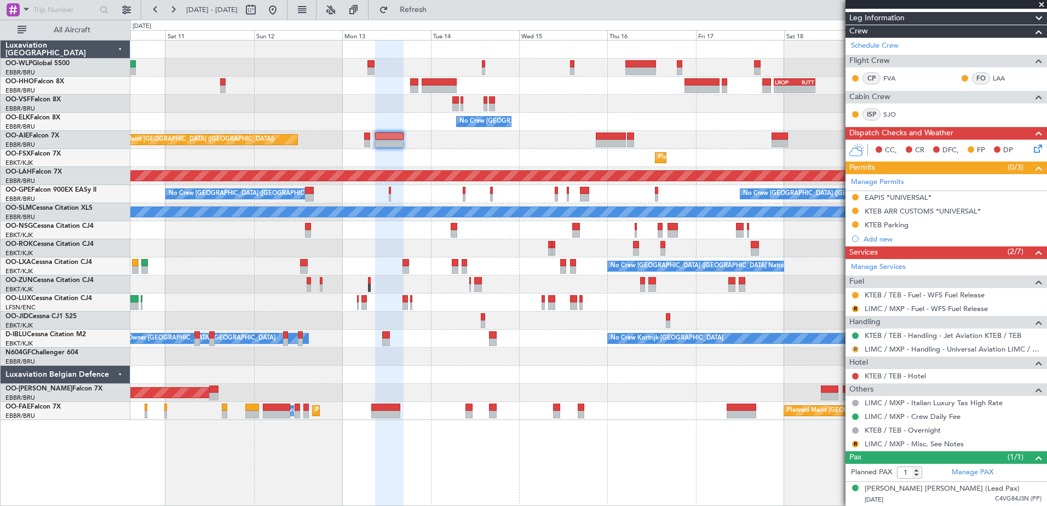
click at [852, 349] on button "R" at bounding box center [855, 349] width 7 height 7
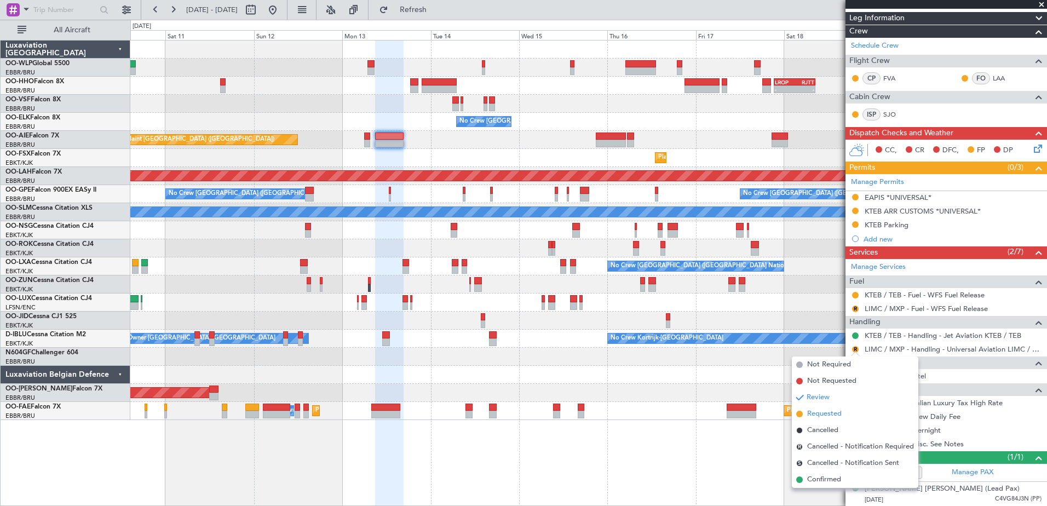
click at [821, 414] on span "Requested" at bounding box center [824, 414] width 34 height 11
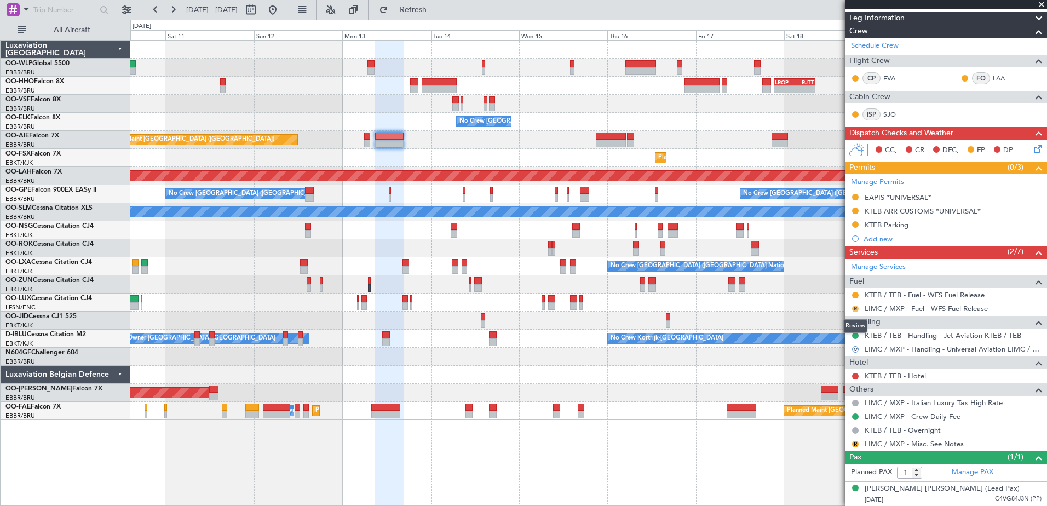
click at [855, 309] on button "R" at bounding box center [855, 309] width 7 height 7
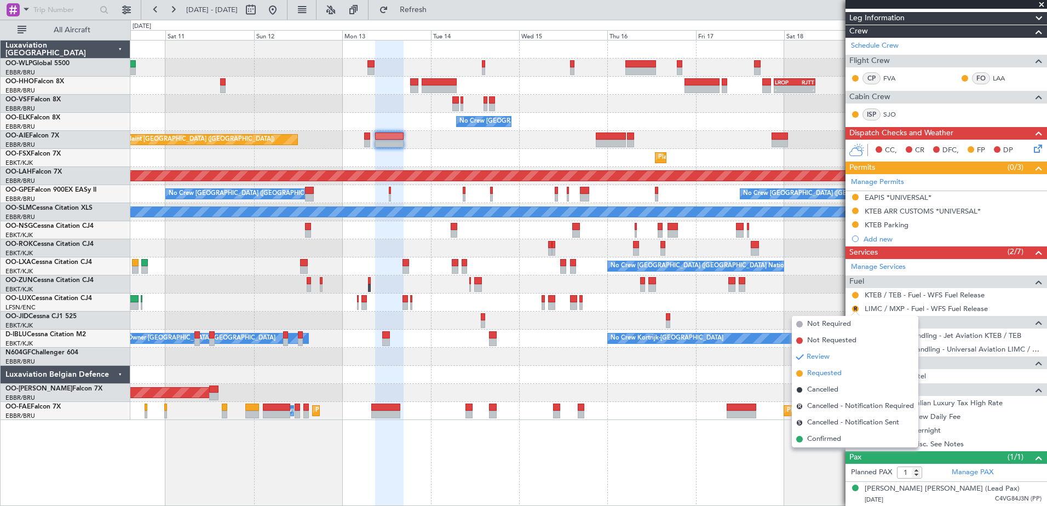
click at [826, 371] on span "Requested" at bounding box center [824, 373] width 34 height 11
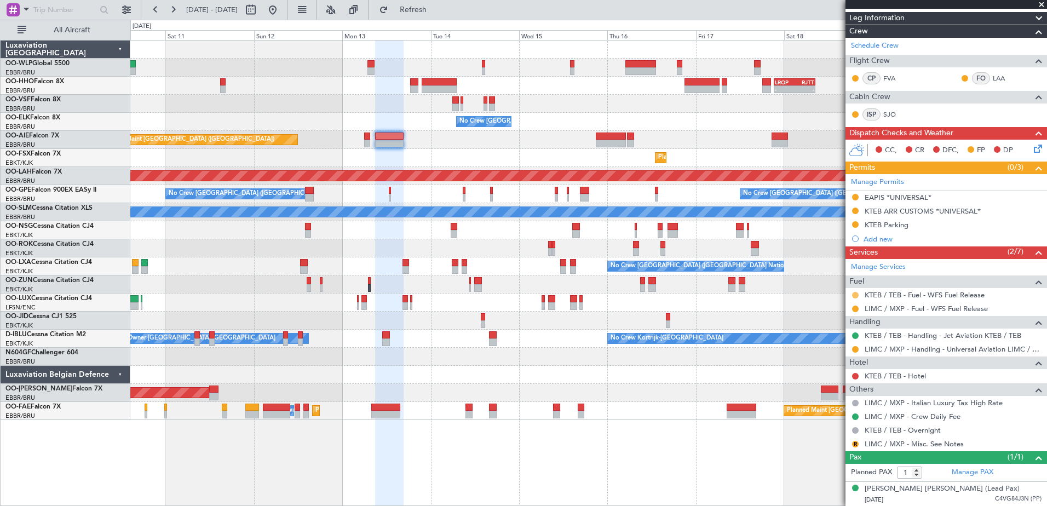
click at [856, 294] on button at bounding box center [855, 295] width 7 height 7
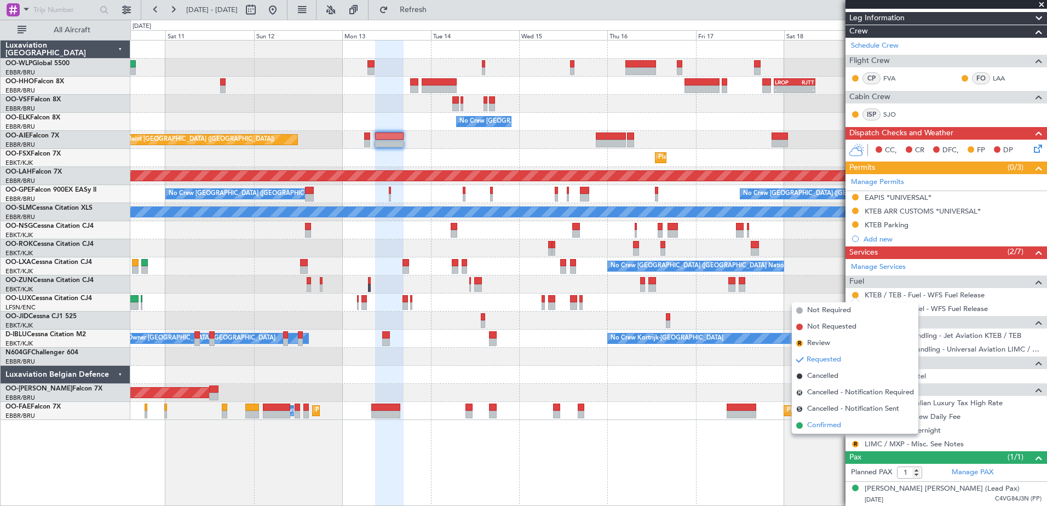
click at [815, 426] on span "Confirmed" at bounding box center [824, 425] width 34 height 11
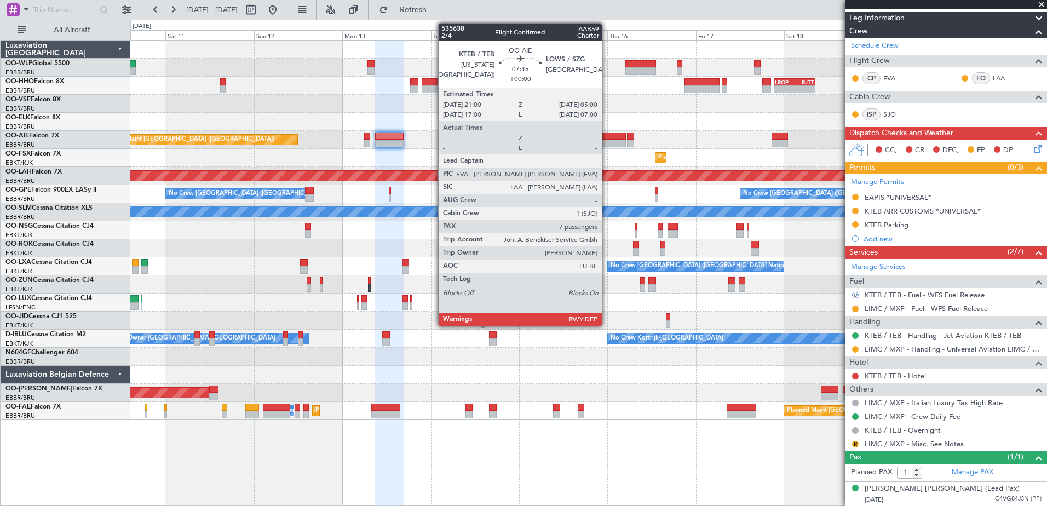
click at [607, 142] on div at bounding box center [611, 144] width 30 height 8
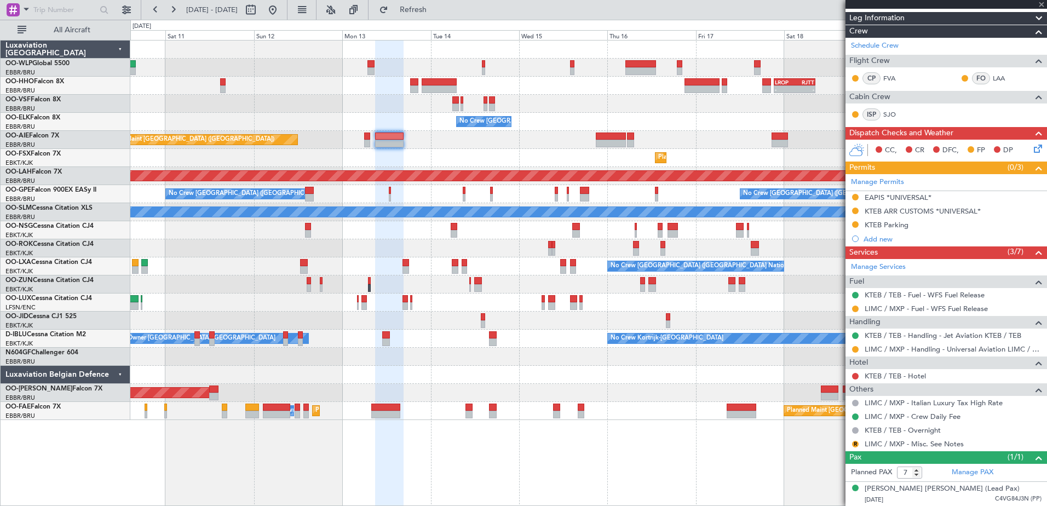
scroll to position [0, 0]
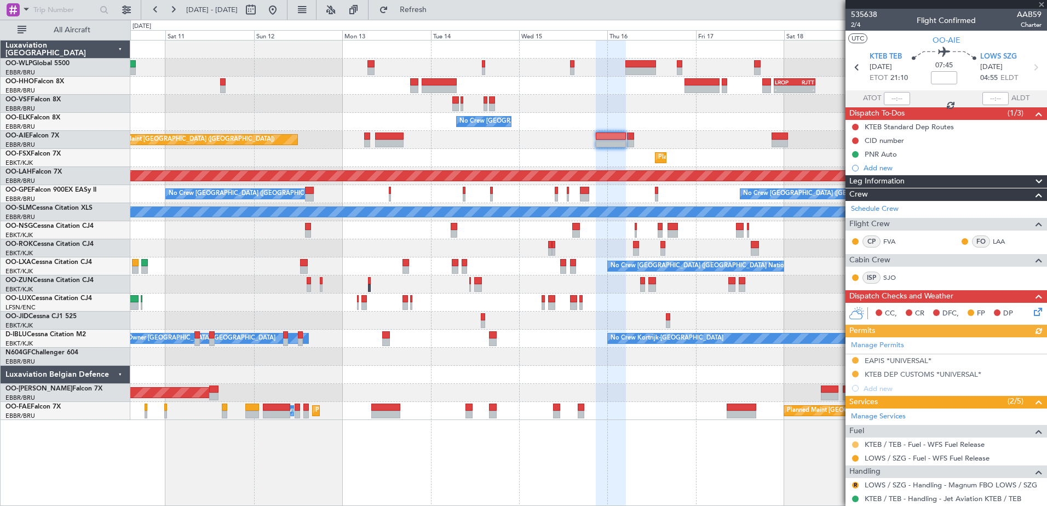
click at [855, 442] on button at bounding box center [855, 444] width 7 height 7
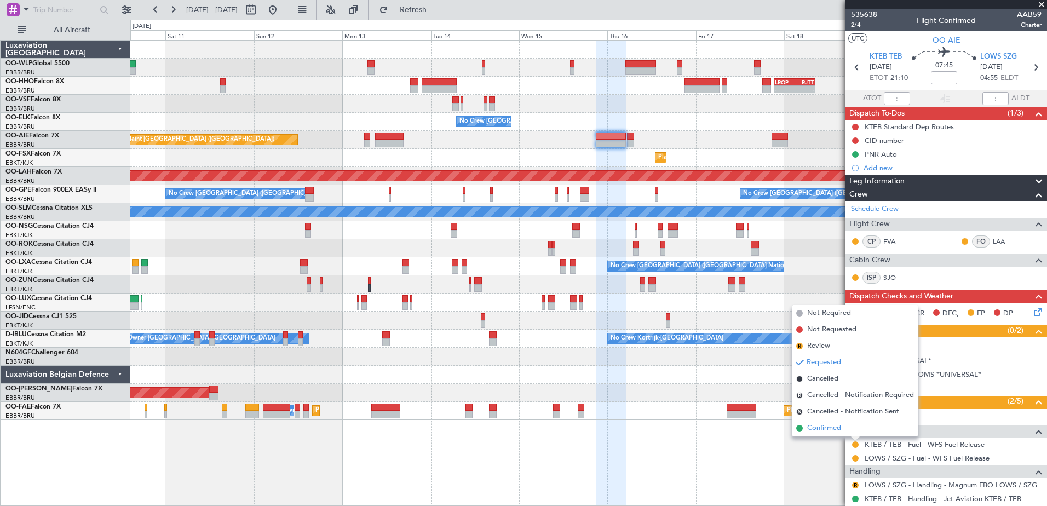
click at [831, 429] on span "Confirmed" at bounding box center [824, 428] width 34 height 11
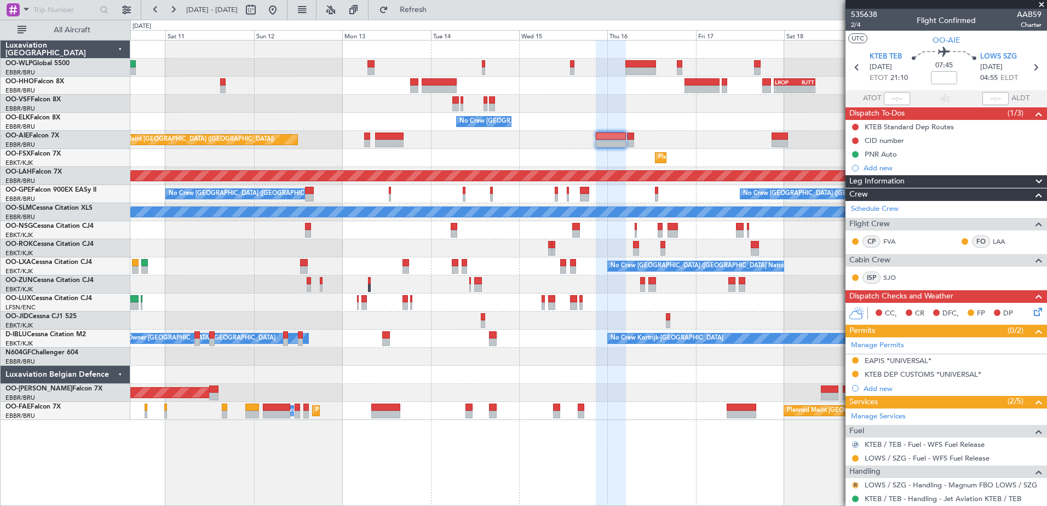
click at [858, 483] on button "R" at bounding box center [855, 485] width 7 height 7
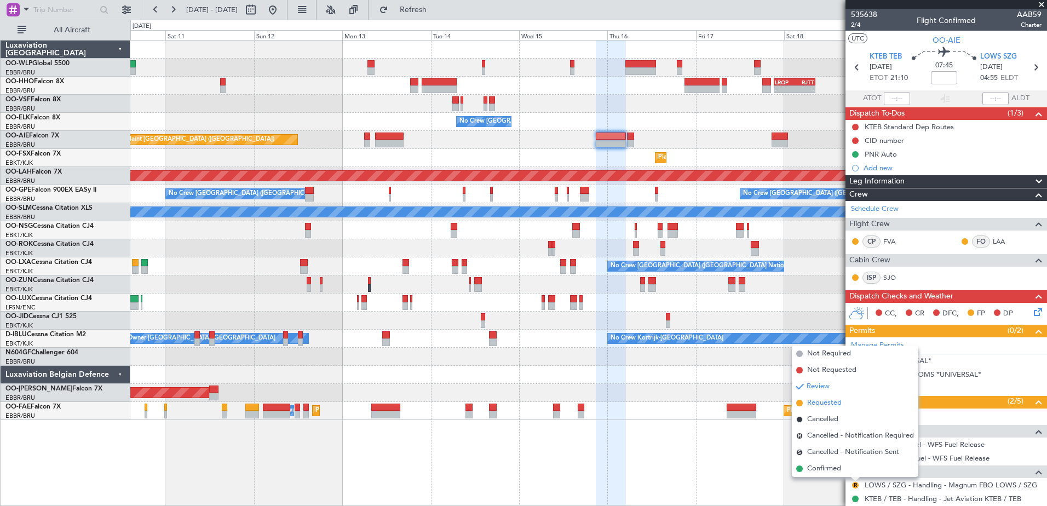
click at [829, 403] on span "Requested" at bounding box center [824, 403] width 34 height 11
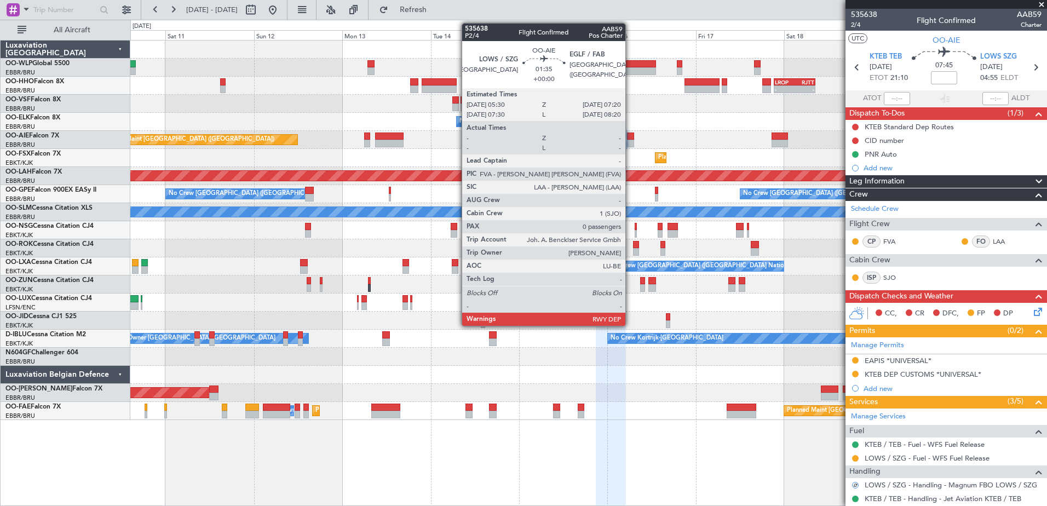
click at [630, 141] on div at bounding box center [630, 144] width 7 height 8
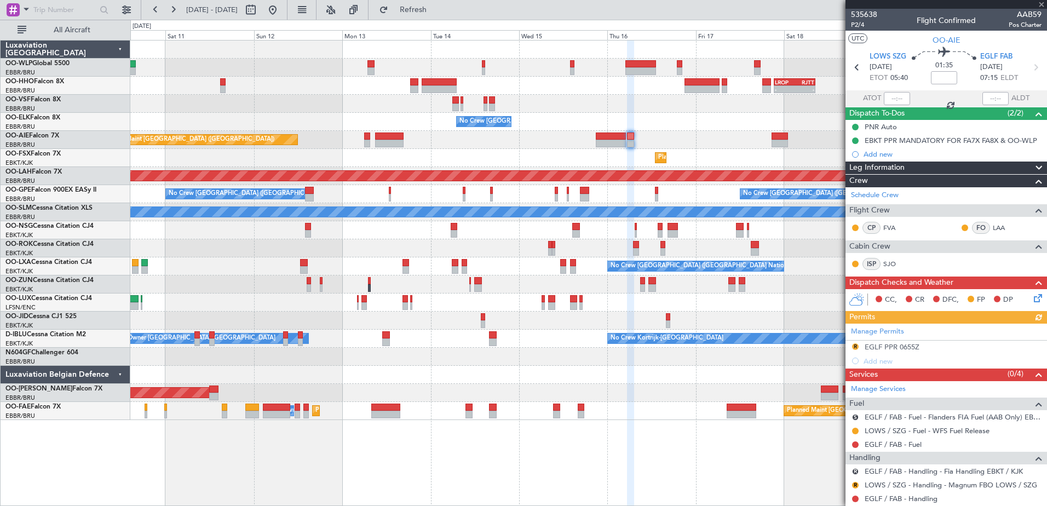
scroll to position [98, 0]
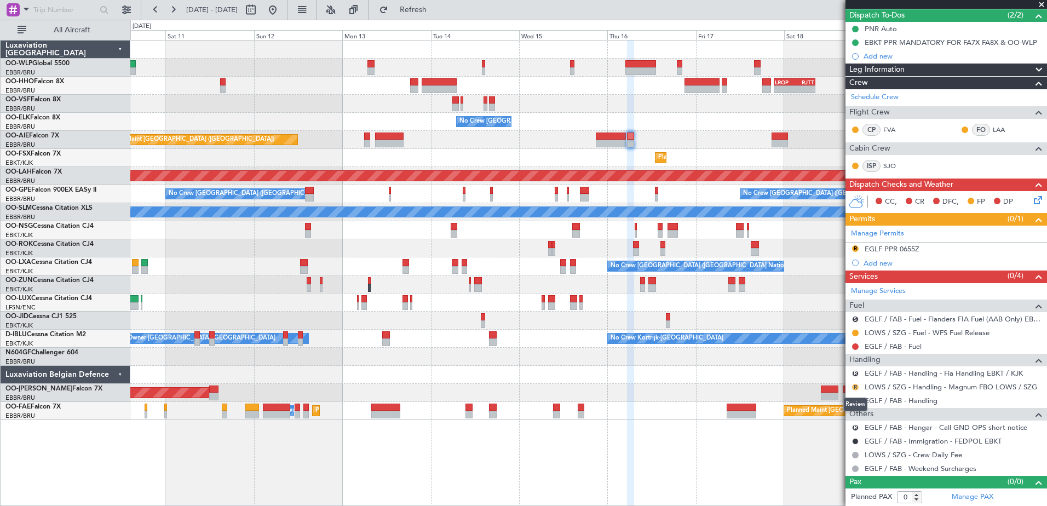
click at [854, 386] on button "R" at bounding box center [855, 387] width 7 height 7
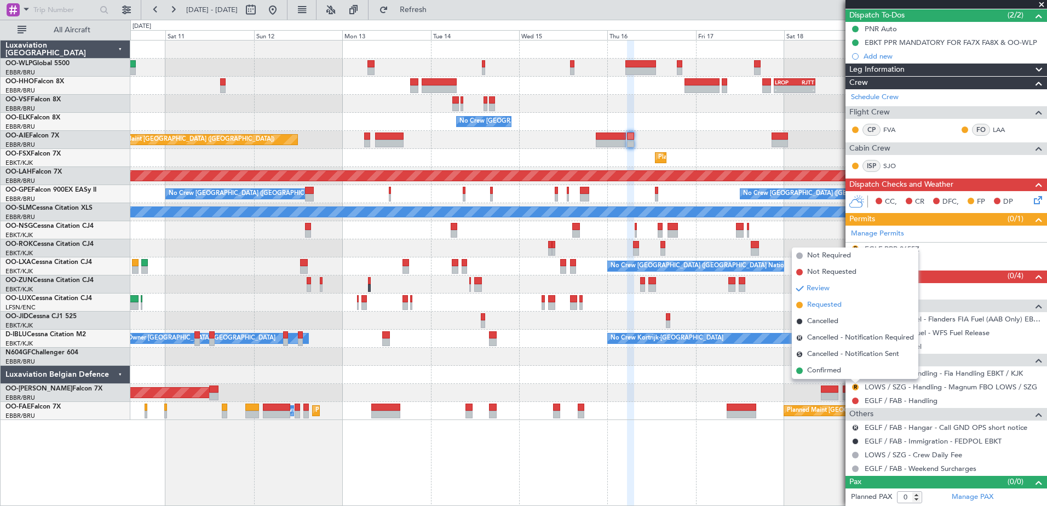
click at [819, 302] on span "Requested" at bounding box center [824, 305] width 34 height 11
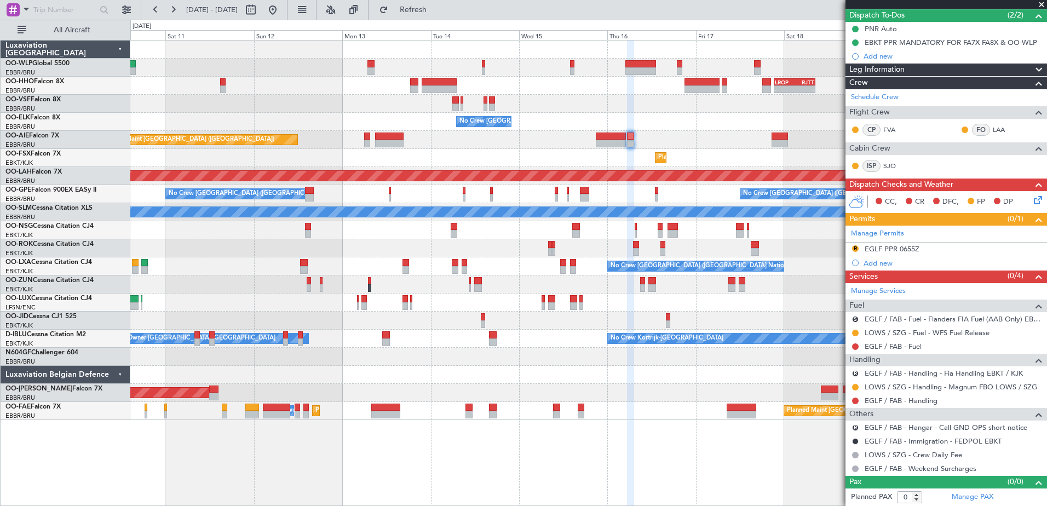
scroll to position [43, 0]
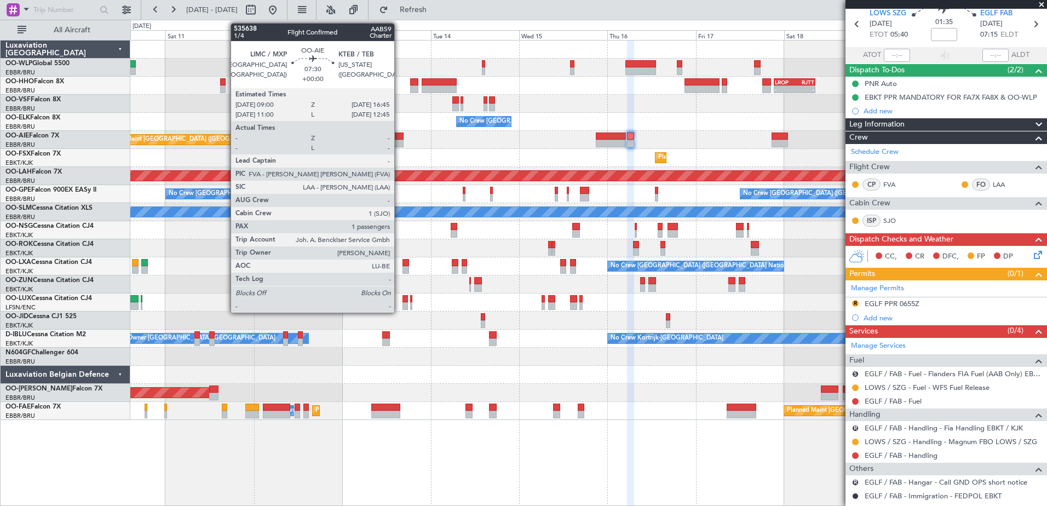
click at [399, 143] on div at bounding box center [389, 144] width 29 height 8
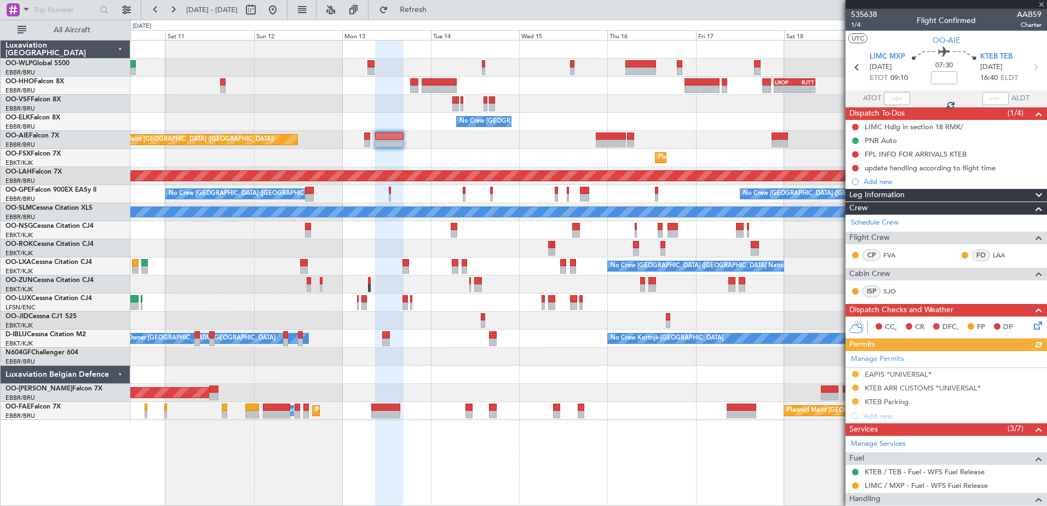
scroll to position [177, 0]
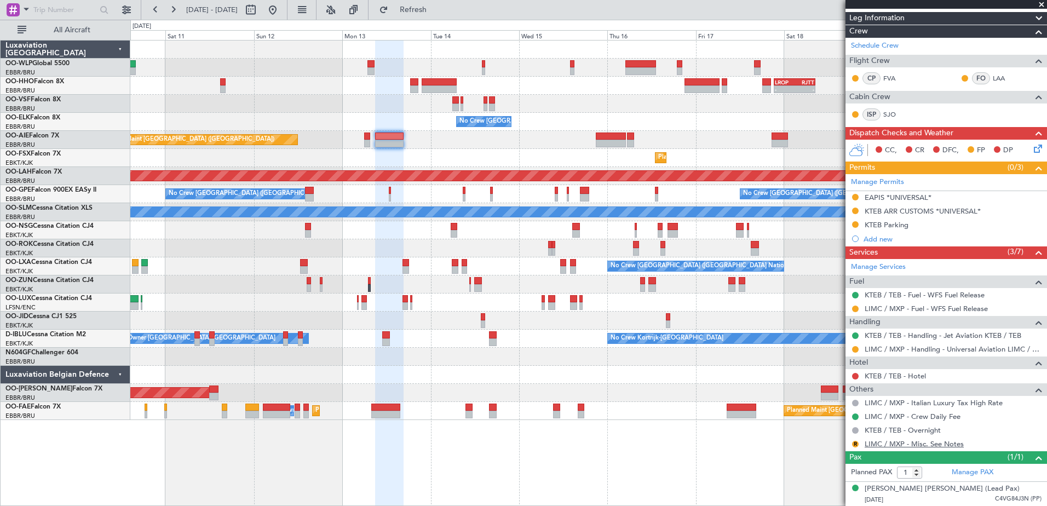
click at [914, 444] on link "LIMC / MXP - Misc. See Notes" at bounding box center [914, 443] width 99 height 9
click at [858, 444] on button "R" at bounding box center [855, 444] width 7 height 7
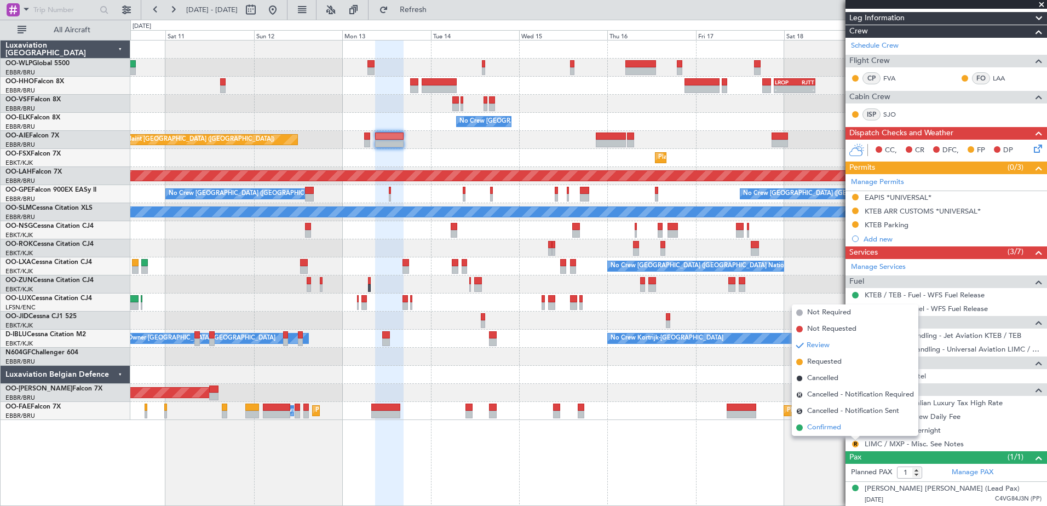
click at [818, 429] on span "Confirmed" at bounding box center [824, 427] width 34 height 11
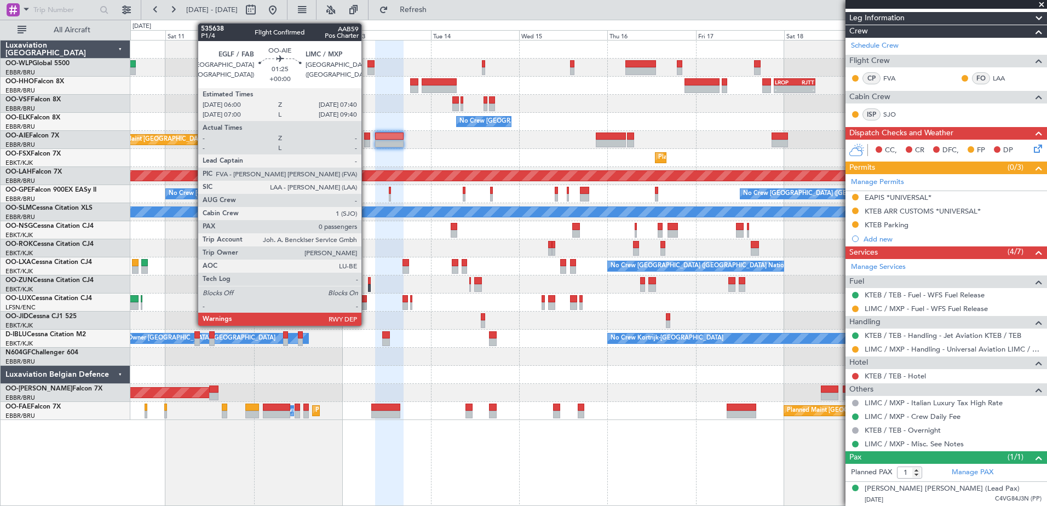
click at [366, 137] on div at bounding box center [367, 137] width 7 height 8
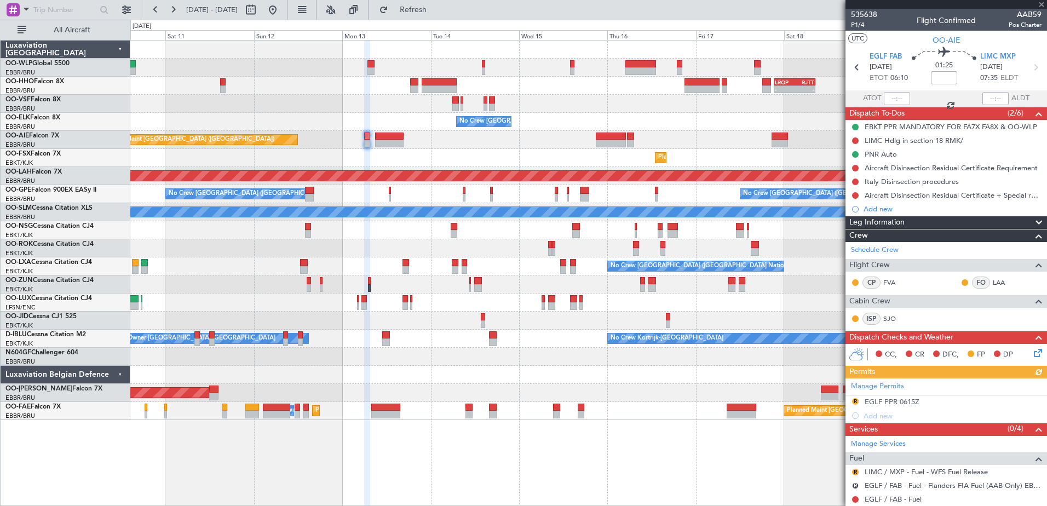
scroll to position [153, 0]
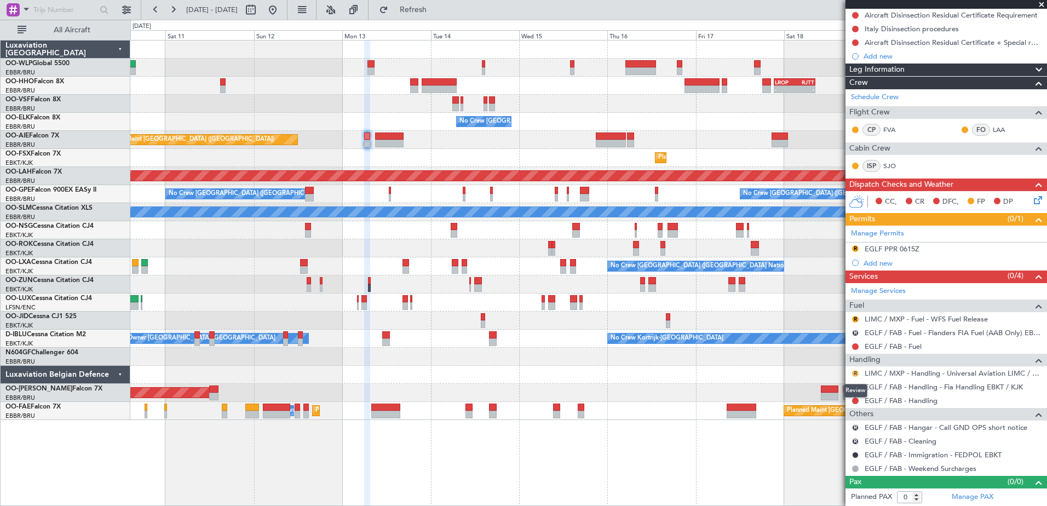
click at [856, 373] on button "R" at bounding box center [855, 373] width 7 height 7
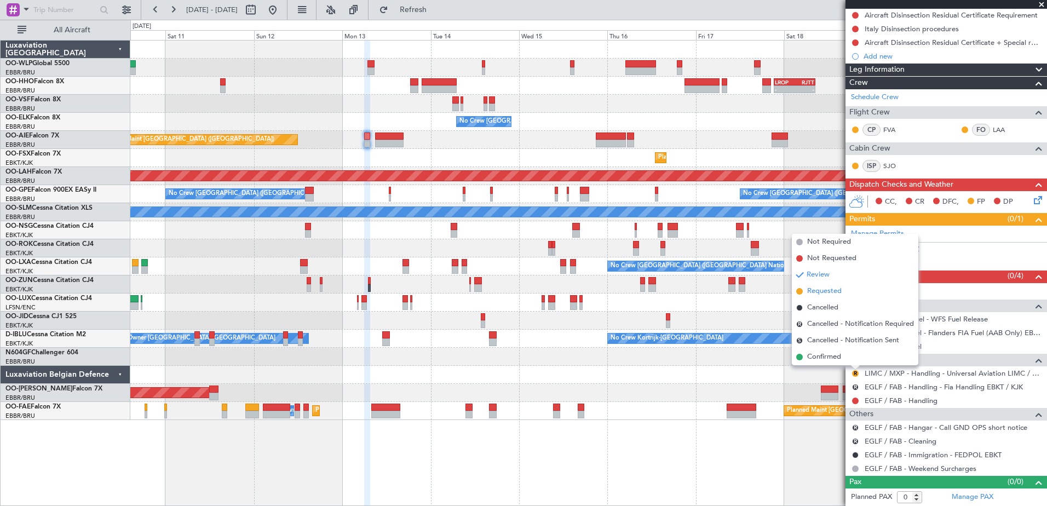
click at [824, 290] on span "Requested" at bounding box center [824, 291] width 34 height 11
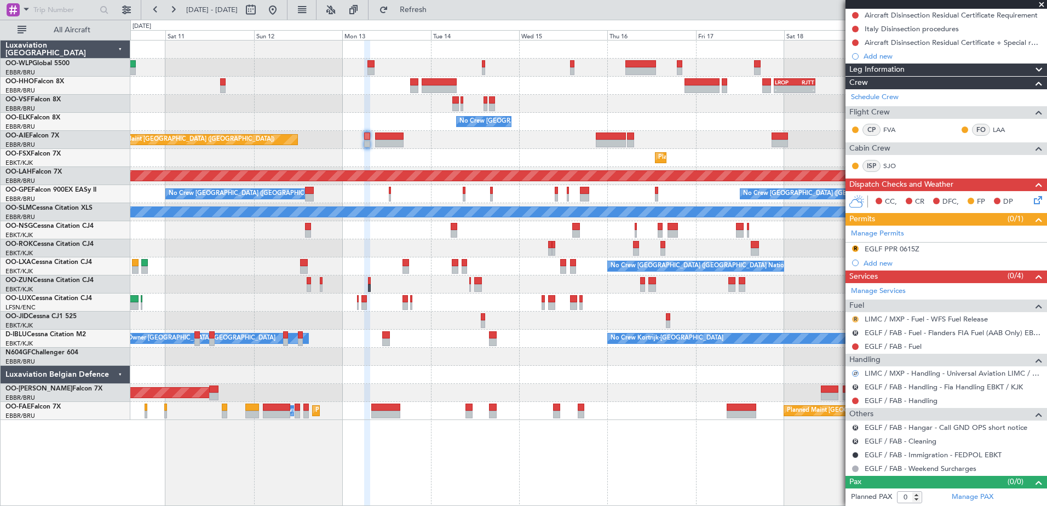
click at [854, 319] on button "R" at bounding box center [855, 319] width 7 height 7
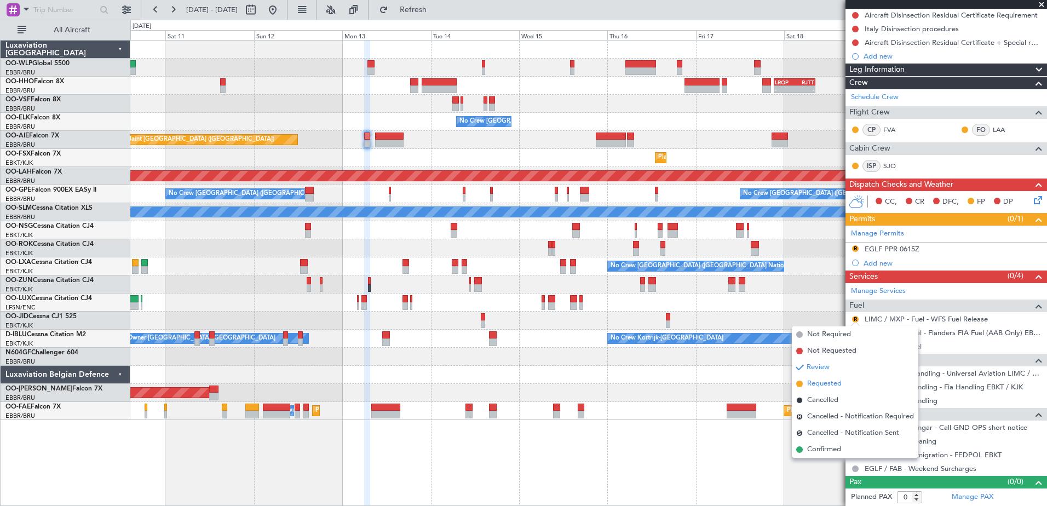
click at [827, 379] on span "Requested" at bounding box center [824, 383] width 34 height 11
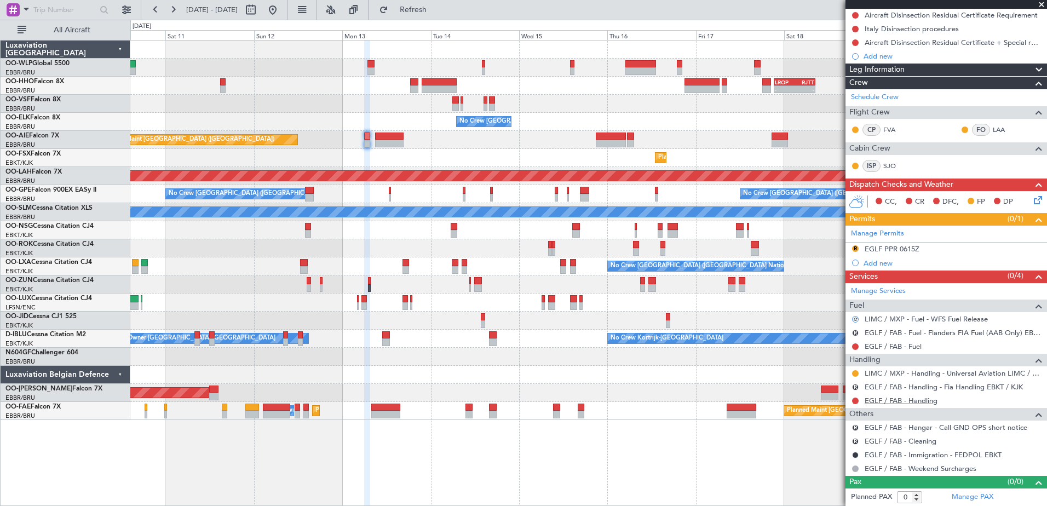
click at [925, 401] on link "EGLF / FAB - Handling" at bounding box center [901, 400] width 73 height 9
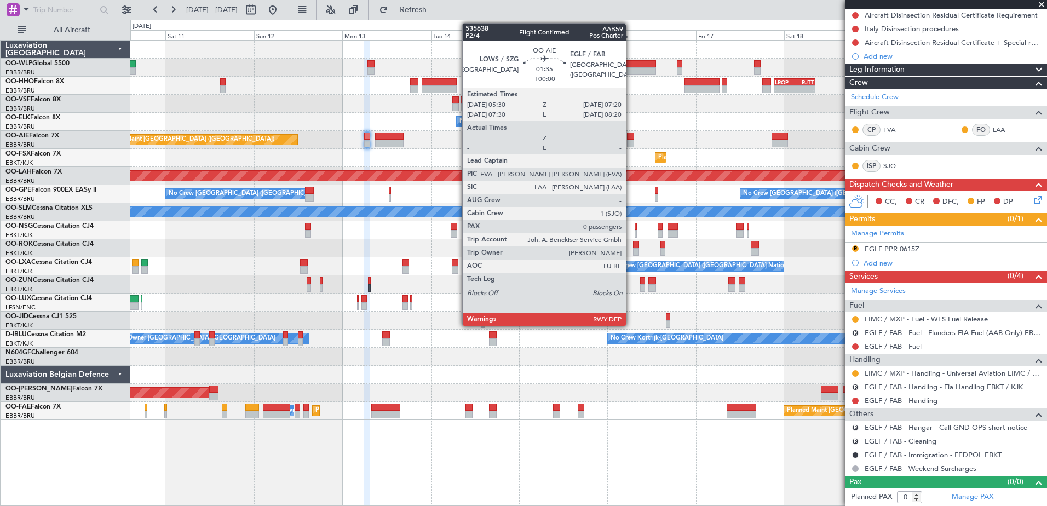
click at [631, 142] on div at bounding box center [630, 144] width 7 height 8
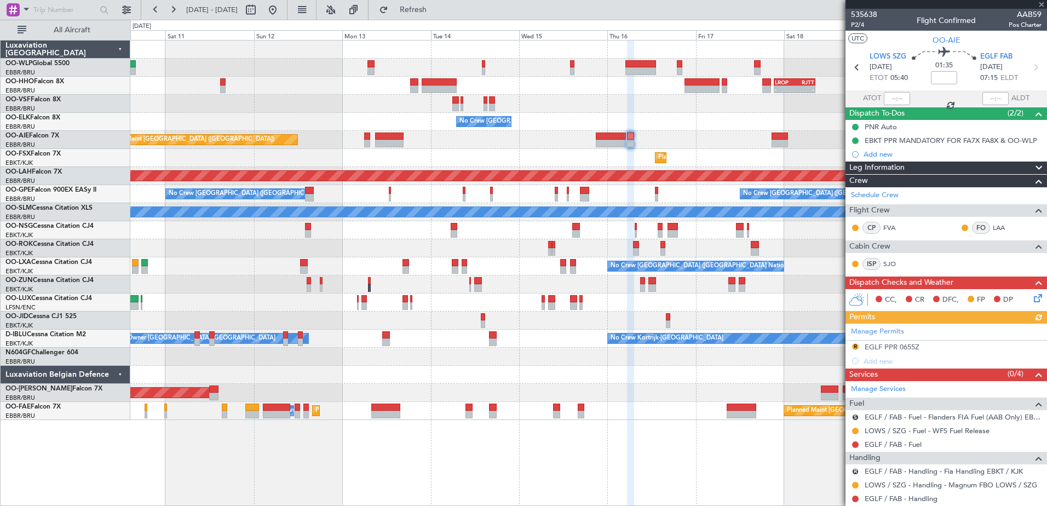
scroll to position [98, 0]
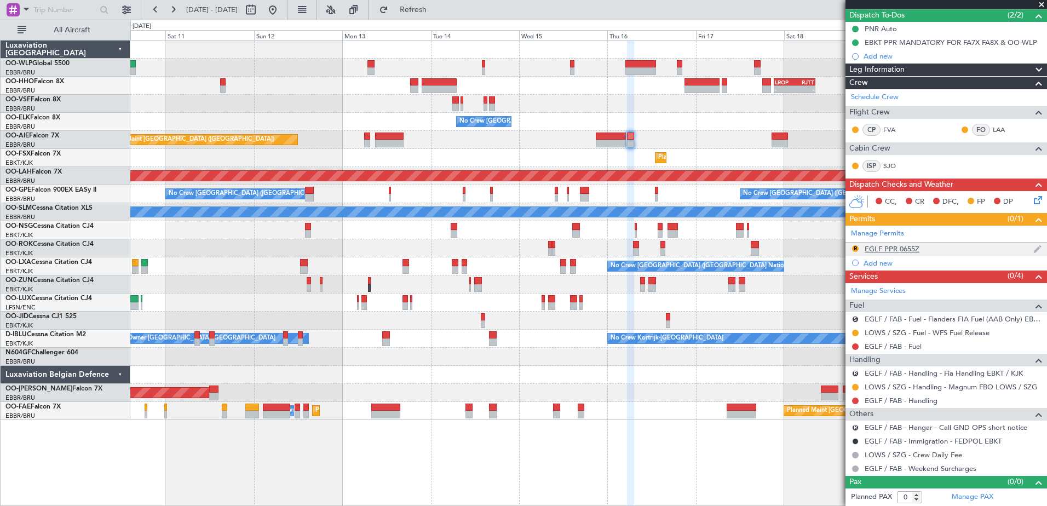
click at [912, 252] on div "EGLF PPR 0655Z" at bounding box center [892, 248] width 55 height 9
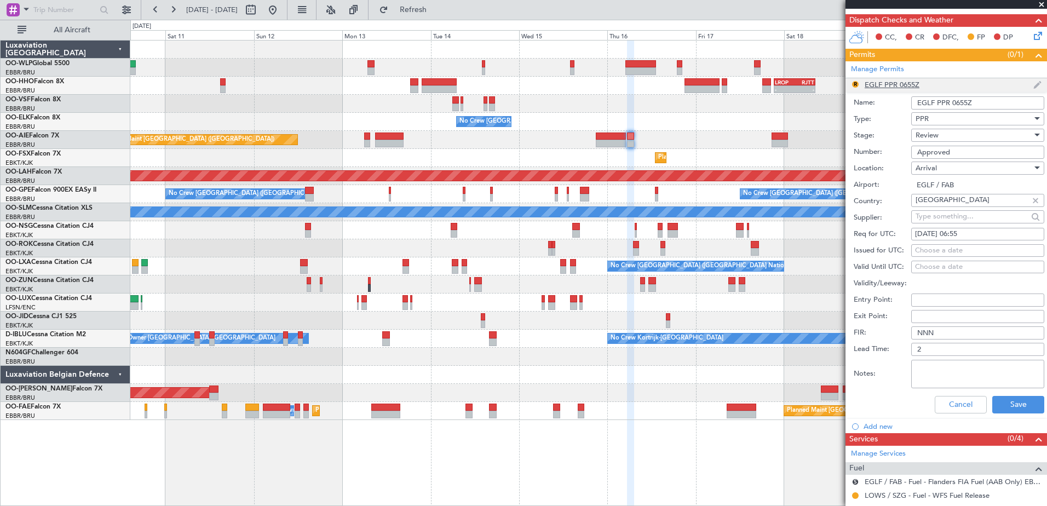
scroll to position [317, 0]
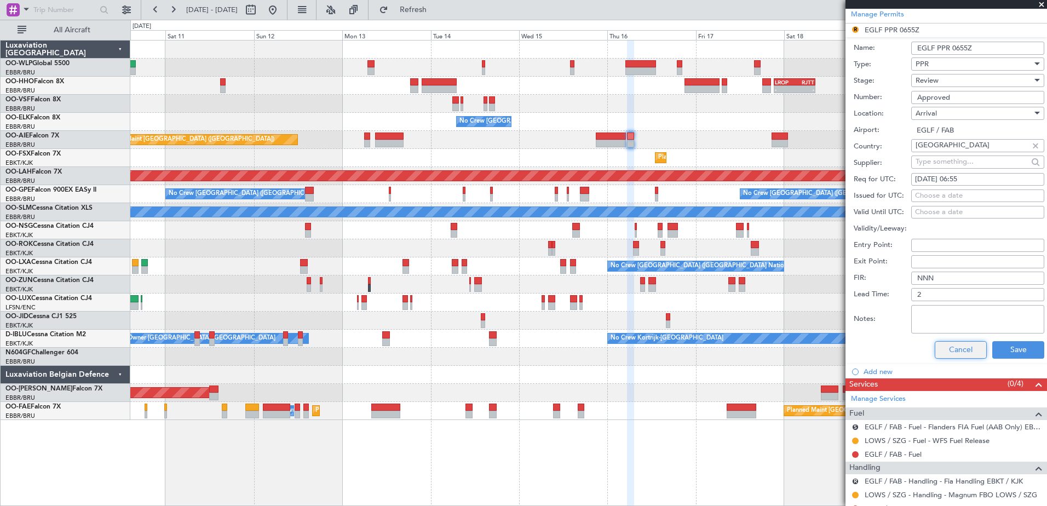
click at [946, 354] on button "Cancel" at bounding box center [961, 350] width 52 height 18
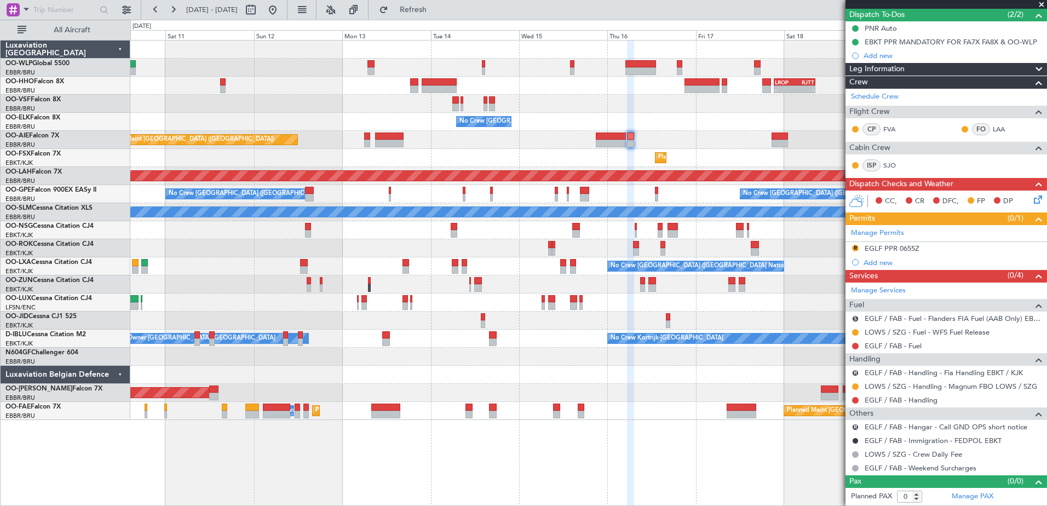
scroll to position [98, 0]
click at [893, 398] on link "EGLF / FAB - Handling" at bounding box center [901, 400] width 73 height 9
click at [855, 398] on button at bounding box center [855, 401] width 7 height 7
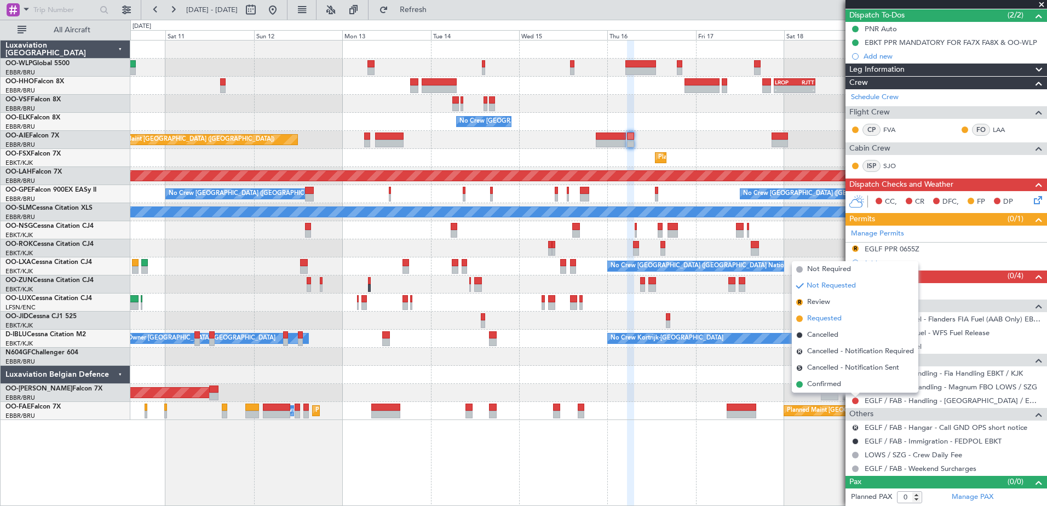
click at [821, 317] on span "Requested" at bounding box center [824, 318] width 34 height 11
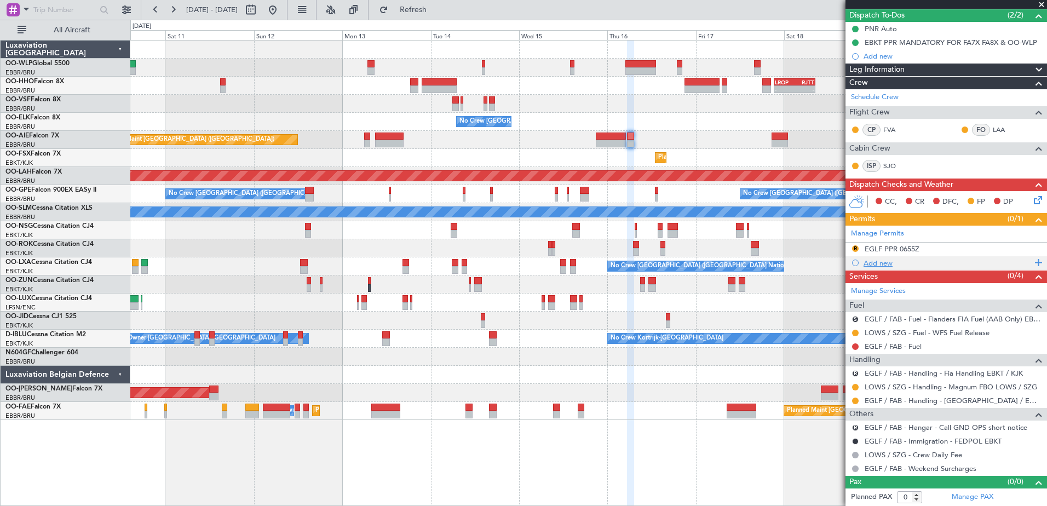
scroll to position [0, 0]
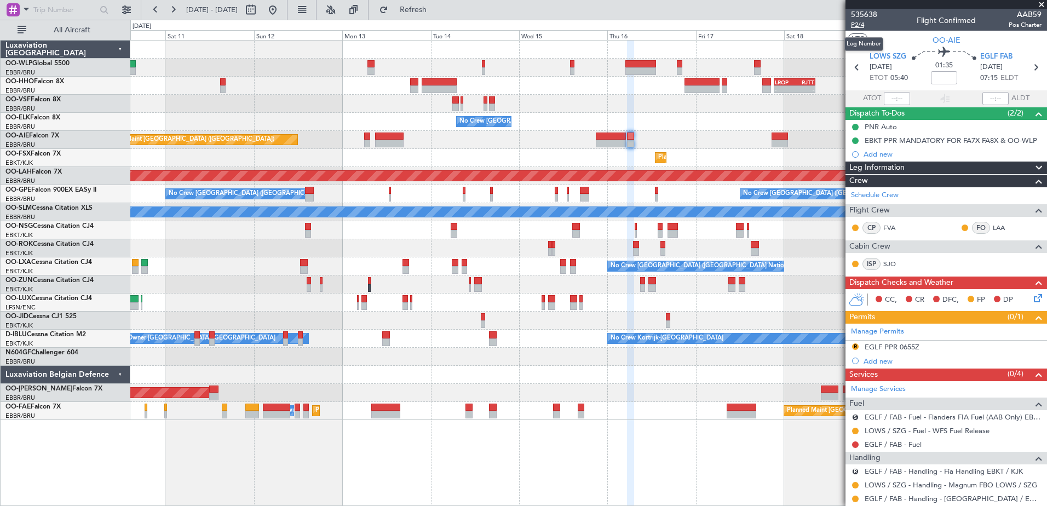
click at [860, 21] on span "P2/4" at bounding box center [864, 24] width 26 height 9
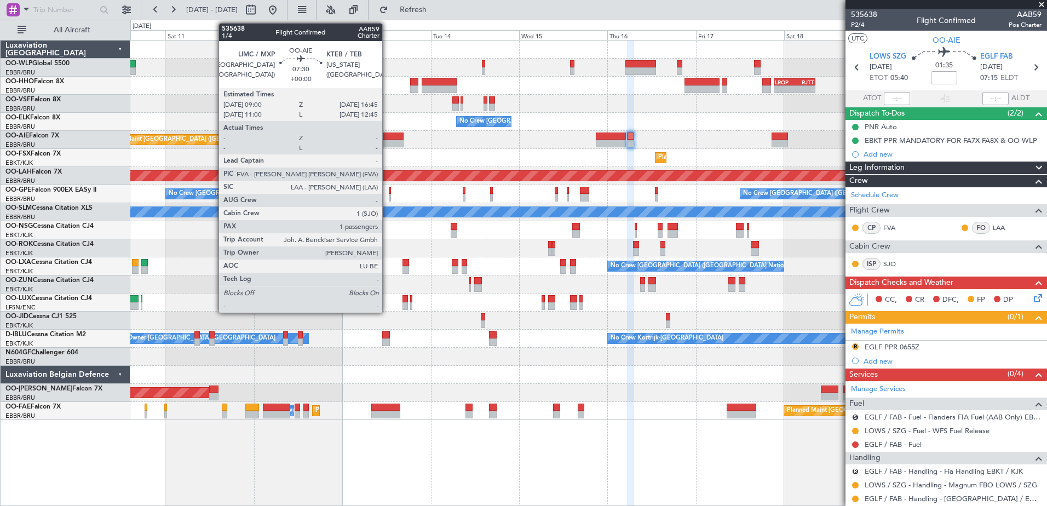
click at [386, 142] on div at bounding box center [389, 144] width 29 height 8
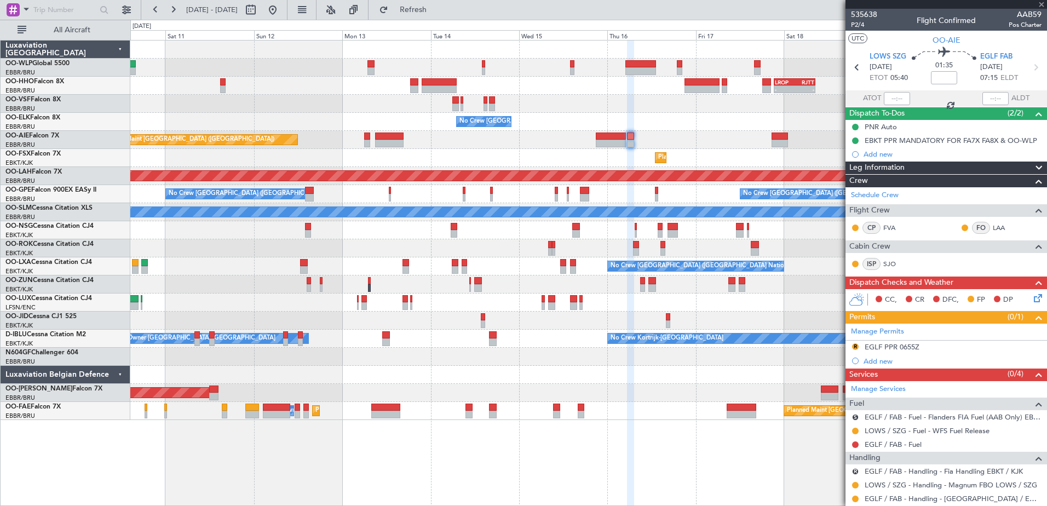
type input "1"
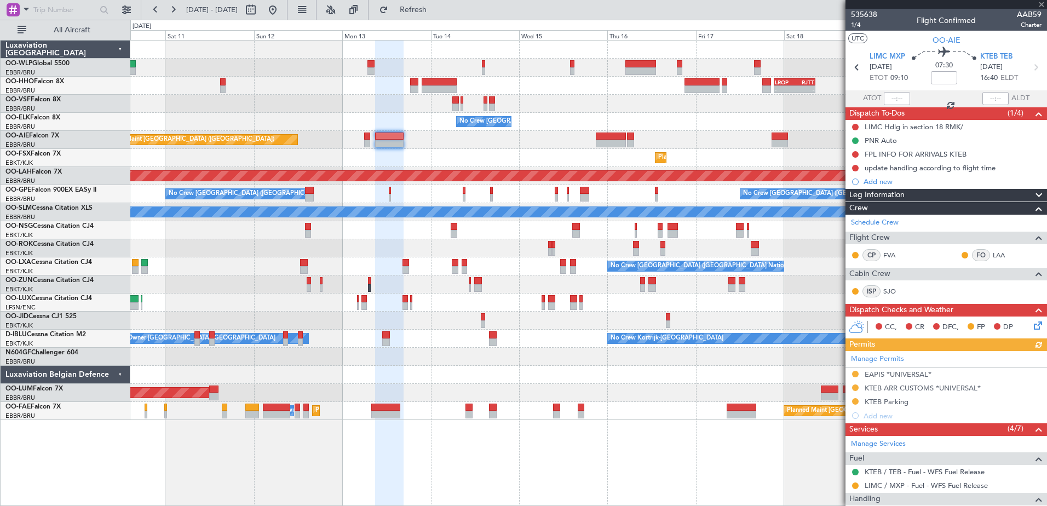
scroll to position [164, 0]
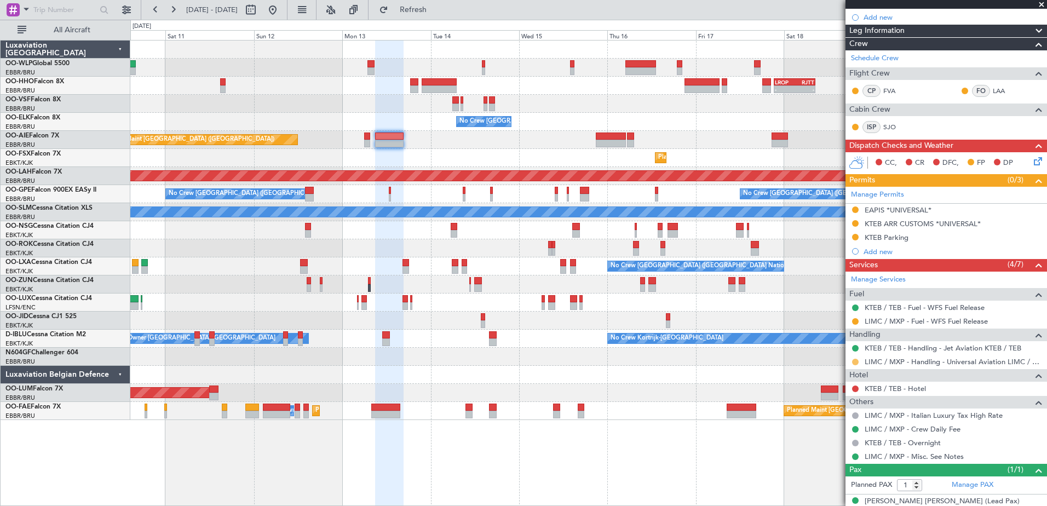
click at [854, 363] on button at bounding box center [855, 362] width 7 height 7
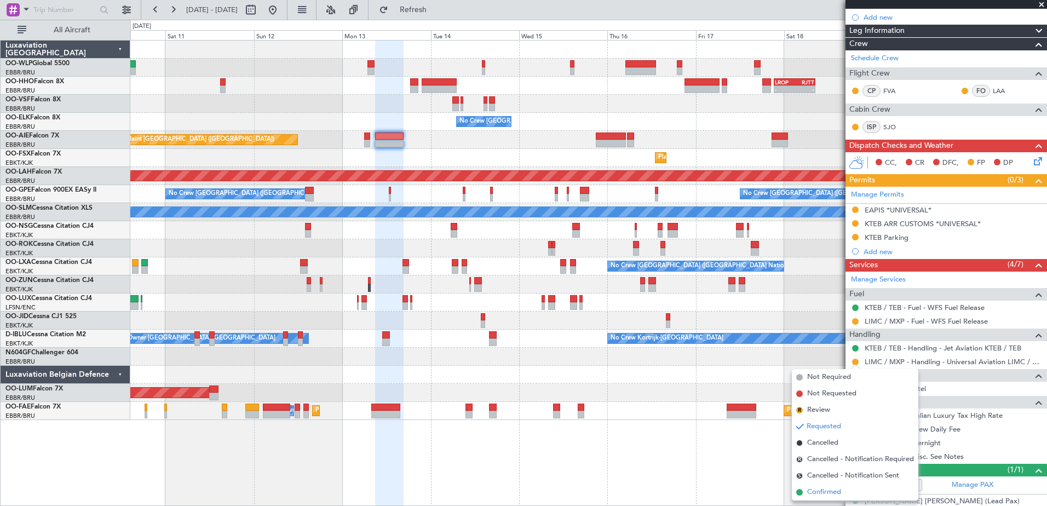
click at [816, 492] on span "Confirmed" at bounding box center [824, 492] width 34 height 11
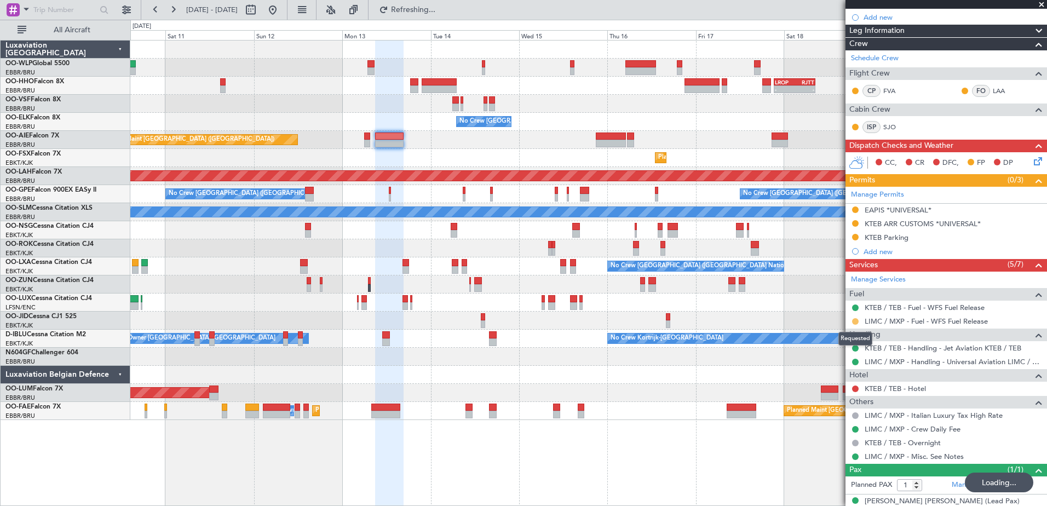
click at [853, 320] on button at bounding box center [855, 321] width 7 height 7
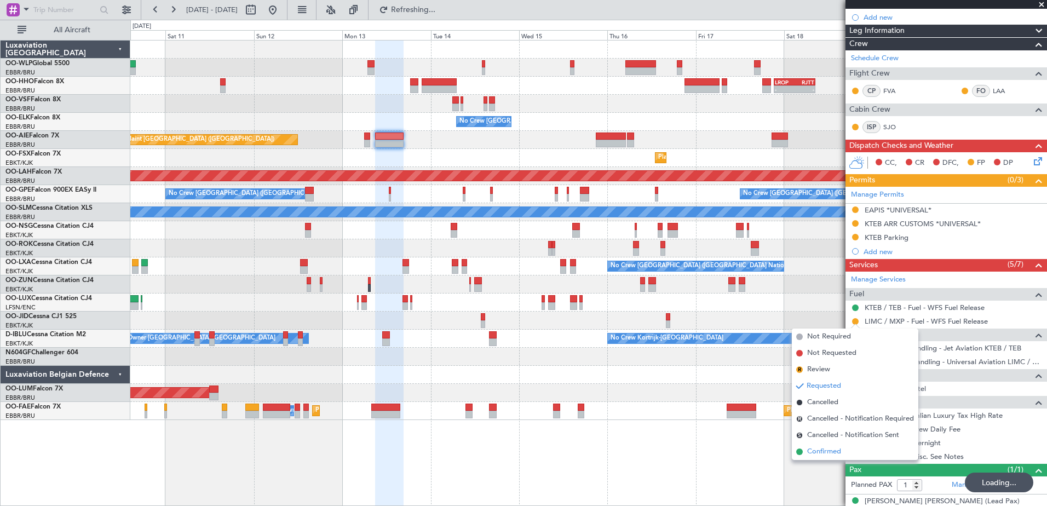
click at [825, 451] on span "Confirmed" at bounding box center [824, 451] width 34 height 11
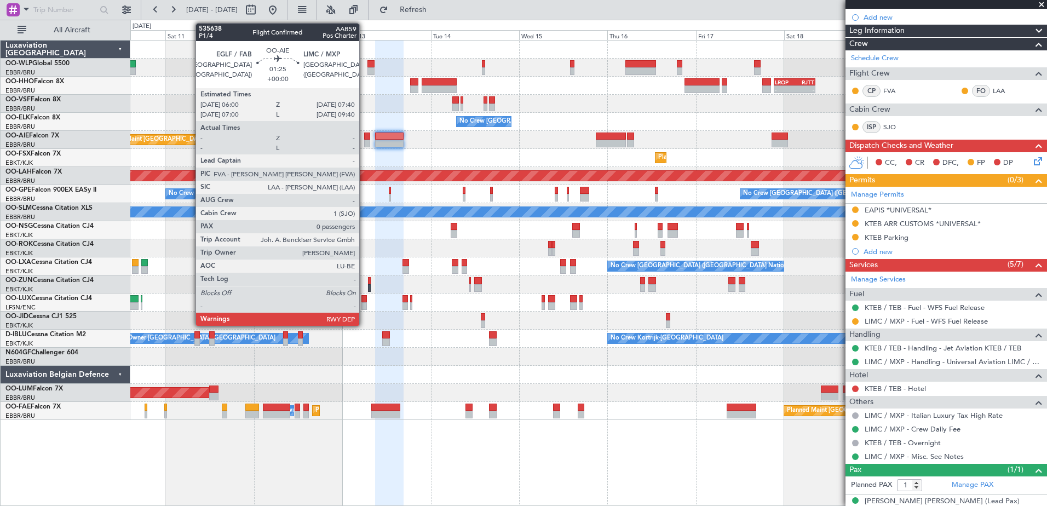
click at [364, 140] on div at bounding box center [367, 144] width 7 height 8
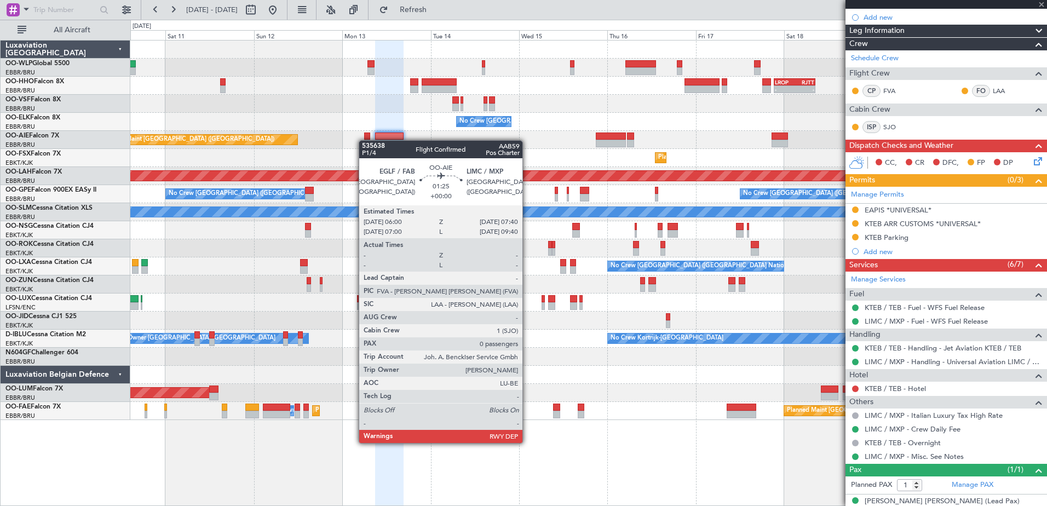
type input "0"
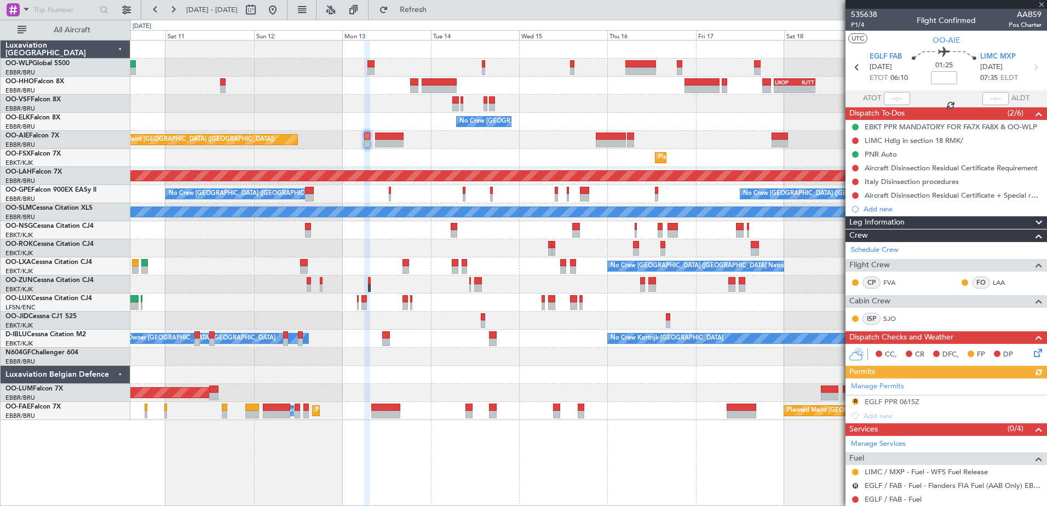
scroll to position [110, 0]
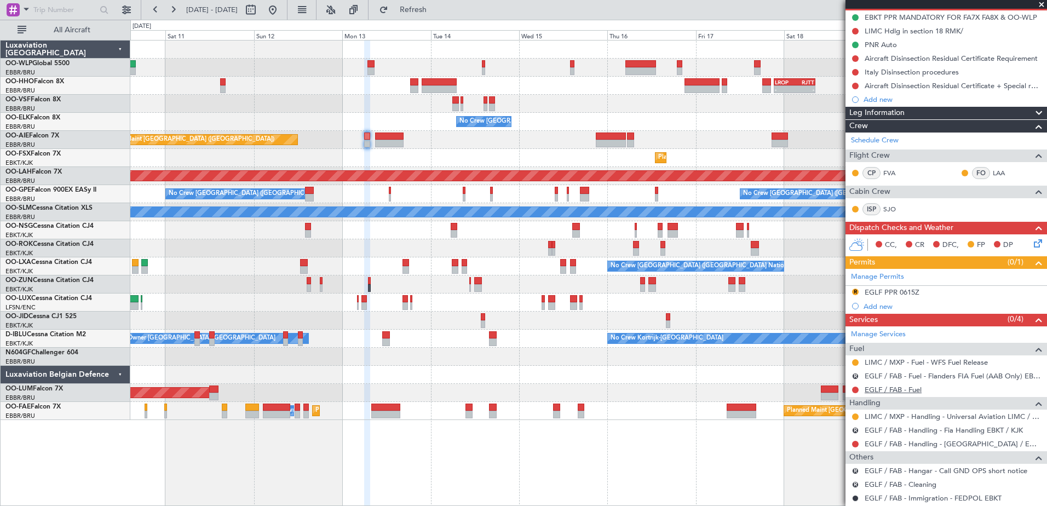
click at [893, 390] on link "EGLF / FAB - Fuel" at bounding box center [893, 389] width 57 height 9
click at [440, 15] on button "Refresh" at bounding box center [407, 10] width 66 height 18
click at [854, 389] on button at bounding box center [855, 390] width 7 height 7
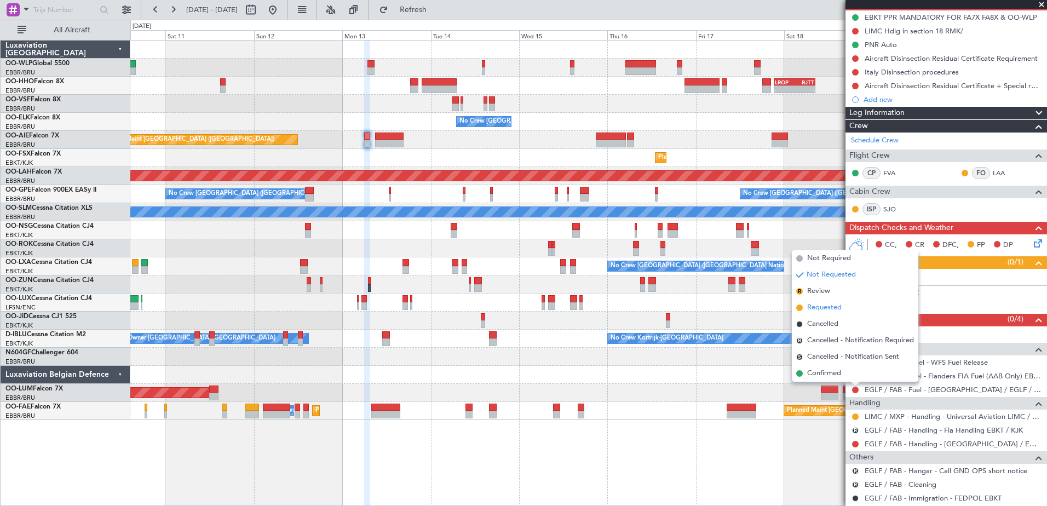
click at [815, 308] on span "Requested" at bounding box center [824, 307] width 34 height 11
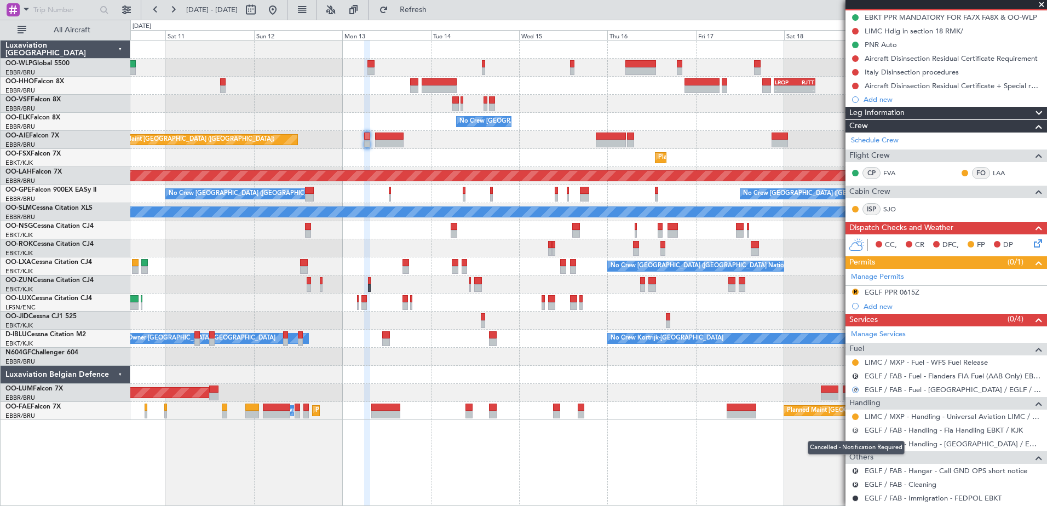
click at [855, 429] on button "R" at bounding box center [855, 430] width 7 height 7
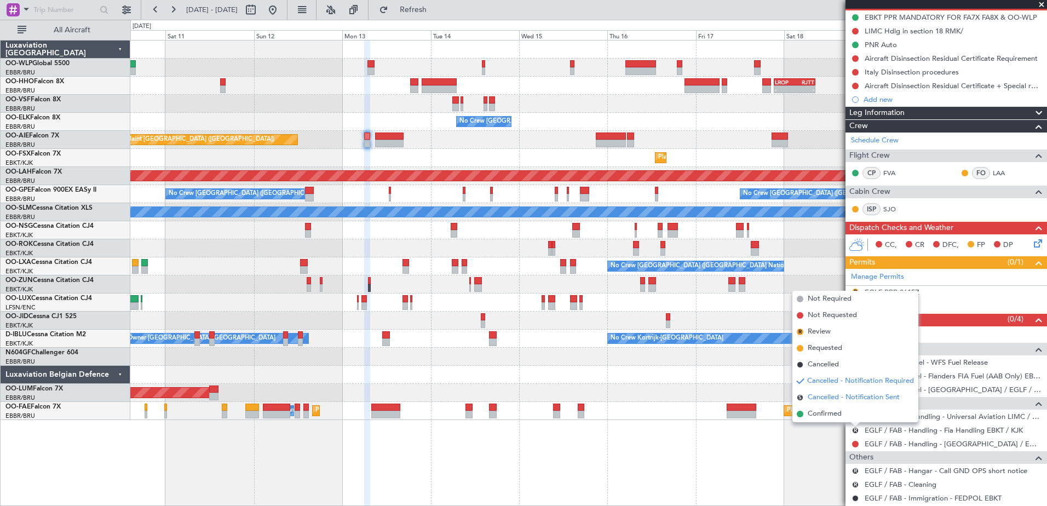
click at [836, 394] on span "Cancelled - Notification Sent" at bounding box center [854, 397] width 92 height 11
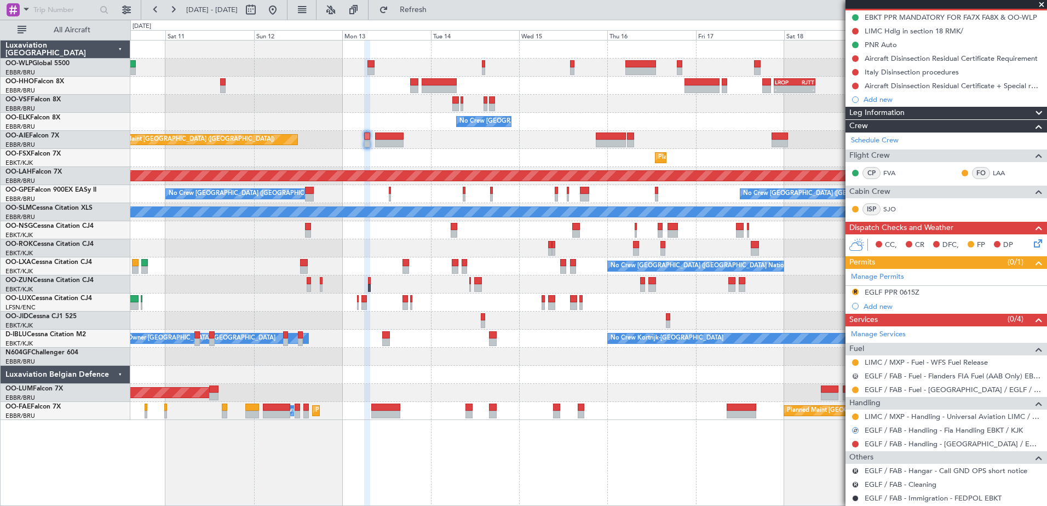
click at [856, 374] on button "R" at bounding box center [855, 376] width 7 height 7
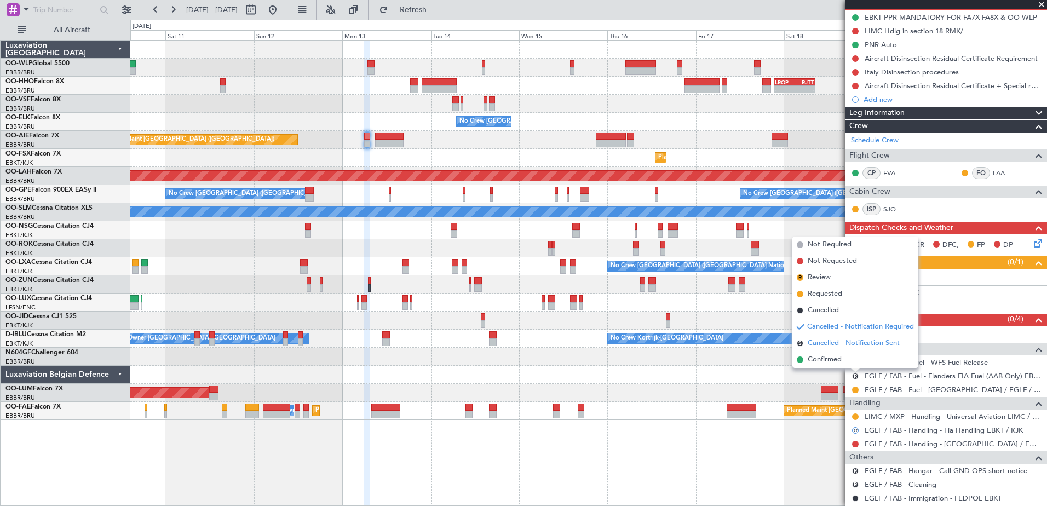
click at [837, 346] on span "Cancelled - Notification Sent" at bounding box center [854, 343] width 92 height 11
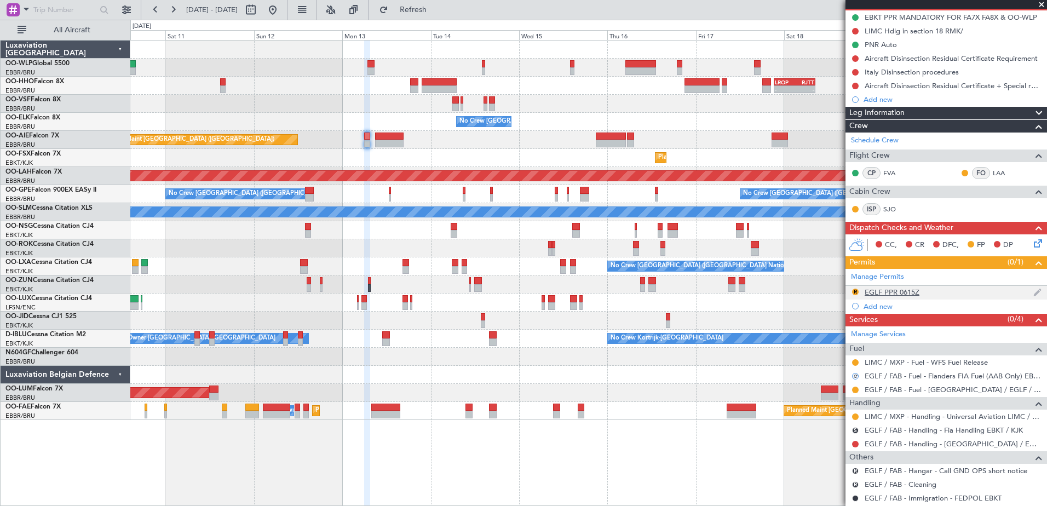
click at [896, 291] on div "EGLF PPR 0615Z" at bounding box center [892, 291] width 55 height 9
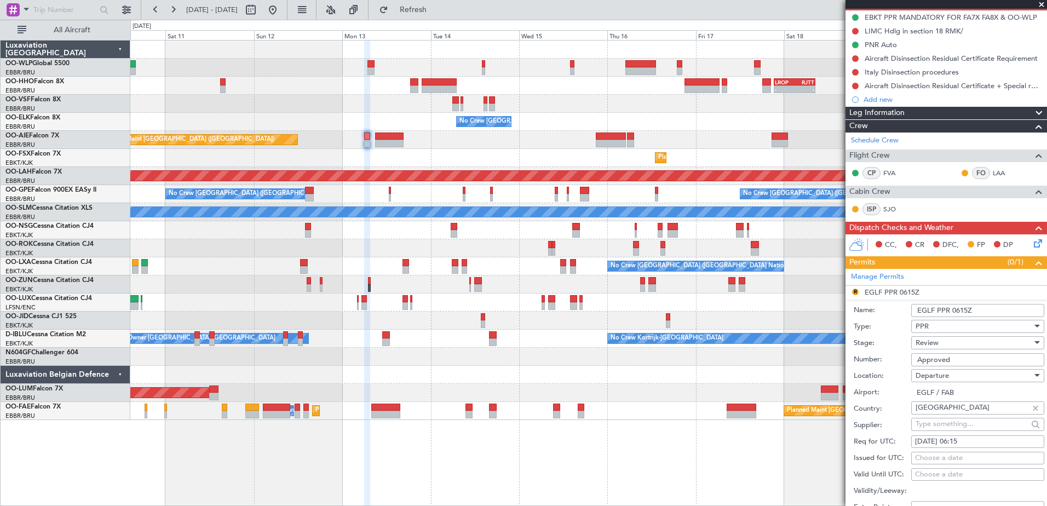
click at [977, 441] on div "[DATE] 06:15" at bounding box center [977, 441] width 125 height 11
select select "10"
select select "2025"
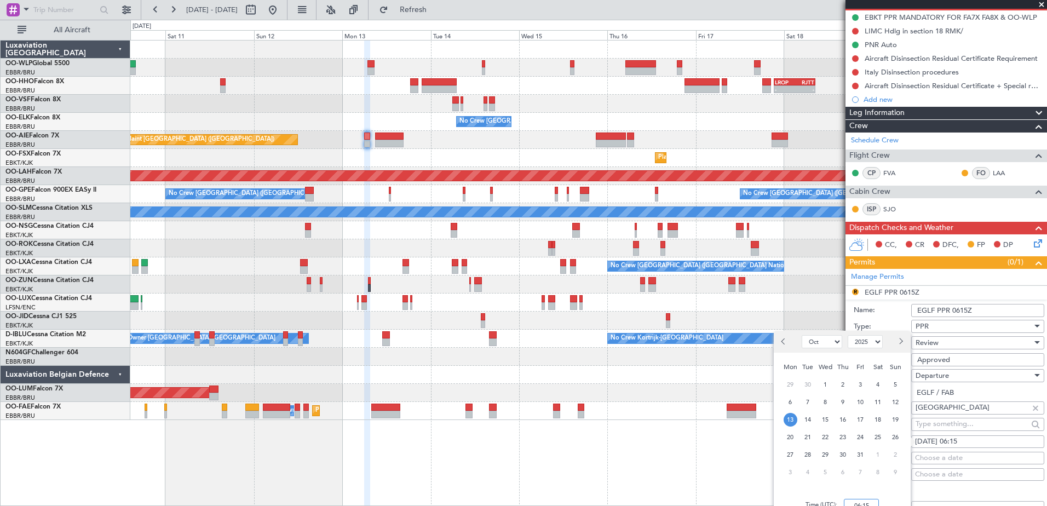
click at [870, 504] on input "06:15" at bounding box center [861, 505] width 35 height 13
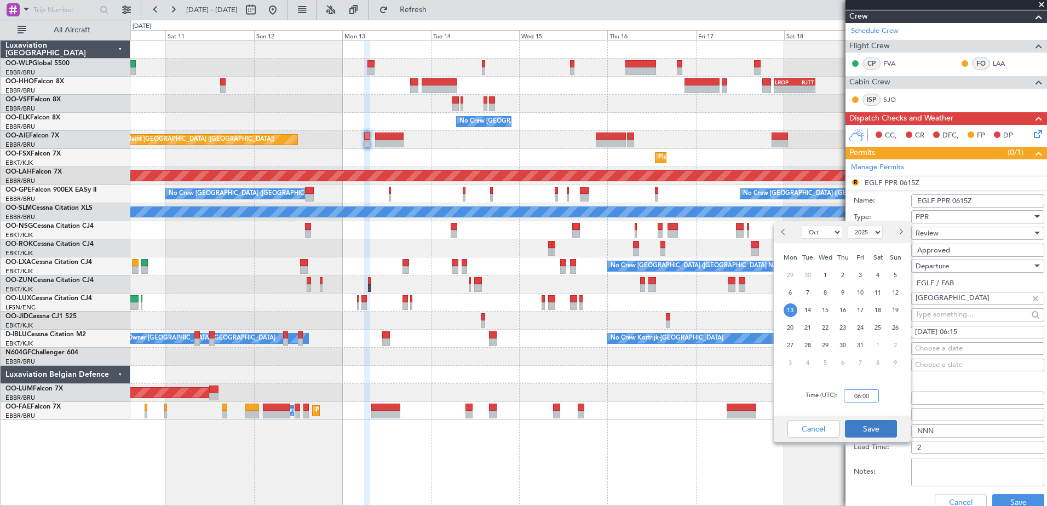
type input "06:00"
click at [879, 431] on button "Save" at bounding box center [871, 429] width 52 height 18
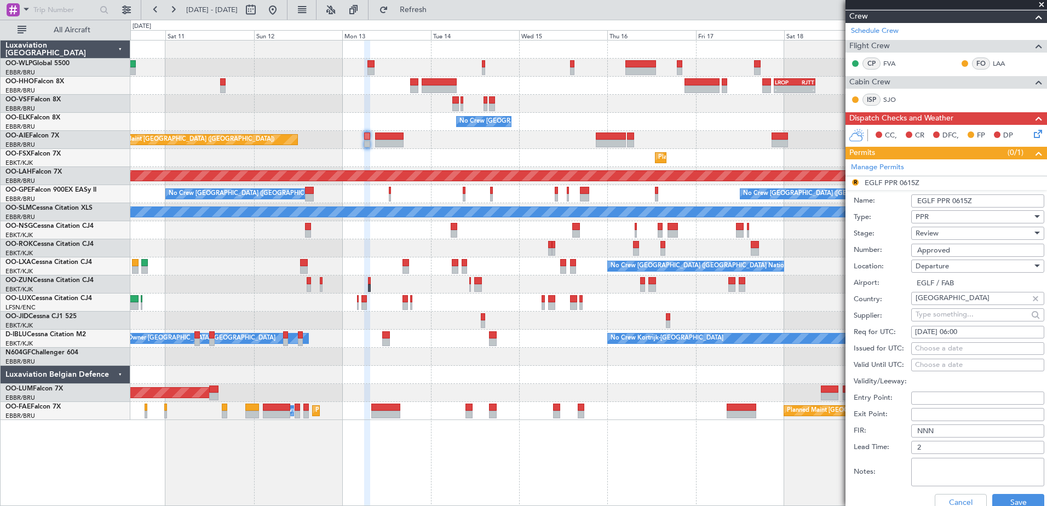
click at [927, 234] on span "Review" at bounding box center [927, 233] width 23 height 10
click at [966, 303] on span "Requested" at bounding box center [973, 304] width 115 height 16
click at [1023, 499] on button "Save" at bounding box center [1018, 503] width 52 height 18
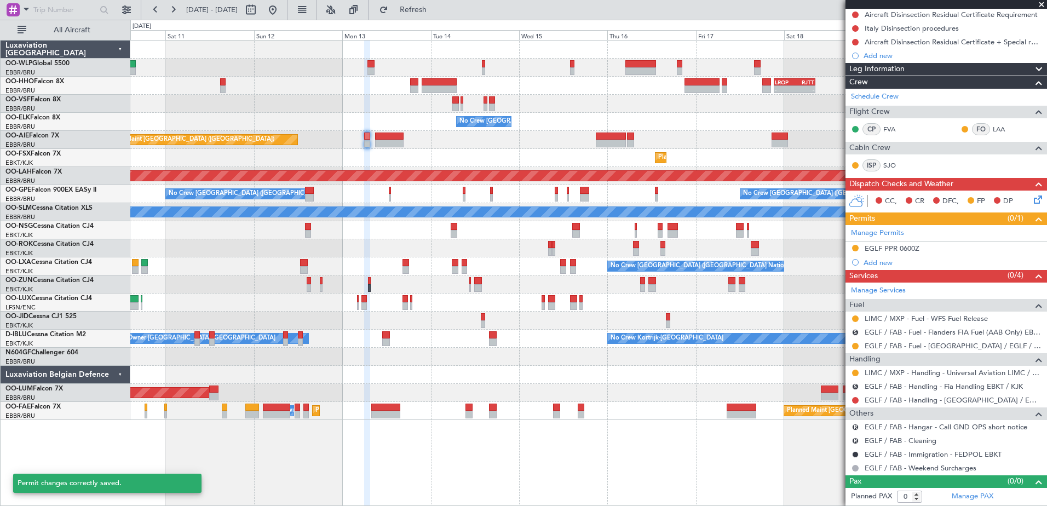
scroll to position [153, 0]
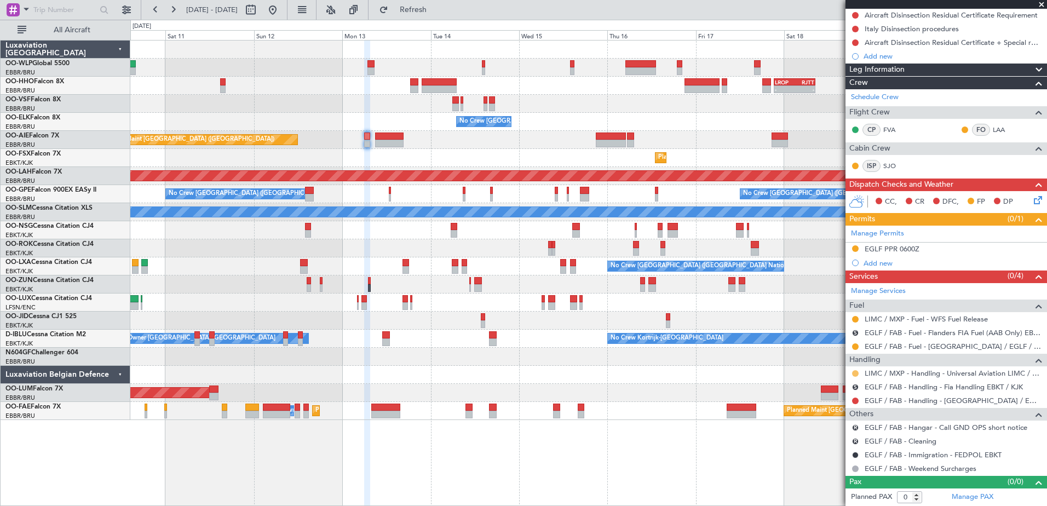
click at [858, 375] on button at bounding box center [855, 373] width 7 height 7
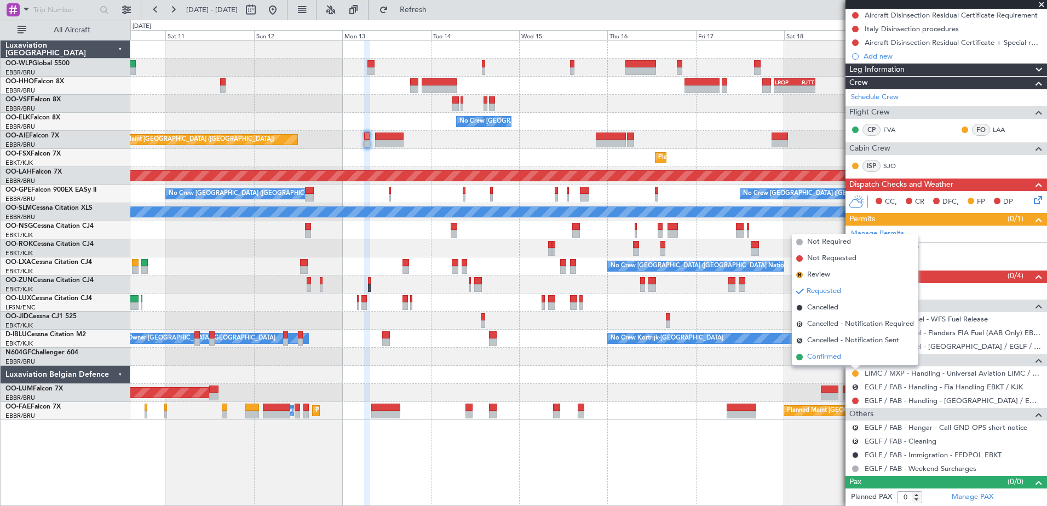
click at [827, 357] on span "Confirmed" at bounding box center [824, 357] width 34 height 11
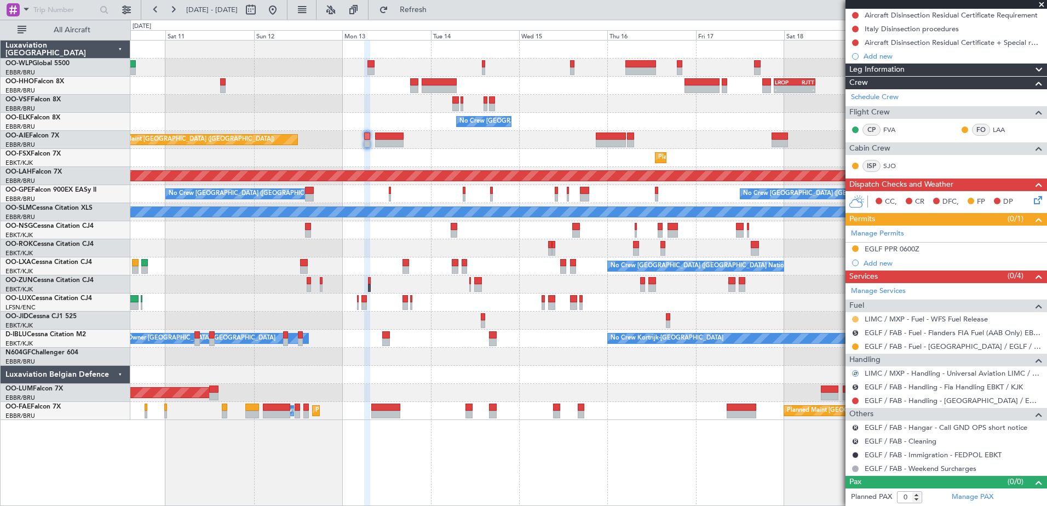
click at [853, 317] on button at bounding box center [855, 319] width 7 height 7
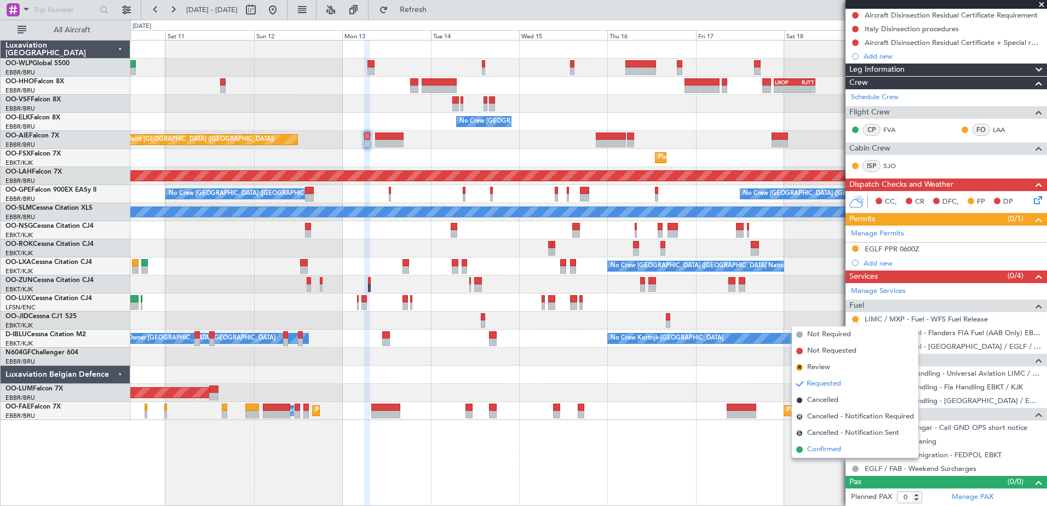
click at [837, 448] on span "Confirmed" at bounding box center [824, 449] width 34 height 11
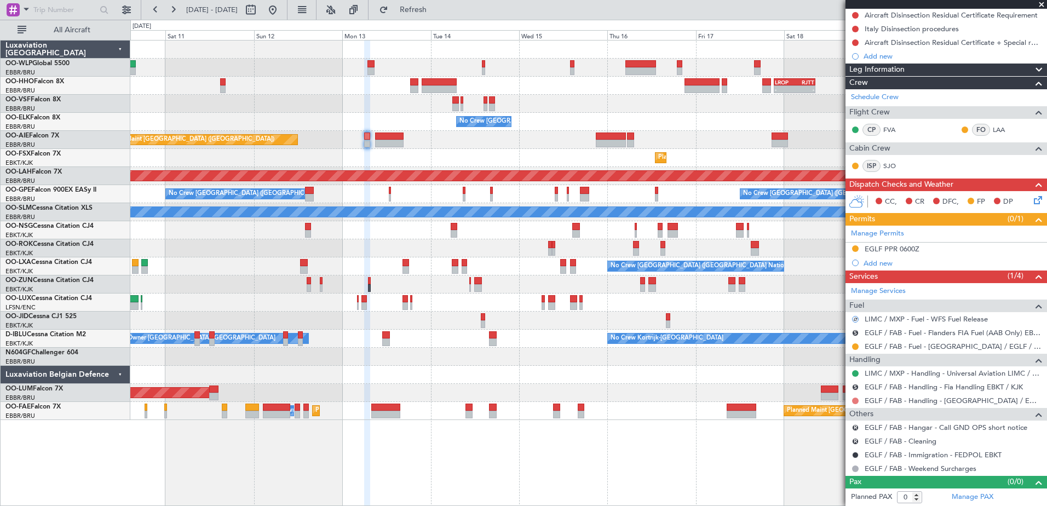
click at [858, 399] on button at bounding box center [855, 401] width 7 height 7
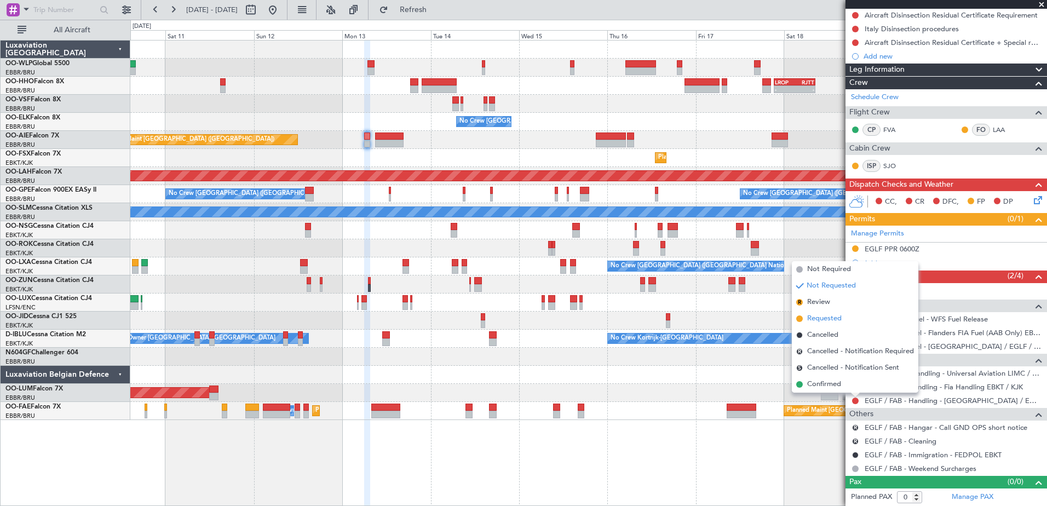
click at [828, 314] on span "Requested" at bounding box center [824, 318] width 34 height 11
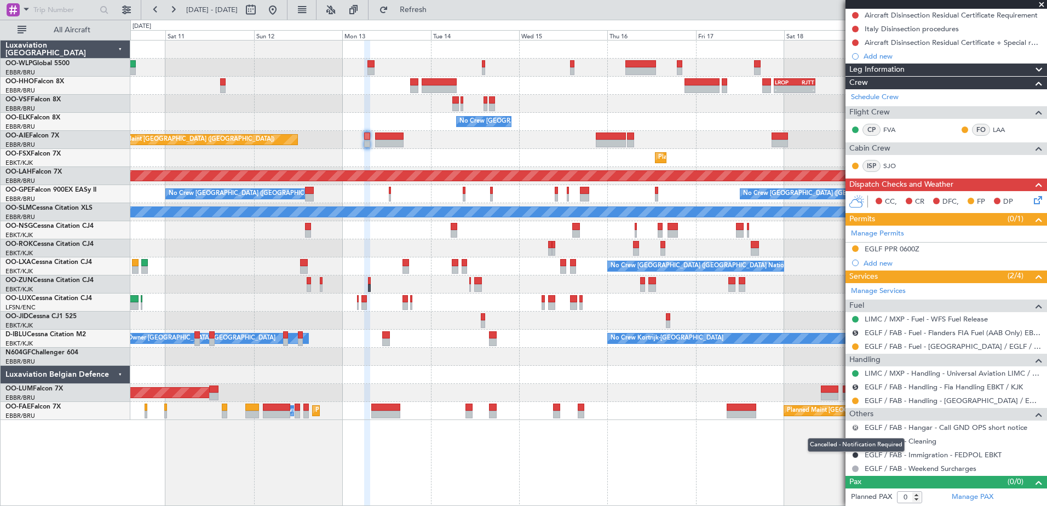
click at [854, 425] on button "R" at bounding box center [855, 427] width 7 height 7
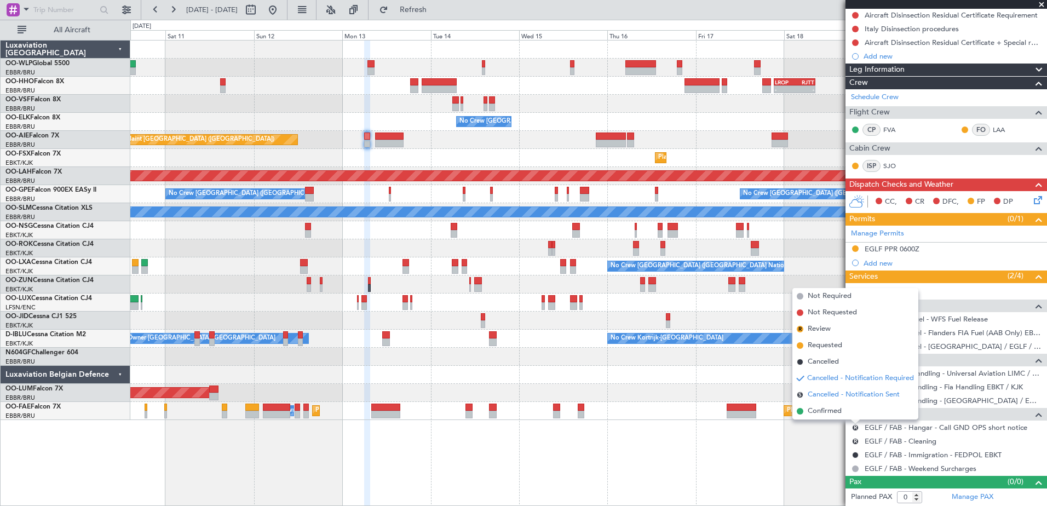
click at [823, 395] on span "Cancelled - Notification Sent" at bounding box center [854, 394] width 92 height 11
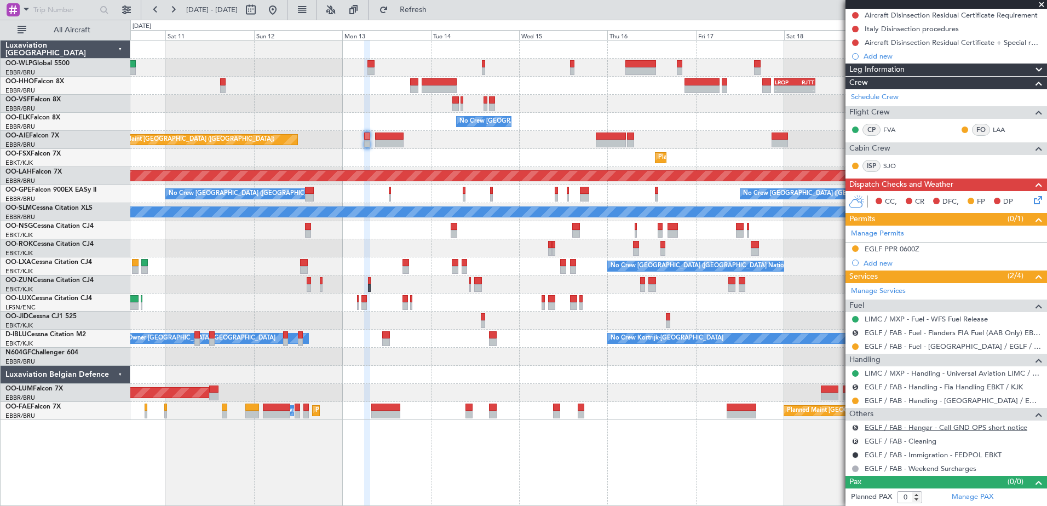
scroll to position [0, 0]
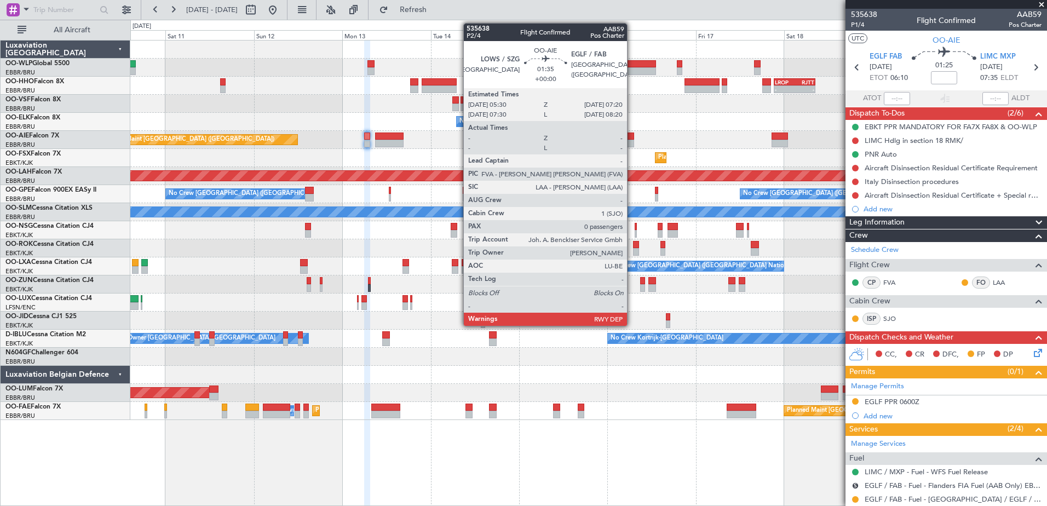
click at [632, 139] on div at bounding box center [630, 137] width 7 height 8
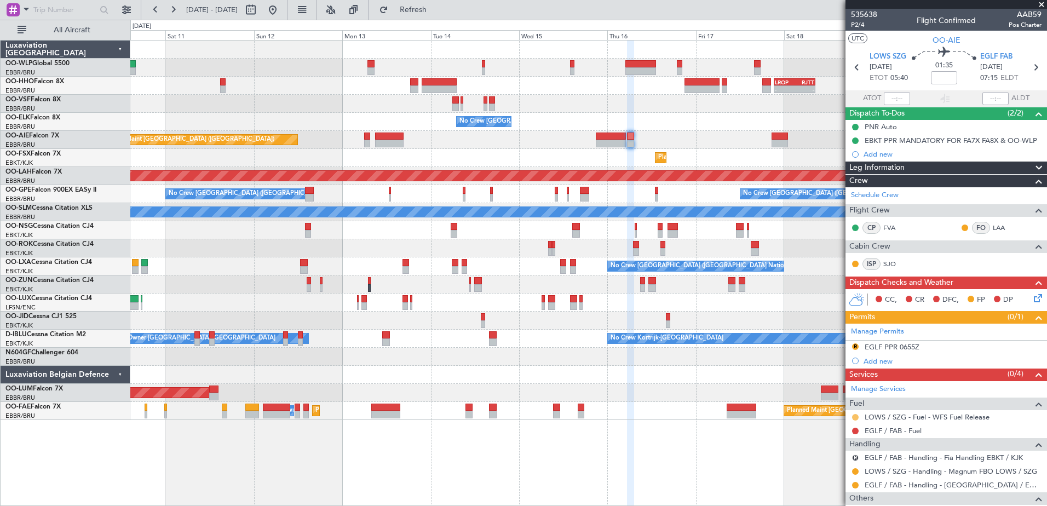
click at [854, 416] on button at bounding box center [855, 417] width 7 height 7
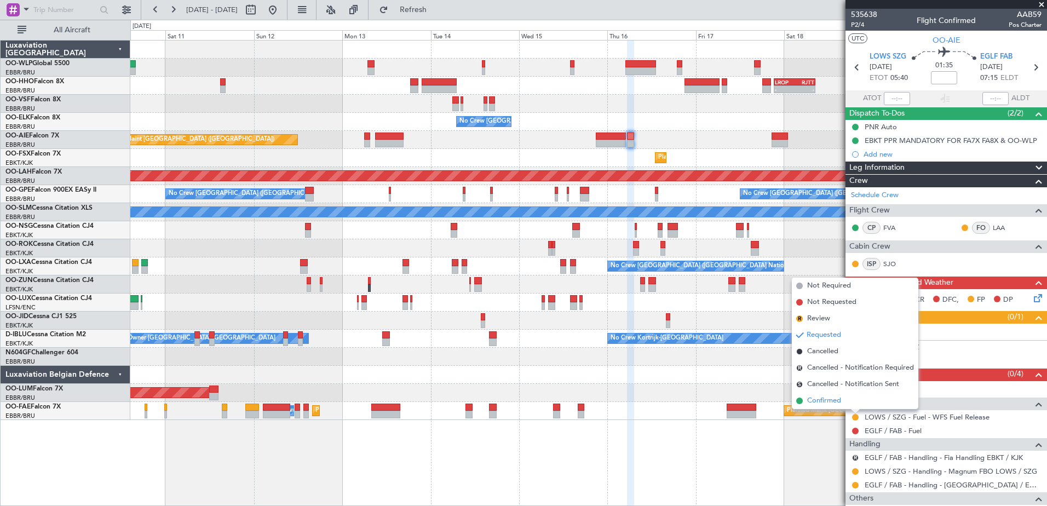
click at [824, 402] on span "Confirmed" at bounding box center [824, 400] width 34 height 11
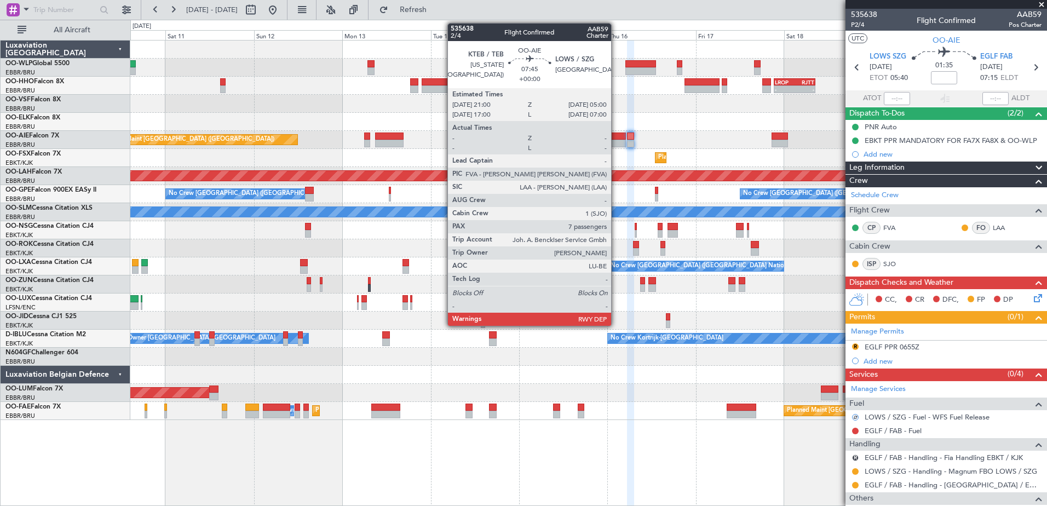
click at [616, 141] on div at bounding box center [611, 144] width 30 height 8
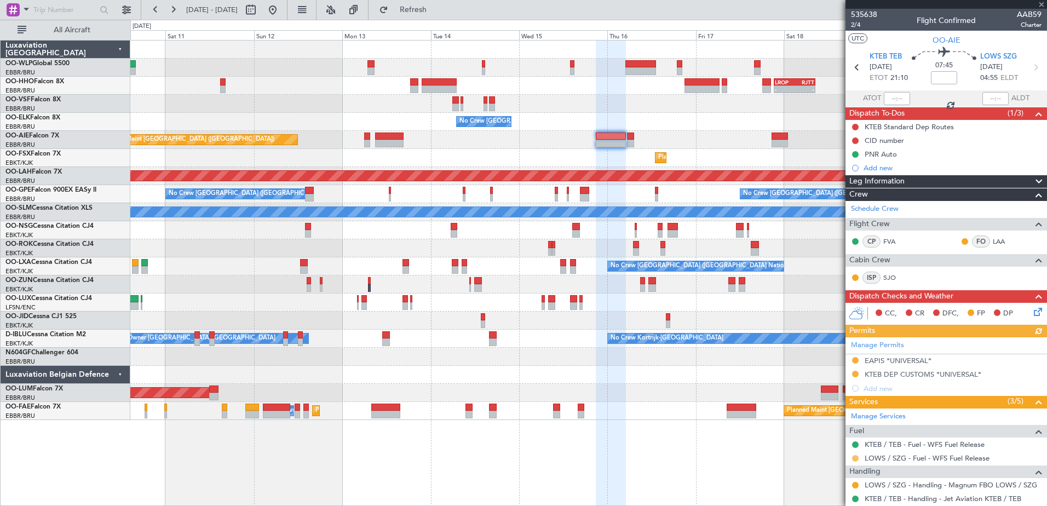
click at [856, 458] on button at bounding box center [855, 458] width 7 height 7
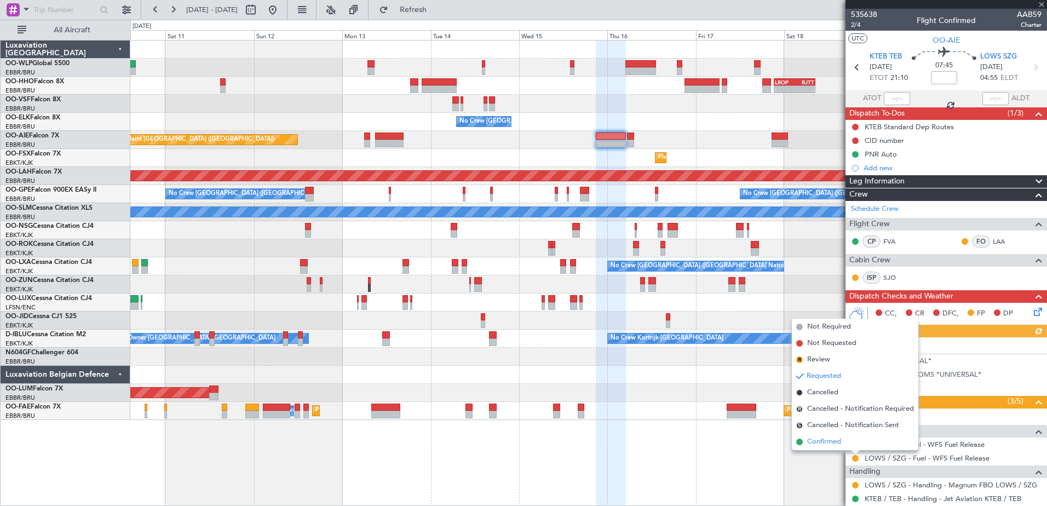
click at [834, 445] on span "Confirmed" at bounding box center [824, 441] width 34 height 11
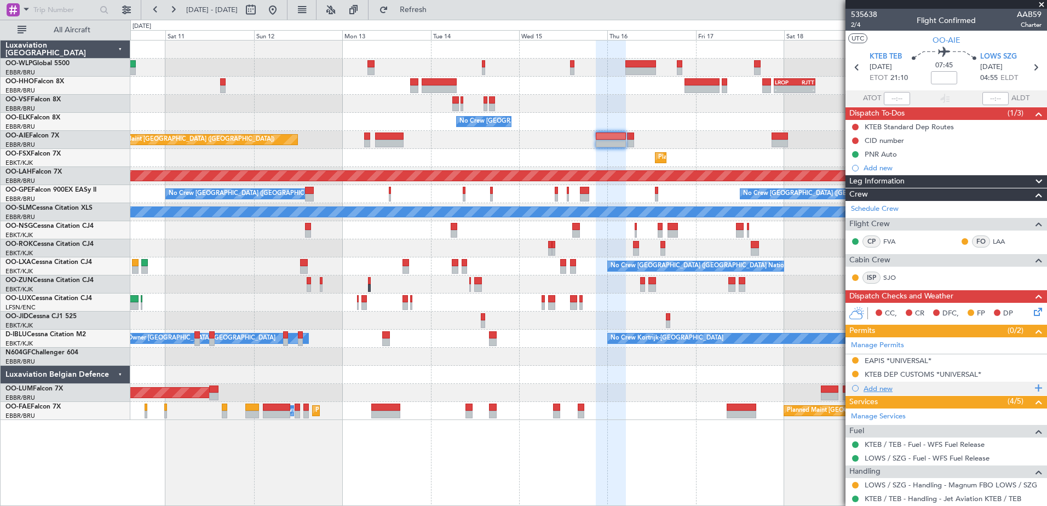
scroll to position [110, 0]
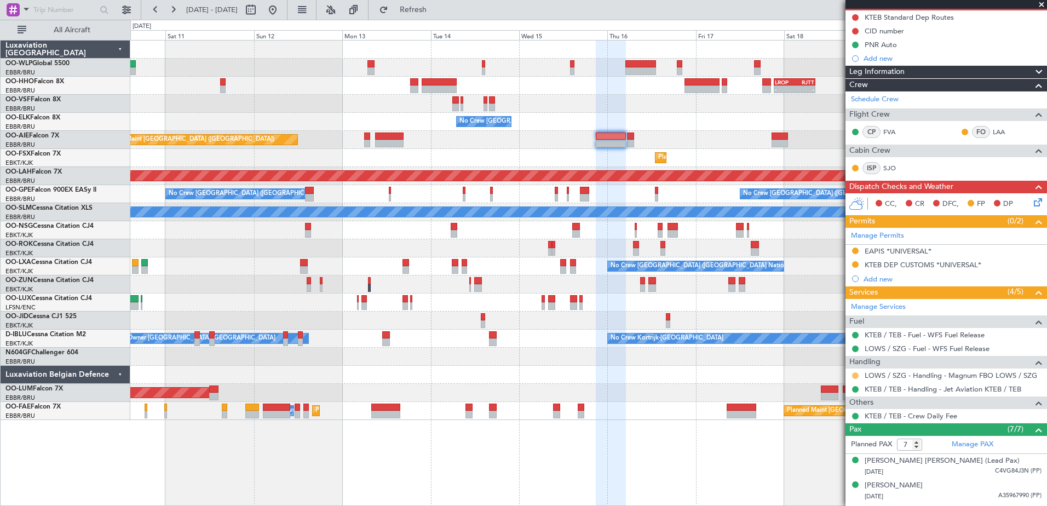
click at [856, 375] on button at bounding box center [855, 375] width 7 height 7
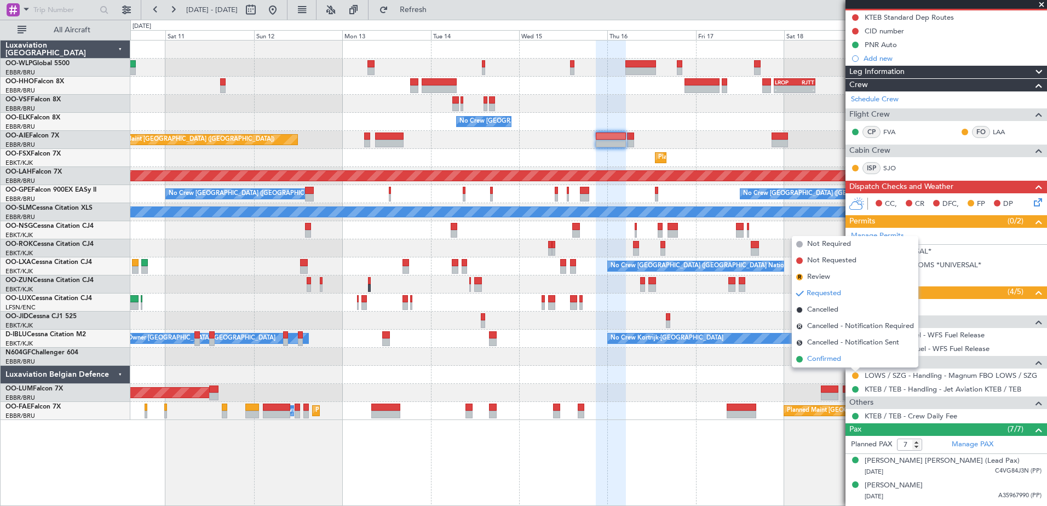
click at [824, 362] on span "Confirmed" at bounding box center [824, 359] width 34 height 11
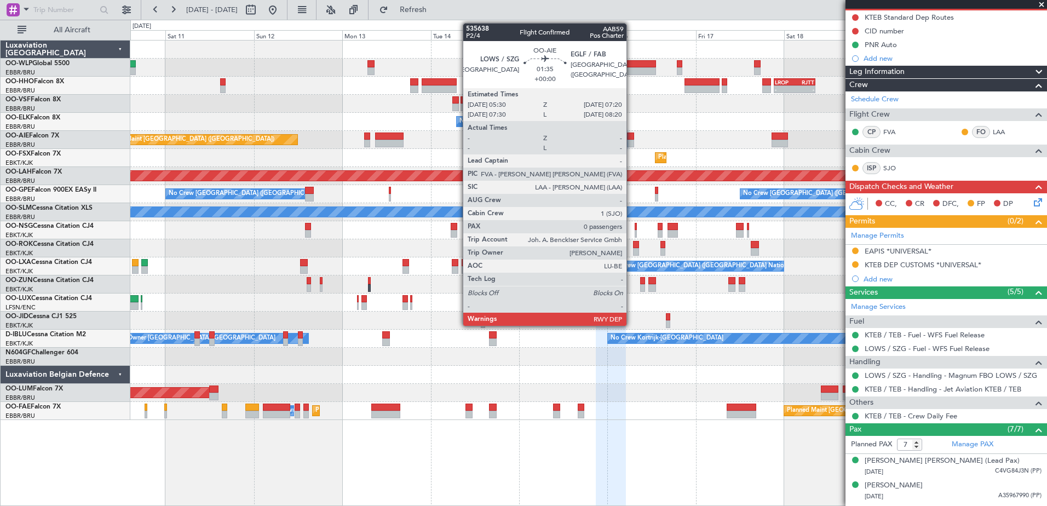
click at [631, 135] on div at bounding box center [630, 137] width 7 height 8
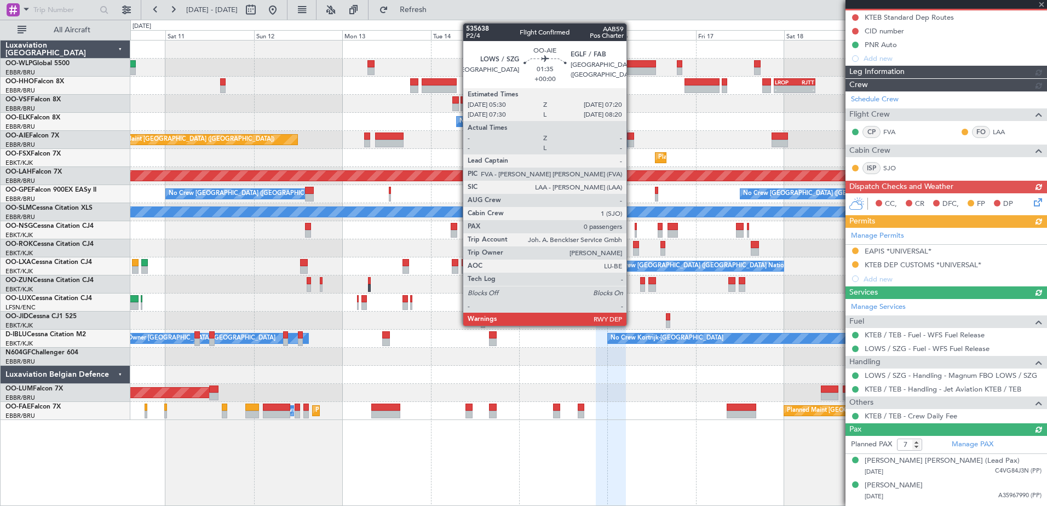
type input "0"
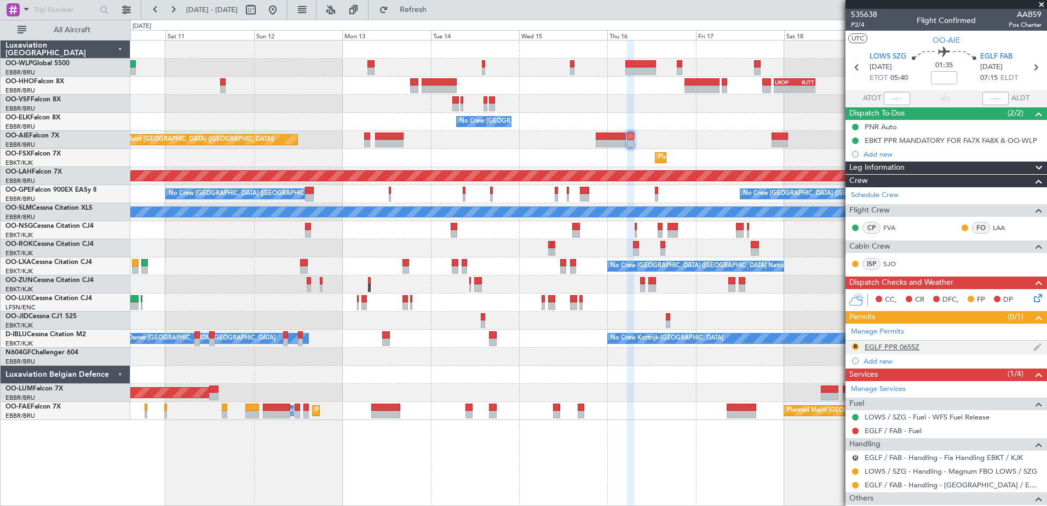
click at [902, 350] on div "EGLF PPR 0655Z" at bounding box center [892, 346] width 55 height 9
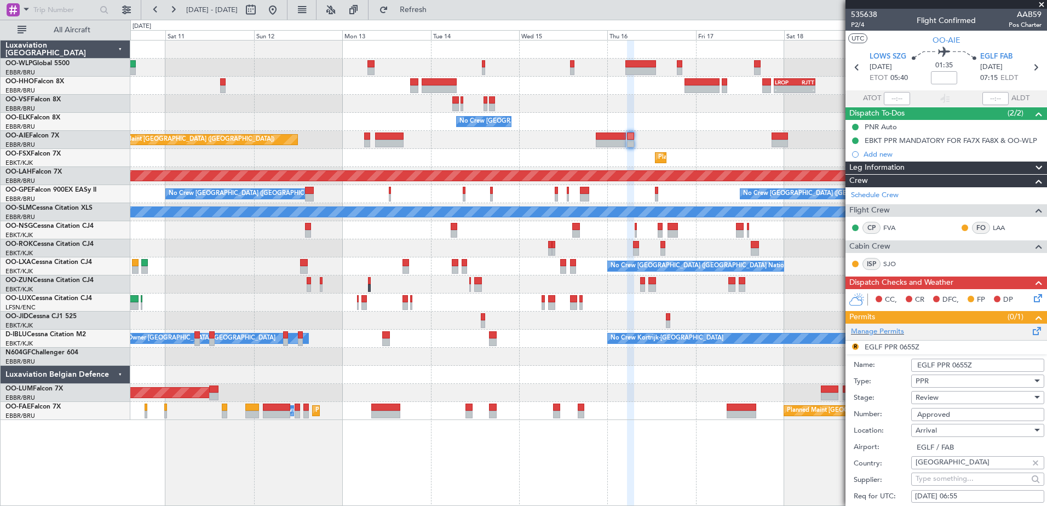
scroll to position [329, 0]
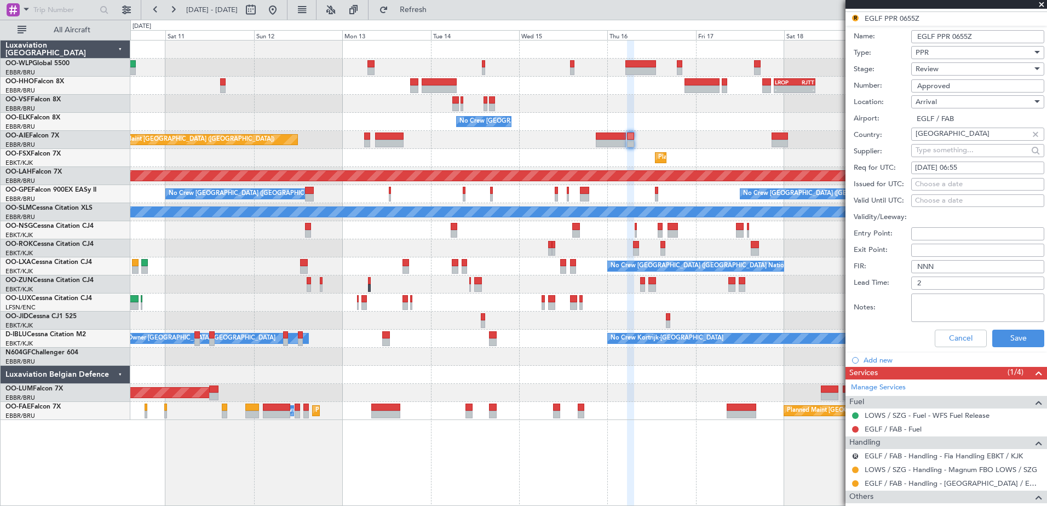
click at [976, 170] on div "[DATE] 06:55" at bounding box center [977, 168] width 125 height 11
select select "10"
select select "2025"
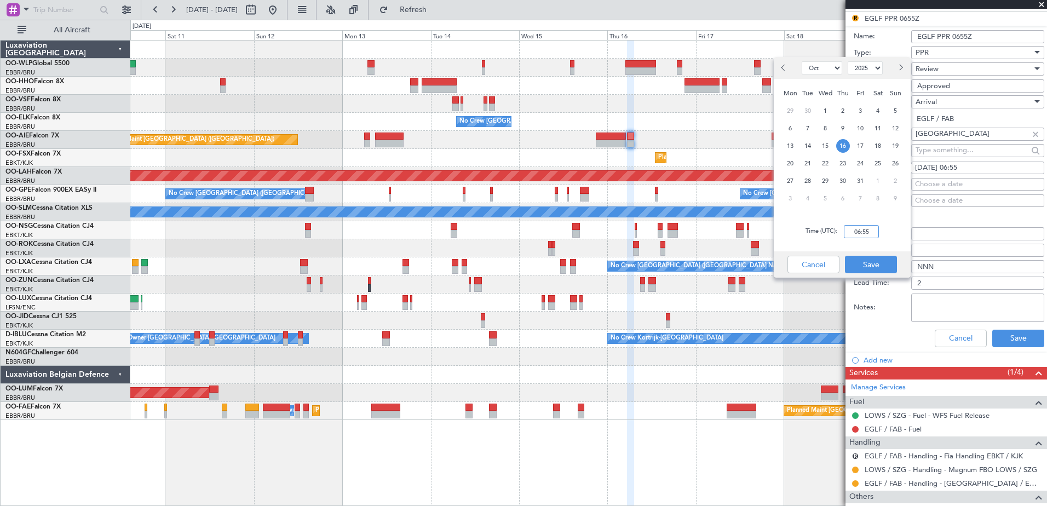
click at [862, 233] on input "06:55" at bounding box center [861, 231] width 35 height 13
type input "07:20"
click at [860, 264] on button "Save" at bounding box center [871, 265] width 52 height 18
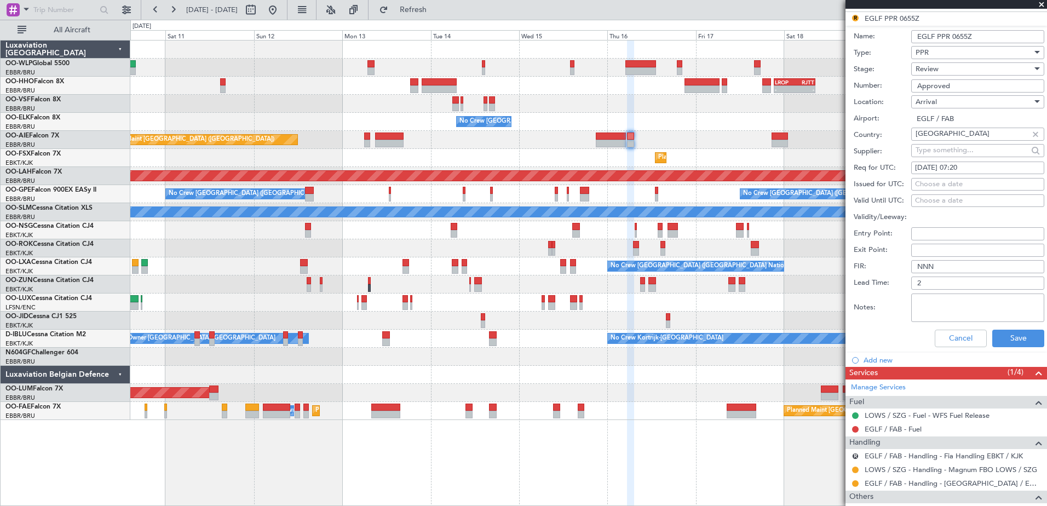
scroll to position [164, 0]
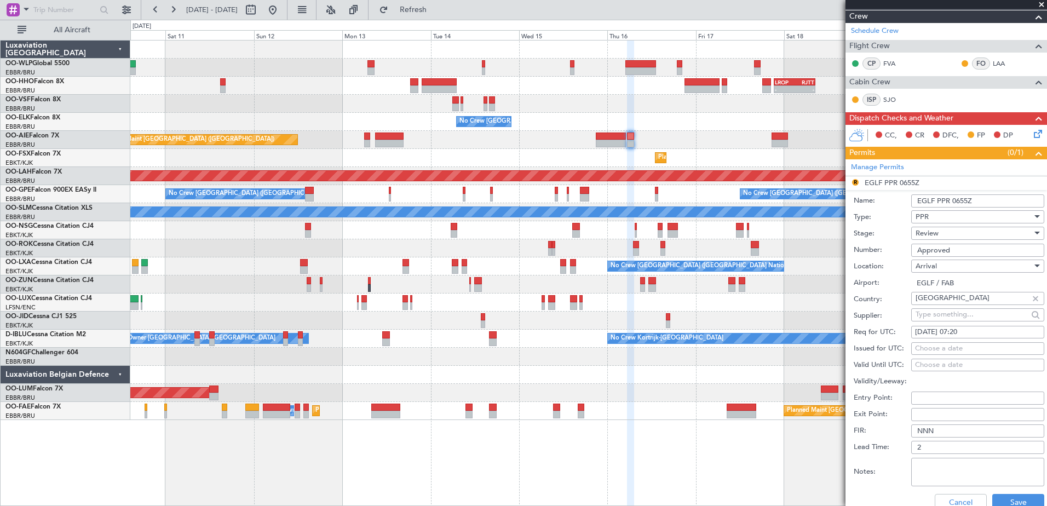
click at [954, 235] on div "Review" at bounding box center [974, 233] width 117 height 16
click at [950, 308] on span "Requested" at bounding box center [973, 304] width 115 height 16
click at [1016, 499] on button "Save" at bounding box center [1018, 503] width 52 height 18
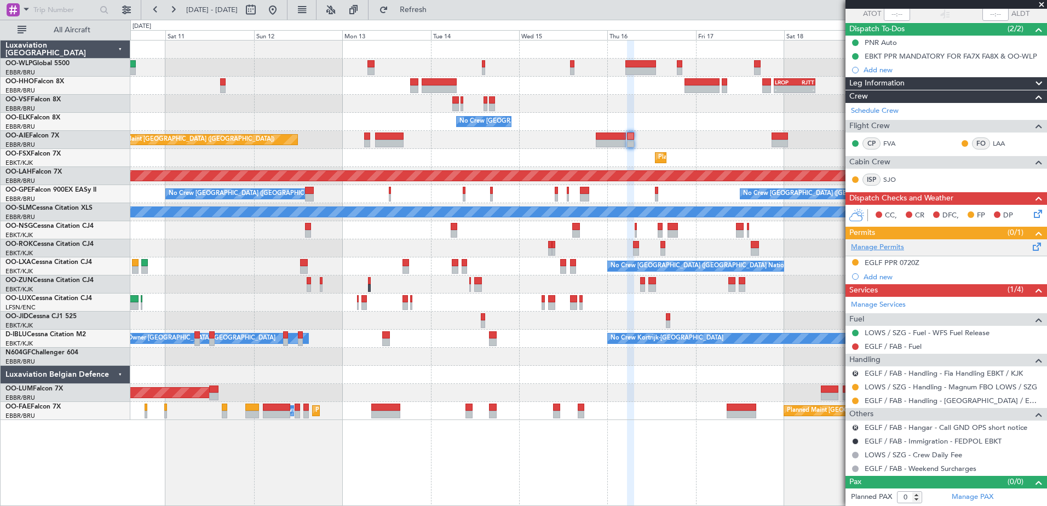
scroll to position [0, 0]
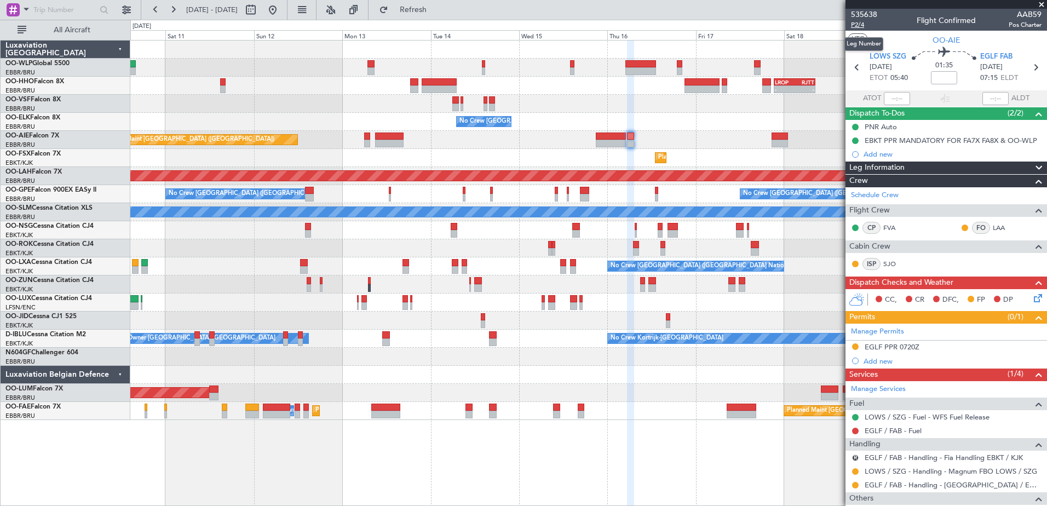
click at [859, 28] on span "P2/4" at bounding box center [864, 24] width 26 height 9
click at [891, 428] on link "EGLF / FAB - Fuel" at bounding box center [893, 430] width 57 height 9
click at [436, 13] on span "Refresh" at bounding box center [413, 10] width 46 height 8
click at [855, 432] on button at bounding box center [855, 431] width 7 height 7
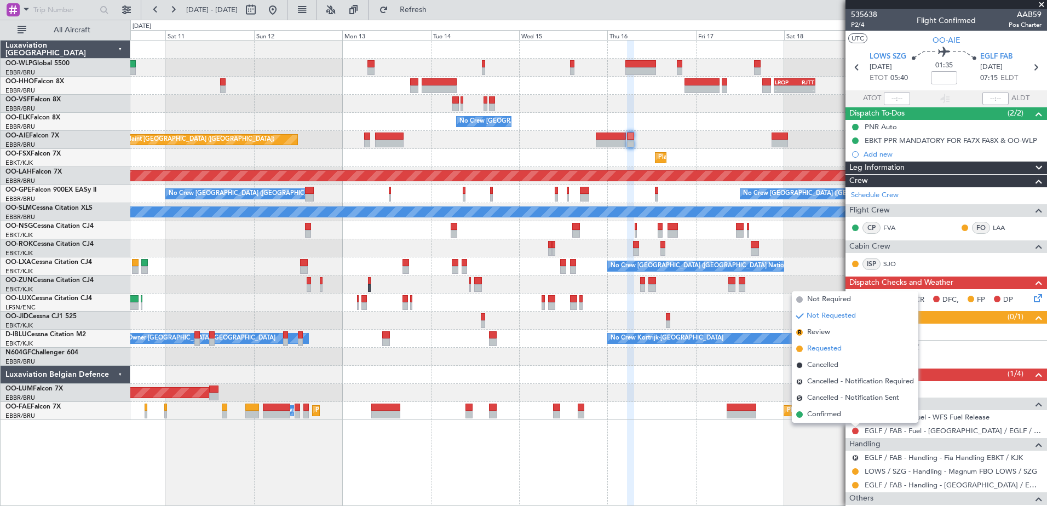
click at [824, 345] on span "Requested" at bounding box center [824, 348] width 34 height 11
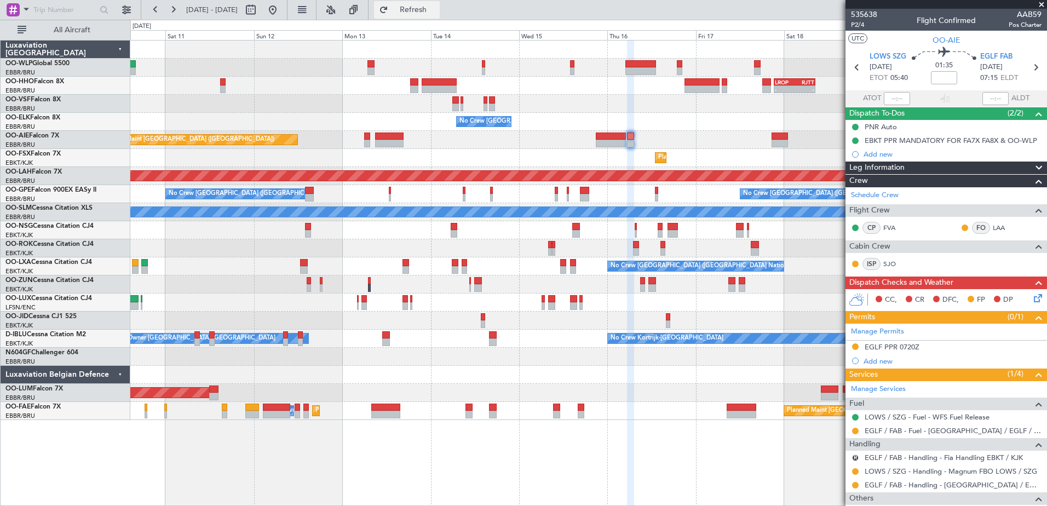
click at [436, 8] on span "Refresh" at bounding box center [413, 10] width 46 height 8
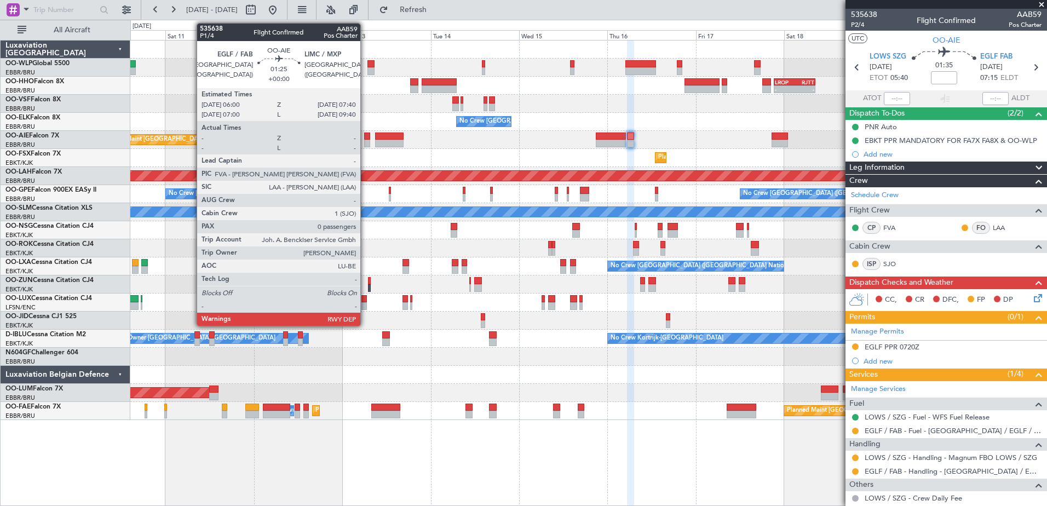
click at [365, 140] on div at bounding box center [367, 144] width 7 height 8
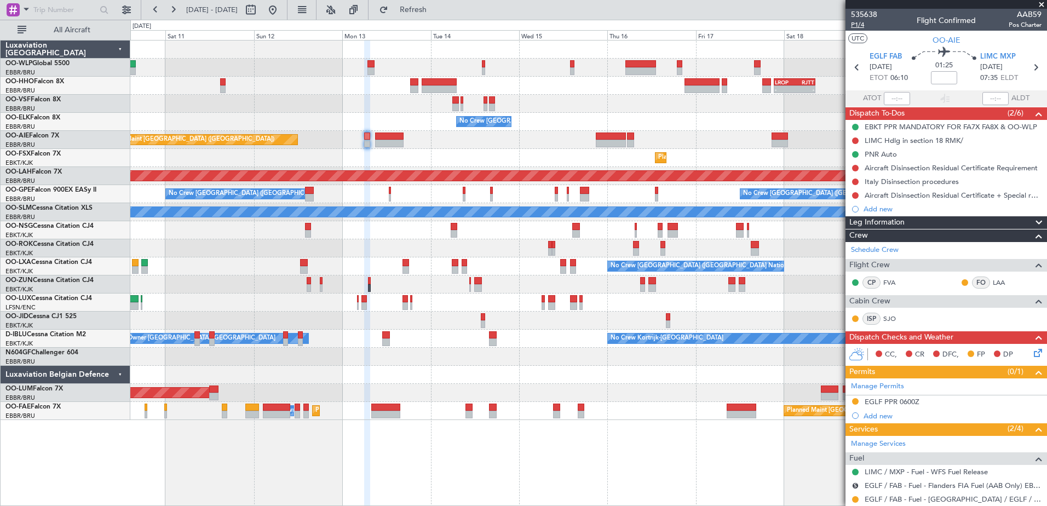
click at [854, 25] on span "P1/4" at bounding box center [864, 24] width 26 height 9
click at [436, 6] on span "Refresh" at bounding box center [413, 10] width 46 height 8
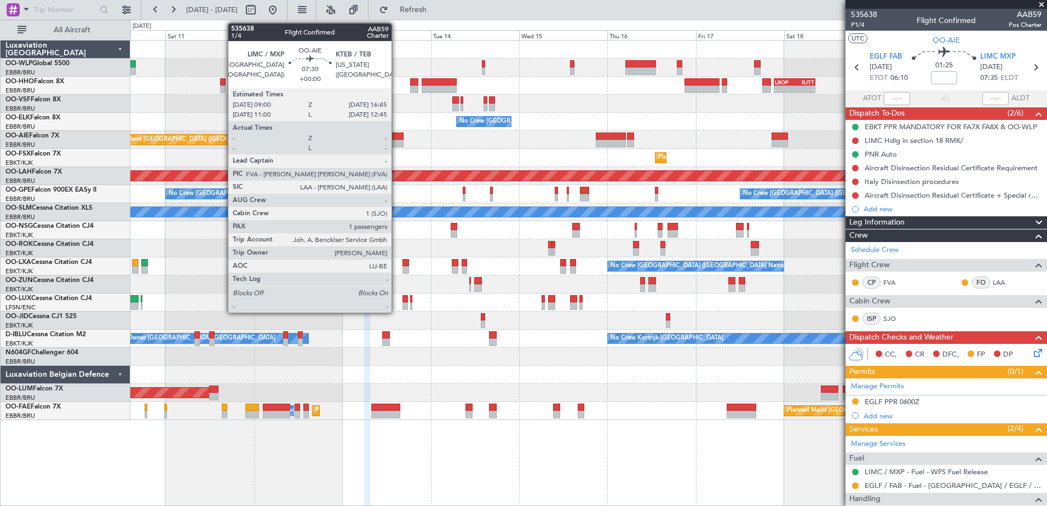
click at [396, 138] on div at bounding box center [389, 137] width 29 height 8
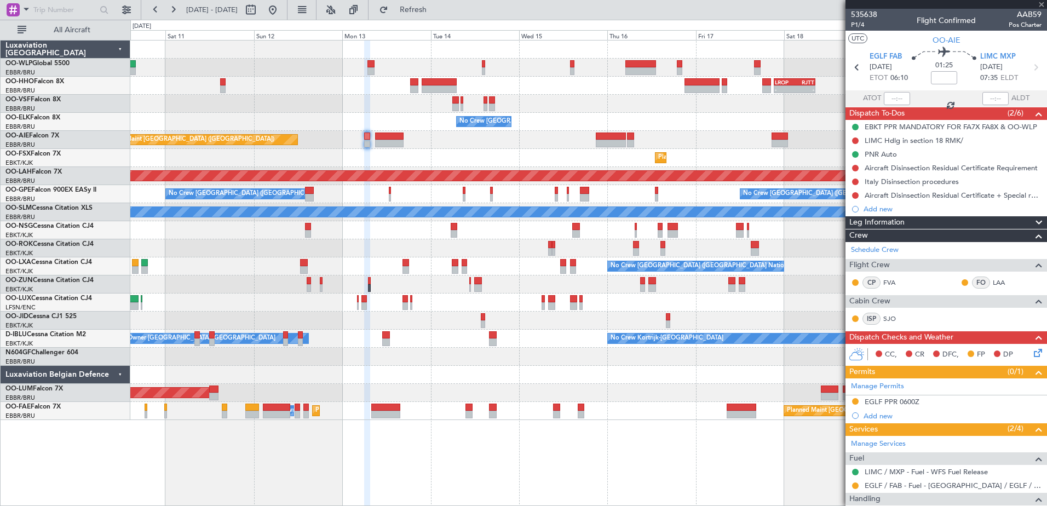
type input "1"
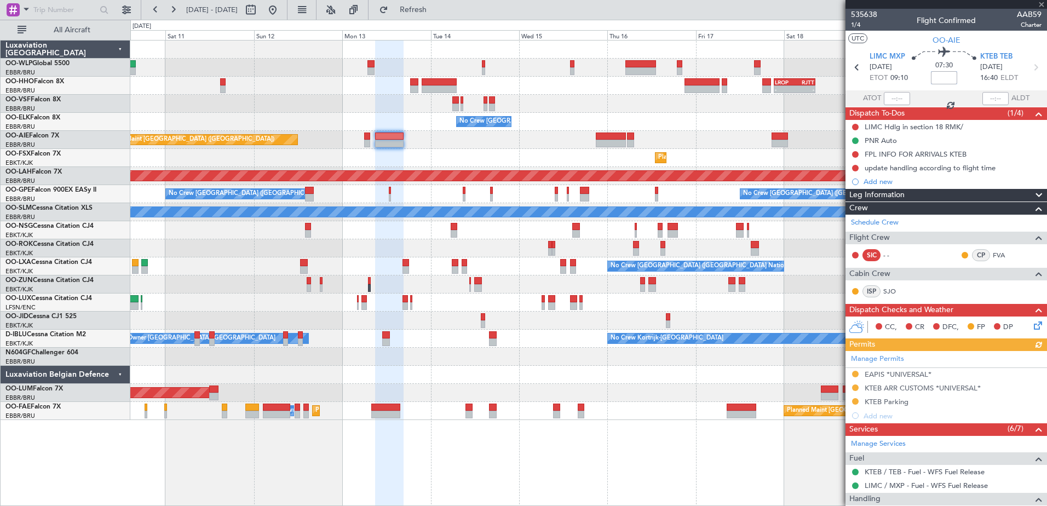
click at [946, 74] on input at bounding box center [944, 77] width 26 height 13
type input "+00:15"
click at [436, 9] on span "Refresh" at bounding box center [413, 10] width 46 height 8
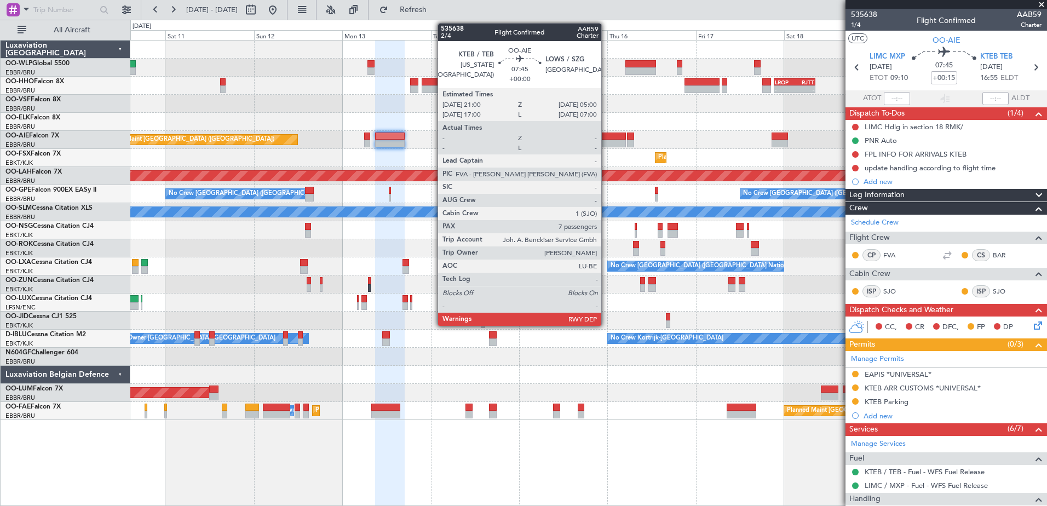
click at [606, 140] on div at bounding box center [611, 144] width 30 height 8
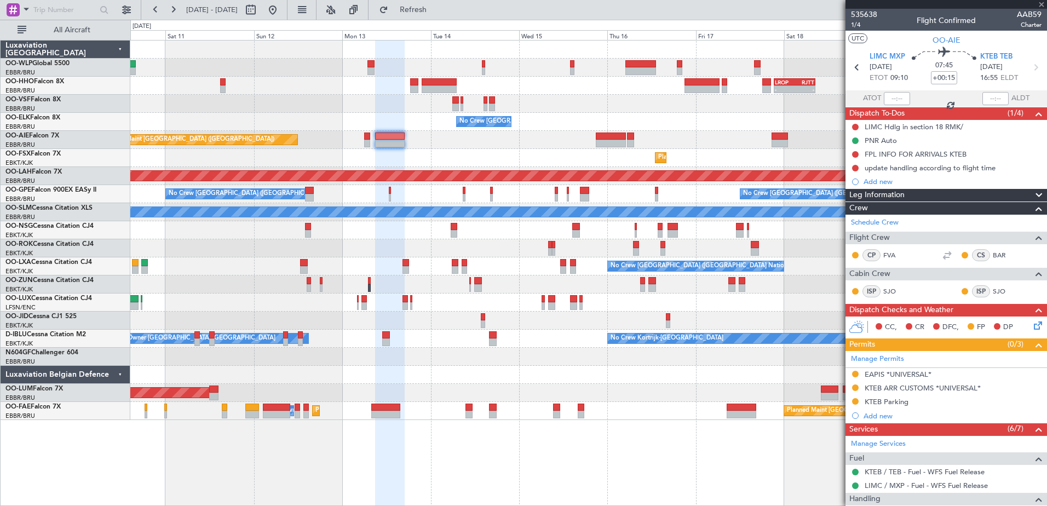
type input "7"
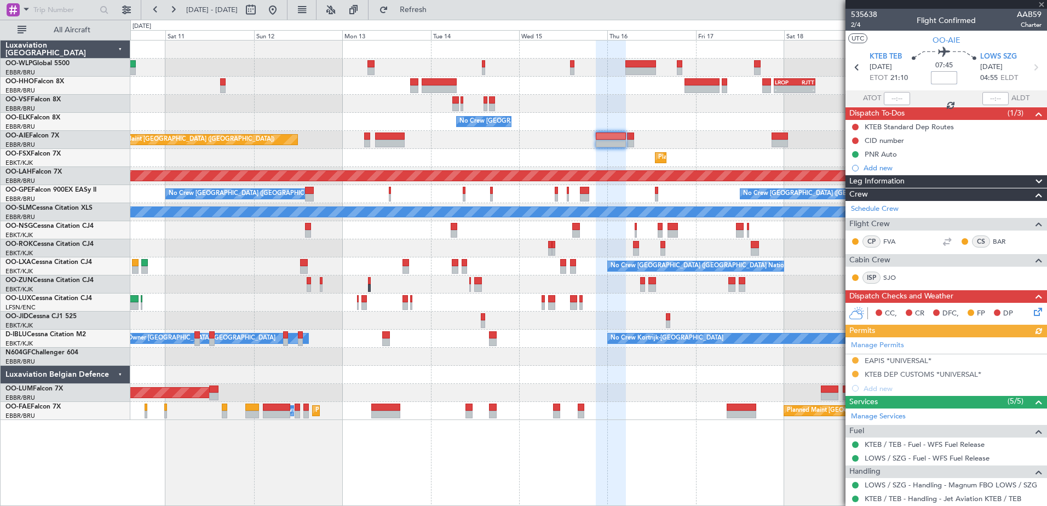
click at [948, 76] on input at bounding box center [944, 77] width 26 height 13
click at [1032, 312] on icon at bounding box center [1036, 310] width 9 height 9
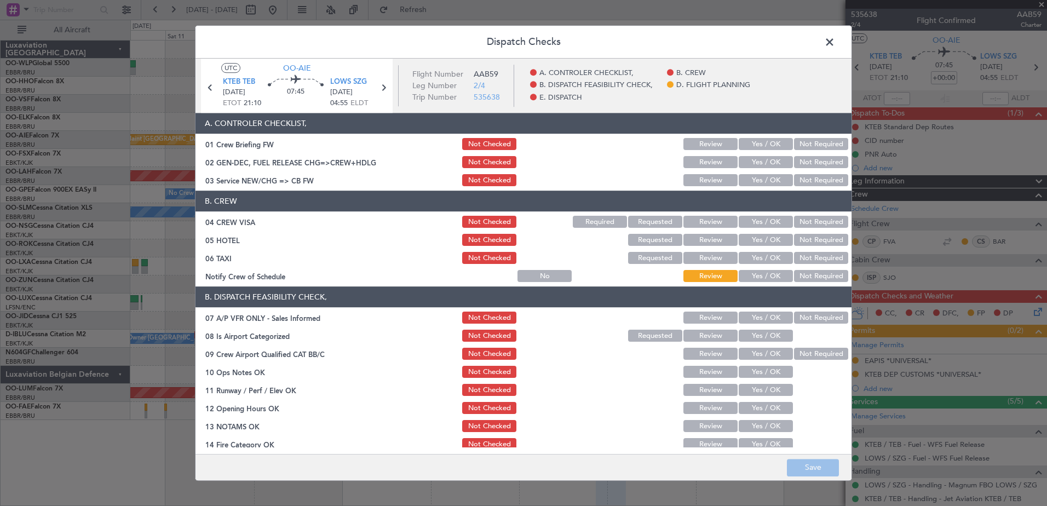
click at [761, 282] on button "Yes / OK" at bounding box center [766, 277] width 54 height 12
click at [802, 261] on button "Not Required" at bounding box center [821, 258] width 54 height 12
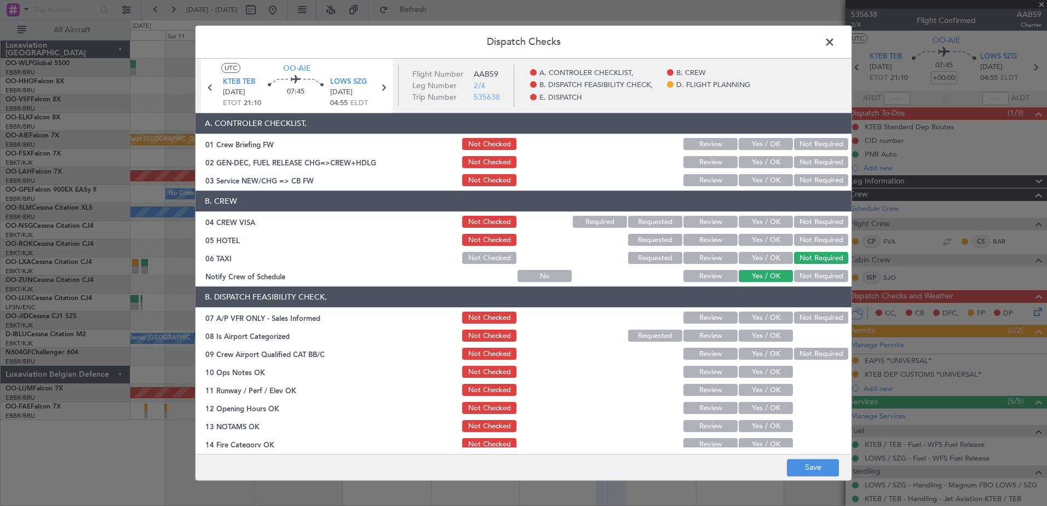
drag, startPoint x: 807, startPoint y: 244, endPoint x: 808, endPoint y: 238, distance: 5.7
click at [808, 243] on button "Not Required" at bounding box center [821, 240] width 54 height 12
click at [812, 226] on button "Not Required" at bounding box center [821, 222] width 54 height 12
click at [814, 314] on button "Not Required" at bounding box center [821, 318] width 54 height 12
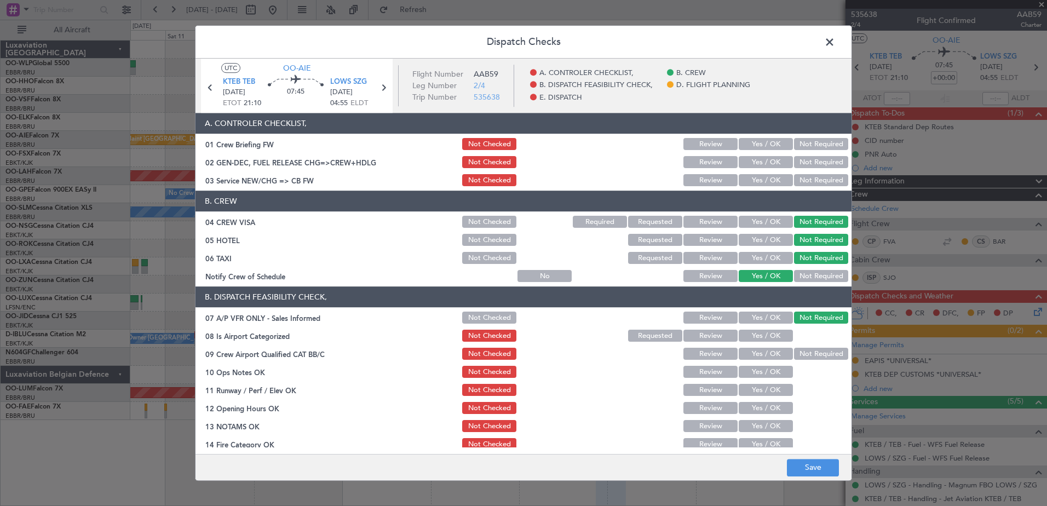
click at [776, 331] on button "Yes / OK" at bounding box center [766, 336] width 54 height 12
click at [795, 353] on button "Not Required" at bounding box center [821, 354] width 54 height 12
click at [777, 371] on button "Yes / OK" at bounding box center [766, 372] width 54 height 12
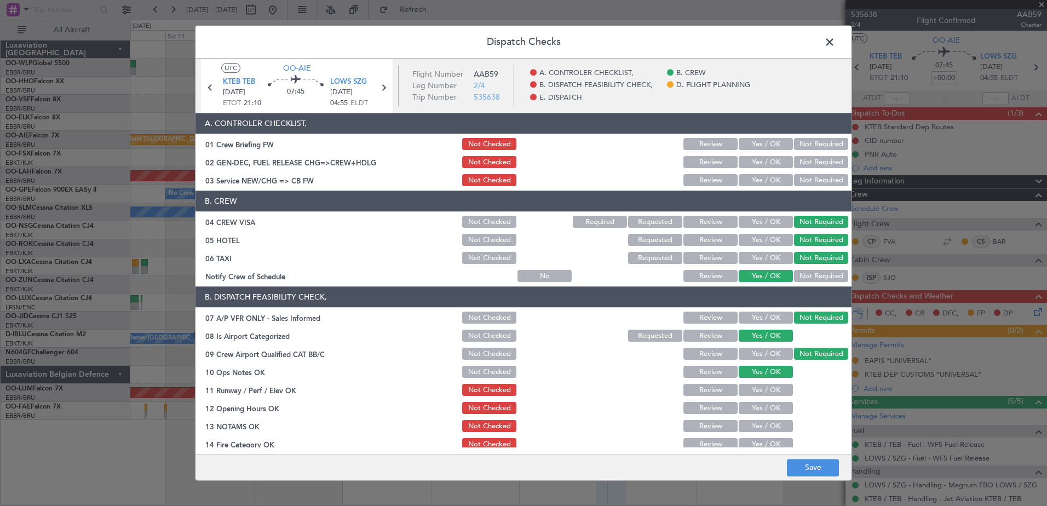
click at [771, 386] on button "Yes / OK" at bounding box center [766, 390] width 54 height 12
click at [768, 412] on button "Yes / OK" at bounding box center [766, 408] width 54 height 12
click at [769, 425] on button "Yes / OK" at bounding box center [766, 427] width 54 height 12
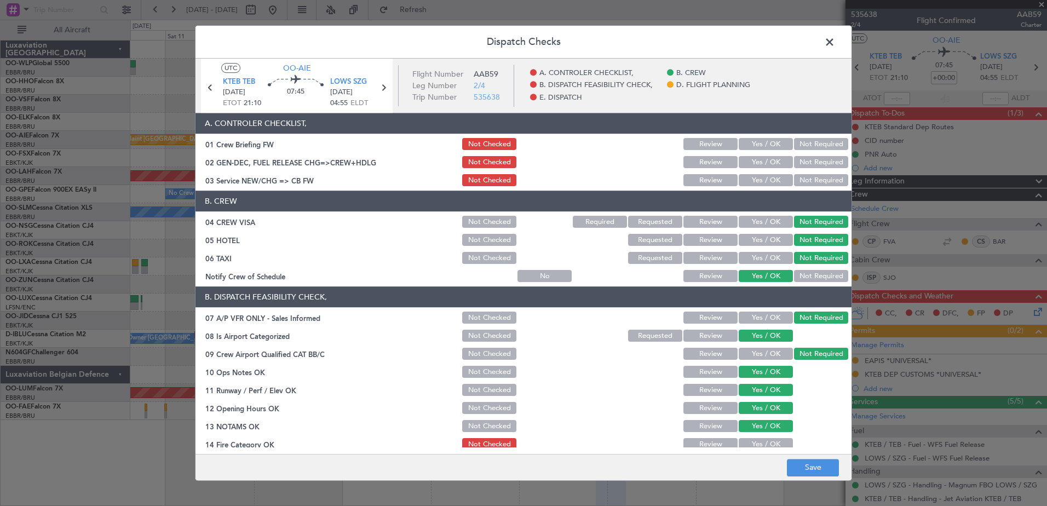
click at [771, 438] on div "Yes / OK" at bounding box center [764, 444] width 55 height 15
click at [774, 443] on button "Yes / OK" at bounding box center [766, 445] width 54 height 12
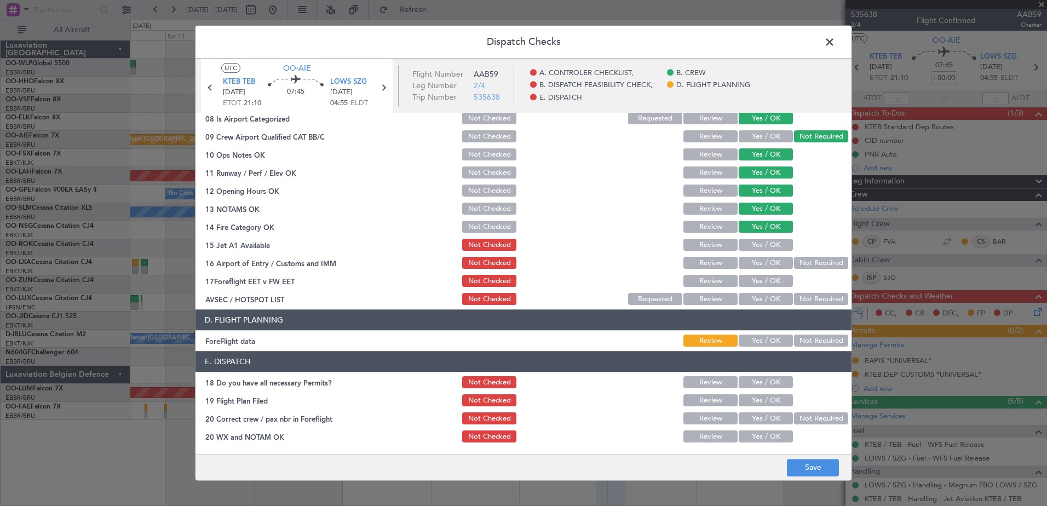
click at [766, 244] on button "Yes / OK" at bounding box center [766, 245] width 54 height 12
click at [760, 270] on div "Yes / OK" at bounding box center [764, 263] width 55 height 15
click at [769, 263] on button "Yes / OK" at bounding box center [766, 263] width 54 height 12
click at [769, 284] on button "Yes / OK" at bounding box center [766, 281] width 54 height 12
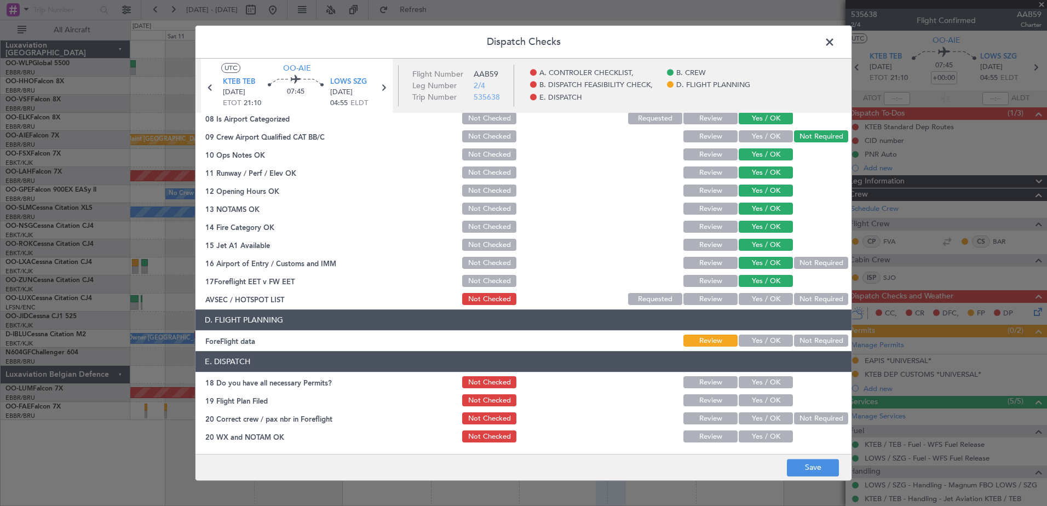
click at [801, 298] on button "Not Required" at bounding box center [821, 300] width 54 height 12
click at [814, 470] on button "Save" at bounding box center [813, 468] width 52 height 18
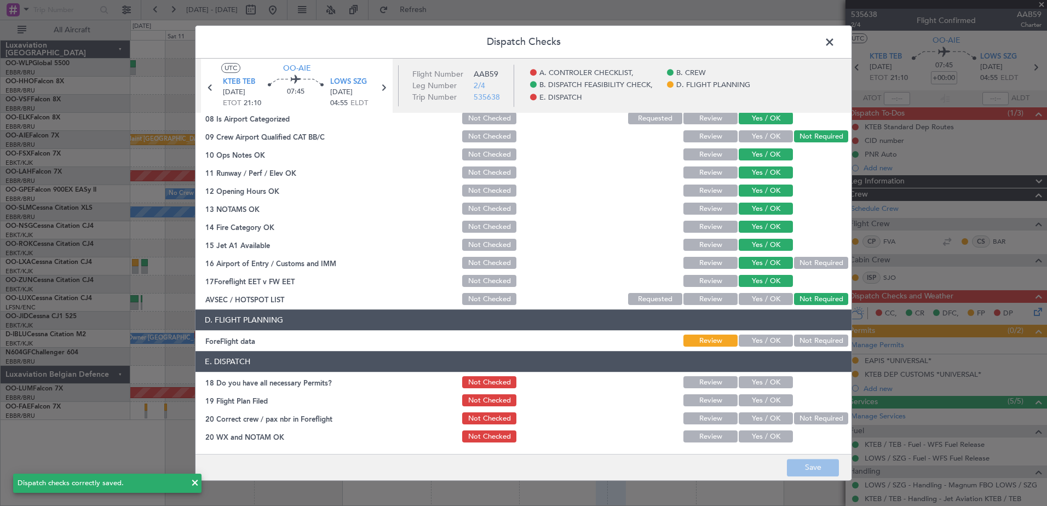
click at [835, 37] on span at bounding box center [835, 45] width 0 height 22
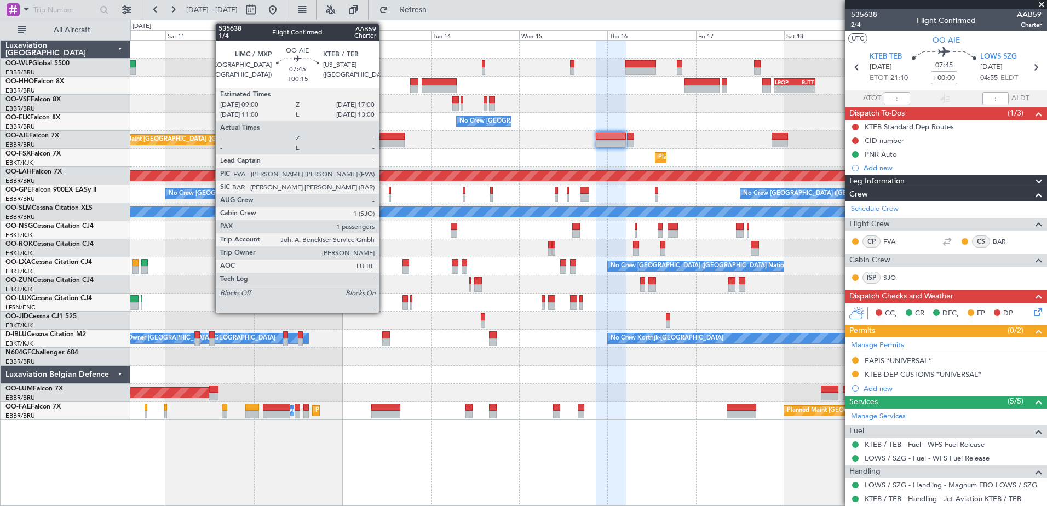
click at [384, 136] on div at bounding box center [390, 137] width 30 height 8
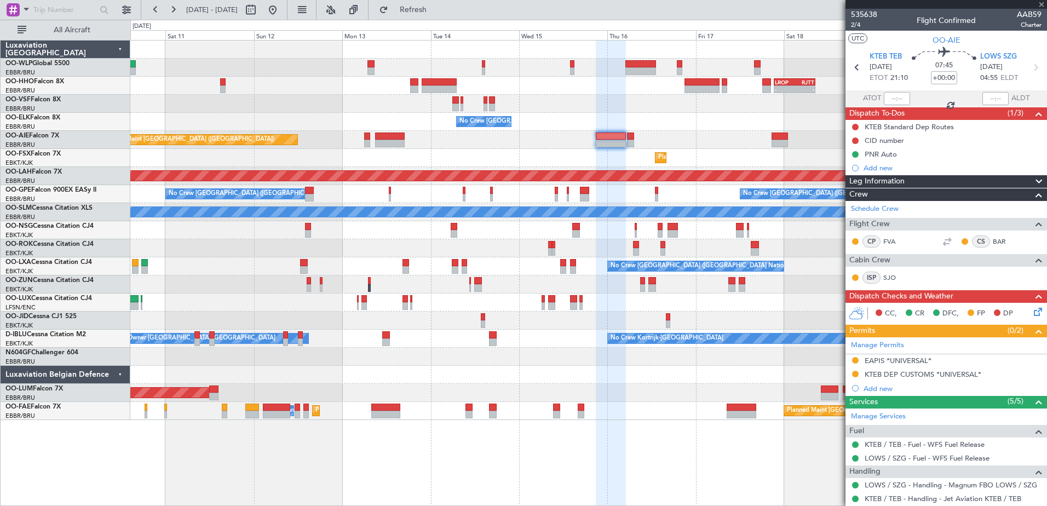
type input "+00:15"
type input "1"
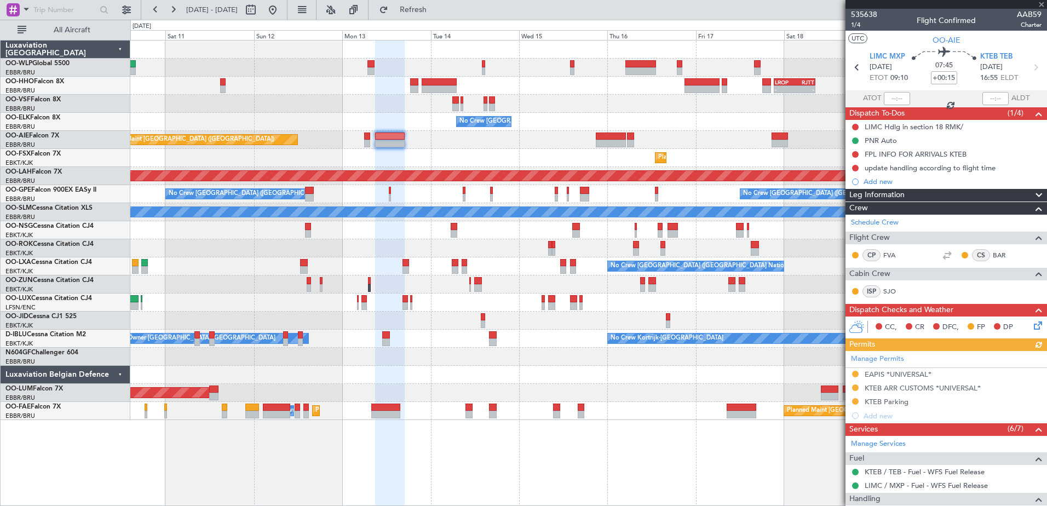
click at [1032, 328] on icon at bounding box center [1036, 323] width 9 height 9
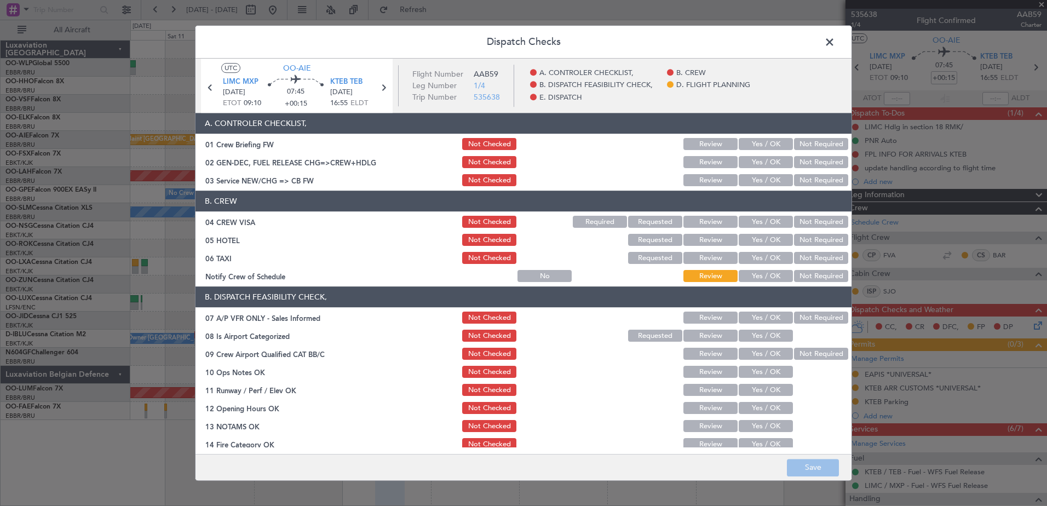
click at [765, 274] on button "Yes / OK" at bounding box center [766, 277] width 54 height 12
click at [801, 255] on button "Not Required" at bounding box center [821, 258] width 54 height 12
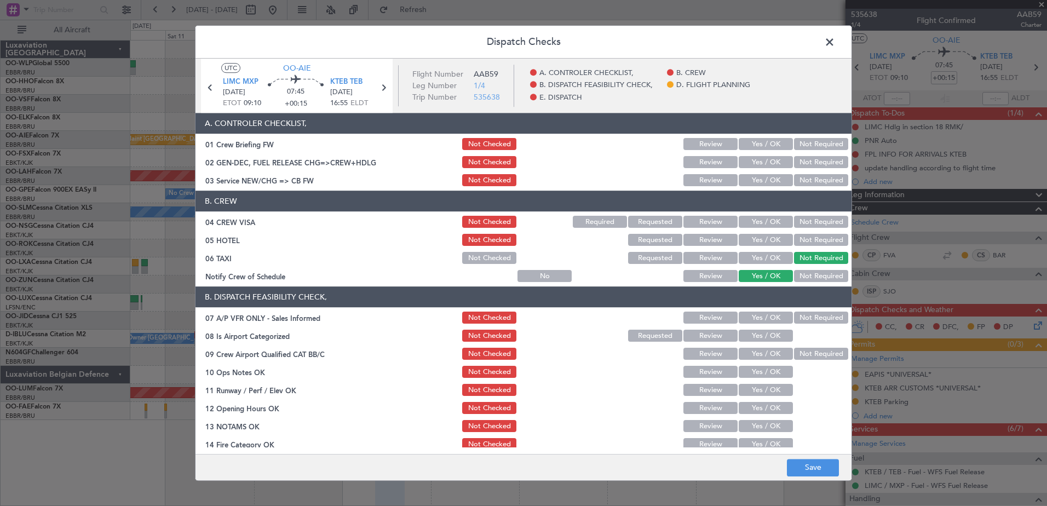
click at [809, 233] on div "Not Required" at bounding box center [819, 240] width 55 height 15
click at [807, 240] on button "Not Required" at bounding box center [821, 240] width 54 height 12
click at [815, 221] on button "Not Required" at bounding box center [821, 222] width 54 height 12
click at [754, 180] on button "Yes / OK" at bounding box center [766, 181] width 54 height 12
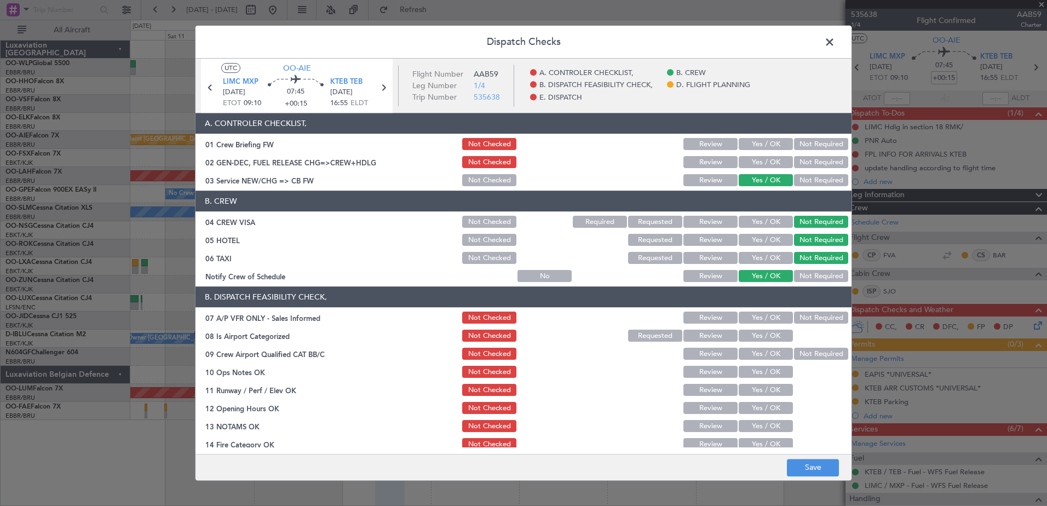
click at [802, 309] on section "B. DISPATCH FEASIBILITY CHECK, 07 A/P VFR ONLY - Sales Informed Not Checked Rev…" at bounding box center [523, 406] width 656 height 238
click at [798, 317] on button "Not Required" at bounding box center [821, 318] width 54 height 12
click at [779, 341] on button "Yes / OK" at bounding box center [766, 336] width 54 height 12
click at [802, 350] on button "Not Required" at bounding box center [821, 354] width 54 height 12
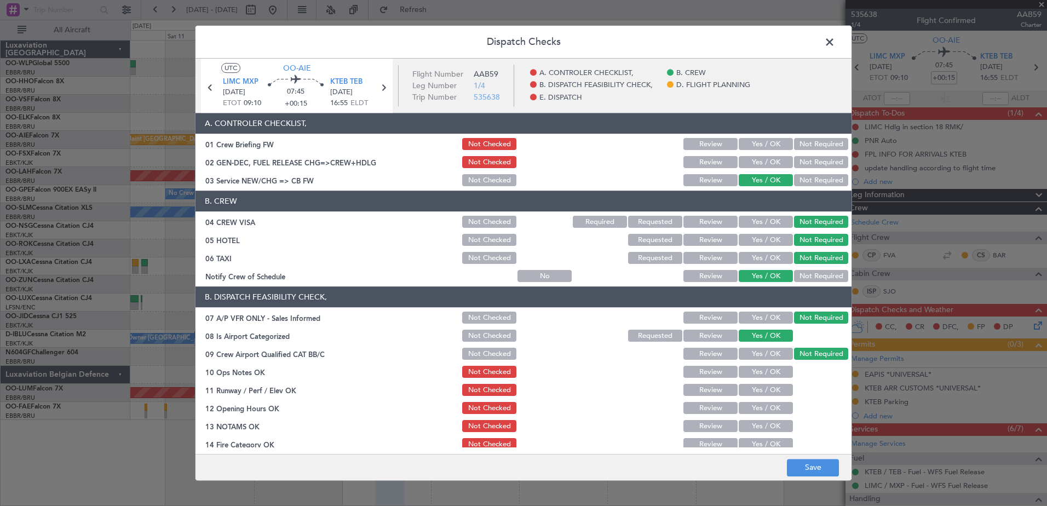
click at [773, 374] on button "Yes / OK" at bounding box center [766, 372] width 54 height 12
click at [772, 392] on button "Yes / OK" at bounding box center [766, 390] width 54 height 12
drag, startPoint x: 772, startPoint y: 409, endPoint x: 774, endPoint y: 421, distance: 12.9
click at [772, 410] on button "Yes / OK" at bounding box center [766, 408] width 54 height 12
click at [774, 429] on button "Yes / OK" at bounding box center [766, 427] width 54 height 12
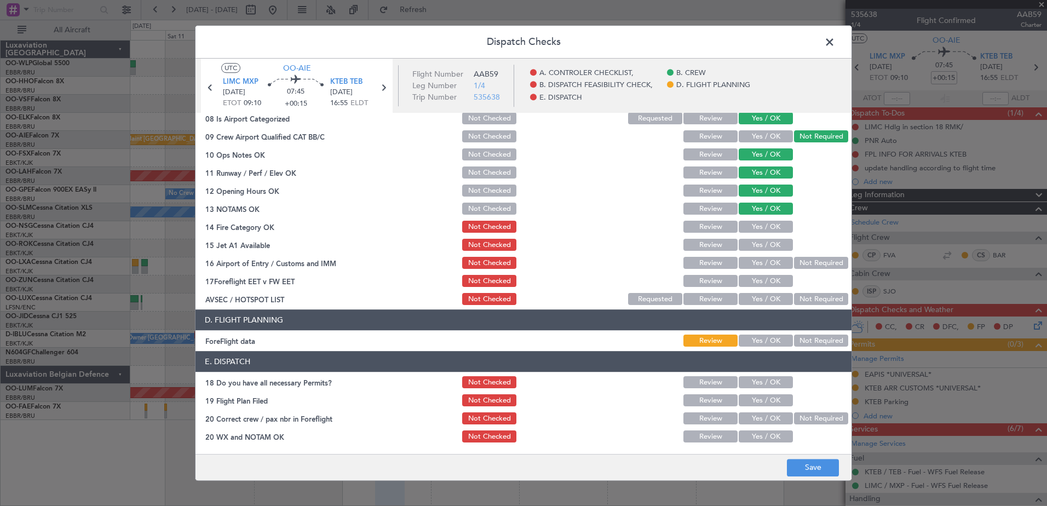
click at [771, 227] on button "Yes / OK" at bounding box center [766, 227] width 54 height 12
click at [770, 245] on button "Yes / OK" at bounding box center [766, 245] width 54 height 12
click at [769, 260] on button "Yes / OK" at bounding box center [766, 263] width 54 height 12
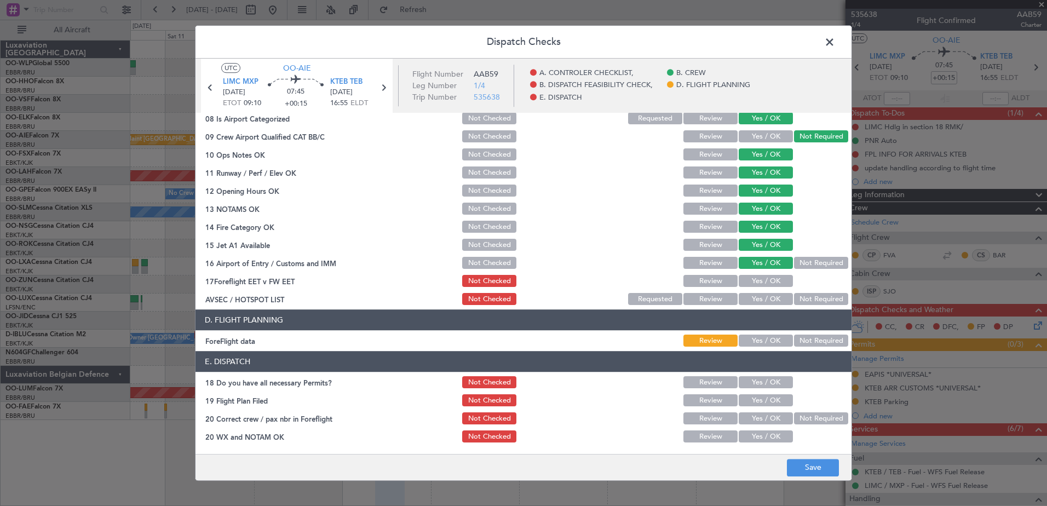
click at [771, 278] on button "Yes / OK" at bounding box center [766, 281] width 54 height 12
click at [800, 297] on button "Not Required" at bounding box center [821, 300] width 54 height 12
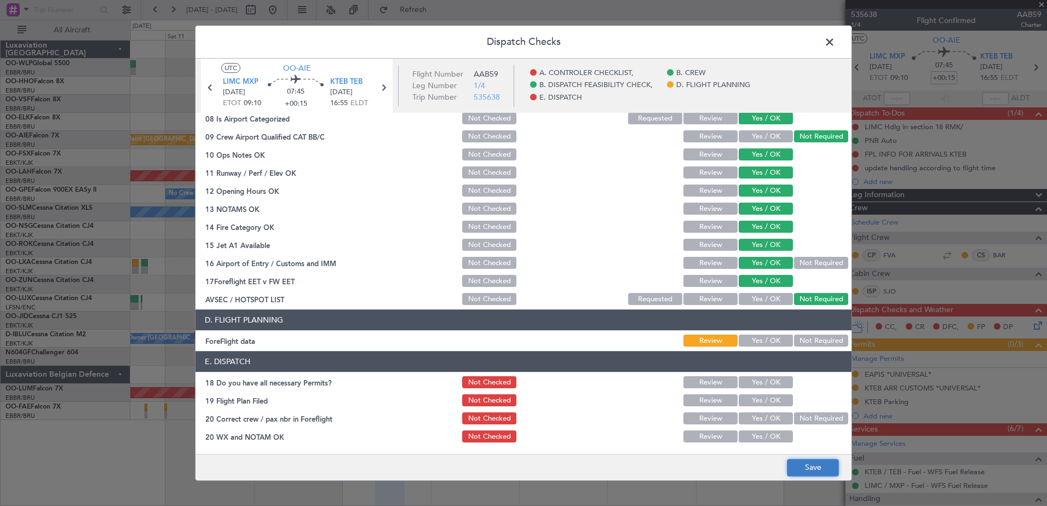
click at [827, 470] on button "Save" at bounding box center [813, 468] width 52 height 18
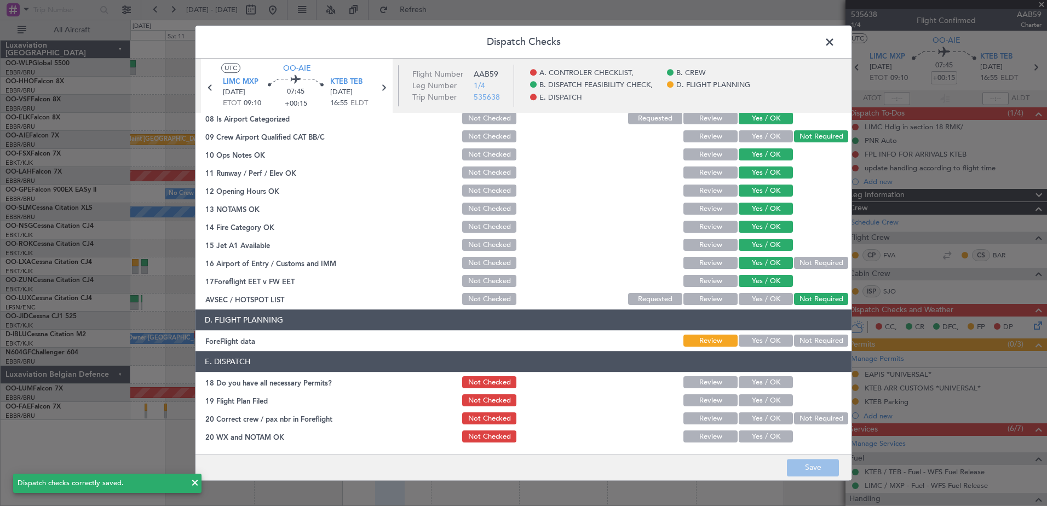
click at [835, 45] on span at bounding box center [835, 45] width 0 height 22
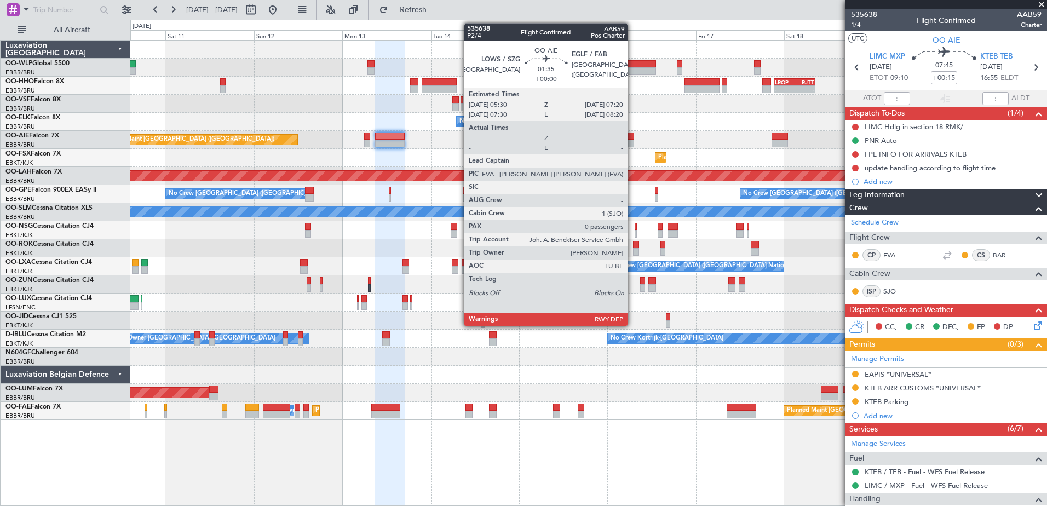
click at [632, 134] on div at bounding box center [630, 137] width 7 height 8
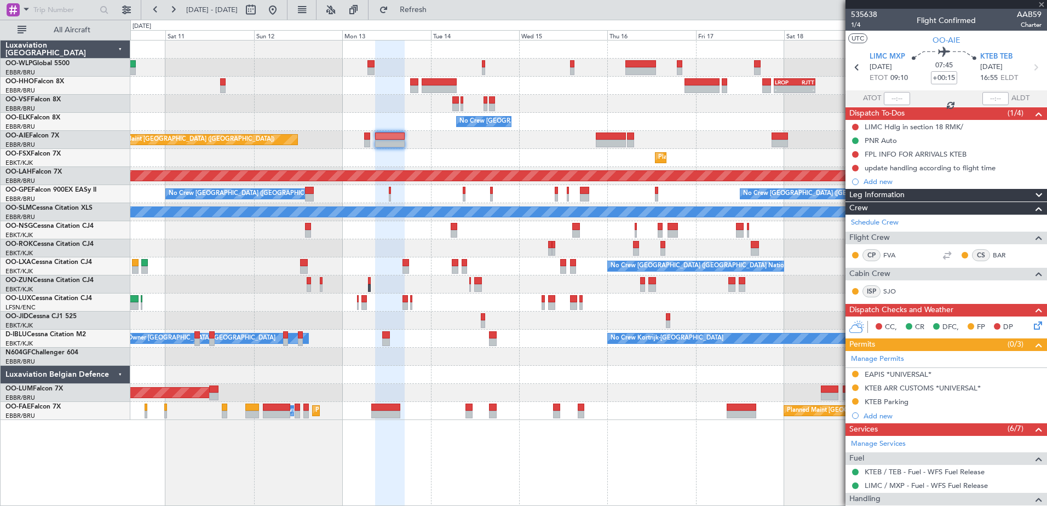
type input "0"
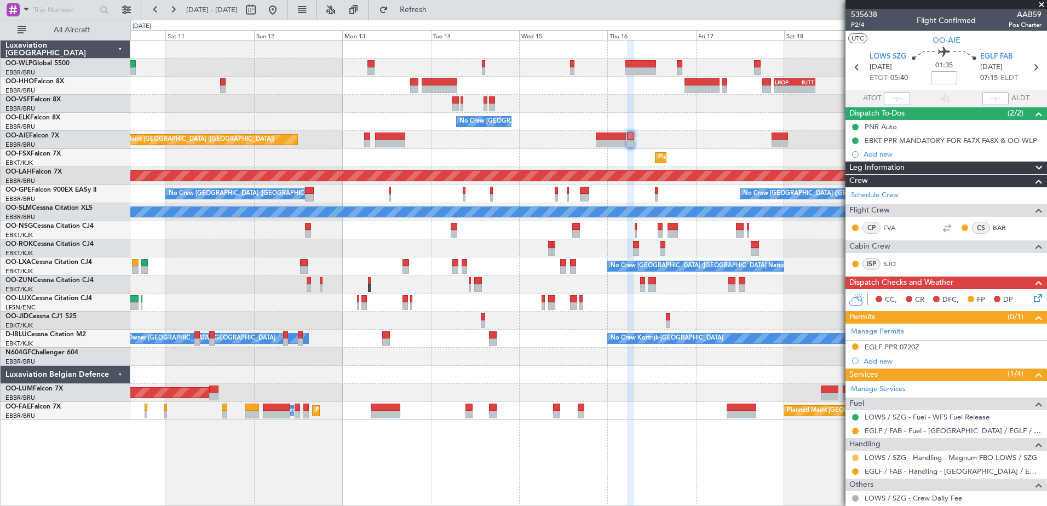
click at [855, 457] on button at bounding box center [855, 457] width 7 height 7
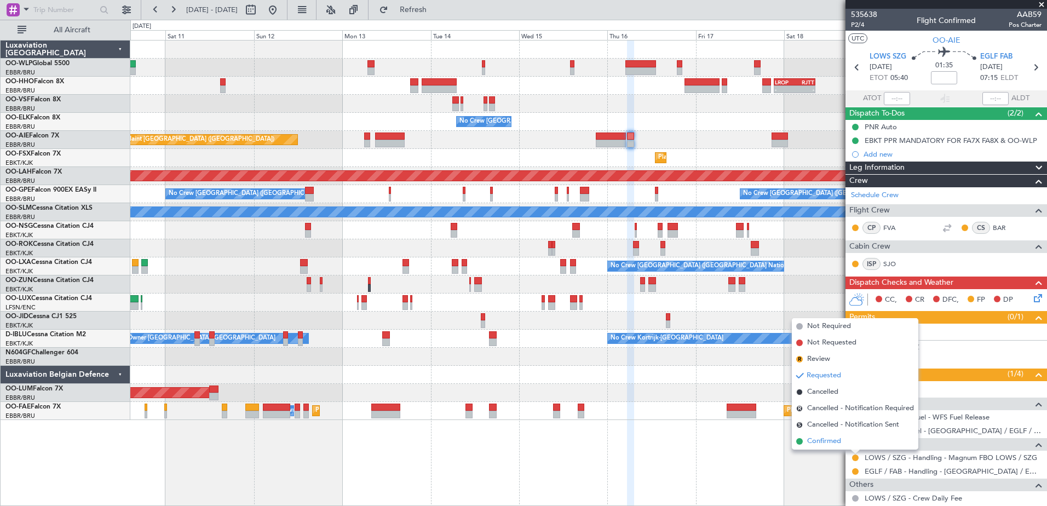
click at [824, 438] on span "Confirmed" at bounding box center [824, 441] width 34 height 11
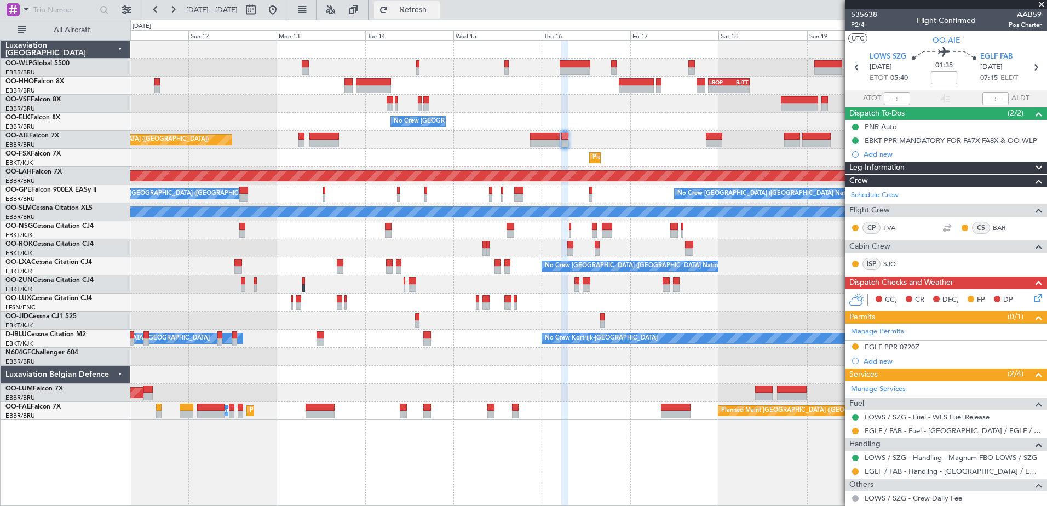
click at [436, 9] on span "Refresh" at bounding box center [413, 10] width 46 height 8
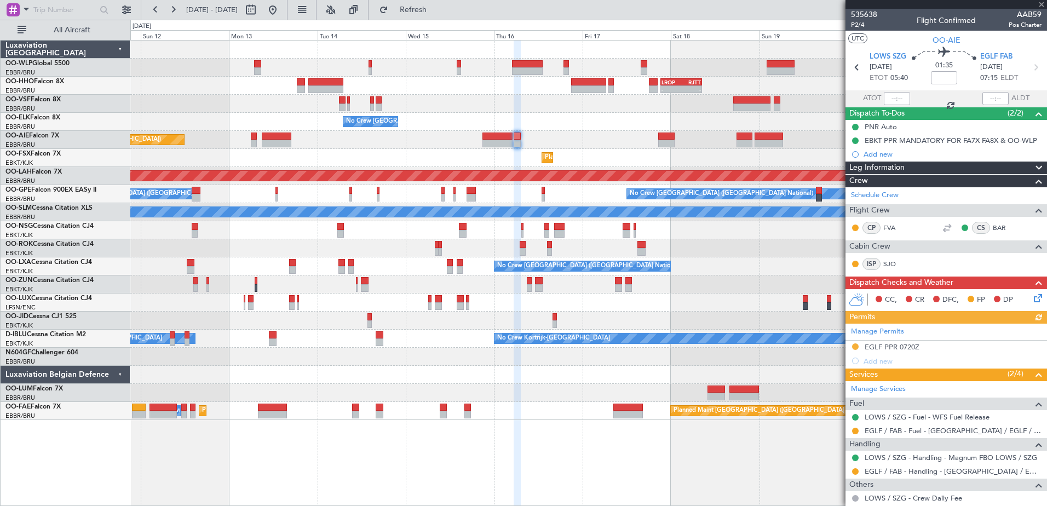
click at [581, 133] on div "- - EBLG 19:00 Z FIMP 06:10 Z - - LROP 21:15 Z RJTT 08:30 Z Planned Maint Genev…" at bounding box center [588, 230] width 916 height 379
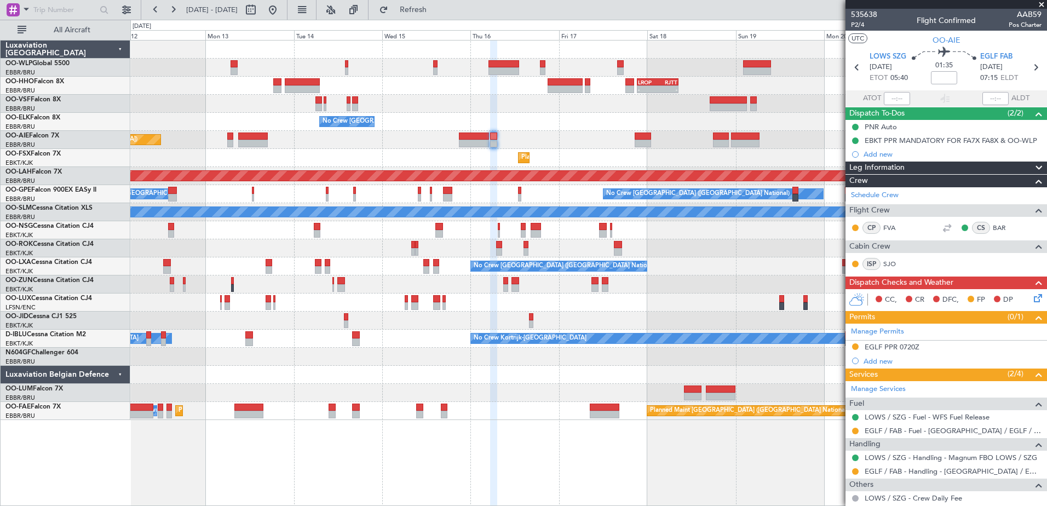
click at [583, 150] on div "Planned Maint Kortrijk-[GEOGRAPHIC_DATA]" at bounding box center [588, 158] width 916 height 18
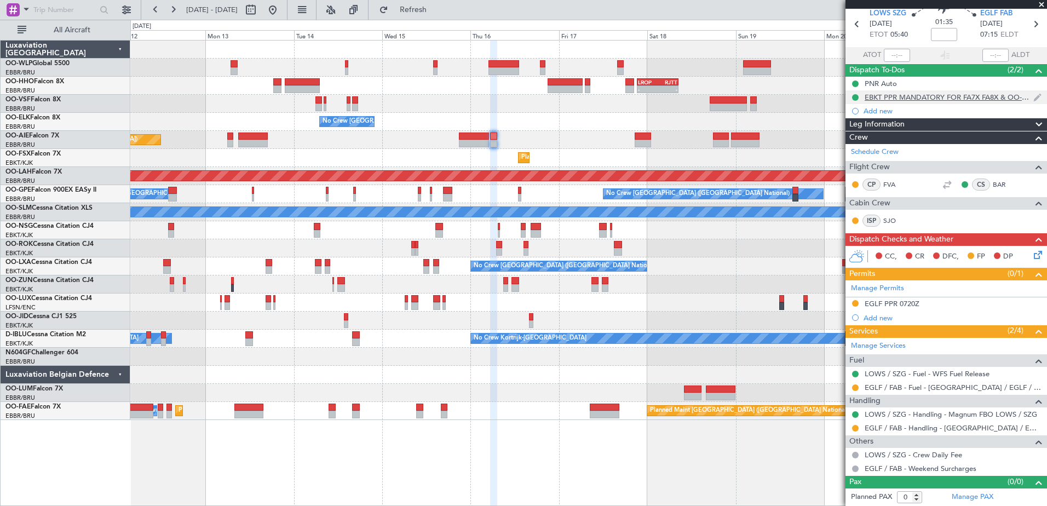
scroll to position [0, 0]
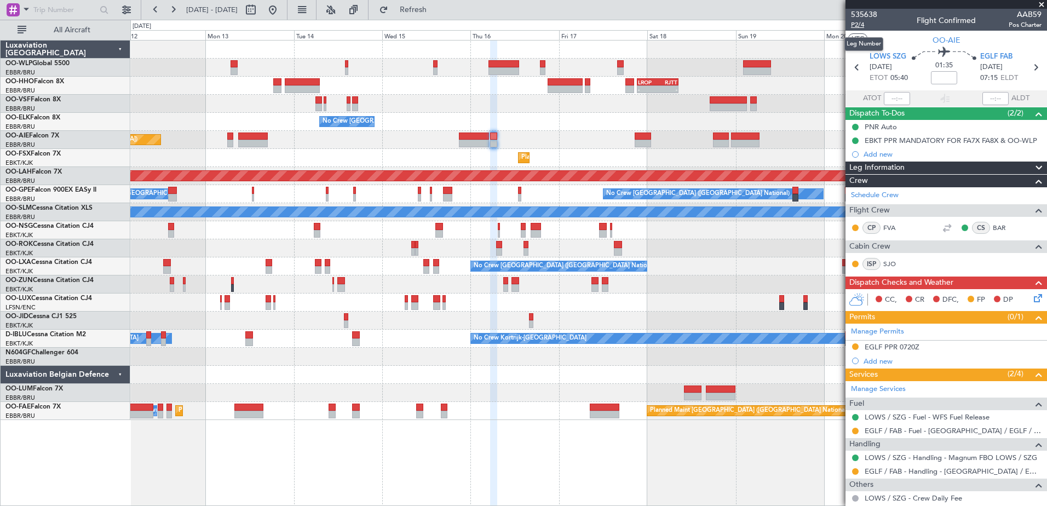
click at [853, 25] on span "P2/4" at bounding box center [864, 24] width 26 height 9
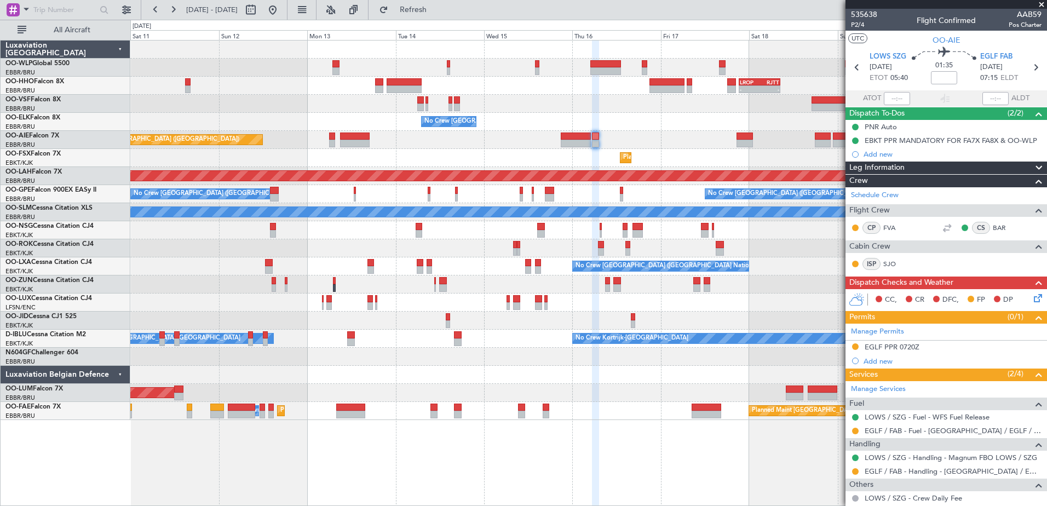
click at [639, 137] on div "Planned Maint [GEOGRAPHIC_DATA] ([GEOGRAPHIC_DATA])" at bounding box center [588, 140] width 916 height 18
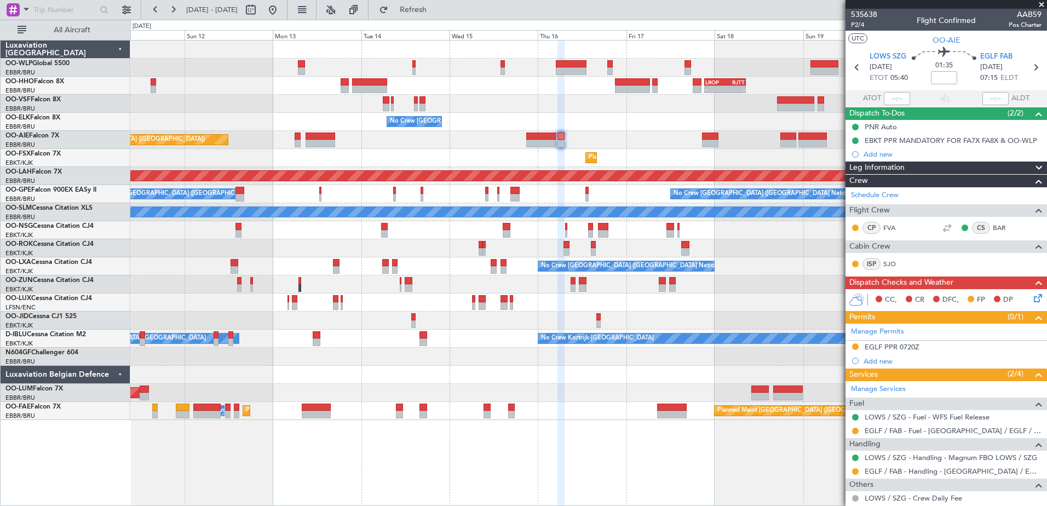
click at [408, 156] on div "Planned Maint Kortrijk-[GEOGRAPHIC_DATA]" at bounding box center [588, 158] width 916 height 18
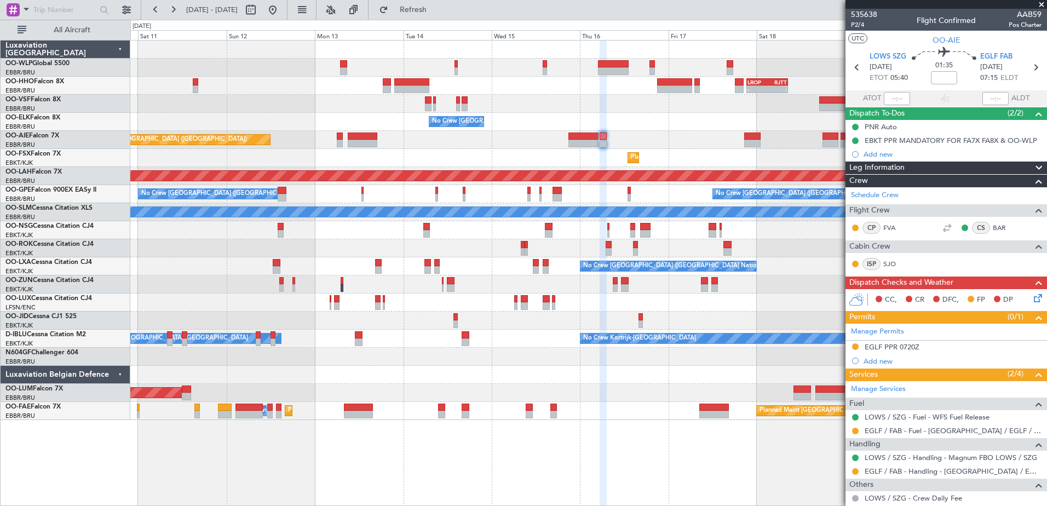
click at [402, 146] on div "- - EBLG 19:00 Z FIMP 06:10 Z - - LROP 21:15 Z RJTT 08:30 Z Planned Maint Genev…" at bounding box center [588, 230] width 916 height 379
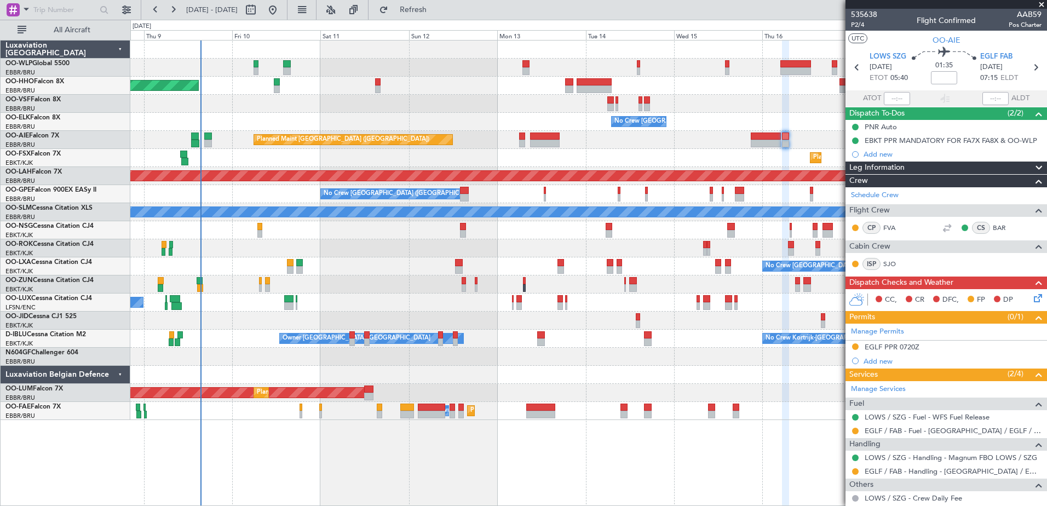
click at [597, 124] on div "- - EBLG 19:00 Z FIMP 06:10 Z - - LROP 21:15 Z RJTT 08:30 Z Planned Maint Genev…" at bounding box center [588, 230] width 916 height 379
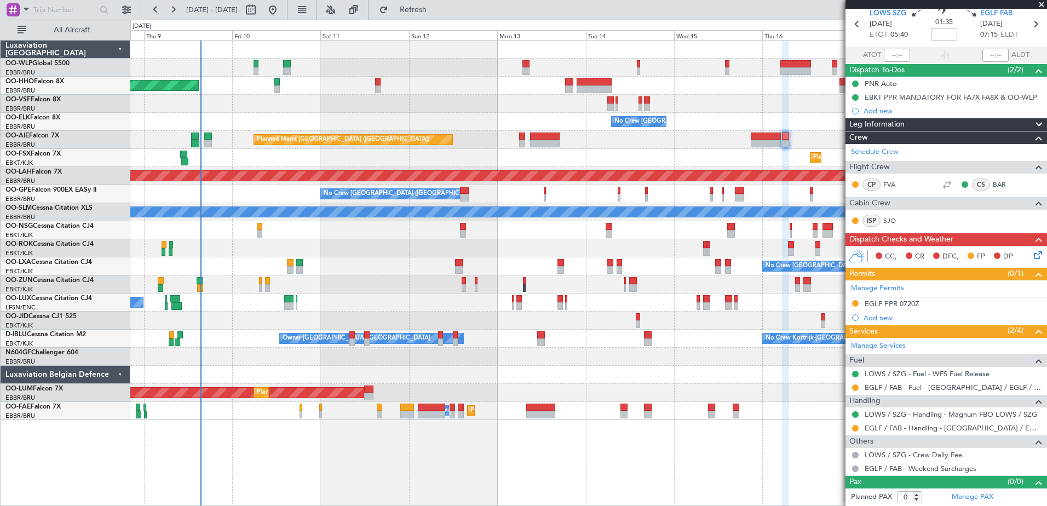
click at [1032, 257] on icon at bounding box center [1036, 253] width 9 height 9
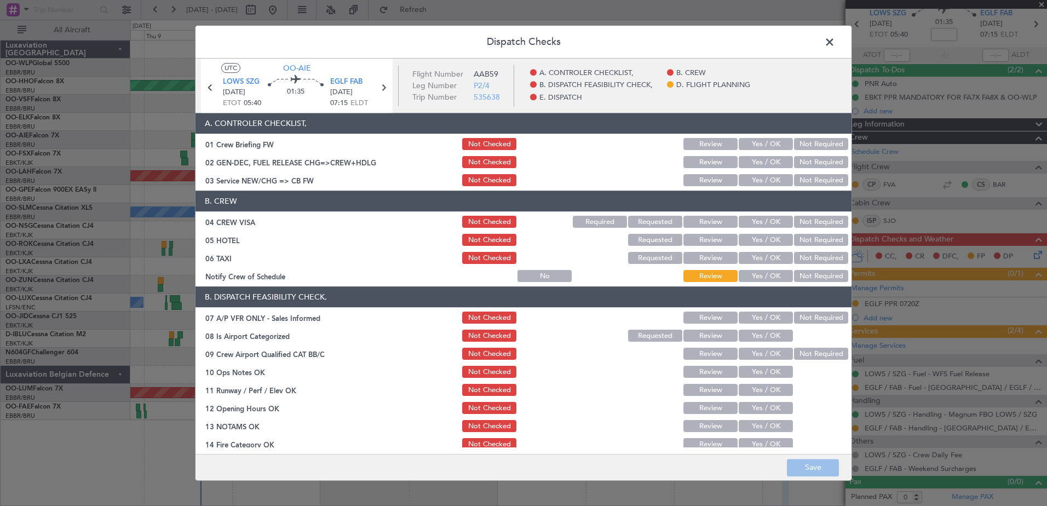
drag, startPoint x: 773, startPoint y: 276, endPoint x: 792, endPoint y: 268, distance: 20.1
click at [773, 276] on button "Yes / OK" at bounding box center [766, 277] width 54 height 12
click at [804, 256] on button "Not Required" at bounding box center [821, 258] width 54 height 12
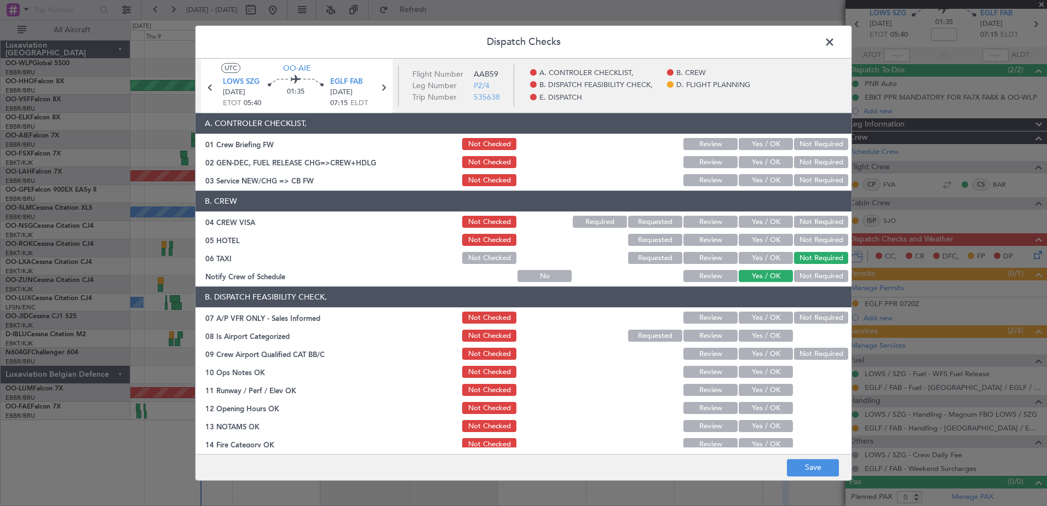
click at [807, 240] on button "Not Required" at bounding box center [821, 240] width 54 height 12
drag, startPoint x: 803, startPoint y: 222, endPoint x: 773, endPoint y: 194, distance: 41.1
click at [803, 221] on button "Not Required" at bounding box center [821, 222] width 54 height 12
click at [744, 176] on button "Yes / OK" at bounding box center [766, 181] width 54 height 12
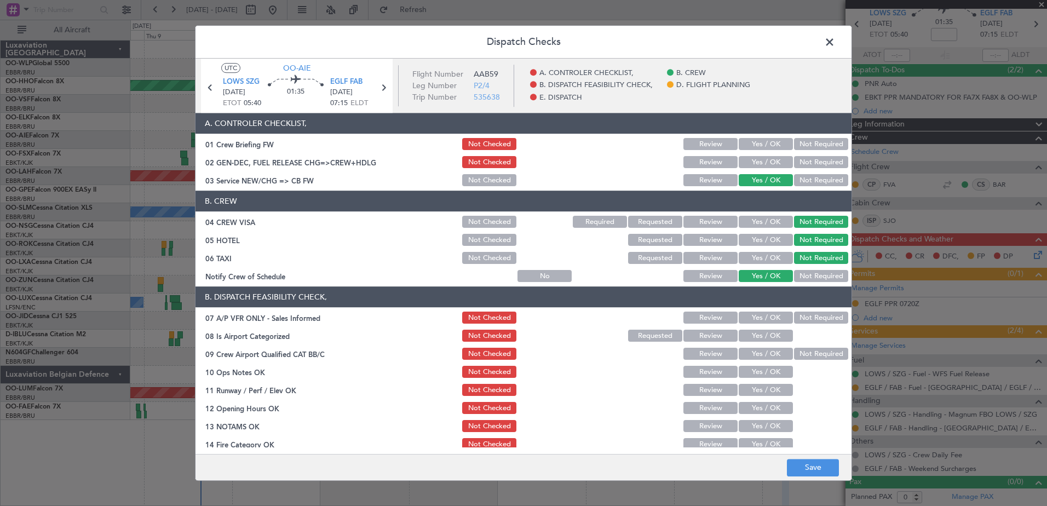
click at [814, 321] on button "Not Required" at bounding box center [821, 318] width 54 height 12
click at [774, 332] on button "Yes / OK" at bounding box center [766, 336] width 54 height 12
click at [799, 349] on button "Not Required" at bounding box center [821, 354] width 54 height 12
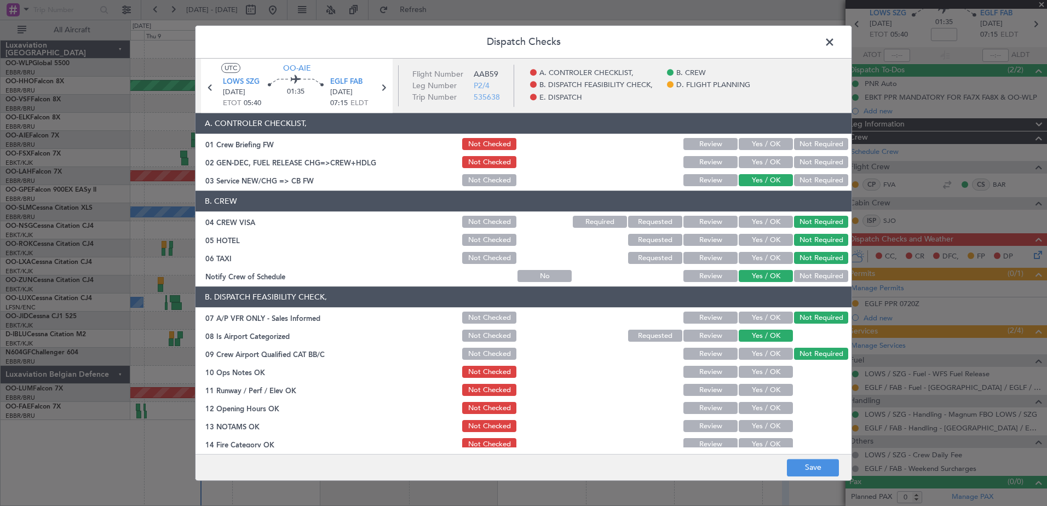
click at [774, 367] on button "Yes / OK" at bounding box center [766, 372] width 54 height 12
click at [766, 386] on button "Yes / OK" at bounding box center [766, 390] width 54 height 12
click at [767, 403] on button "Yes / OK" at bounding box center [766, 408] width 54 height 12
click at [763, 435] on section "B. DISPATCH FEASIBILITY CHECK, 07 A/P VFR ONLY - Sales Informed Not Checked Rev…" at bounding box center [523, 406] width 656 height 238
click at [766, 430] on button "Yes / OK" at bounding box center [766, 427] width 54 height 12
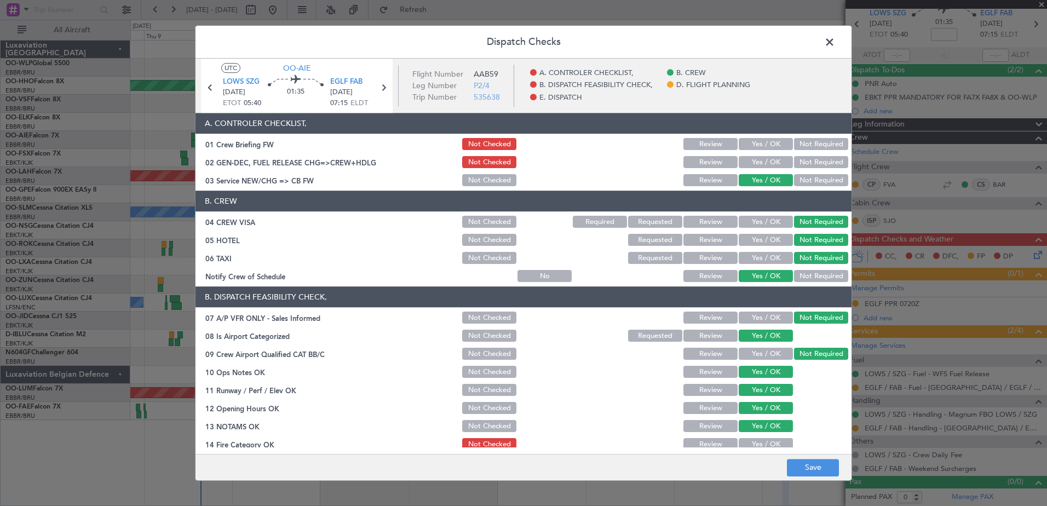
click at [764, 440] on button "Yes / OK" at bounding box center [766, 445] width 54 height 12
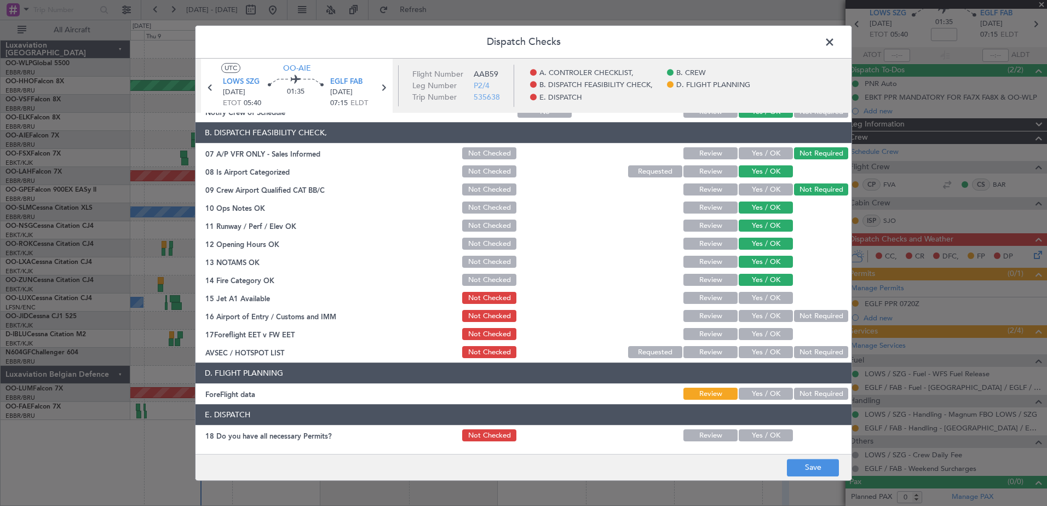
click at [760, 296] on button "Yes / OK" at bounding box center [766, 298] width 54 height 12
click at [794, 315] on button "Not Required" at bounding box center [821, 316] width 54 height 12
click at [774, 331] on button "Yes / OK" at bounding box center [766, 335] width 54 height 12
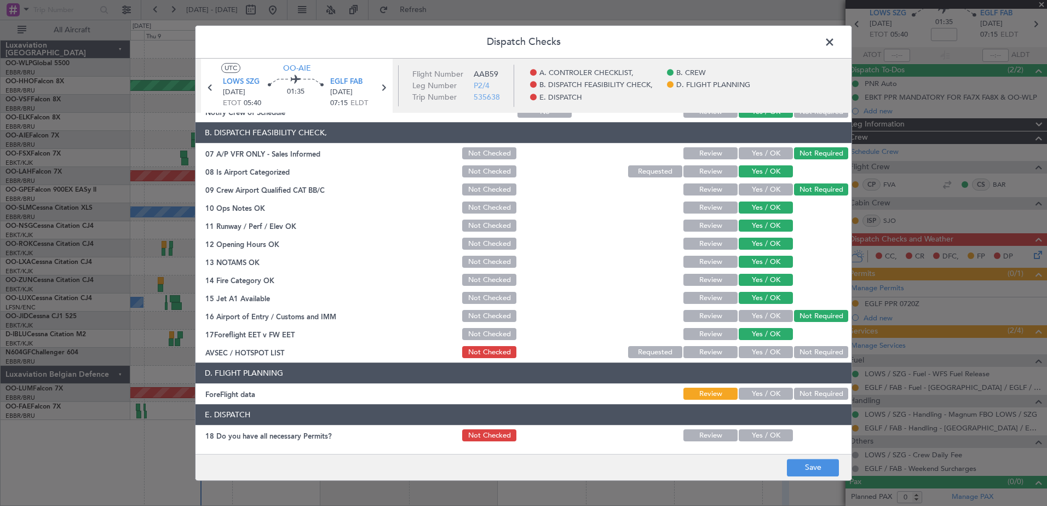
click at [801, 350] on button "Not Required" at bounding box center [821, 353] width 54 height 12
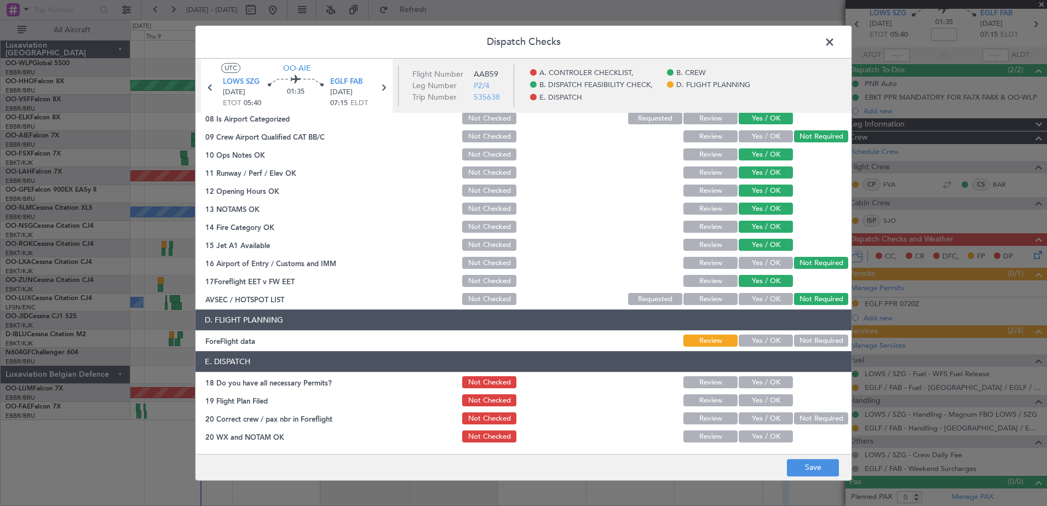
scroll to position [0, 0]
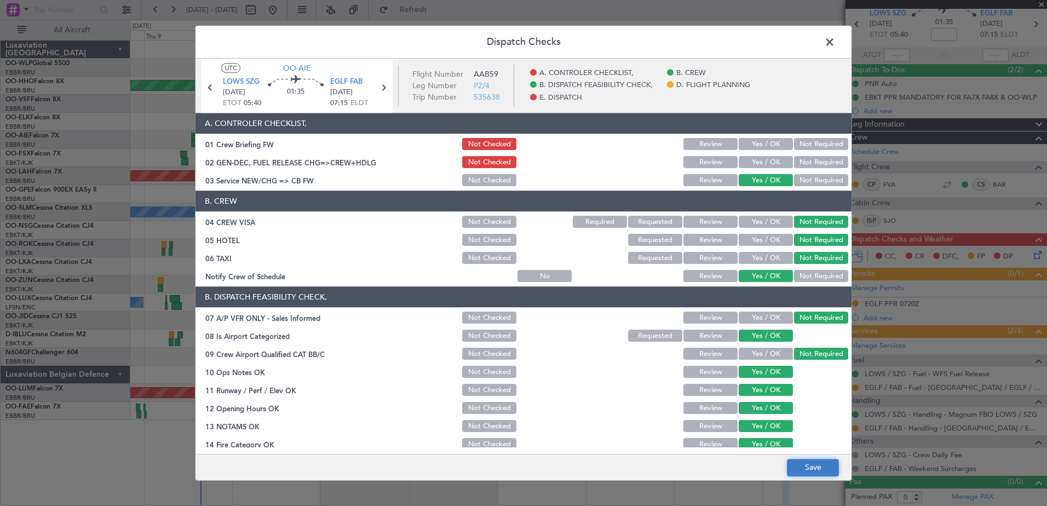
click at [825, 470] on button "Save" at bounding box center [813, 468] width 52 height 18
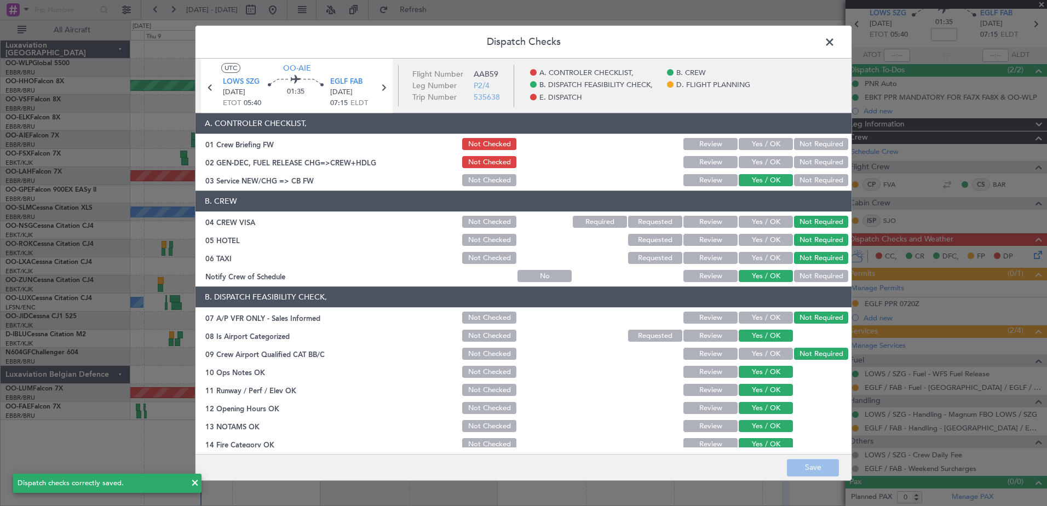
click at [835, 43] on span at bounding box center [835, 45] width 0 height 22
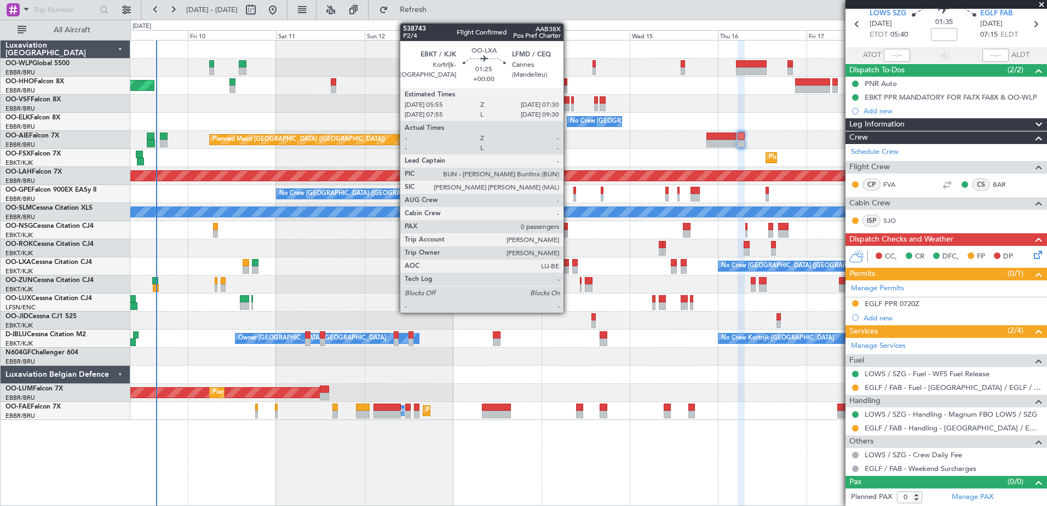
click at [568, 269] on div at bounding box center [565, 270] width 6 height 8
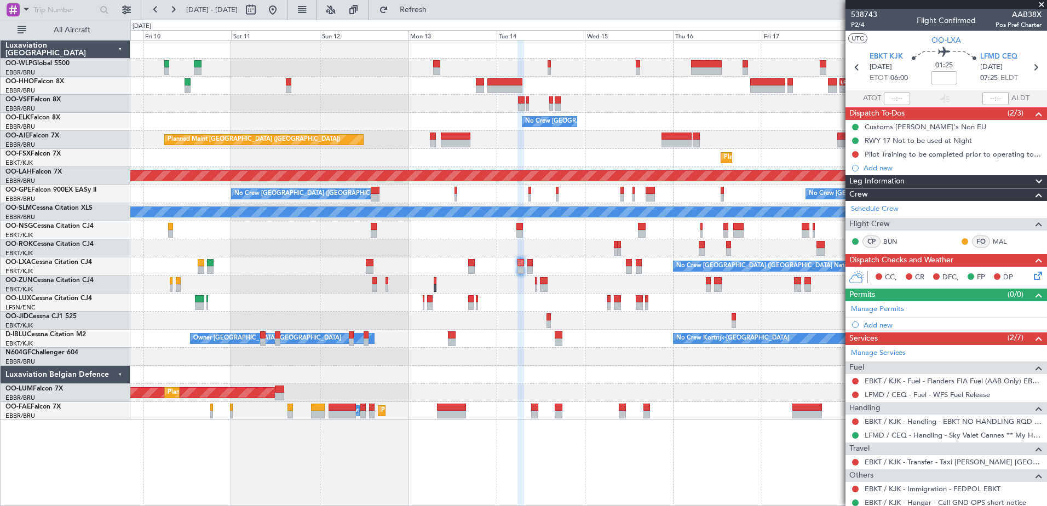
click at [610, 268] on div "No Crew [GEOGRAPHIC_DATA] ([GEOGRAPHIC_DATA] National)" at bounding box center [588, 266] width 916 height 18
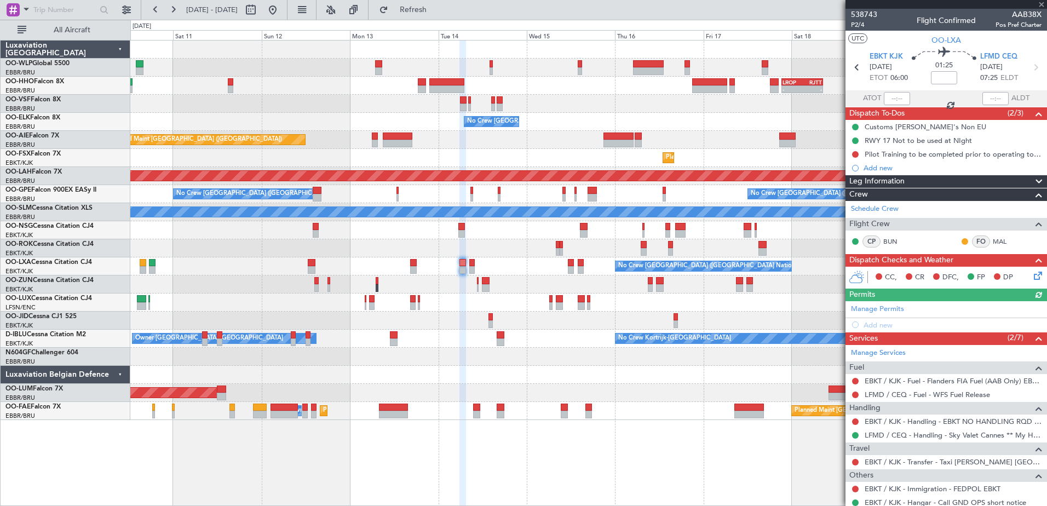
click at [534, 272] on div "No Crew [GEOGRAPHIC_DATA] ([GEOGRAPHIC_DATA] National)" at bounding box center [588, 266] width 916 height 18
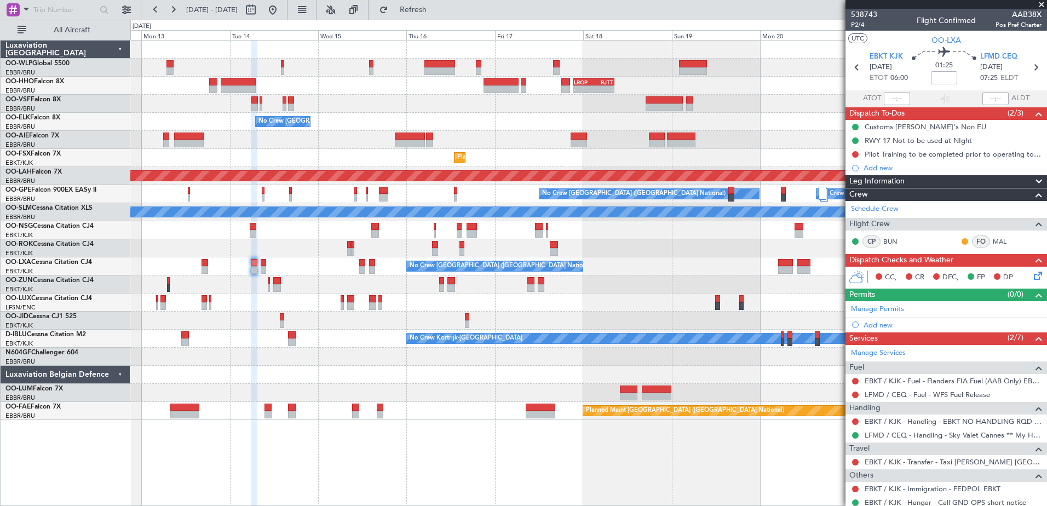
click at [369, 293] on div at bounding box center [588, 284] width 916 height 18
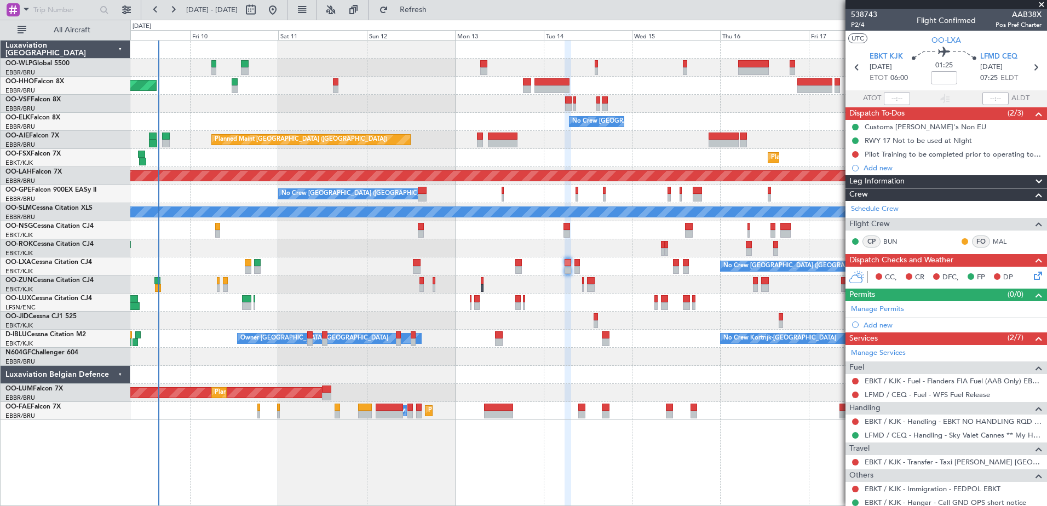
click at [528, 165] on div "- - EBLG 19:00 Z FIMP 06:10 Z - - LROP 21:15 Z RJTT 08:30 Z Planned Maint Genev…" at bounding box center [588, 230] width 916 height 379
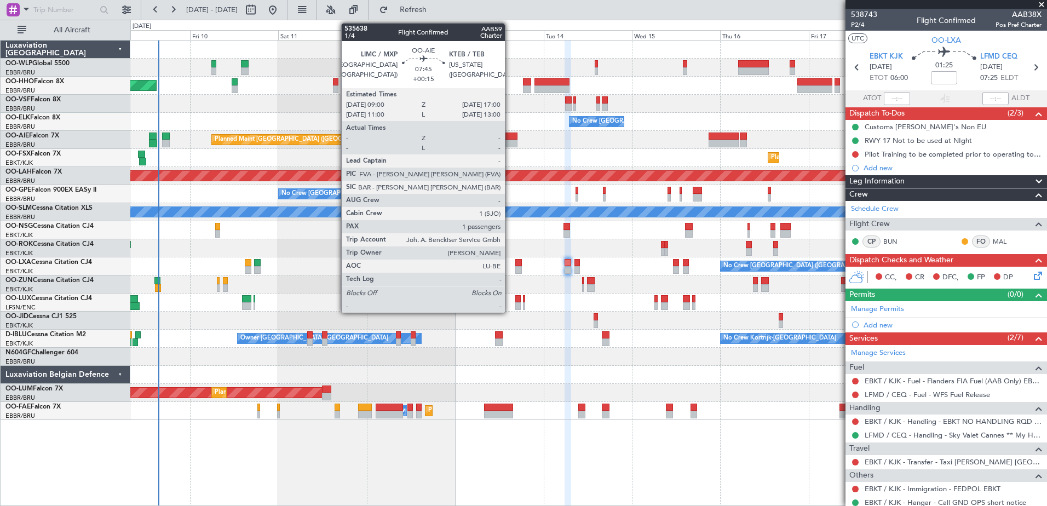
click at [510, 139] on div at bounding box center [503, 137] width 30 height 8
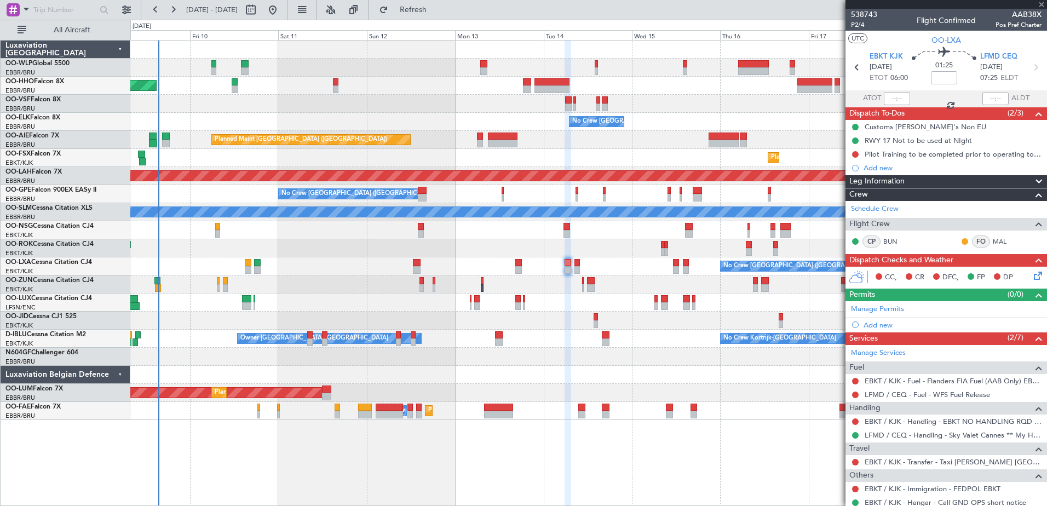
type input "+00:15"
type input "1"
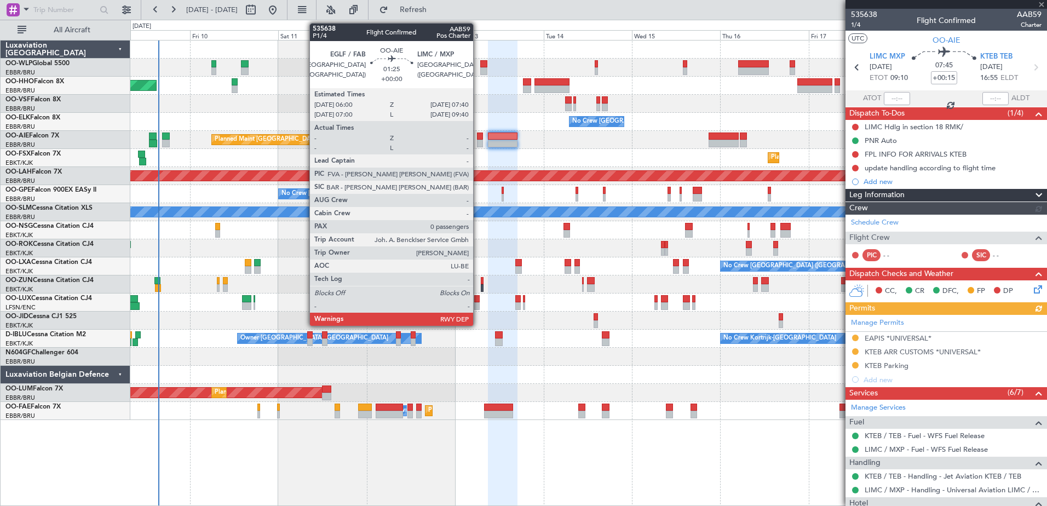
click at [478, 142] on div at bounding box center [480, 144] width 7 height 8
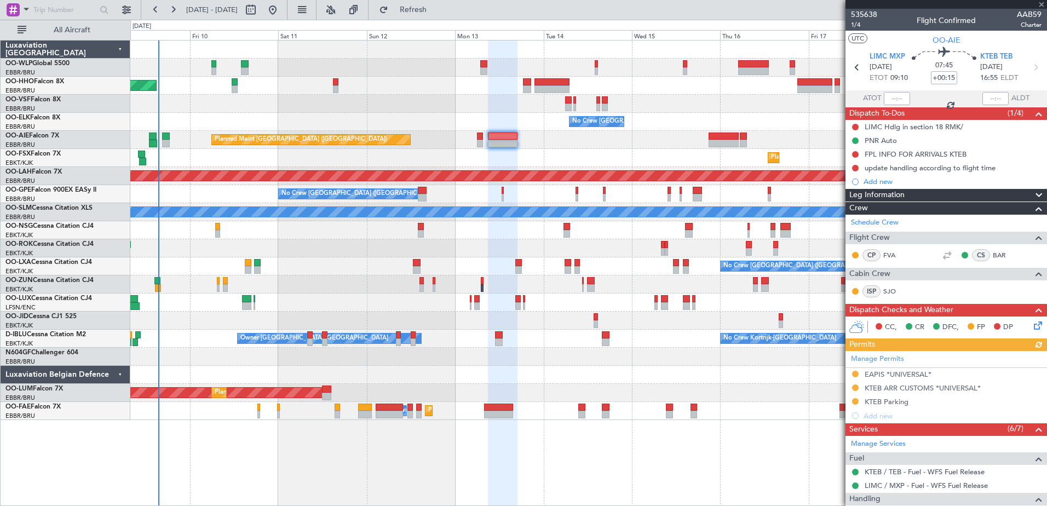
type input "0"
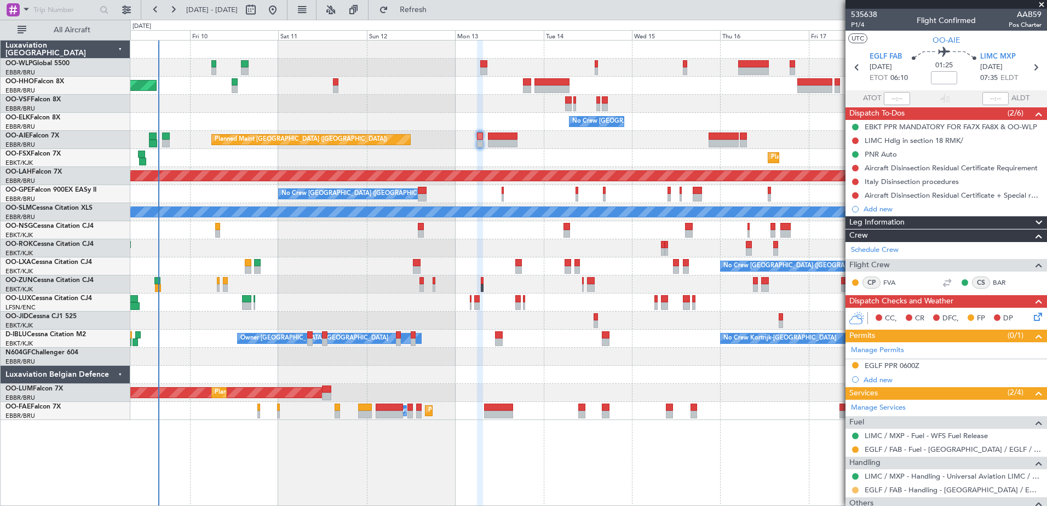
click at [854, 489] on button at bounding box center [855, 490] width 7 height 7
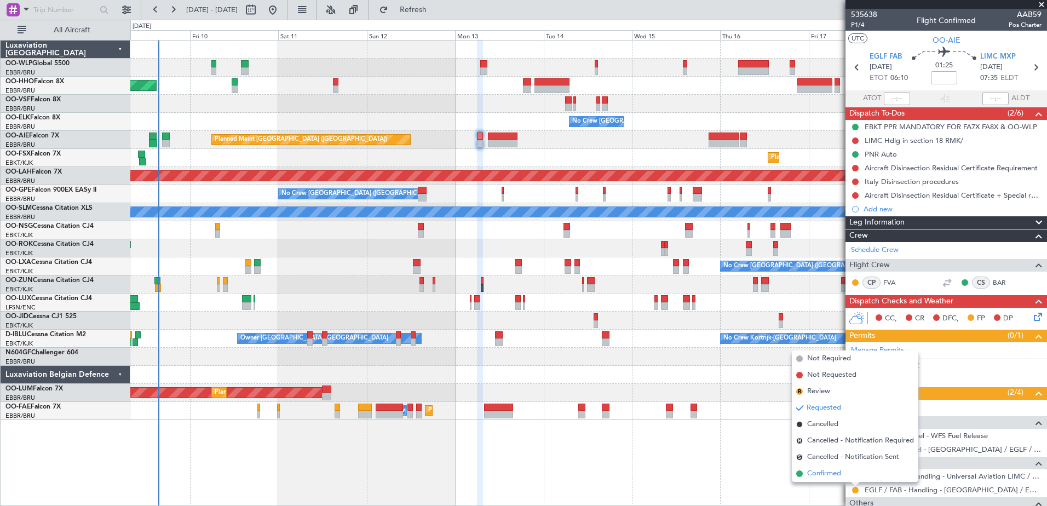
click at [814, 475] on span "Confirmed" at bounding box center [824, 473] width 34 height 11
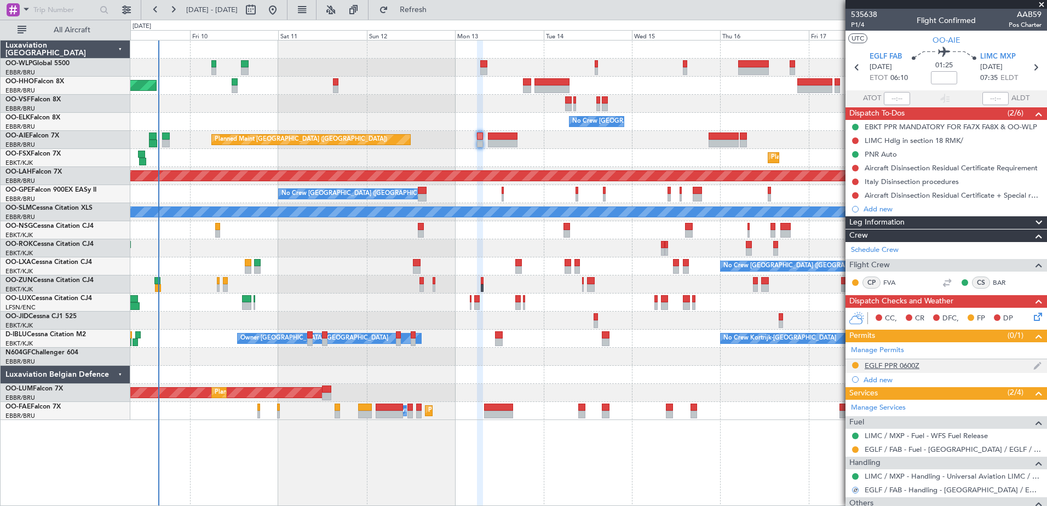
click at [874, 364] on div "EGLF PPR 0600Z" at bounding box center [892, 365] width 55 height 9
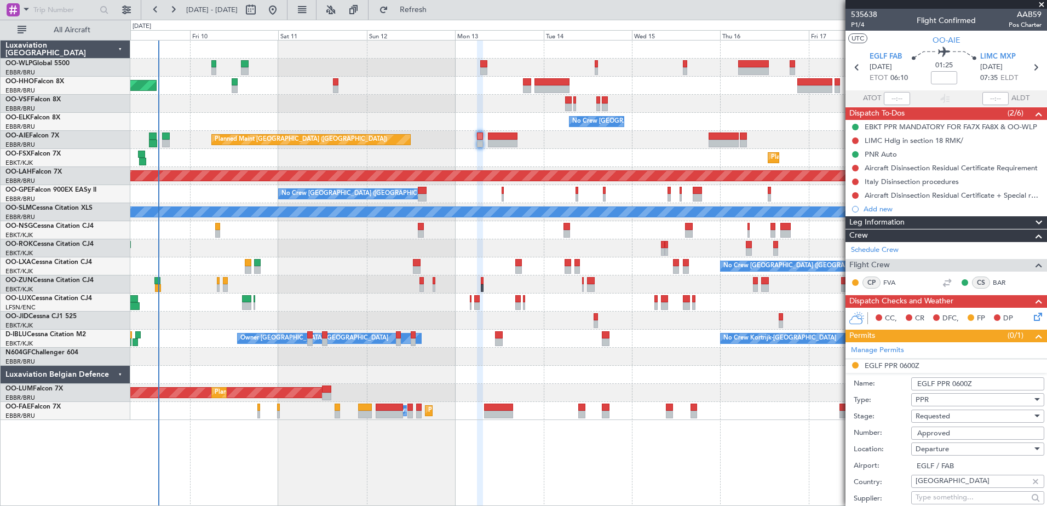
drag, startPoint x: 960, startPoint y: 434, endPoint x: 894, endPoint y: 433, distance: 65.7
click at [894, 433] on div "Number: Approved" at bounding box center [949, 433] width 191 height 16
paste input "378822"
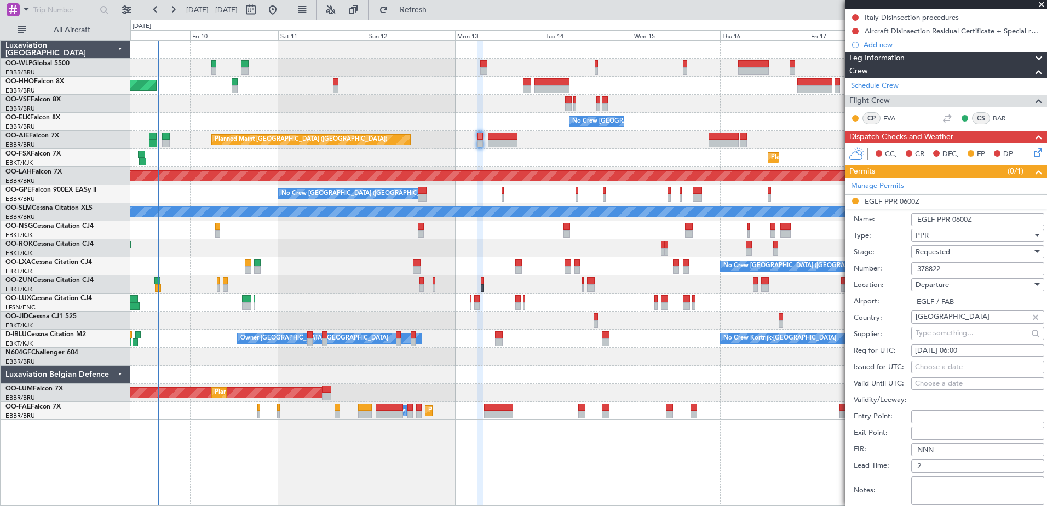
type input "378822"
click at [975, 254] on div "Requested" at bounding box center [974, 252] width 117 height 16
click at [964, 331] on span "Received OK" at bounding box center [973, 334] width 115 height 16
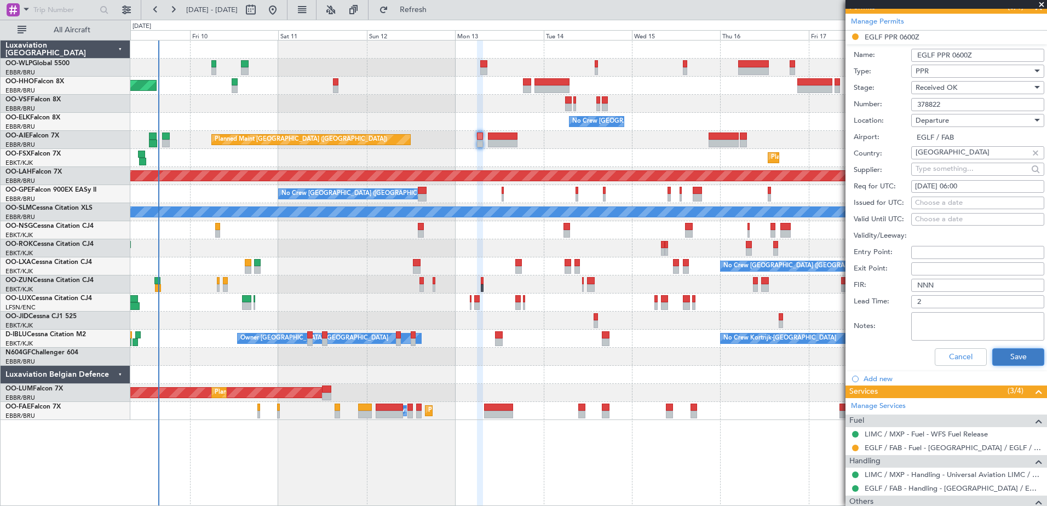
click at [1006, 354] on button "Save" at bounding box center [1018, 357] width 52 height 18
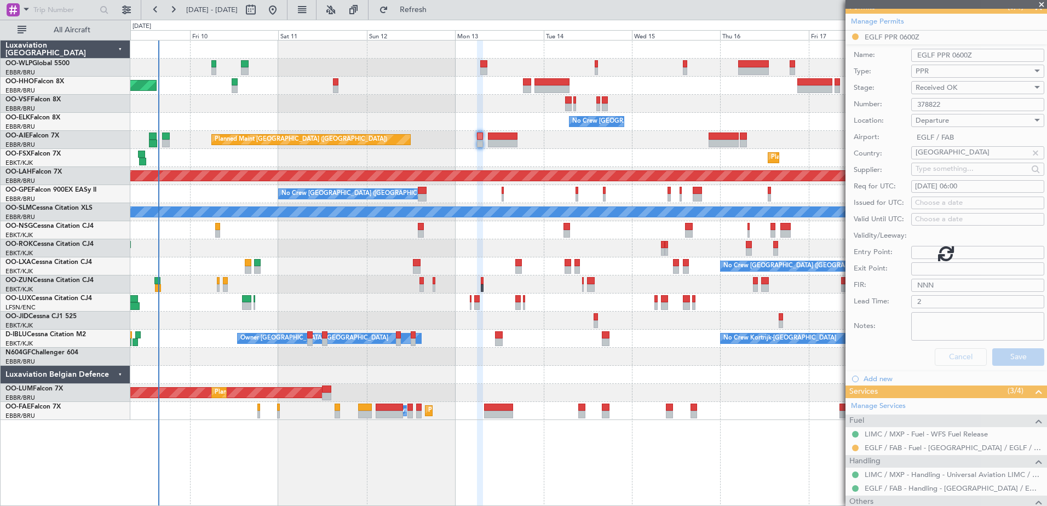
scroll to position [48, 0]
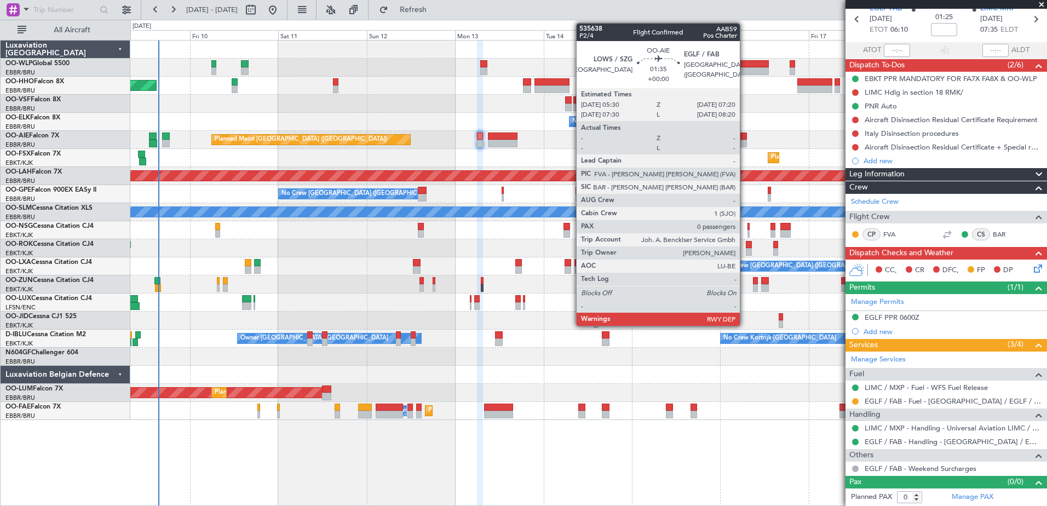
click at [745, 138] on div at bounding box center [743, 137] width 7 height 8
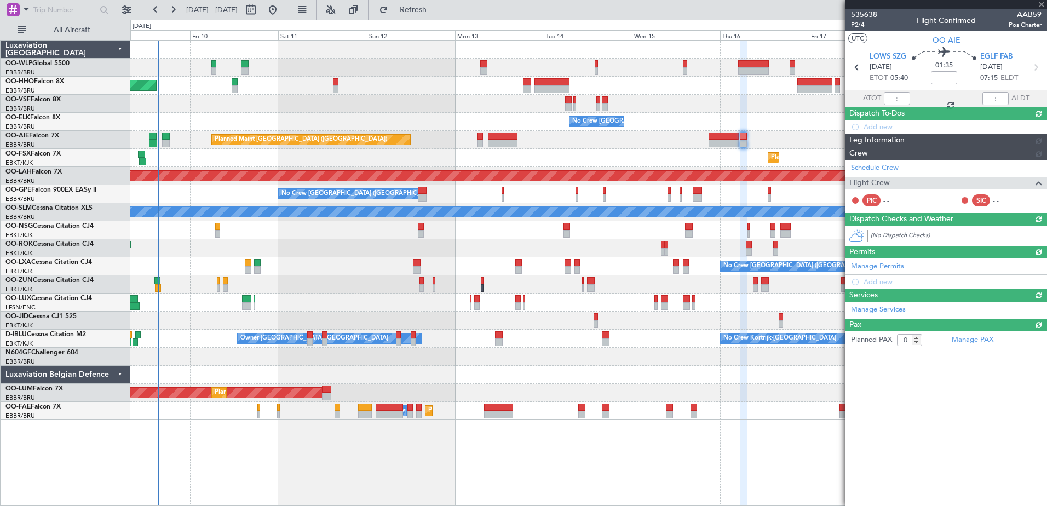
scroll to position [0, 0]
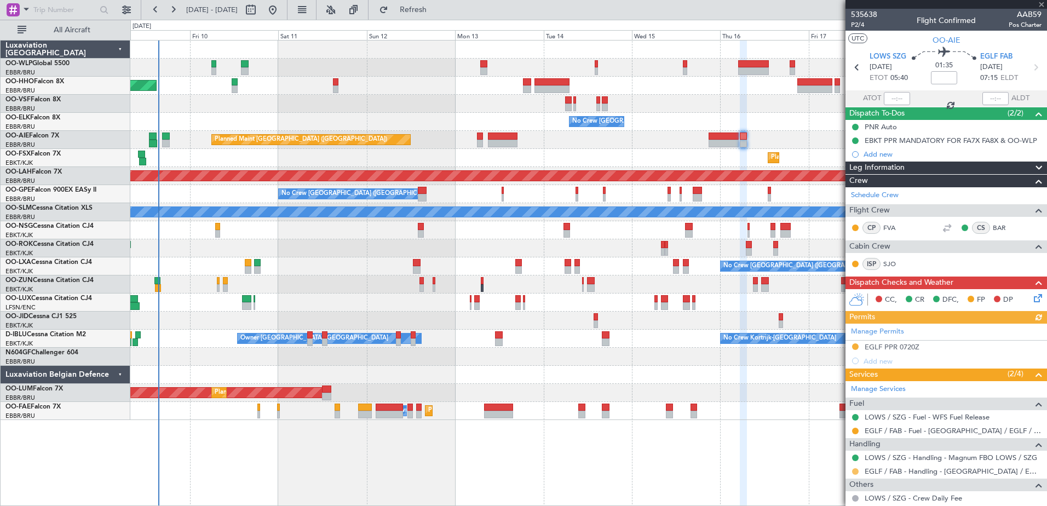
click at [853, 471] on button at bounding box center [855, 471] width 7 height 7
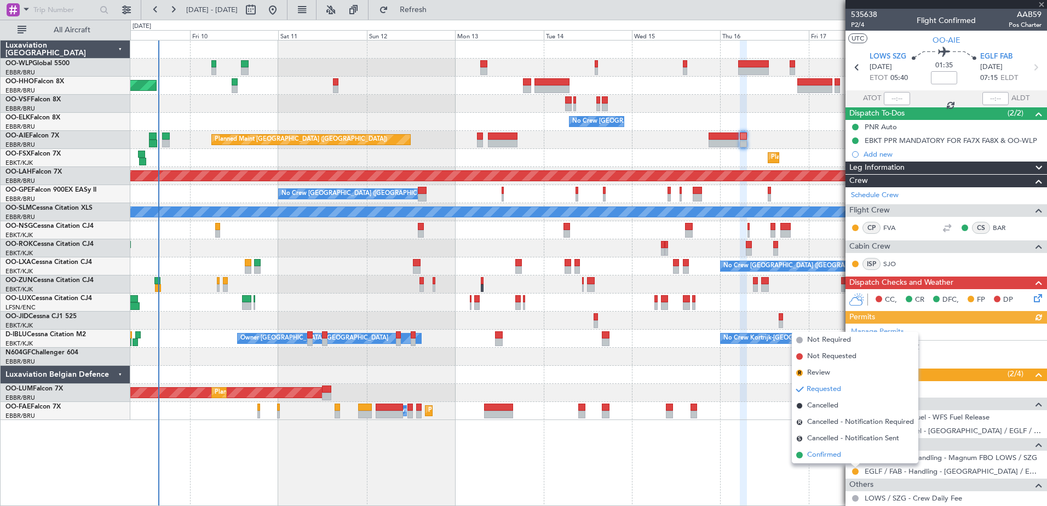
click at [823, 453] on span "Confirmed" at bounding box center [824, 455] width 34 height 11
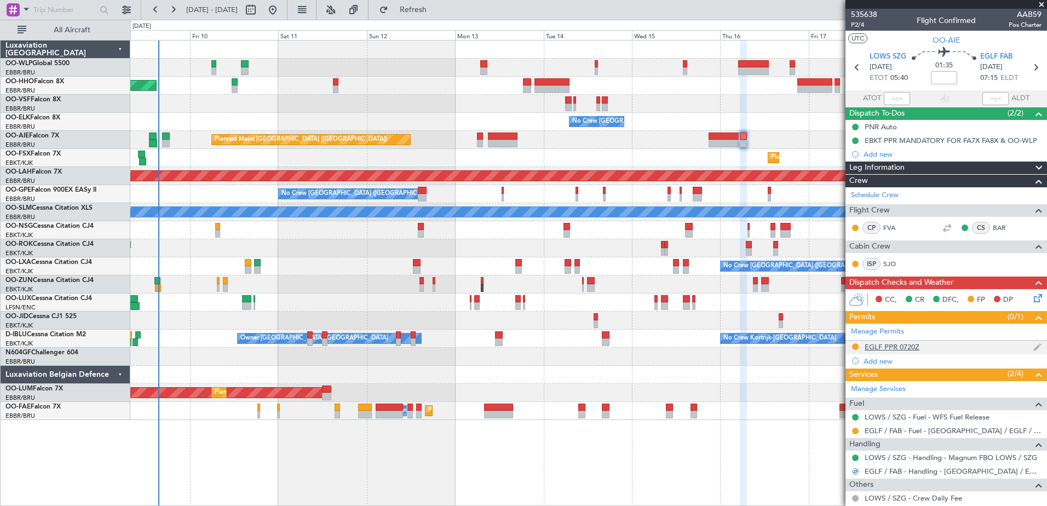
click at [899, 346] on div "EGLF PPR 0720Z" at bounding box center [892, 346] width 55 height 9
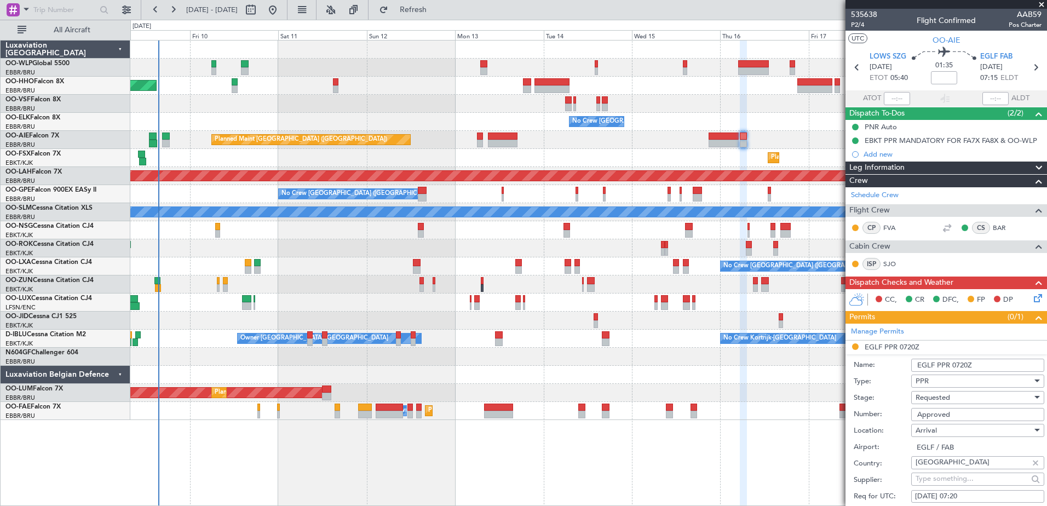
drag, startPoint x: 956, startPoint y: 414, endPoint x: 913, endPoint y: 418, distance: 42.9
click at [913, 418] on input "Approved" at bounding box center [977, 414] width 133 height 13
click at [956, 411] on input "Approved" at bounding box center [977, 414] width 133 height 13
paste input "378823"
drag, startPoint x: 987, startPoint y: 416, endPoint x: 888, endPoint y: 416, distance: 99.1
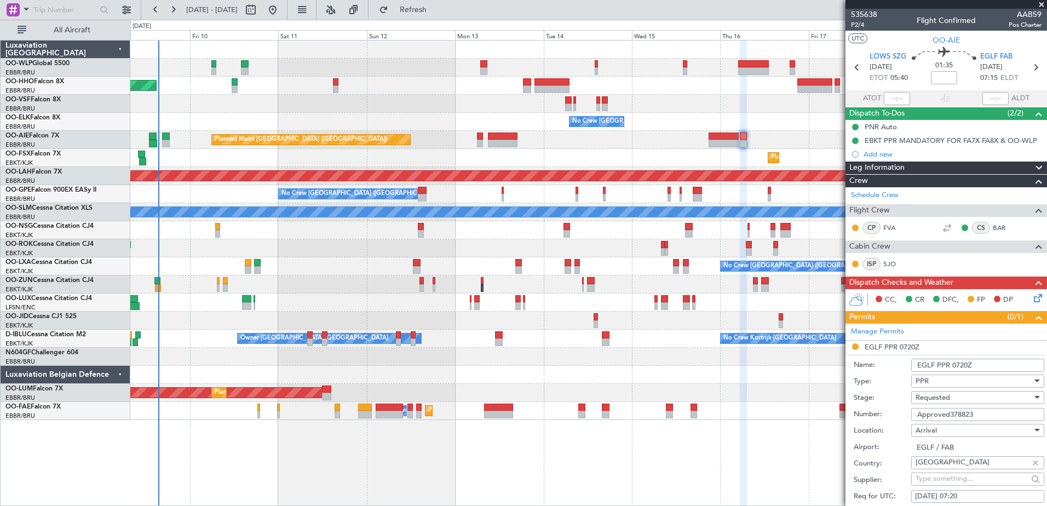
click at [889, 416] on div "Number: Approved378823" at bounding box center [949, 414] width 191 height 16
paste input "text"
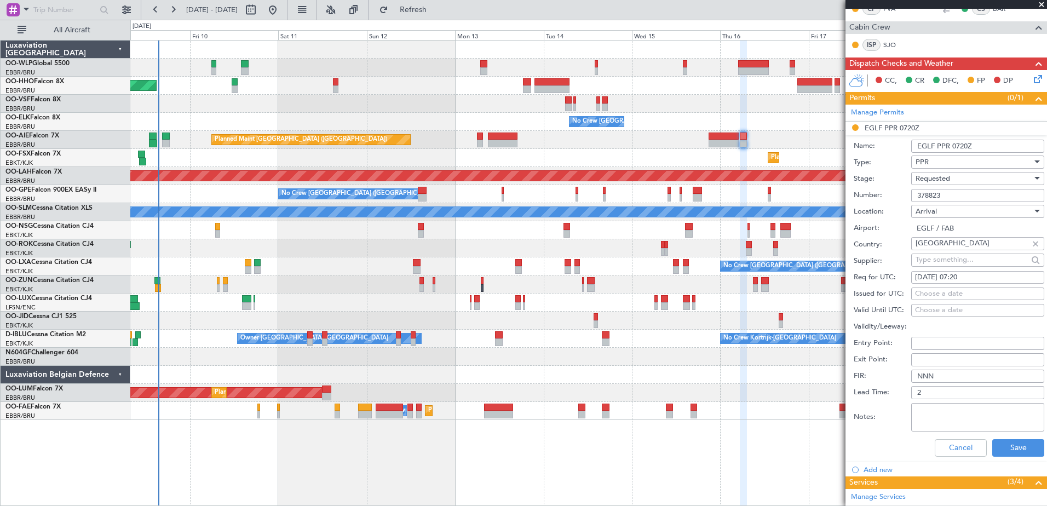
type input "378823"
click at [974, 177] on div "Requested" at bounding box center [974, 178] width 117 height 16
click at [957, 261] on span "Received OK" at bounding box center [973, 261] width 115 height 16
click at [1018, 450] on button "Save" at bounding box center [1018, 448] width 52 height 18
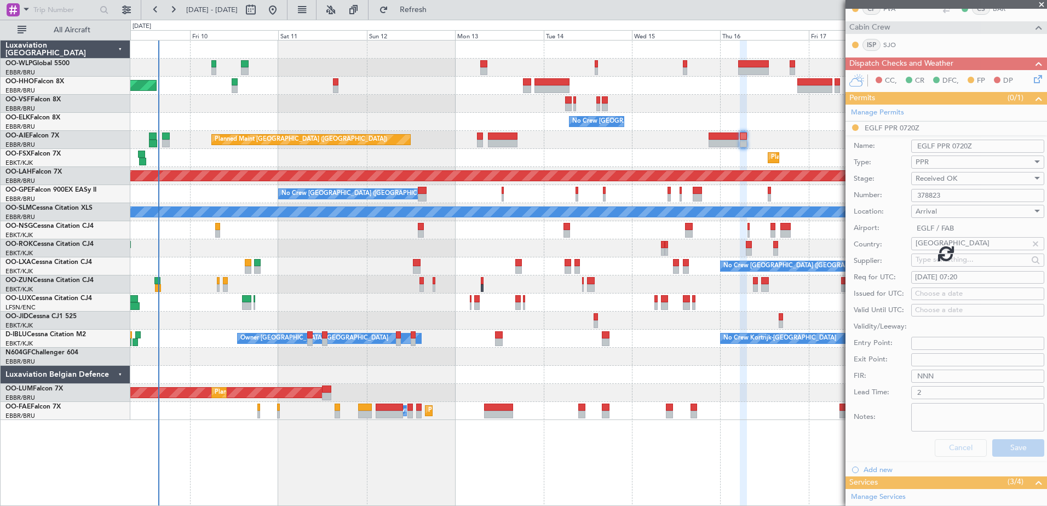
scroll to position [43, 0]
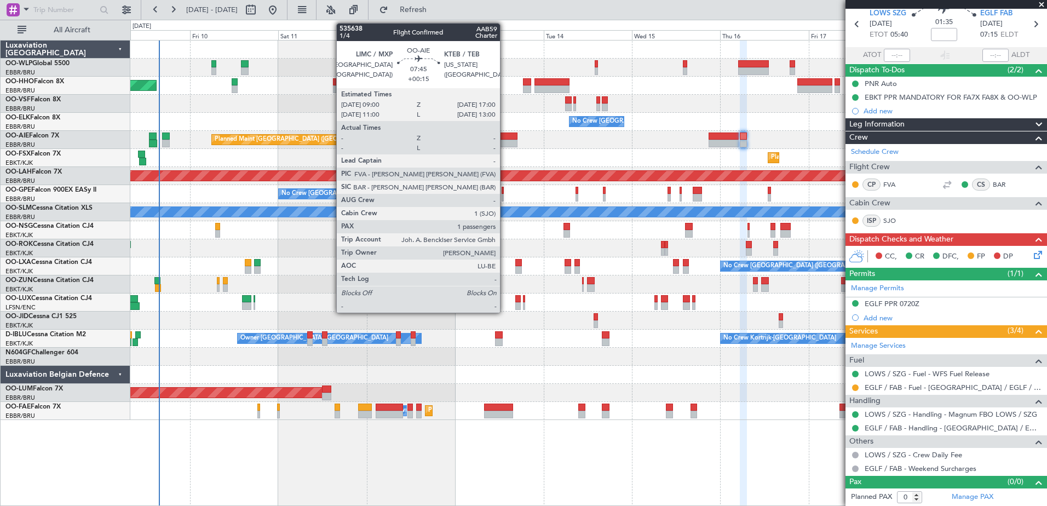
click at [505, 141] on div at bounding box center [503, 144] width 30 height 8
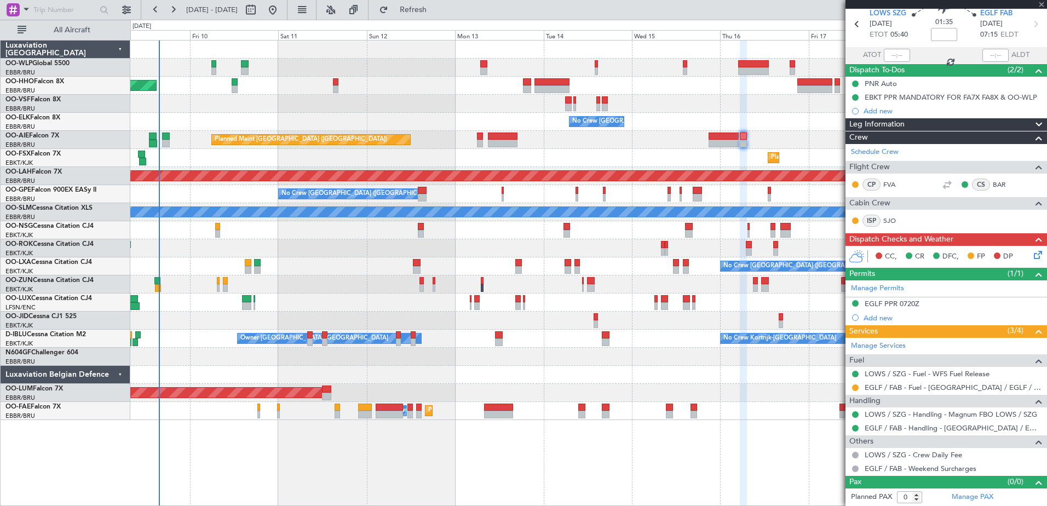
type input "+00:15"
type input "1"
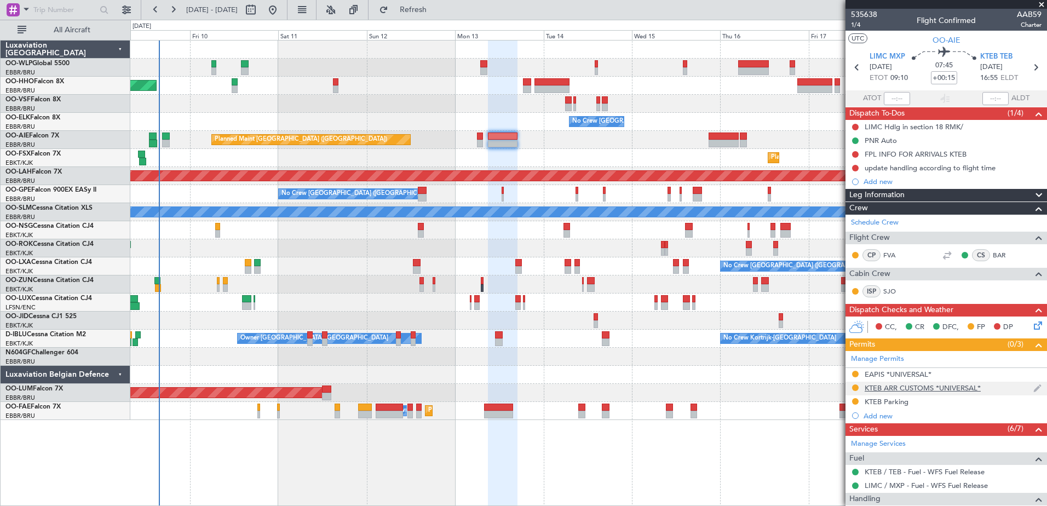
scroll to position [177, 0]
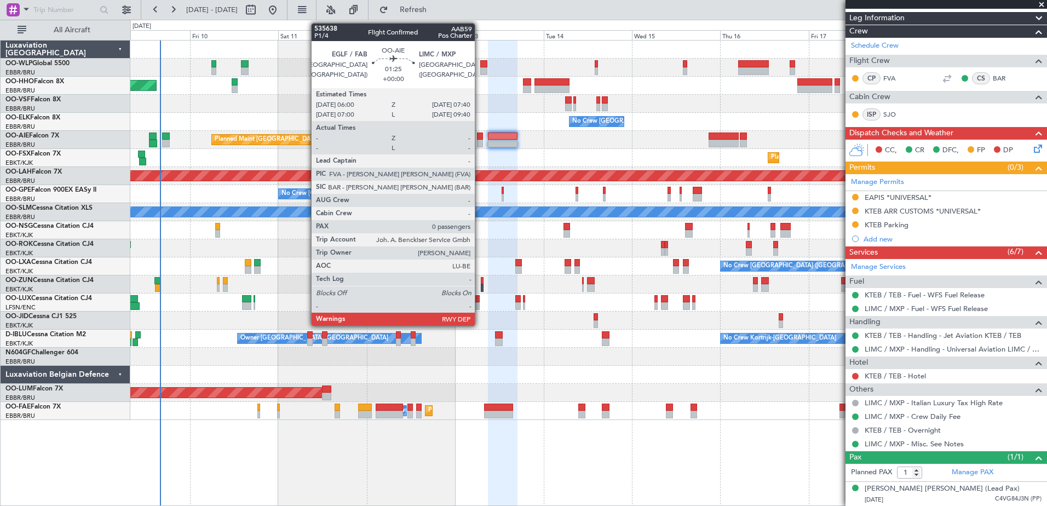
click at [480, 142] on div at bounding box center [480, 144] width 7 height 8
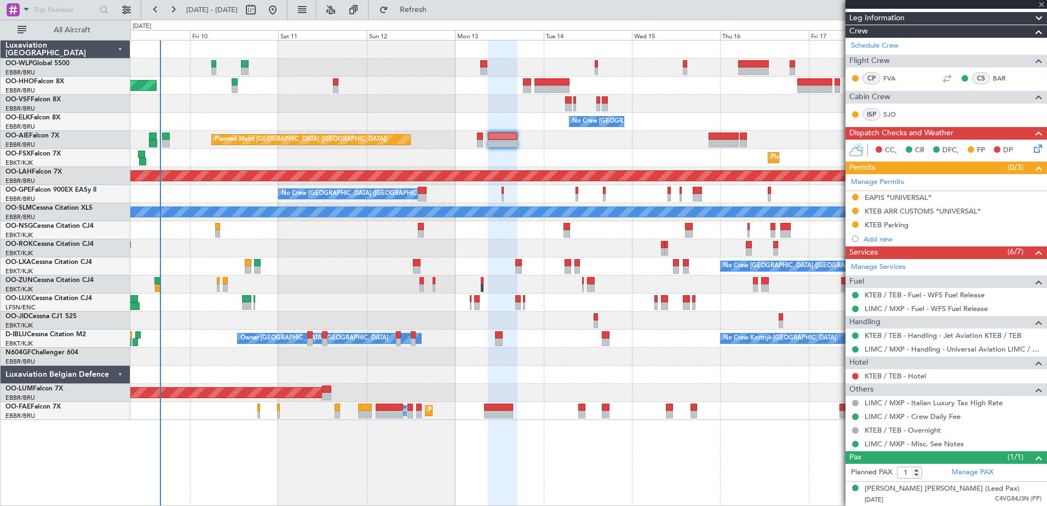
type input "0"
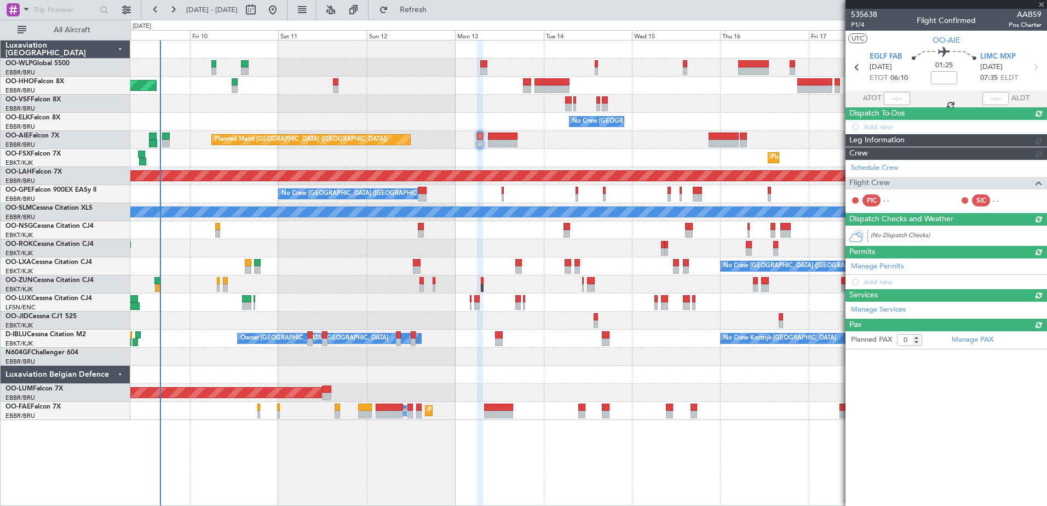
scroll to position [0, 0]
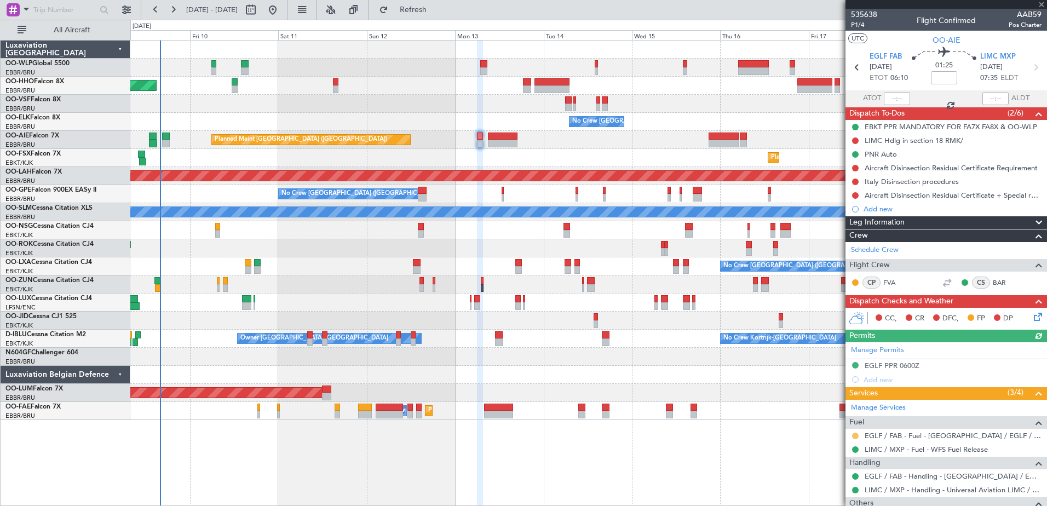
click at [854, 433] on button at bounding box center [855, 436] width 7 height 7
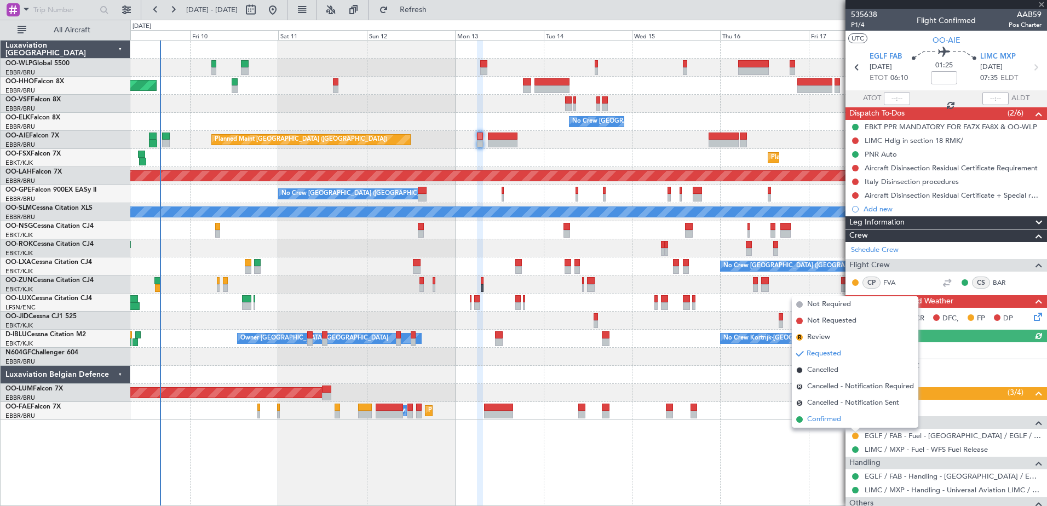
click at [823, 419] on span "Confirmed" at bounding box center [824, 419] width 34 height 11
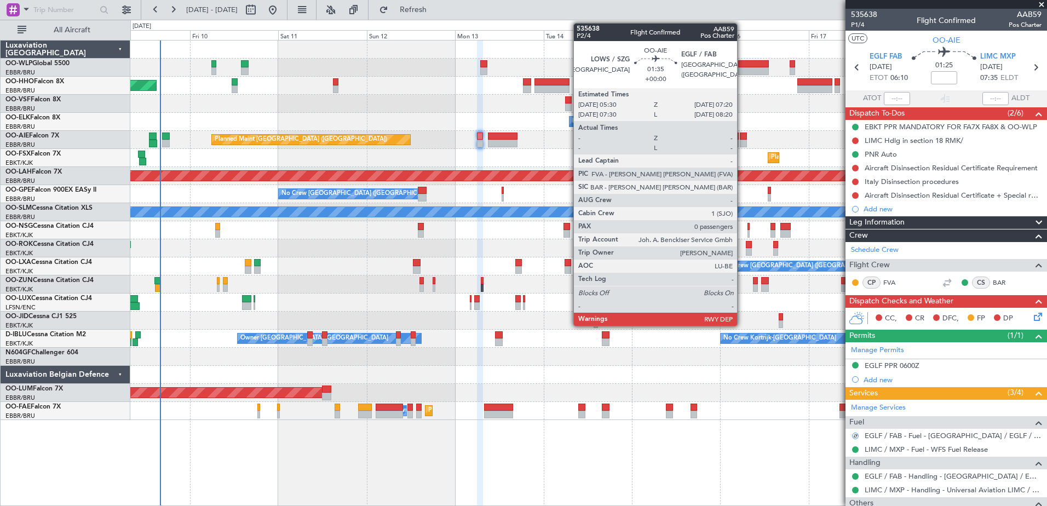
click at [742, 135] on div at bounding box center [743, 137] width 7 height 8
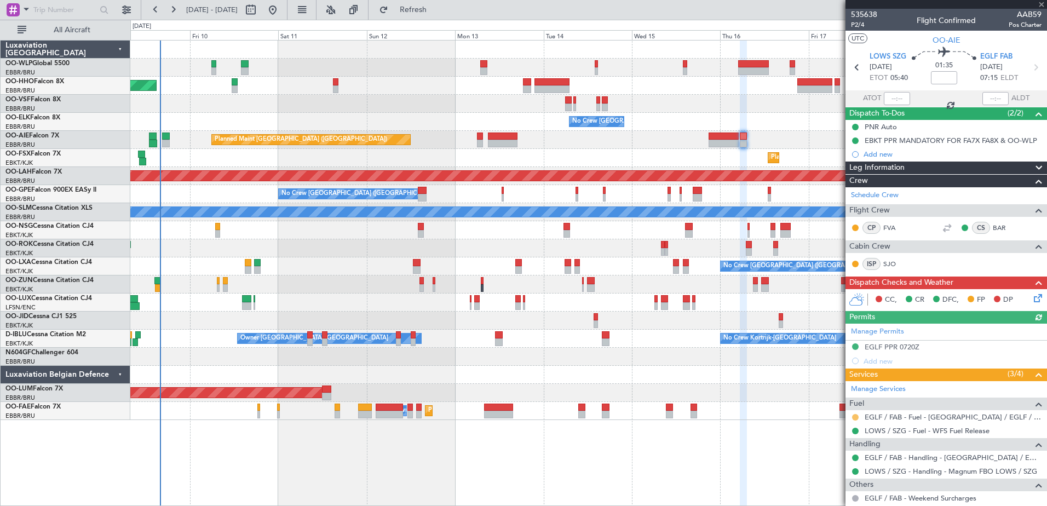
click at [855, 417] on button at bounding box center [855, 417] width 7 height 7
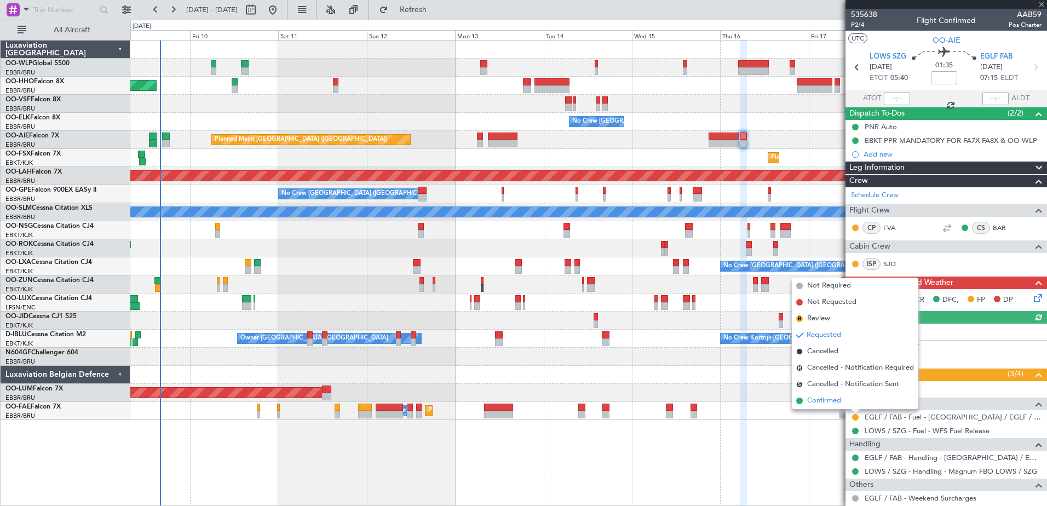
click at [821, 400] on span "Confirmed" at bounding box center [824, 400] width 34 height 11
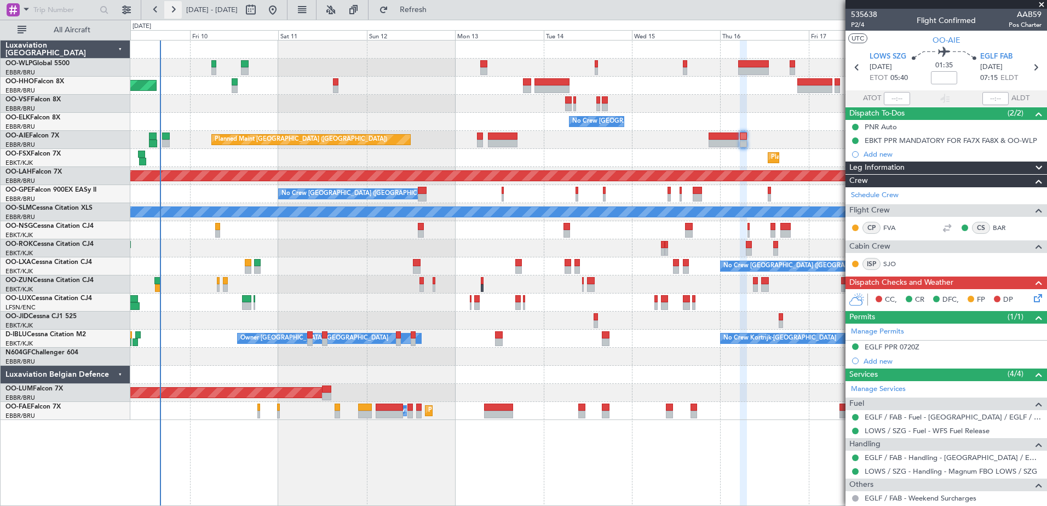
click at [175, 9] on button at bounding box center [173, 10] width 18 height 18
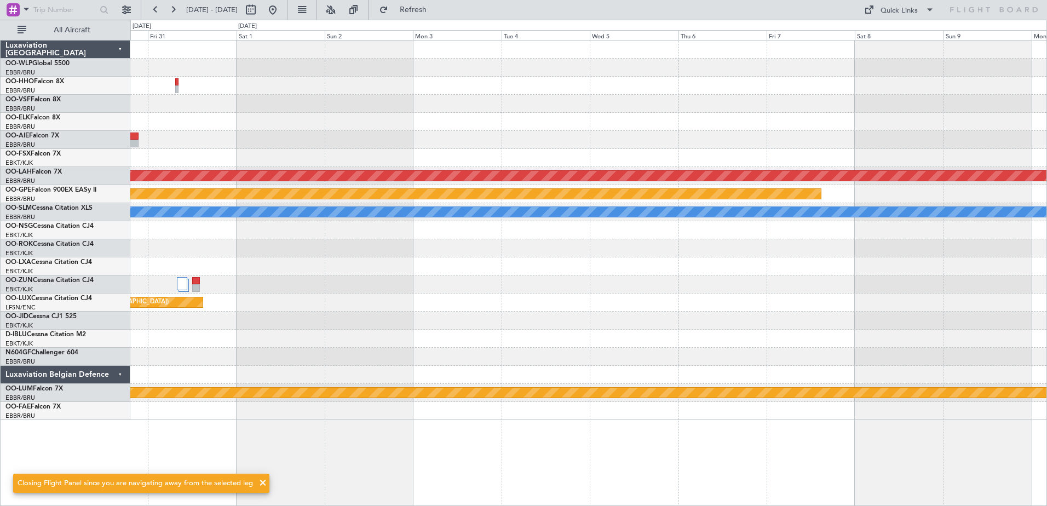
click at [1046, 169] on html "09 Nov 2025 - 19 Nov 2025 Refresh Quick Links All Aircraft - - RJFK 12:30 Z UBB…" at bounding box center [523, 253] width 1047 height 506
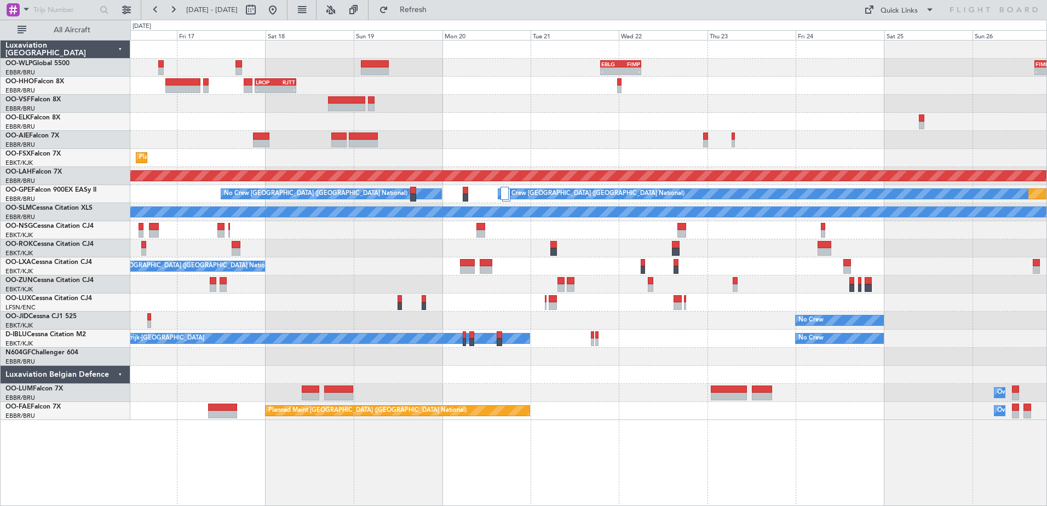
click at [969, 154] on div "- - FIMP 17:00 Z EBLG 05:10 Z EBLG 19:00 Z FIMP 06:10 Z - - LROP 21:15 Z RJTT 0…" at bounding box center [588, 230] width 916 height 379
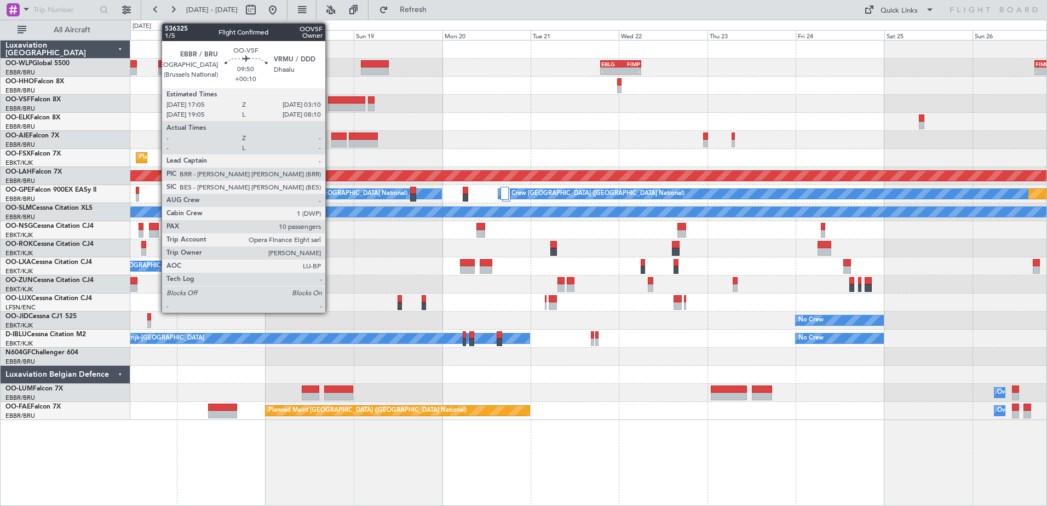
click at [330, 96] on div at bounding box center [346, 100] width 37 height 8
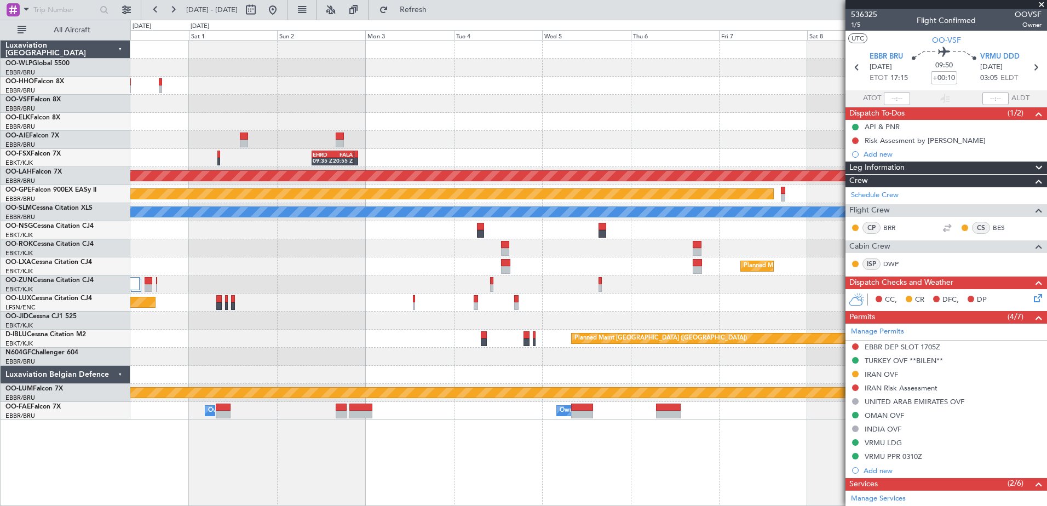
click at [304, 323] on div at bounding box center [588, 321] width 916 height 18
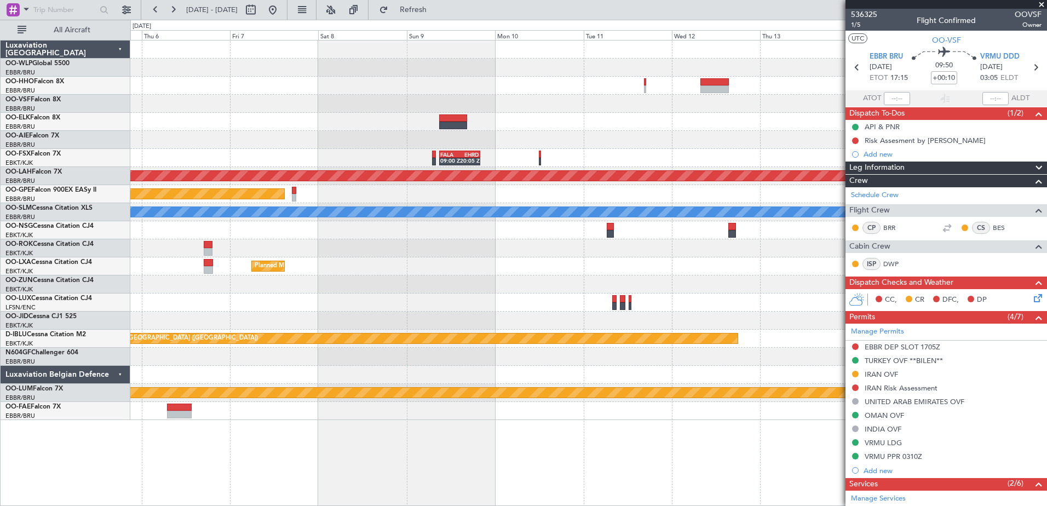
click at [119, 418] on div "FALA 09:00 Z EHRD 20:05 Z Planned Maint Alton-st Louis (St Louis Regl) Planned …" at bounding box center [523, 263] width 1047 height 486
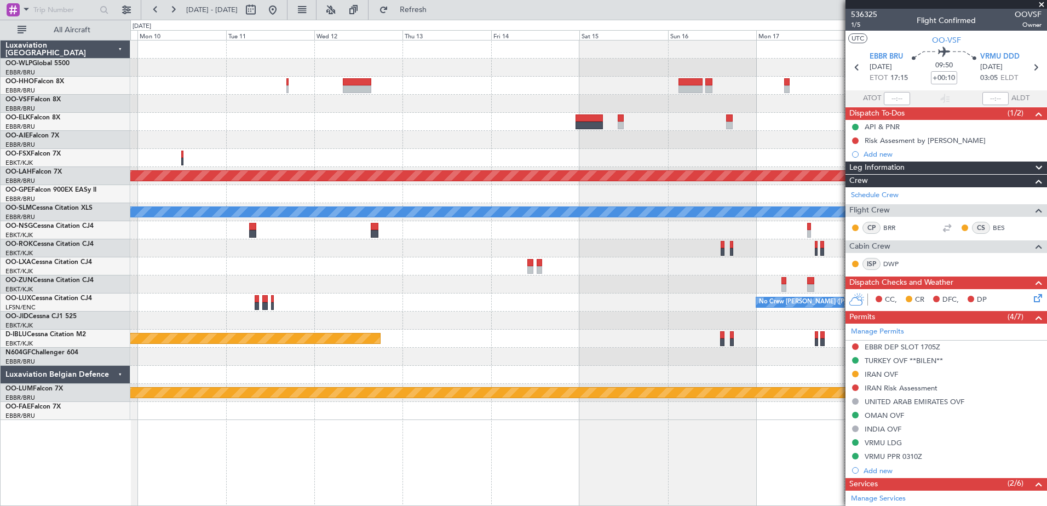
click at [494, 448] on div "FALA 09:00 Z EHRD 20:05 Z Planned Maint Alton-st Louis (St Louis Regl) No Crew …" at bounding box center [588, 273] width 917 height 466
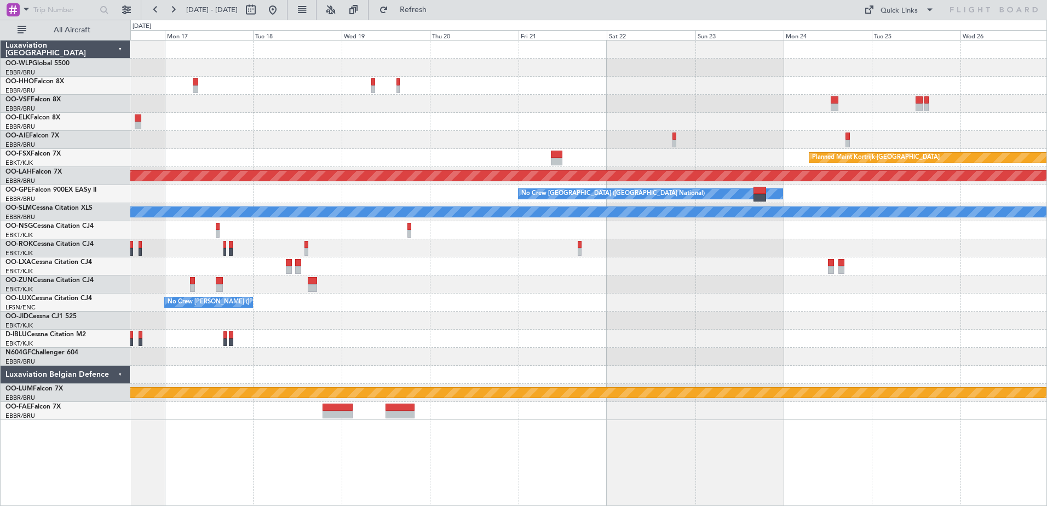
click at [389, 386] on div "Planned Maint Kortrijk-Wevelgem Planned Maint Alton-st Louis (St Louis Regl) No…" at bounding box center [588, 273] width 917 height 466
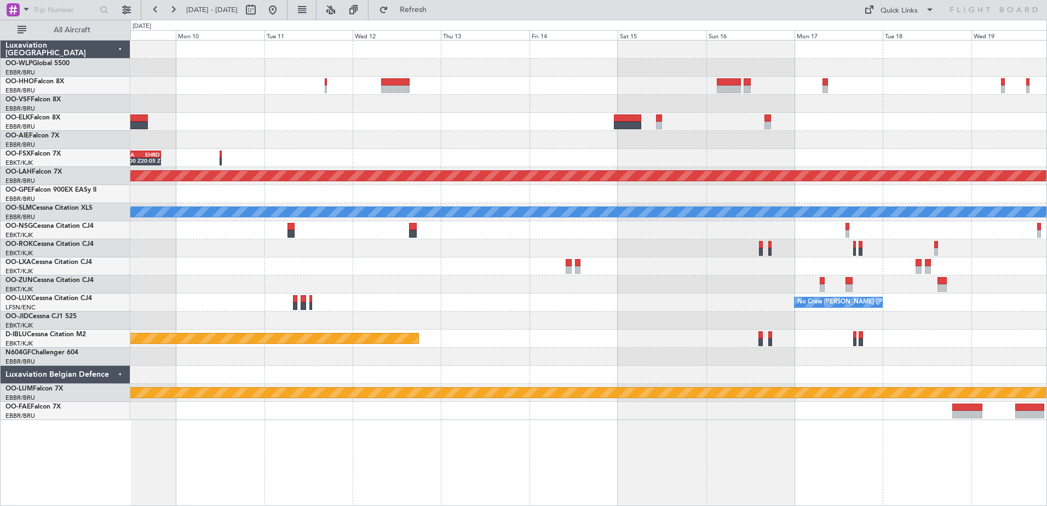
click at [906, 456] on div "FALA 09:00 Z EHRD 20:05 Z Planned Maint Alton-st Louis (St Louis Regl) No Crew …" at bounding box center [588, 273] width 917 height 466
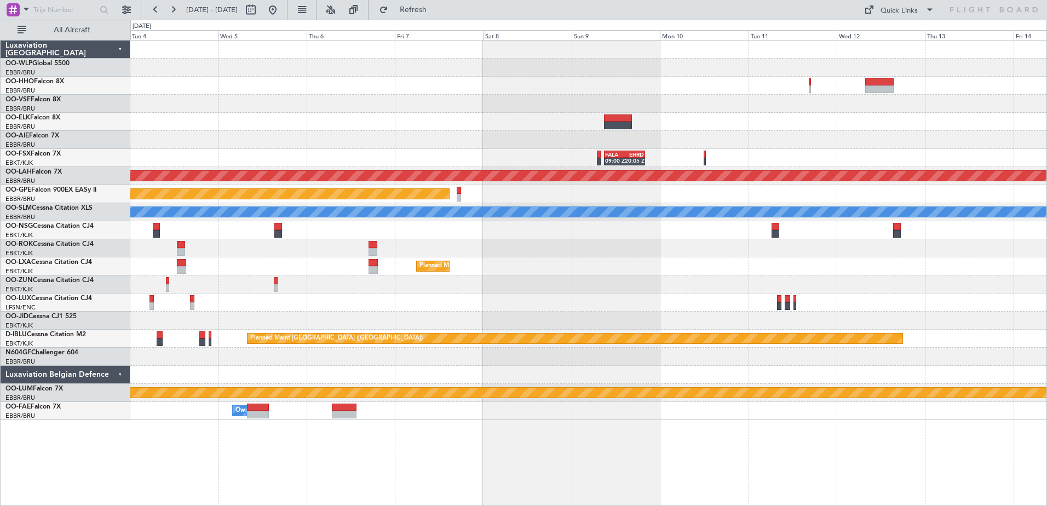
click at [917, 465] on div "FALA 09:00 Z EHRD 20:05 Z EHRD 09:35 Z FALA 20:55 Z Planned Maint Alton-st Loui…" at bounding box center [588, 273] width 917 height 466
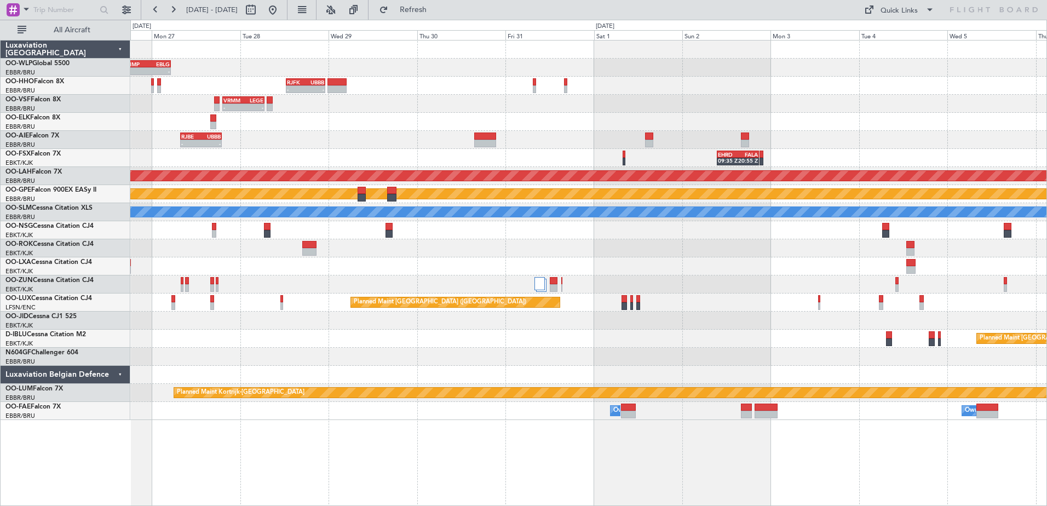
click at [1005, 455] on div "- - FIMP 17:00 Z EBLG 05:10 Z RJFK 12:30 Z UBBB 23:10 Z - - - - VRMM 19:20 Z LE…" at bounding box center [588, 273] width 917 height 466
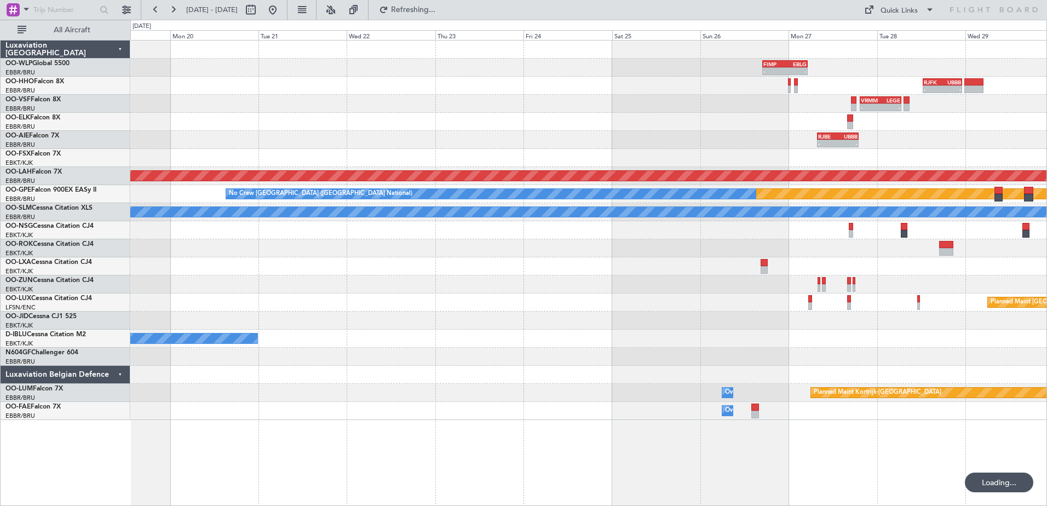
click at [969, 495] on div "- - FIMP 17:00 Z EBLG 05:10 Z - - RJFK 12:30 Z UBBB 23:10 Z - - VRMM 19:20 Z LE…" at bounding box center [588, 273] width 917 height 466
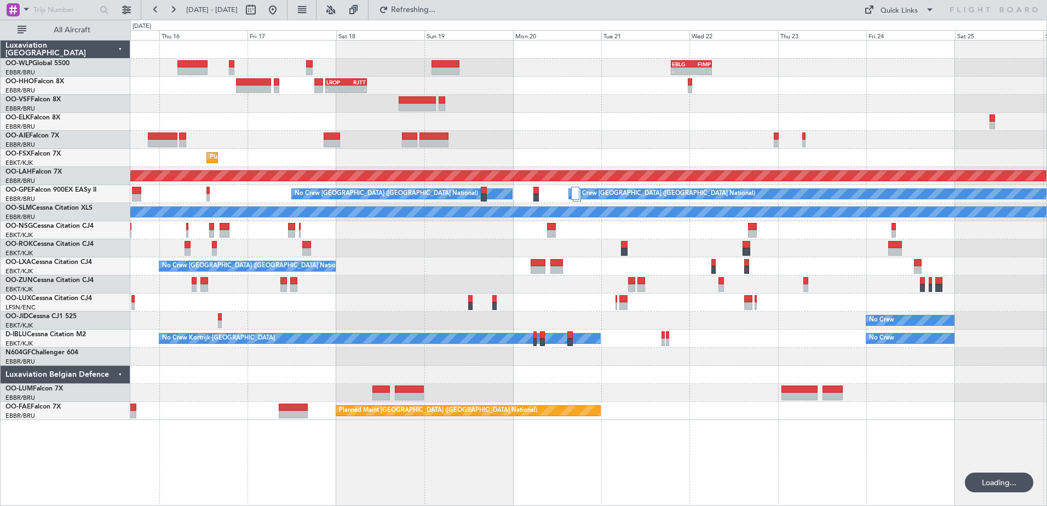
click at [675, 460] on div "- - EBLG 19:00 Z FIMP 06:10 Z - - FIMP 17:00 Z EBLG 05:10 Z - - LROP 21:15 Z RJ…" at bounding box center [588, 273] width 917 height 466
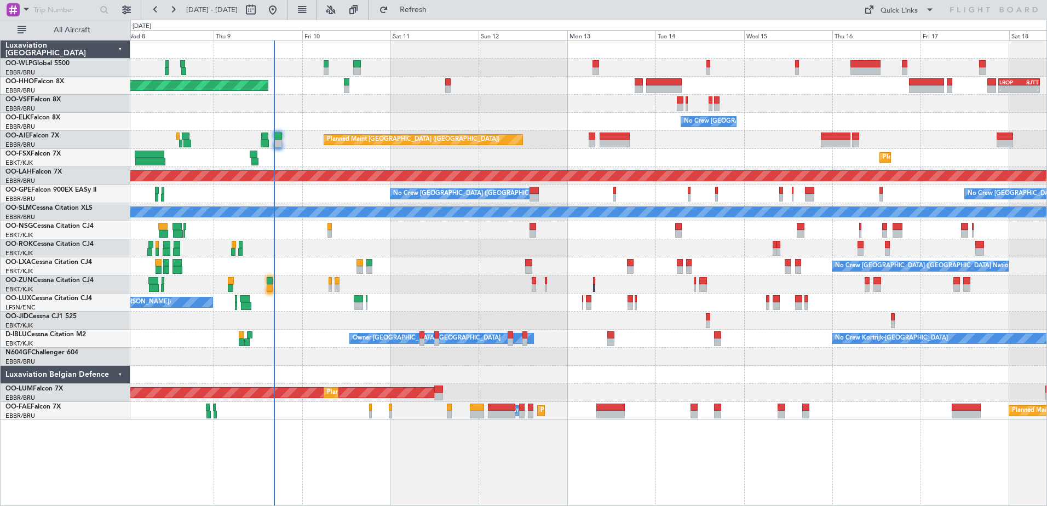
click at [976, 505] on html "15 Oct 2025 - 26 Oct 2025 Refresh Quick Links All Aircraft - - LROP 21:15 Z RJT…" at bounding box center [523, 253] width 1047 height 506
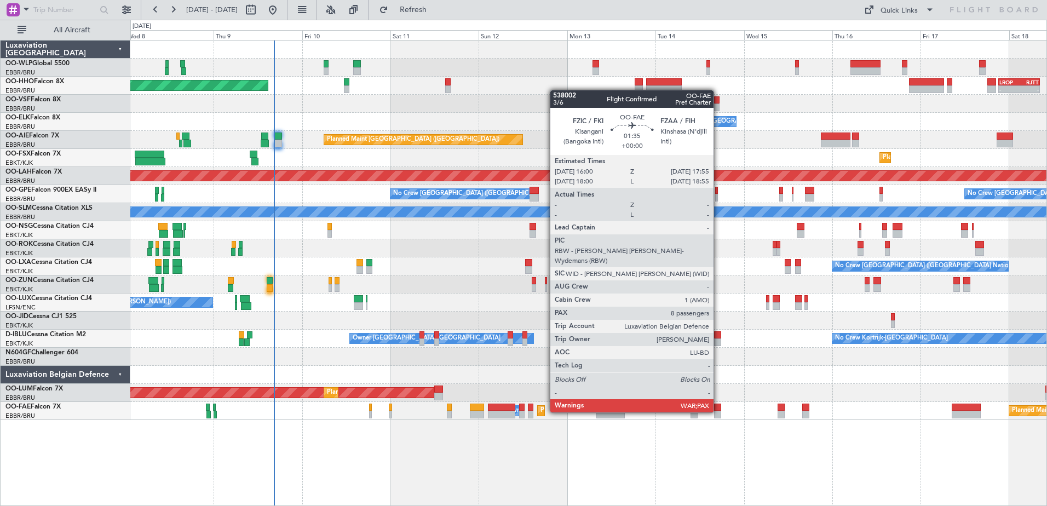
click at [718, 411] on div at bounding box center [717, 415] width 7 height 8
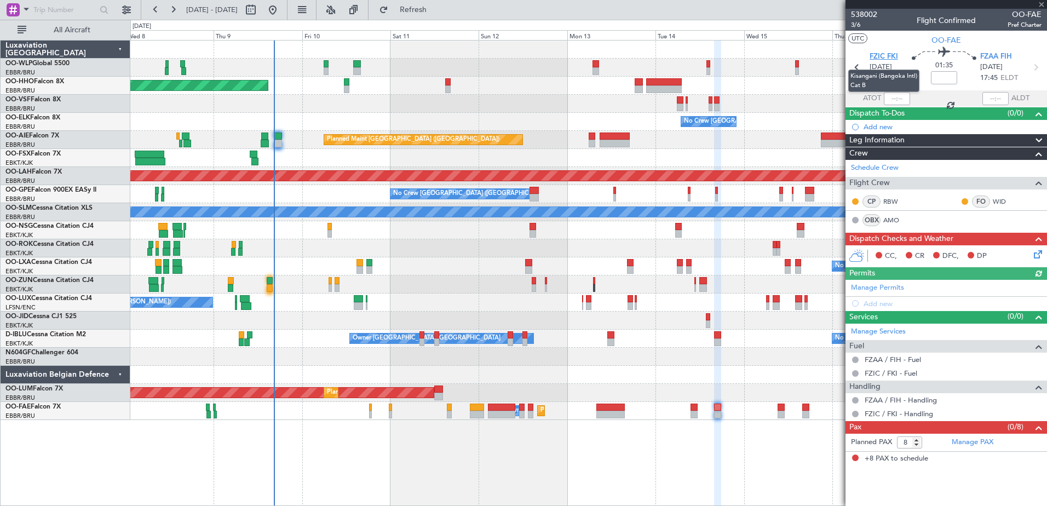
click at [886, 55] on span "FZIC FKI" at bounding box center [884, 56] width 28 height 11
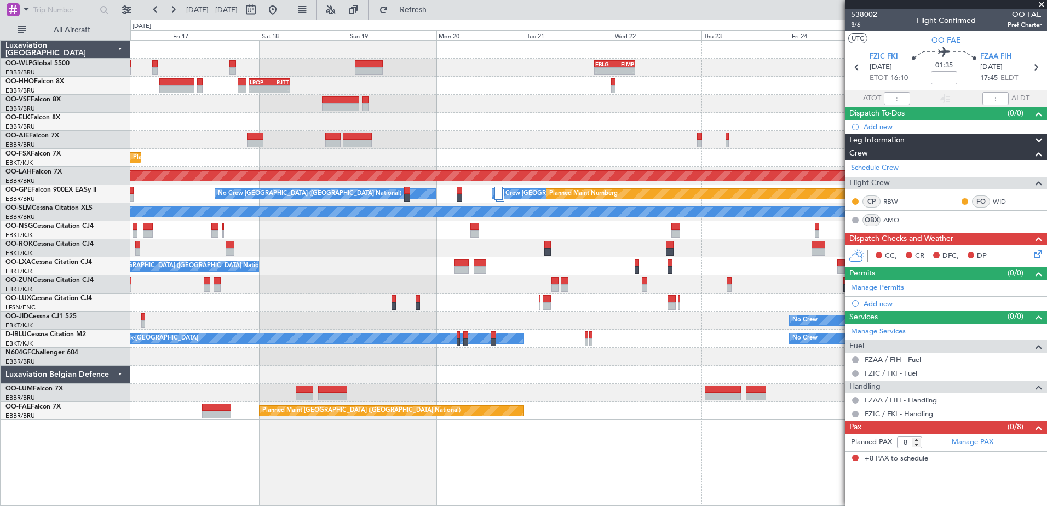
click at [386, 145] on div "- - EBLG 19:00 Z FIMP 06:10 Z - - FIMP 17:00 Z EBLG 05:10 Z - - LROP 21:15 Z RJ…" at bounding box center [588, 230] width 916 height 379
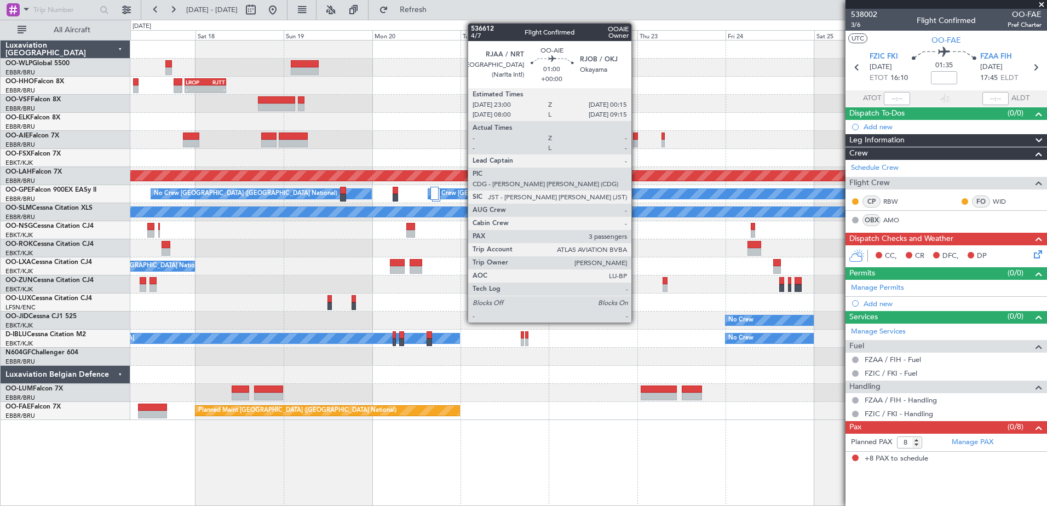
click at [636, 137] on div at bounding box center [635, 137] width 5 height 8
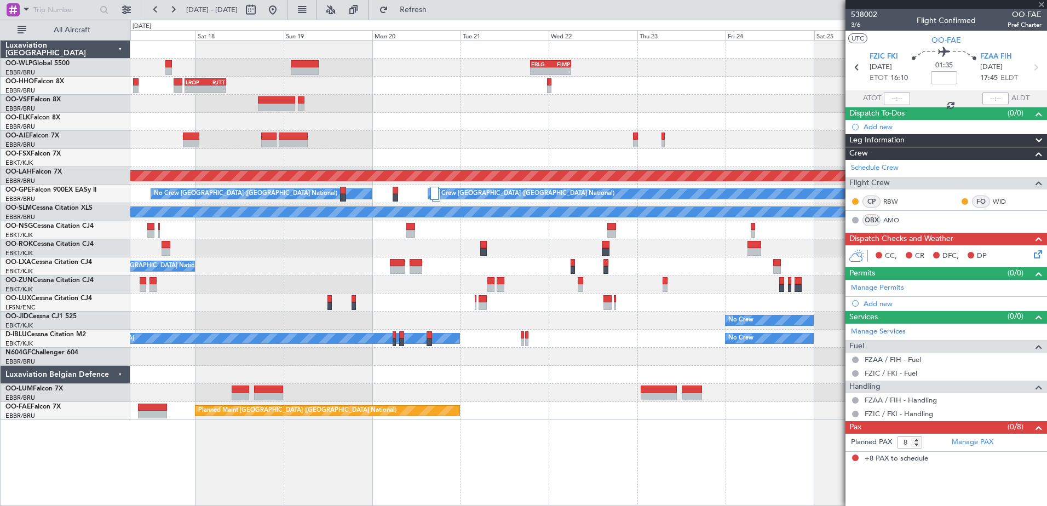
type input "3"
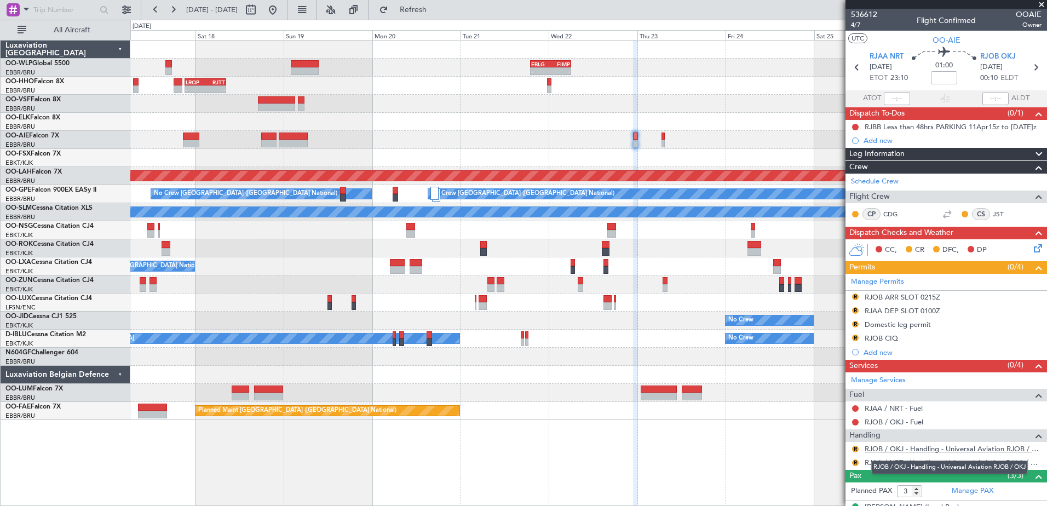
click at [948, 446] on link "RJOB / OKJ - Handling - Universal Aviation RJOB / OKJ" at bounding box center [953, 448] width 177 height 9
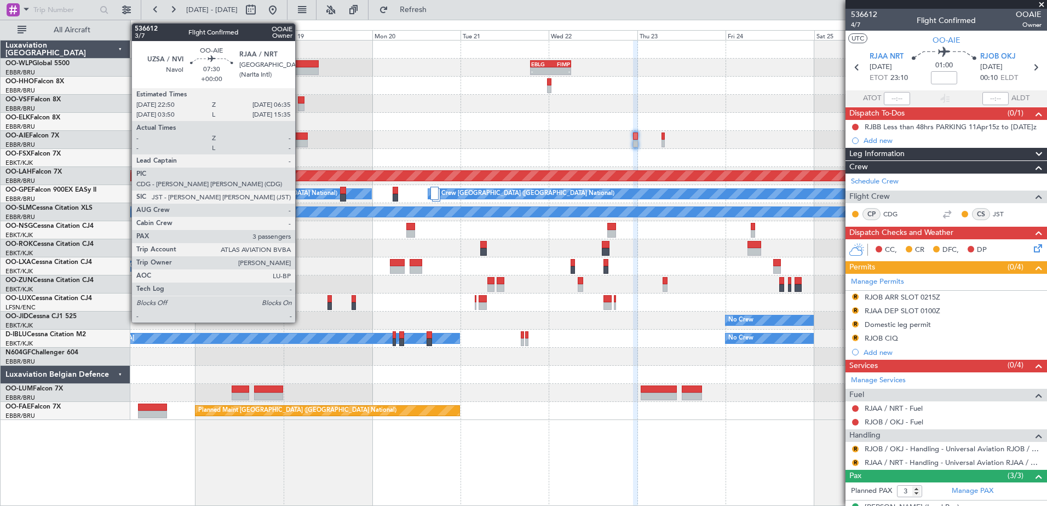
click at [300, 135] on div at bounding box center [293, 137] width 29 height 8
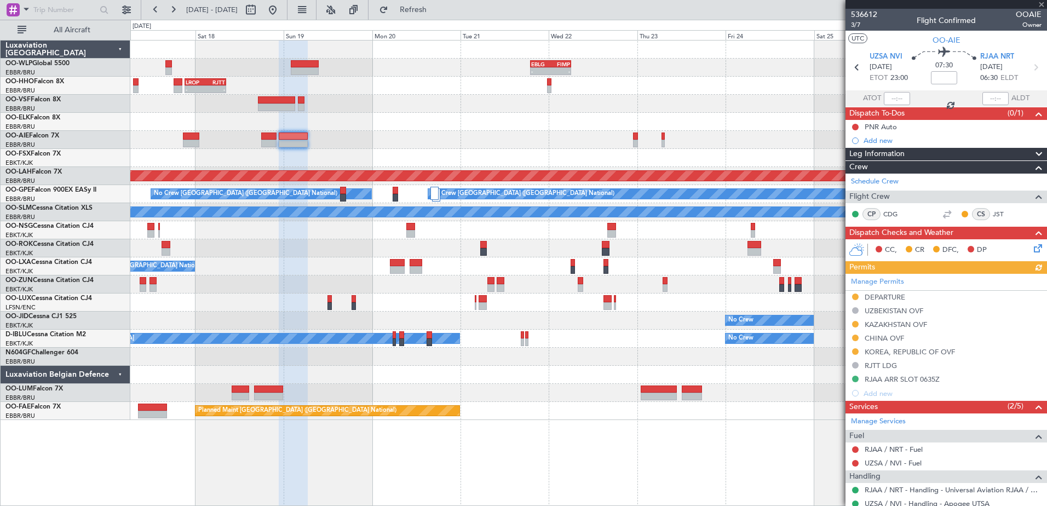
scroll to position [147, 0]
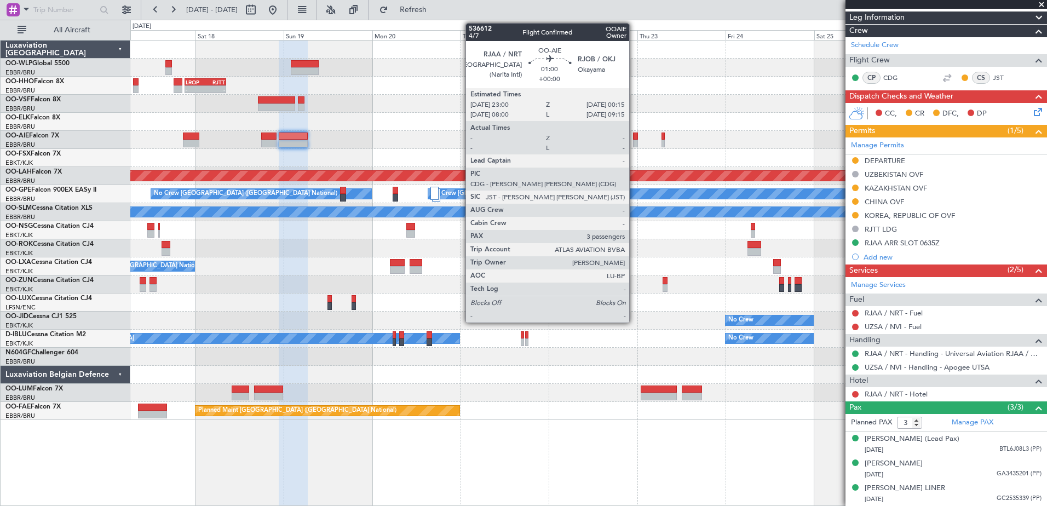
click at [634, 140] on div at bounding box center [635, 144] width 5 height 8
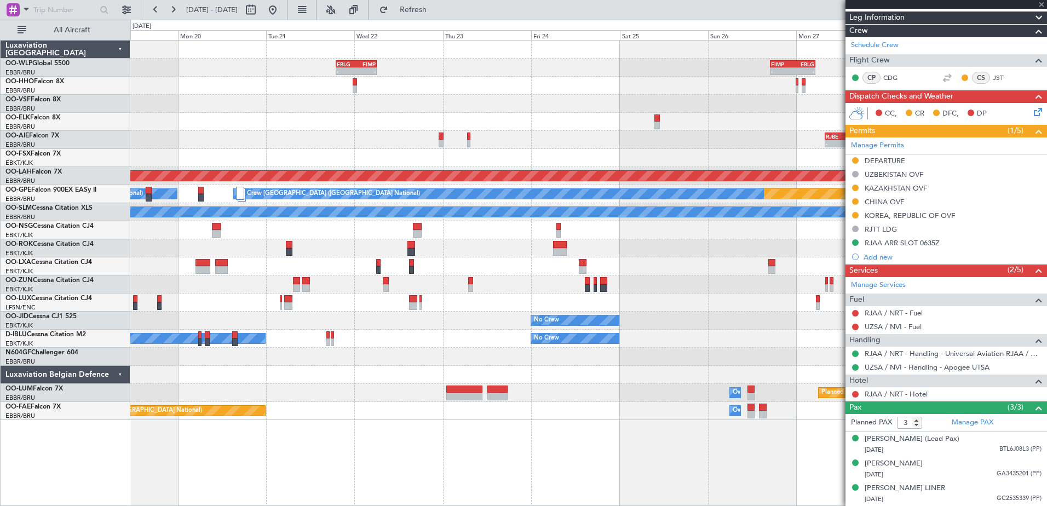
click at [467, 147] on div "- - RJBE 07:45 Z UBBB 19:00 Z" at bounding box center [588, 140] width 916 height 18
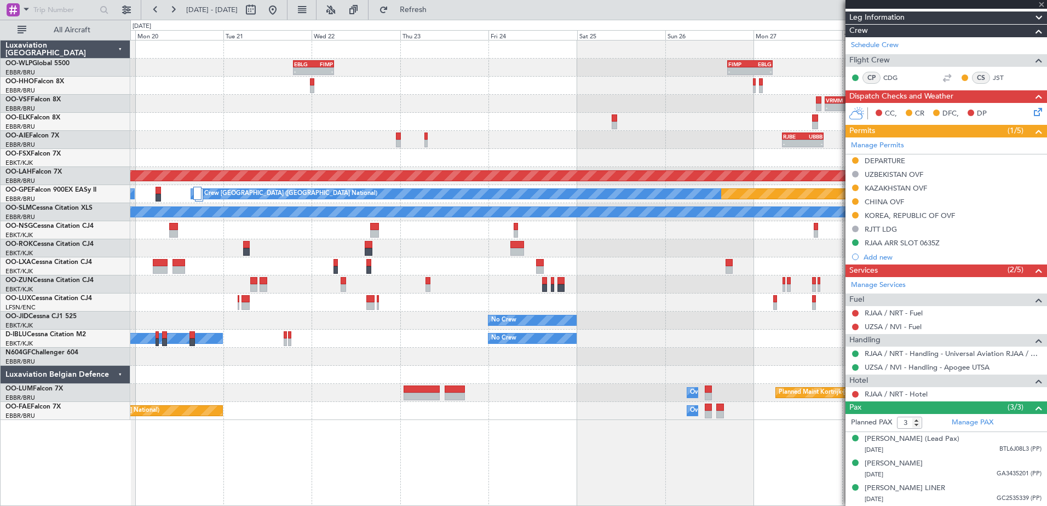
scroll to position [0, 0]
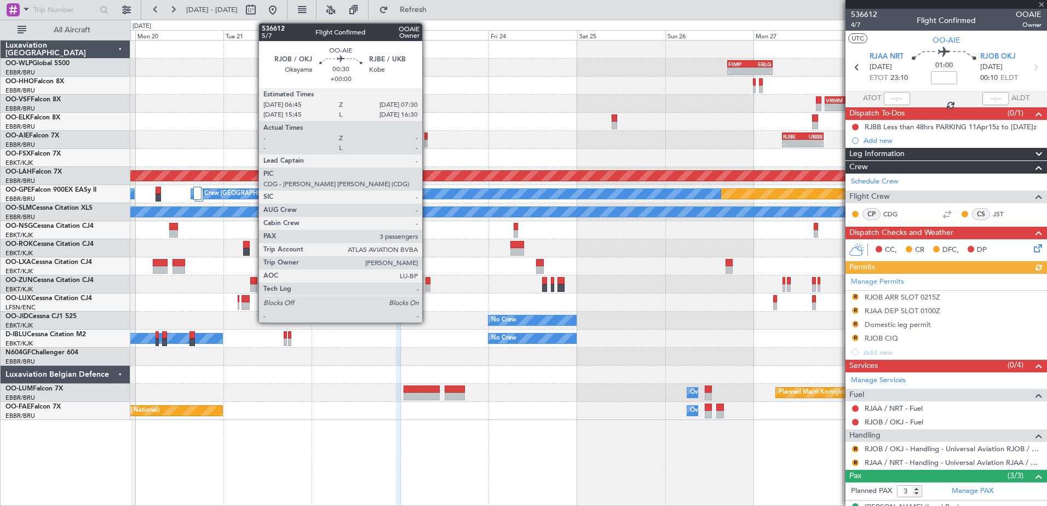
click at [427, 141] on div at bounding box center [425, 144] width 3 height 8
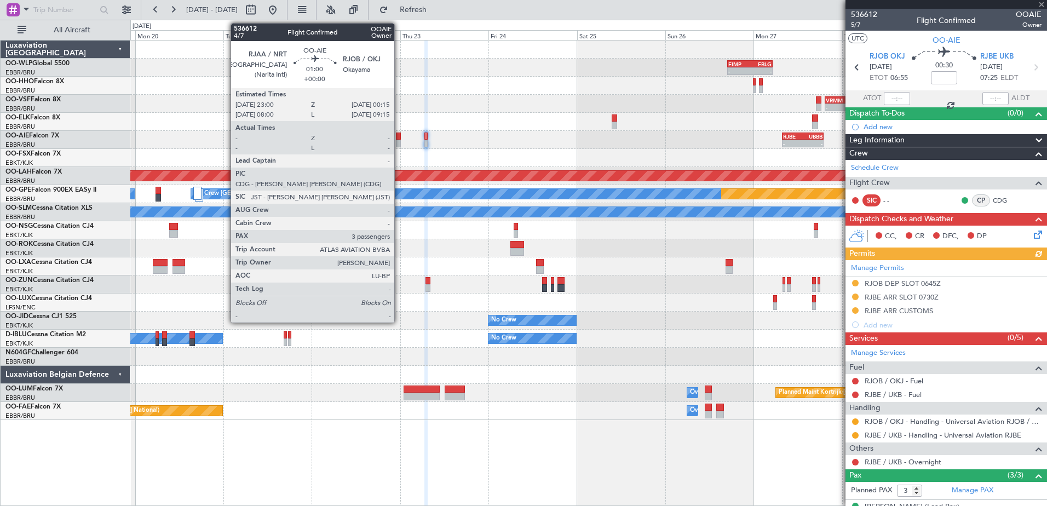
click at [399, 140] on div at bounding box center [398, 144] width 5 height 8
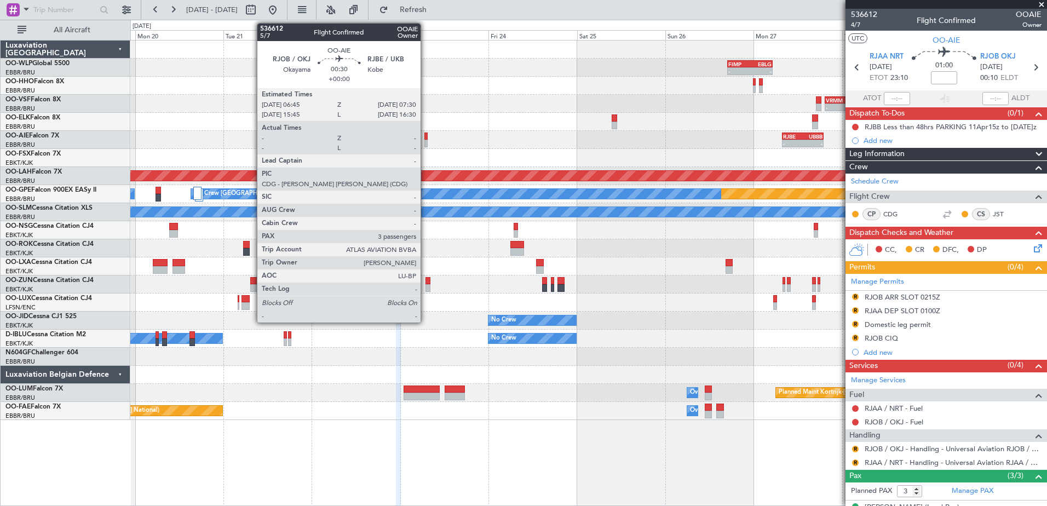
click at [425, 140] on div at bounding box center [425, 144] width 3 height 8
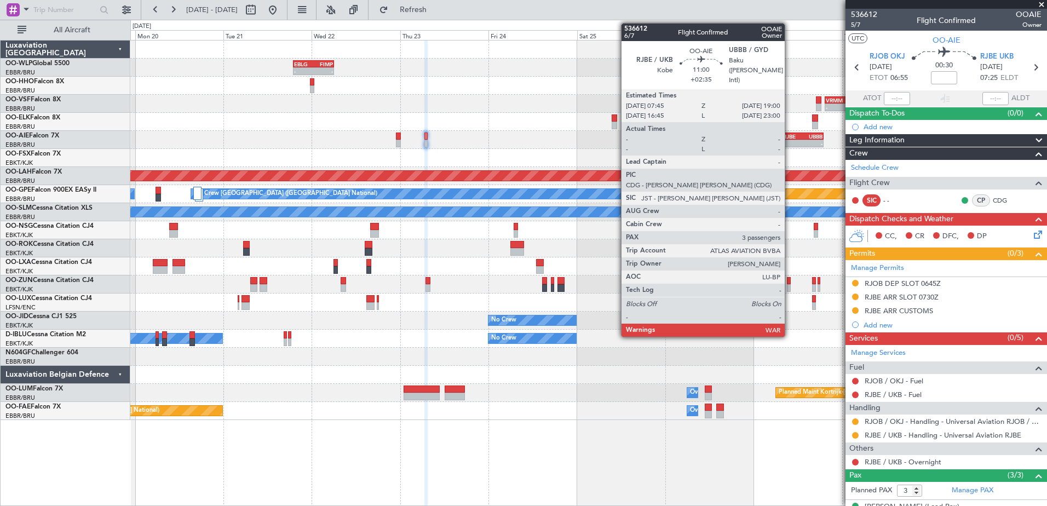
click at [790, 137] on div "RJBE" at bounding box center [793, 136] width 20 height 7
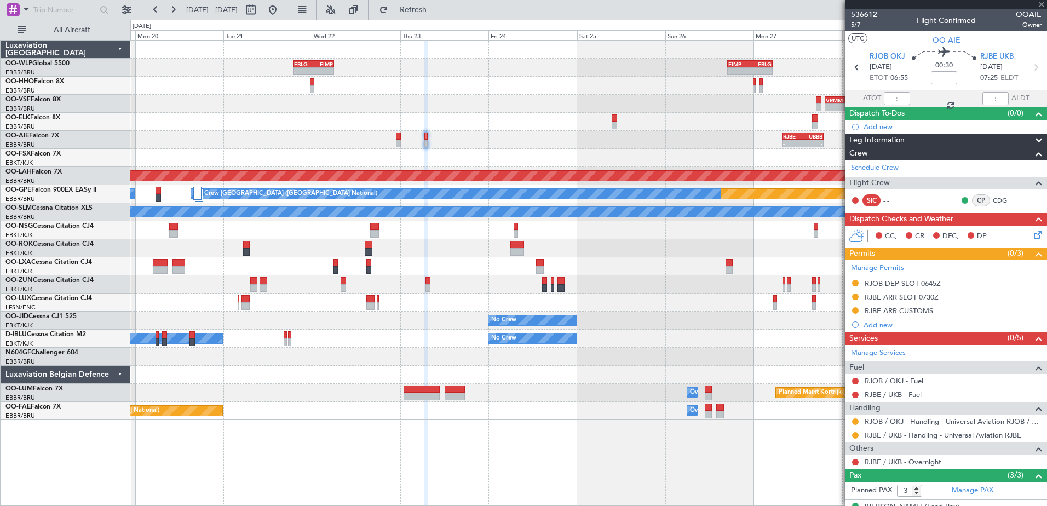
type input "+02:35"
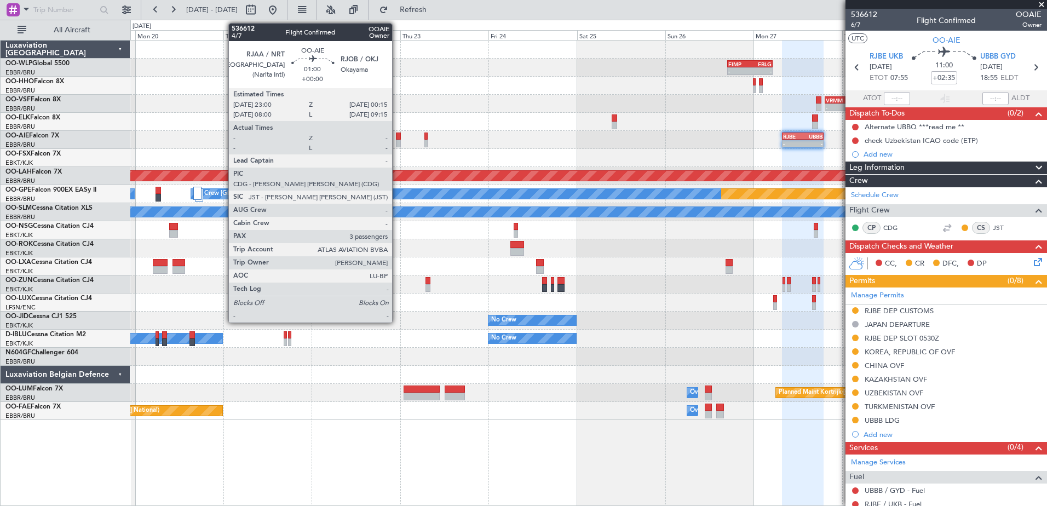
click at [397, 145] on div at bounding box center [398, 144] width 5 height 8
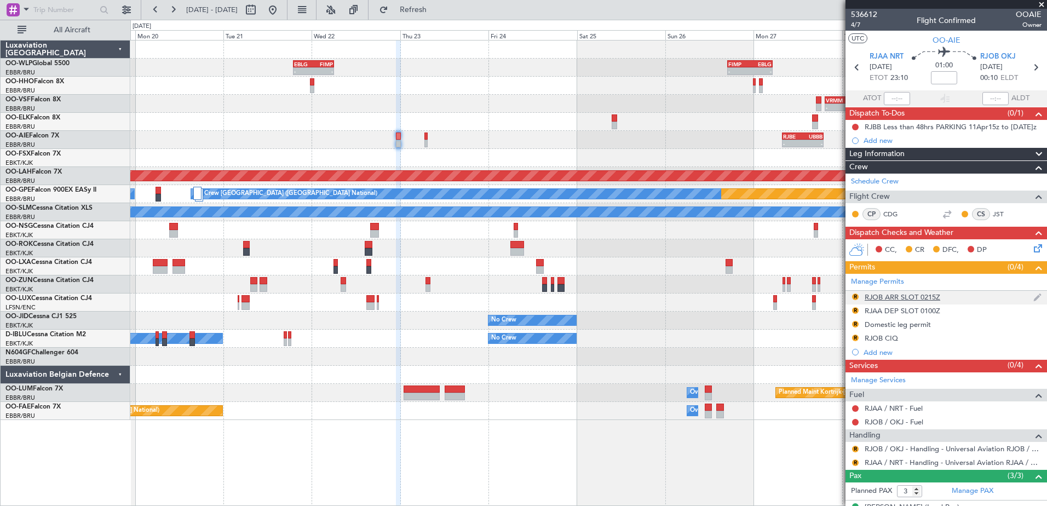
click at [923, 295] on div "RJOB ARR SLOT 0215Z" at bounding box center [903, 296] width 76 height 9
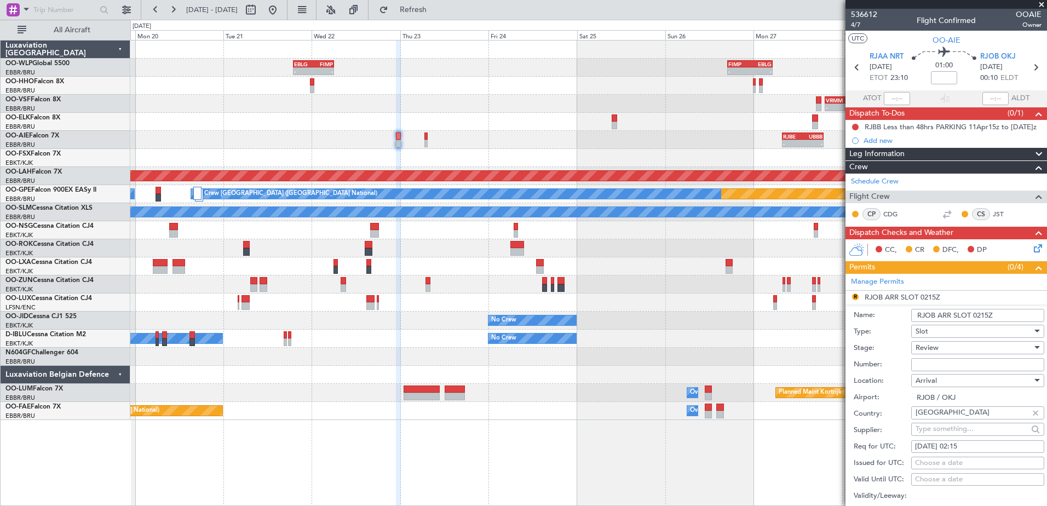
click at [957, 365] on input "Number:" at bounding box center [977, 364] width 133 height 13
type input "0"
click at [977, 442] on div "[DATE] 02:15" at bounding box center [977, 446] width 125 height 11
select select "10"
select select "2025"
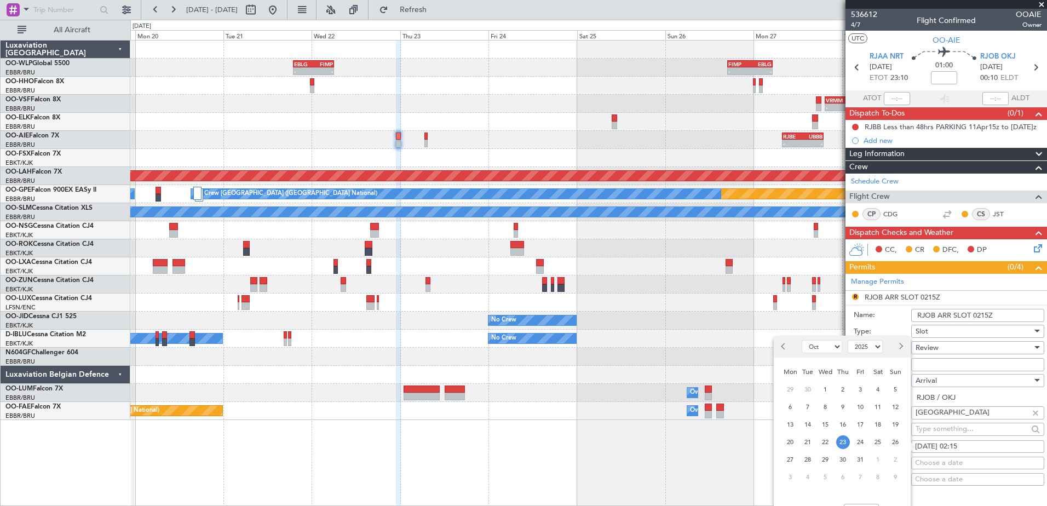
scroll to position [219, 0]
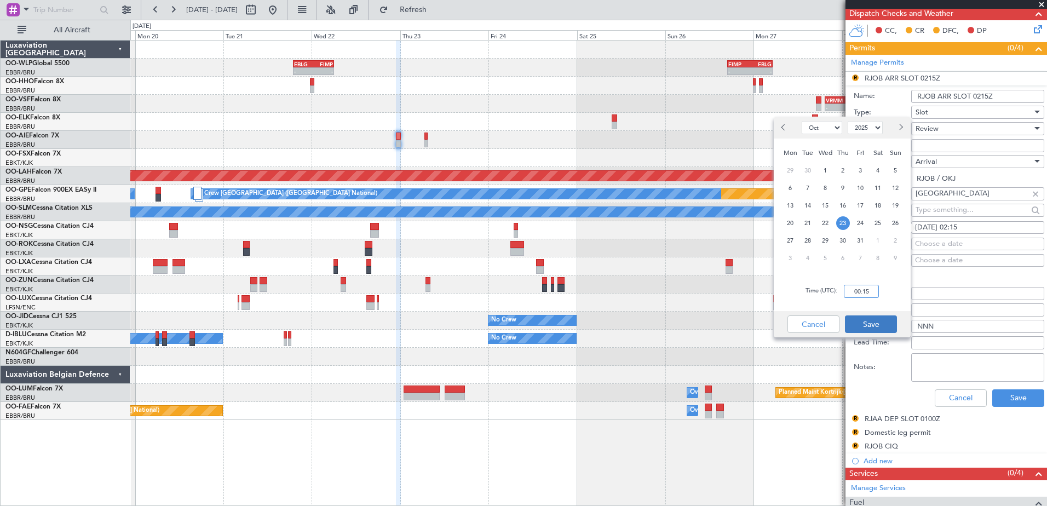
type input "00:15"
click at [876, 327] on button "Save" at bounding box center [871, 324] width 52 height 18
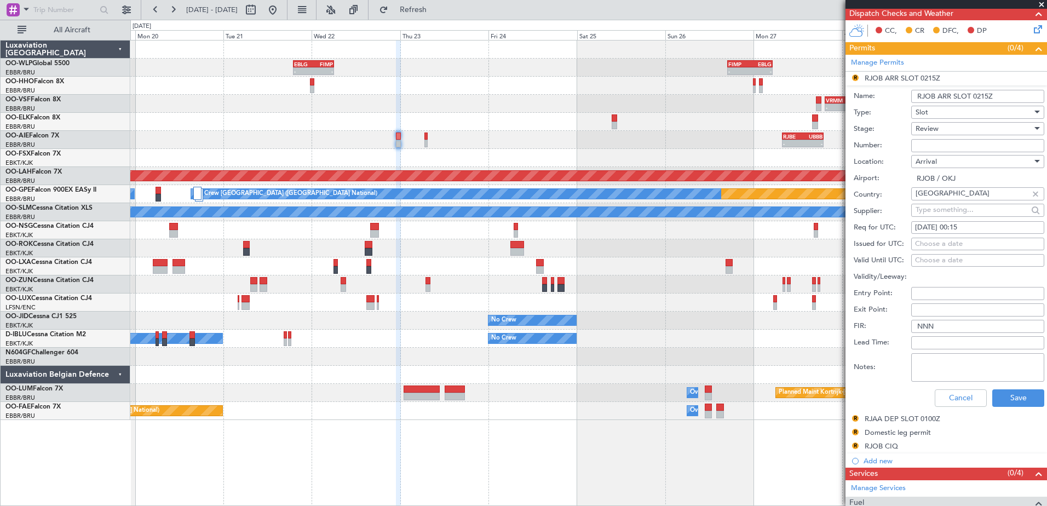
click at [976, 126] on div "Review" at bounding box center [974, 128] width 117 height 16
click at [968, 200] on span "Requested" at bounding box center [973, 200] width 115 height 16
click at [1013, 395] on button "Save" at bounding box center [1018, 398] width 52 height 18
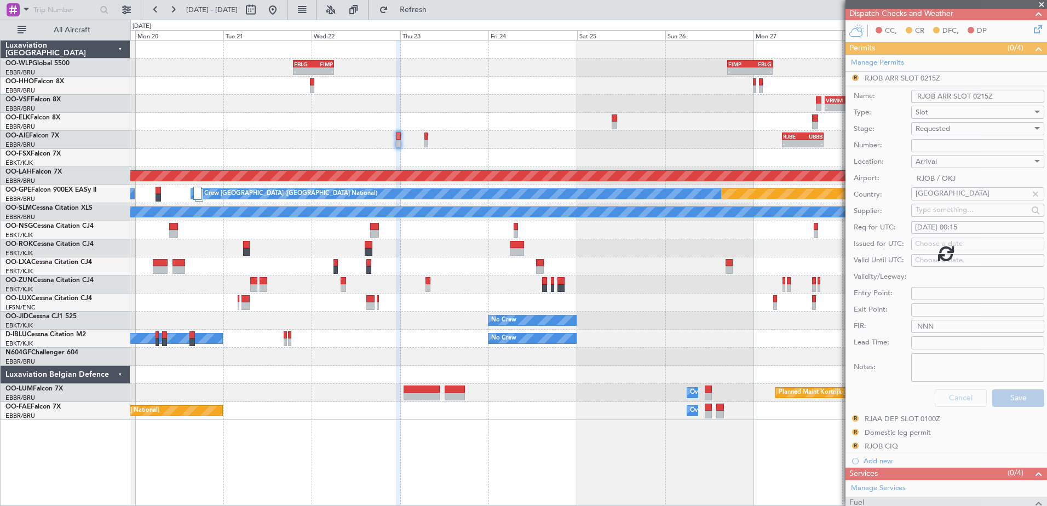
scroll to position [79, 0]
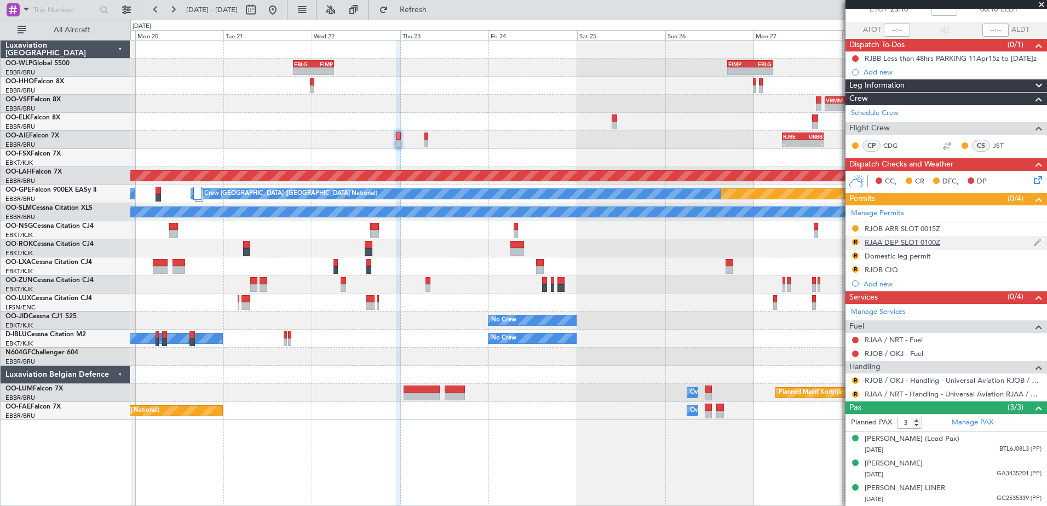
click at [920, 238] on div "RJAA DEP SLOT 0100Z" at bounding box center [903, 242] width 76 height 9
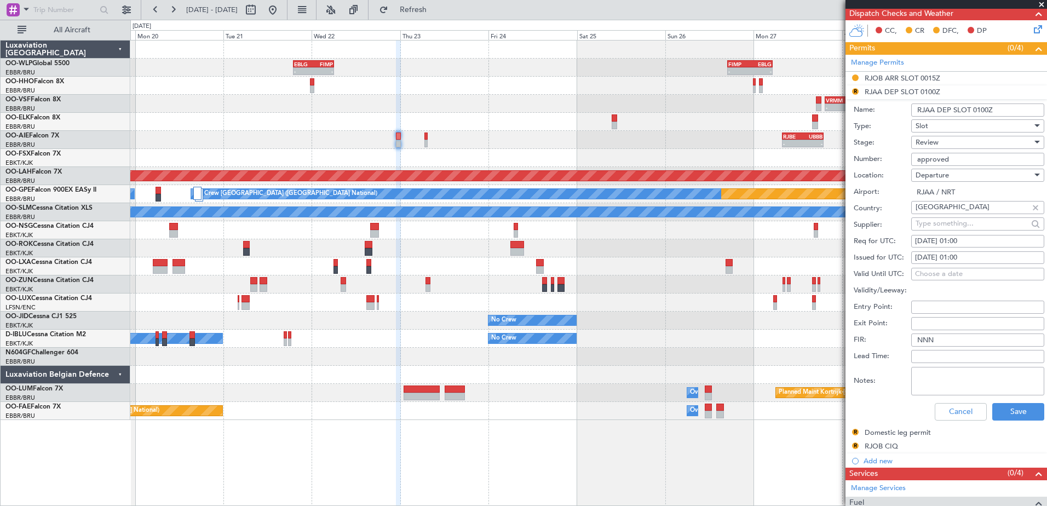
click at [976, 245] on div "[DATE] 01:00" at bounding box center [977, 241] width 125 height 11
select select "10"
select select "2025"
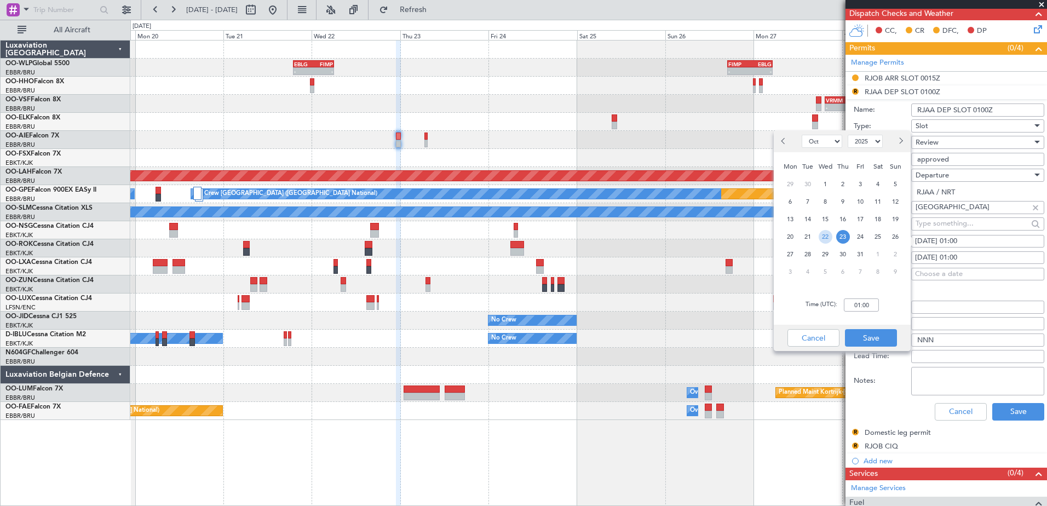
click at [831, 241] on span "22" at bounding box center [826, 237] width 14 height 14
click at [858, 300] on input "00:00" at bounding box center [861, 304] width 35 height 13
type input "23:00"
click at [866, 335] on button "Save" at bounding box center [871, 338] width 52 height 18
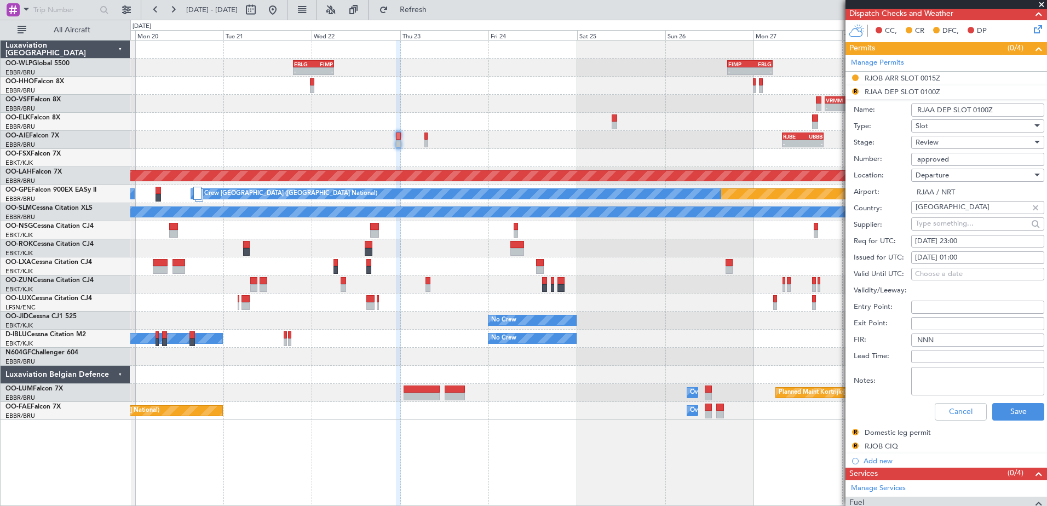
click at [937, 261] on div "[DATE] 01:00" at bounding box center [977, 257] width 125 height 11
select select "10"
select select "2025"
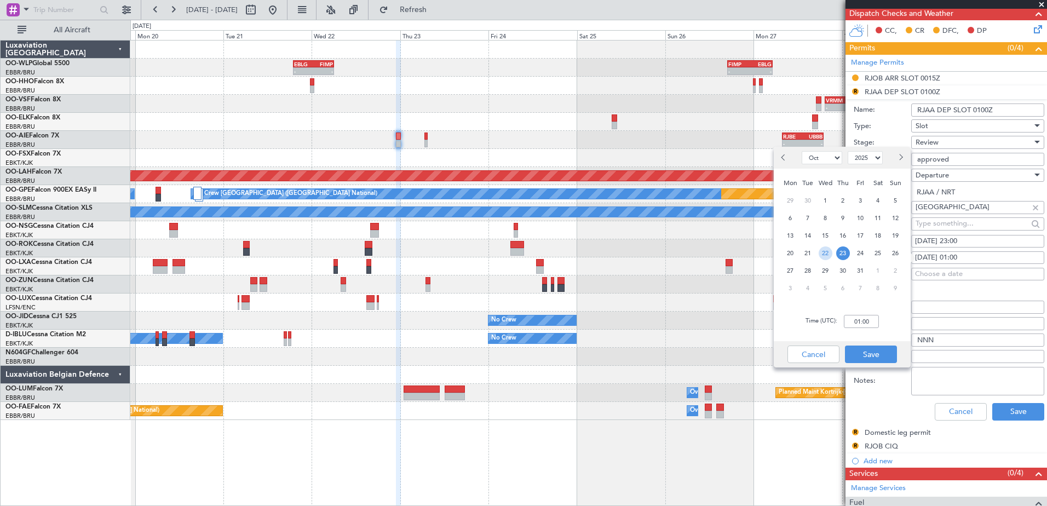
click at [828, 248] on span "22" at bounding box center [826, 253] width 14 height 14
click at [860, 324] on input "00:00" at bounding box center [861, 321] width 35 height 13
type input "23:00"
click at [860, 346] on button "Save" at bounding box center [871, 355] width 52 height 18
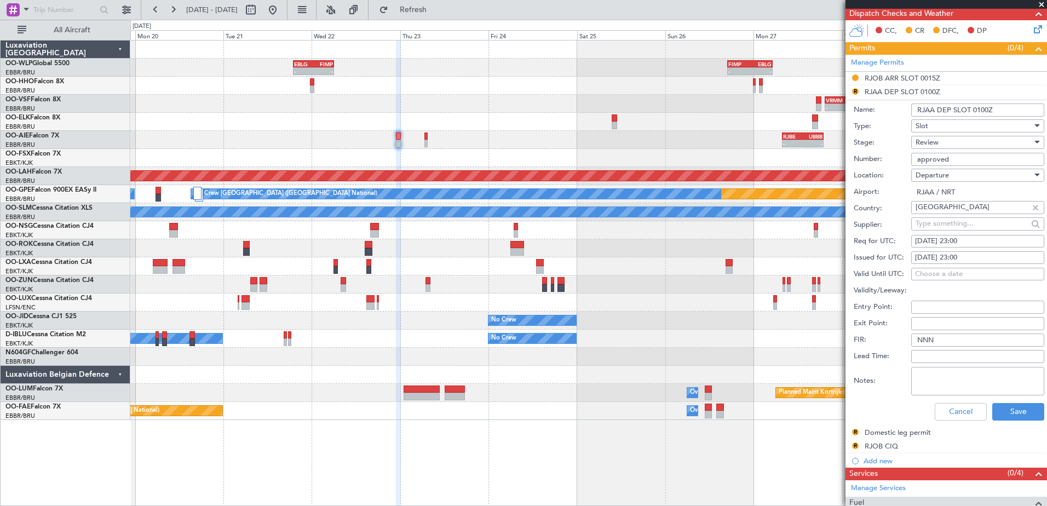
click at [953, 140] on div "Review" at bounding box center [974, 142] width 117 height 16
click at [959, 215] on span "Requested" at bounding box center [973, 213] width 115 height 16
click at [1020, 413] on button "Save" at bounding box center [1018, 412] width 52 height 18
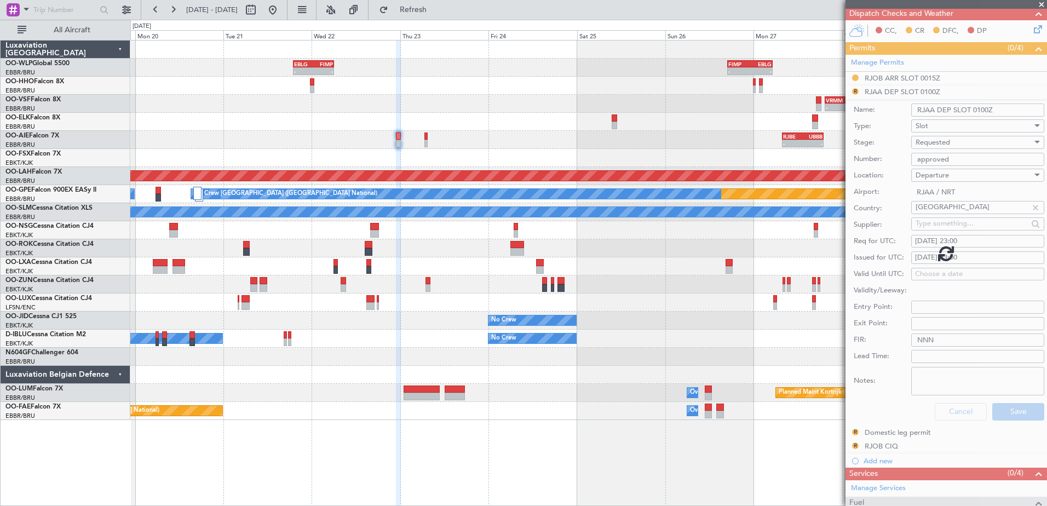
scroll to position [79, 0]
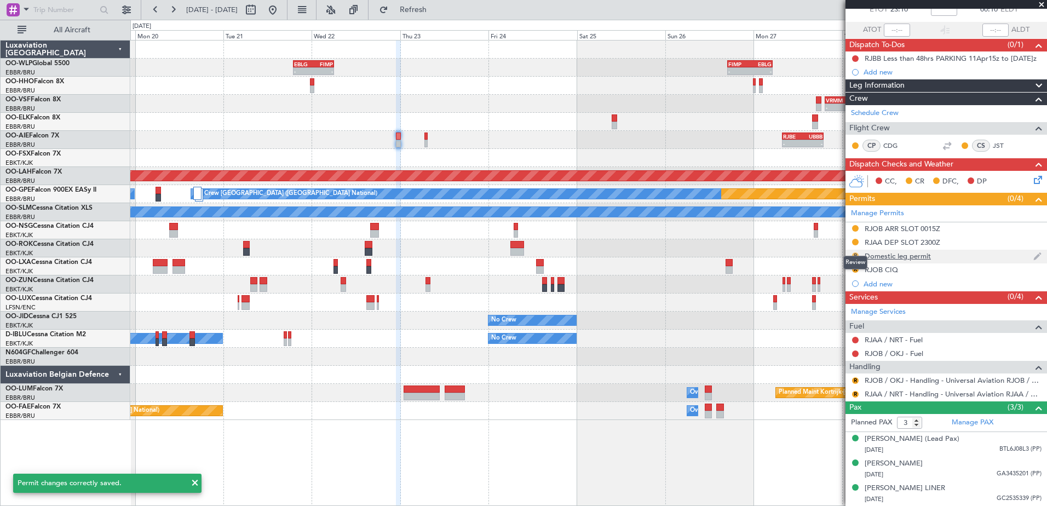
click at [857, 252] on button "R" at bounding box center [855, 255] width 7 height 7
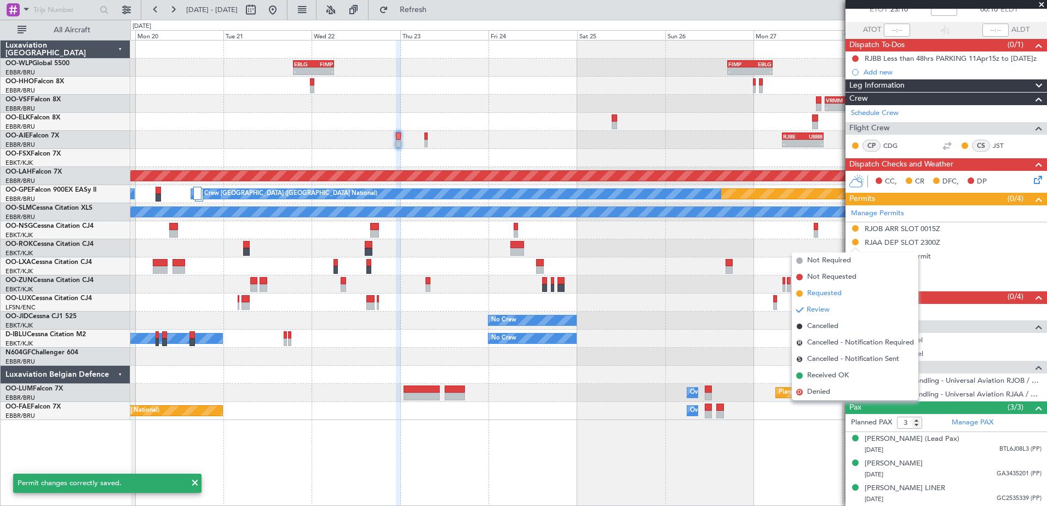
click at [820, 295] on span "Requested" at bounding box center [824, 293] width 34 height 11
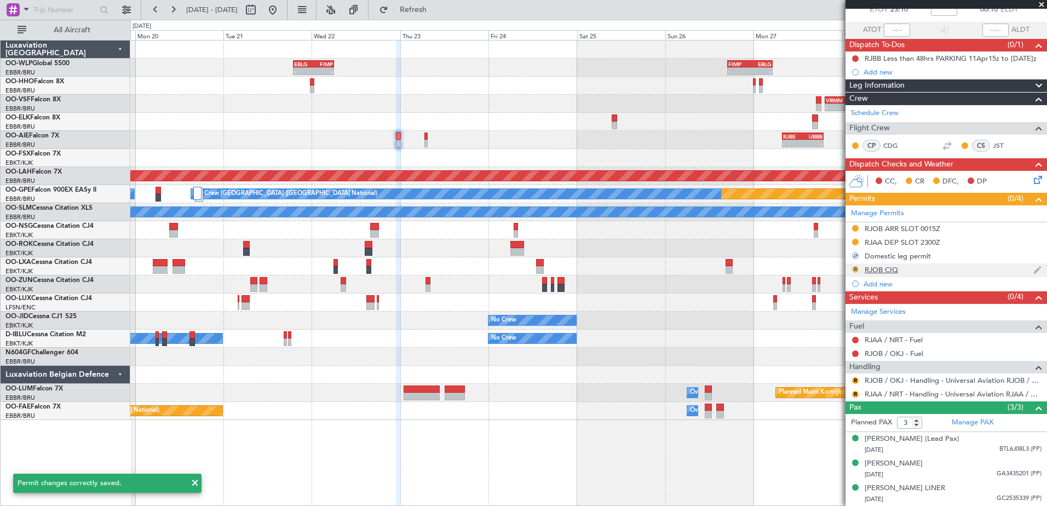
click at [855, 266] on button "R" at bounding box center [855, 269] width 7 height 7
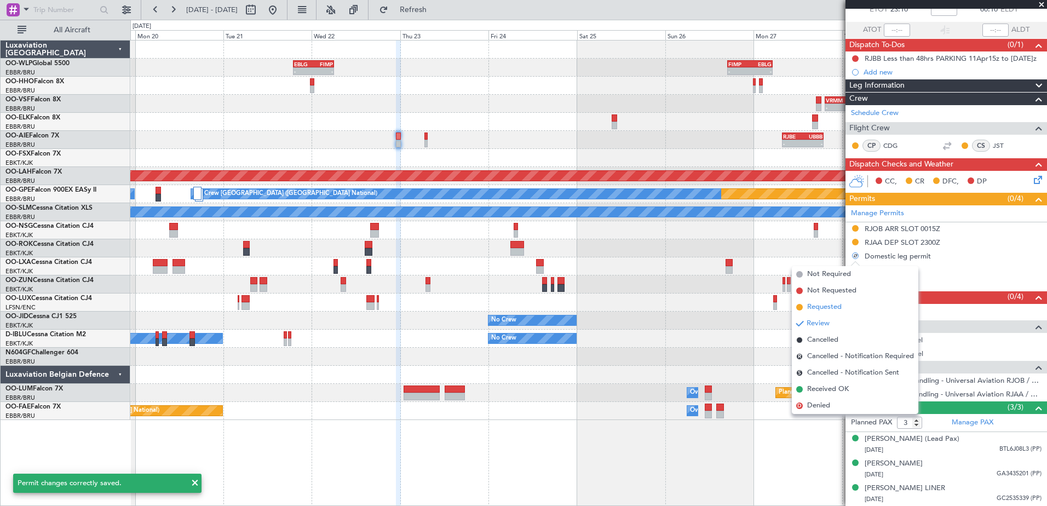
click at [837, 308] on span "Requested" at bounding box center [824, 307] width 34 height 11
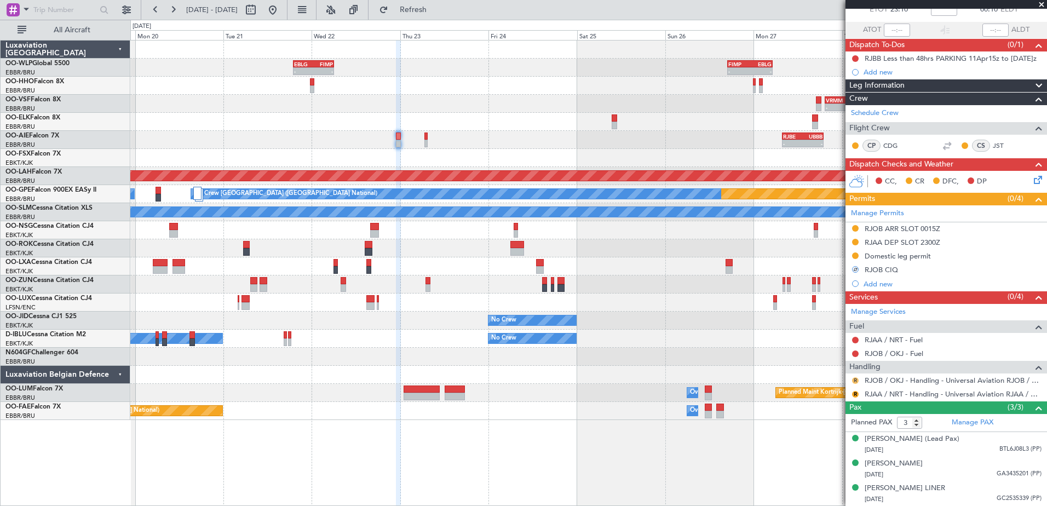
click at [854, 377] on button "R" at bounding box center [855, 380] width 7 height 7
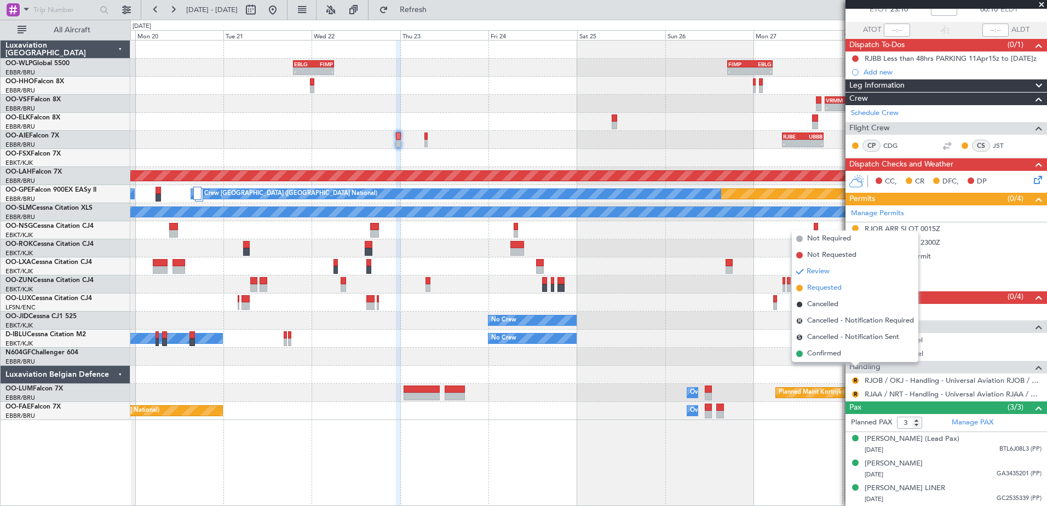
click at [825, 291] on span "Requested" at bounding box center [824, 288] width 34 height 11
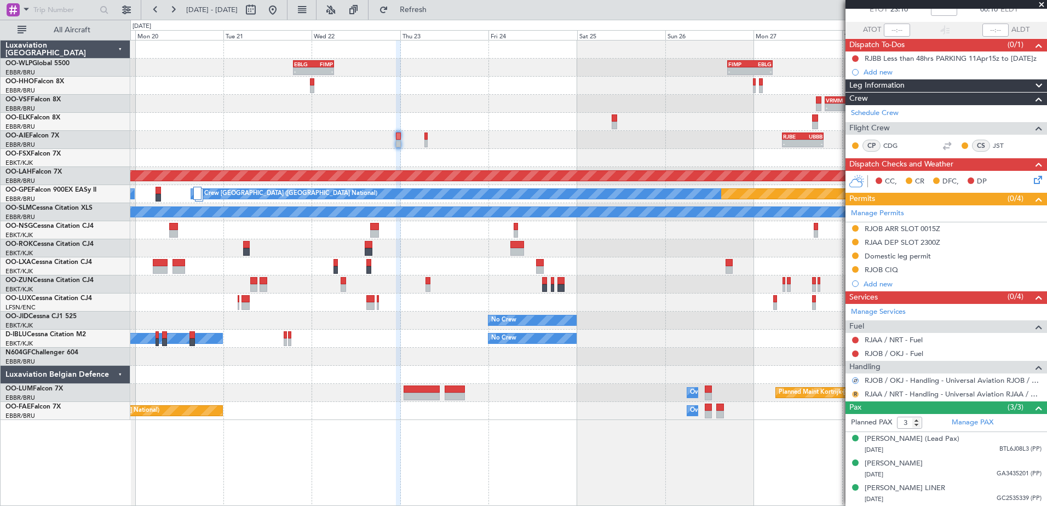
click at [856, 391] on button "R" at bounding box center [855, 394] width 7 height 7
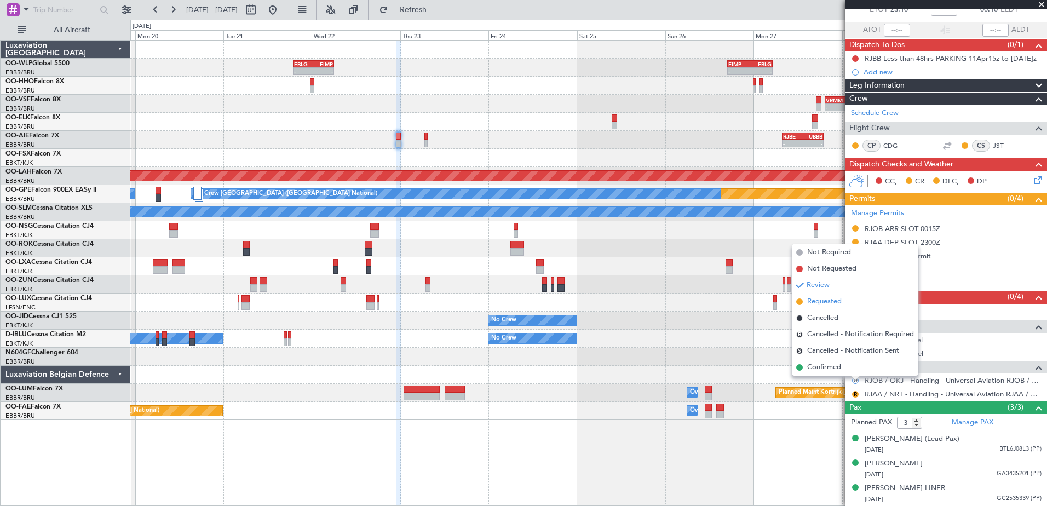
click at [830, 302] on span "Requested" at bounding box center [824, 301] width 34 height 11
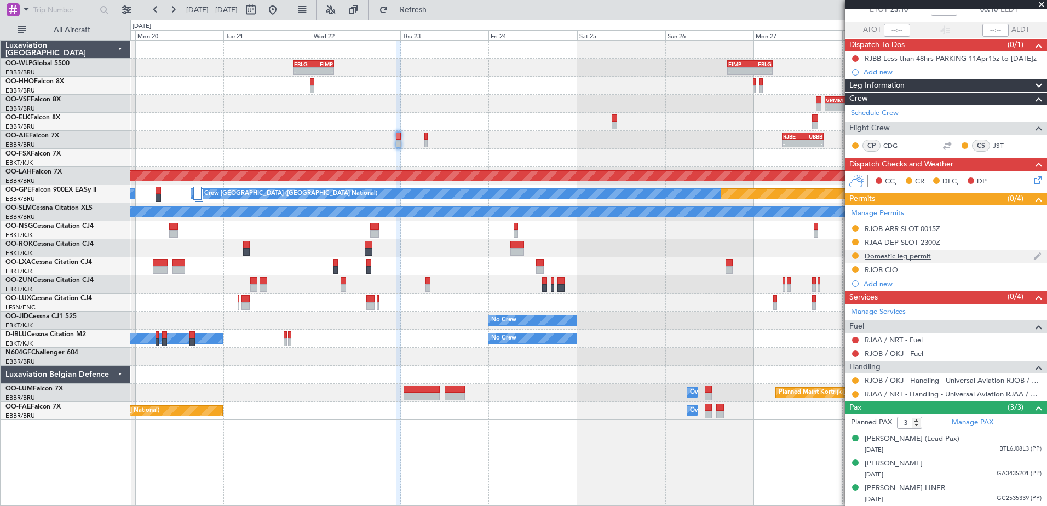
scroll to position [0, 0]
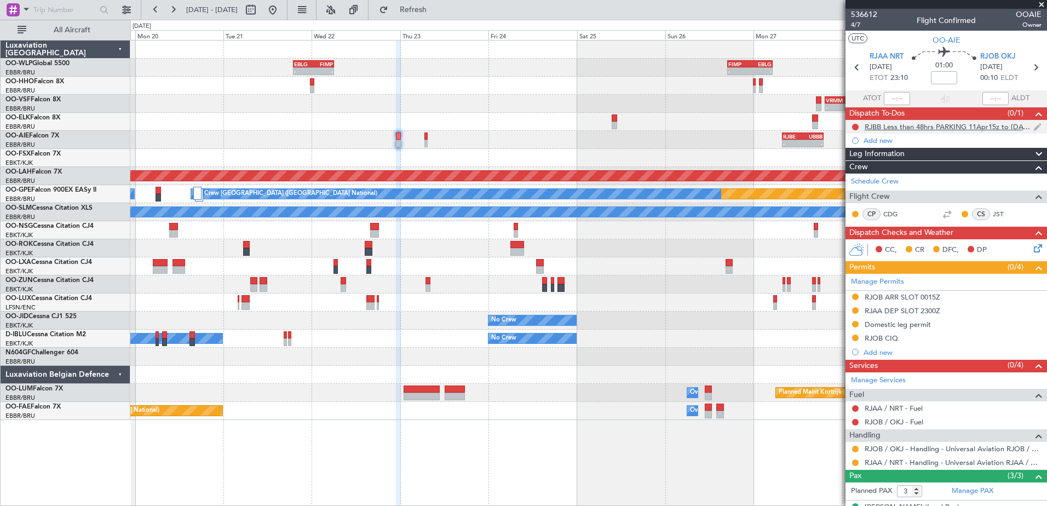
click at [950, 129] on div "RJBB Less than 48hrs PARKING 11Apr15z to [DATE]z" at bounding box center [949, 126] width 169 height 9
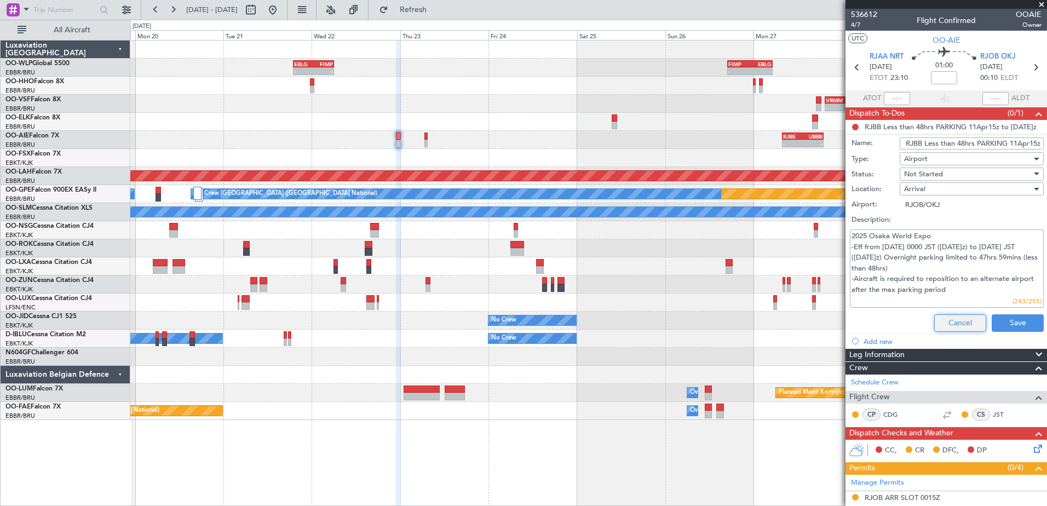
click at [943, 324] on button "Cancel" at bounding box center [960, 323] width 52 height 18
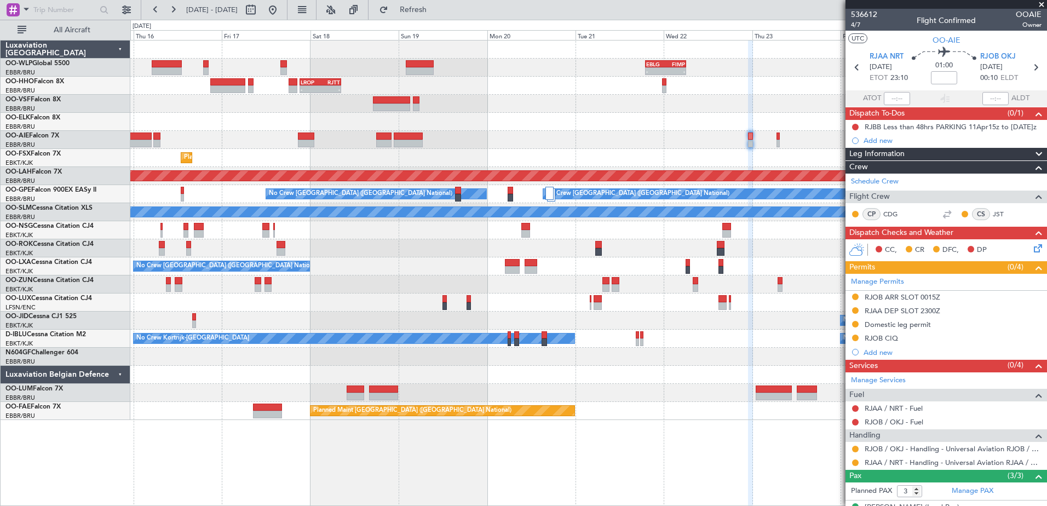
scroll to position [79, 0]
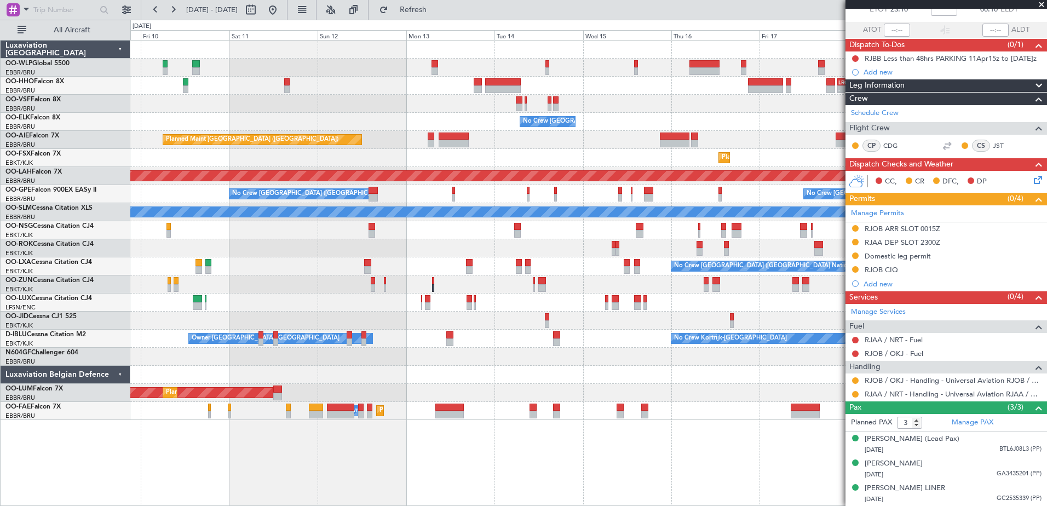
click at [798, 139] on div "- - EBLG 19:00 Z FIMP 06:10 Z - - LROP 21:15 Z RJTT 08:30 Z Planned Maint Genev…" at bounding box center [588, 230] width 916 height 379
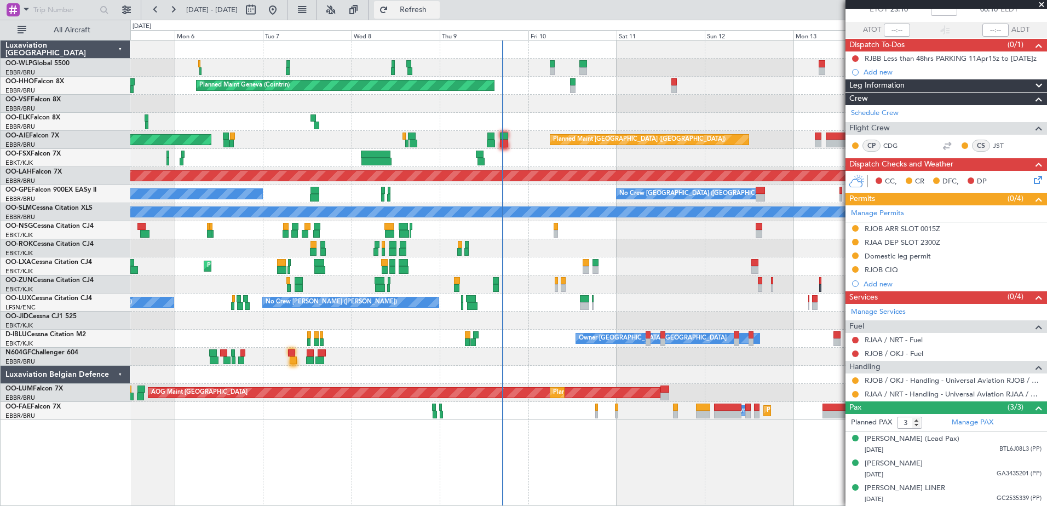
click at [438, 18] on button "Refresh" at bounding box center [407, 10] width 66 height 18
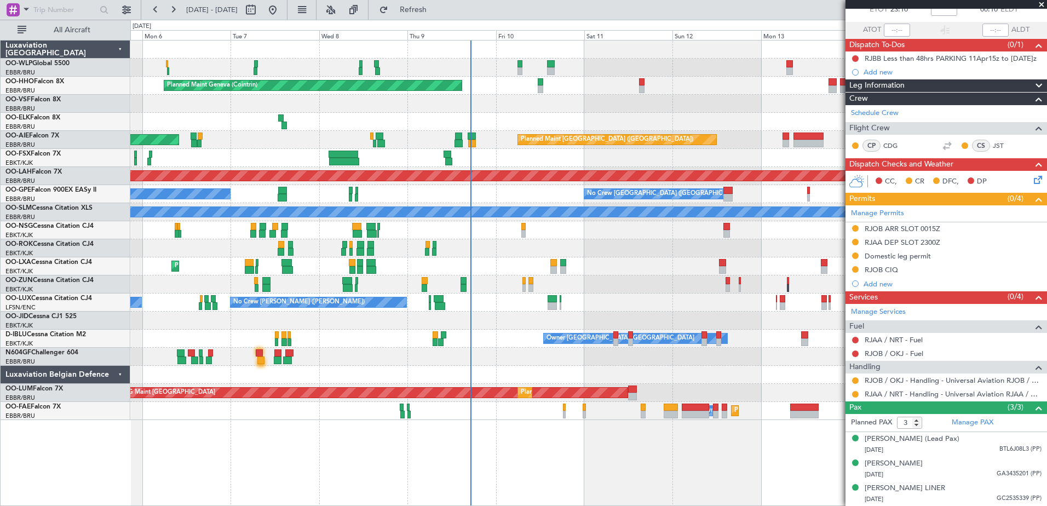
click at [637, 289] on div at bounding box center [588, 284] width 916 height 18
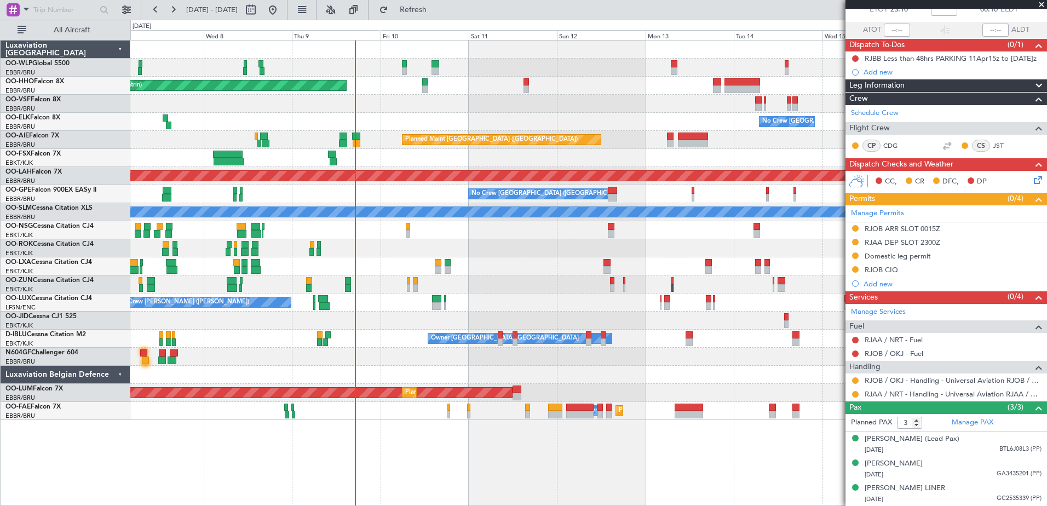
click at [562, 291] on div at bounding box center [588, 284] width 916 height 18
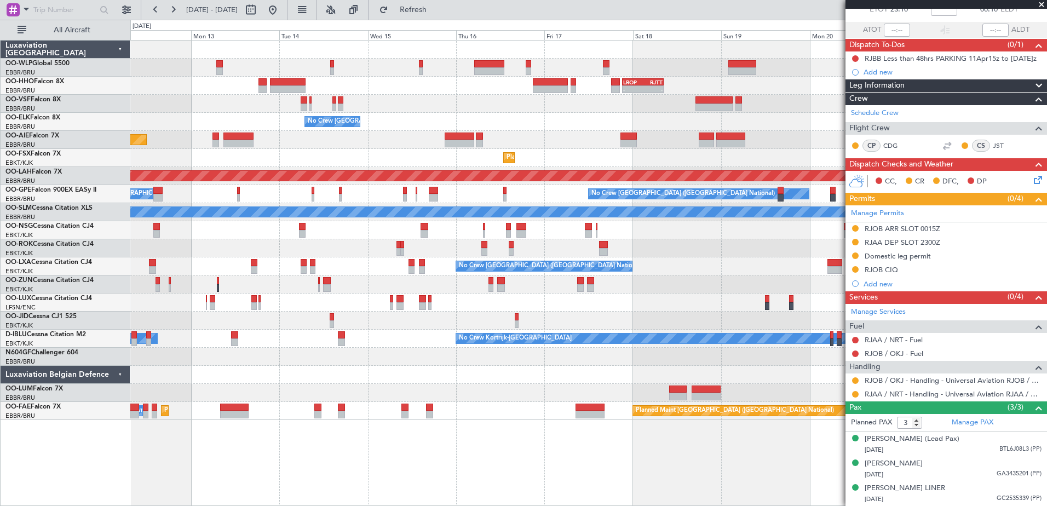
click at [280, 361] on div "- - EBLG 19:00 Z FIMP 06:10 Z - - LROP 21:15 Z RJTT 08:30 Z No Crew [GEOGRAPHIC…" at bounding box center [588, 230] width 916 height 379
